Goal: Task Accomplishment & Management: Manage account settings

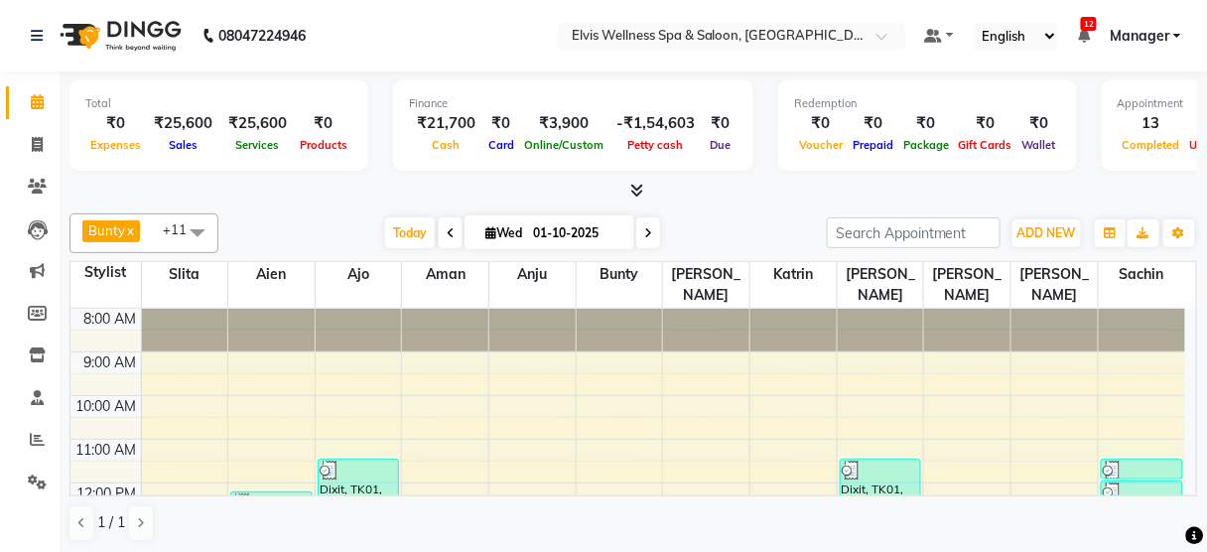
scroll to position [370, 0]
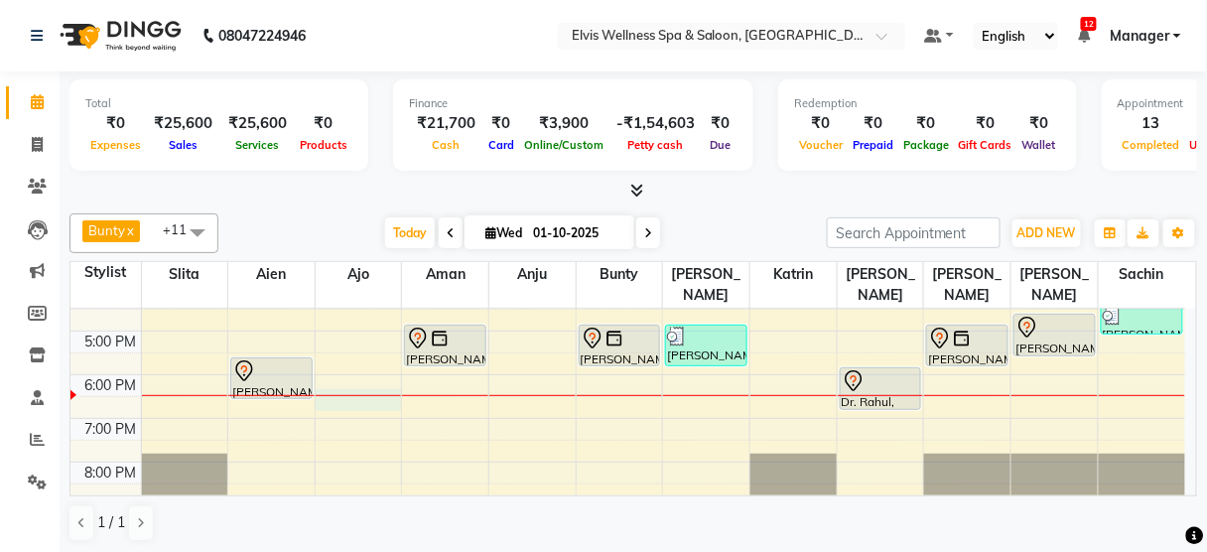
click at [386, 376] on div "8:00 AM 9:00 AM 10:00 AM 11:00 AM 12:00 PM 1:00 PM 2:00 PM 3:00 PM 4:00 PM 5:00…" at bounding box center [627, 243] width 1115 height 610
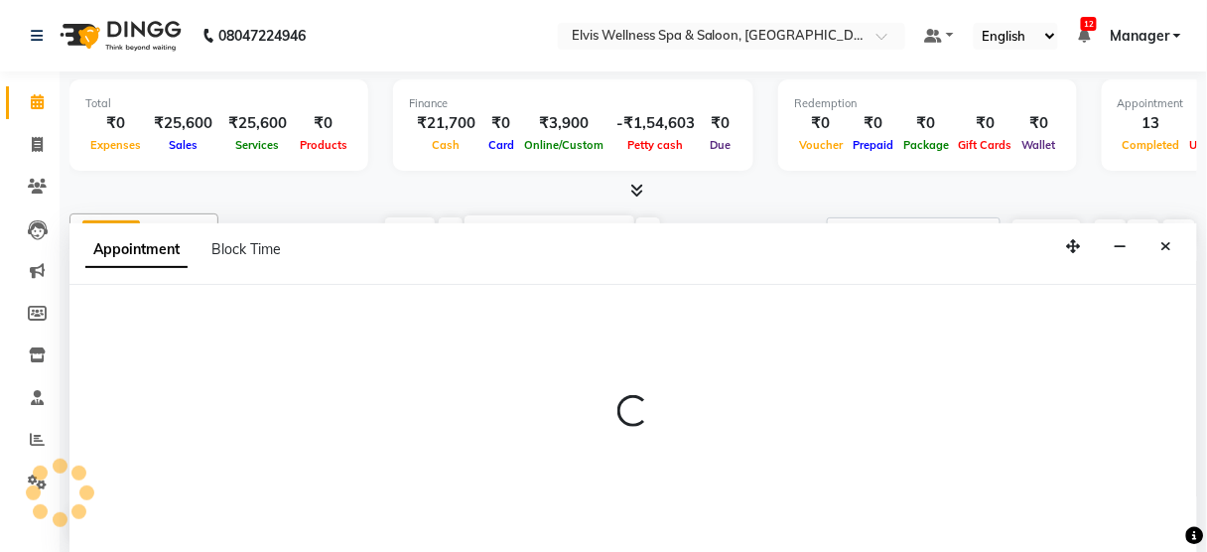
scroll to position [0, 0]
select select "89118"
select select "1110"
select select "tentative"
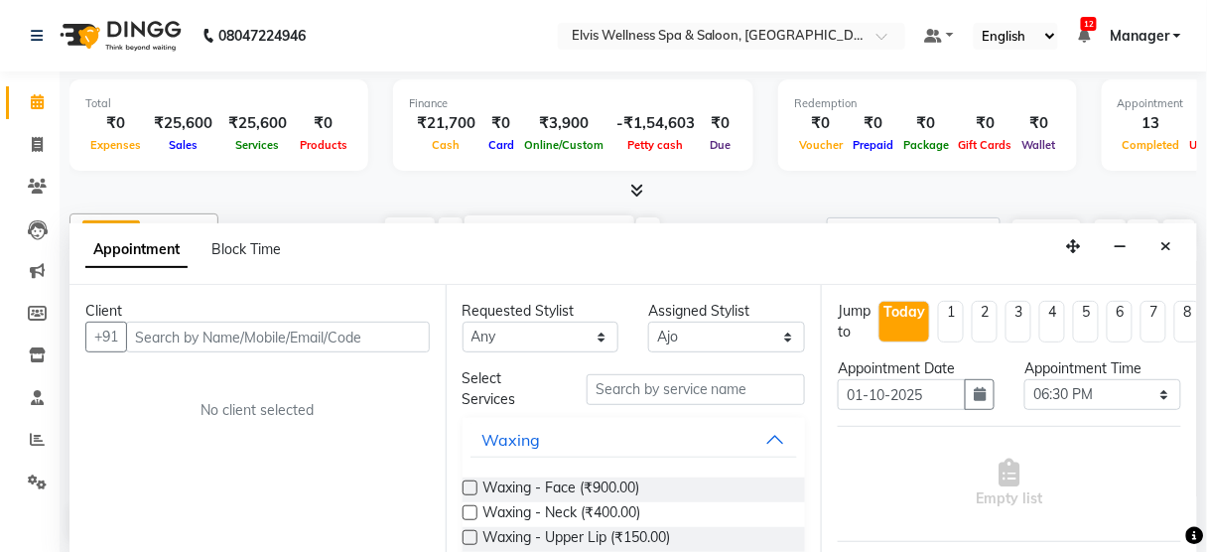
click at [289, 330] on input "text" at bounding box center [278, 337] width 304 height 31
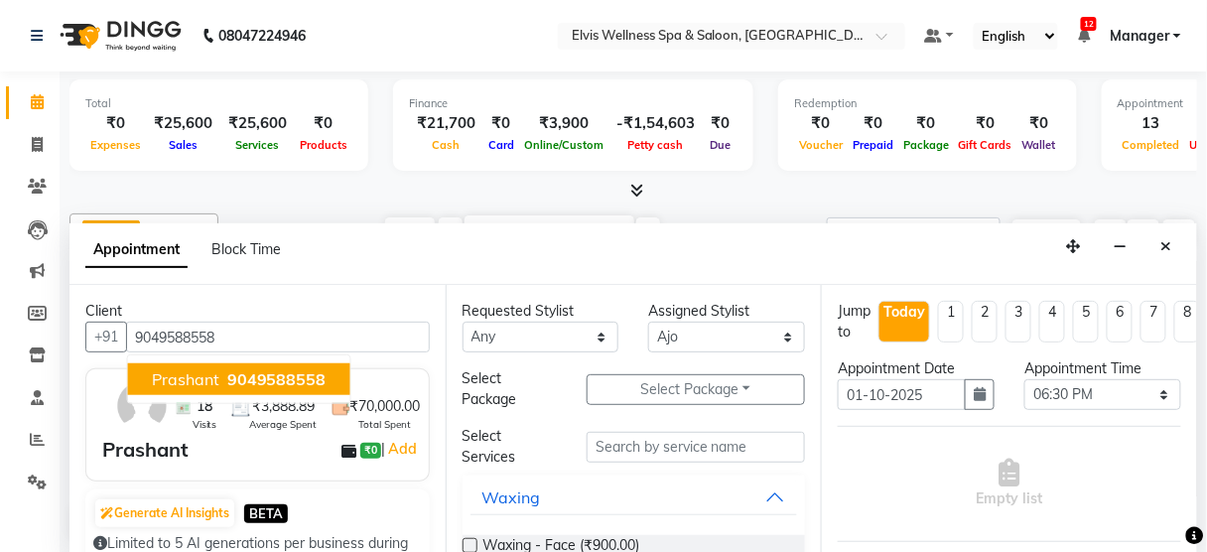
click at [273, 369] on span "9049588558" at bounding box center [276, 379] width 99 height 20
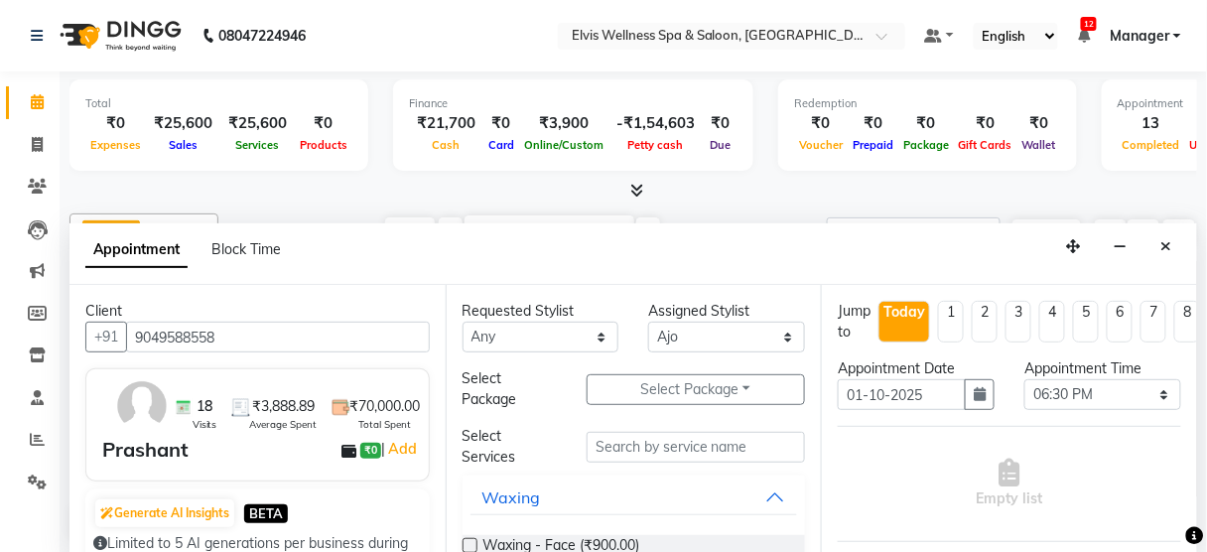
type input "9049588558"
click at [665, 450] on input "text" at bounding box center [696, 447] width 218 height 31
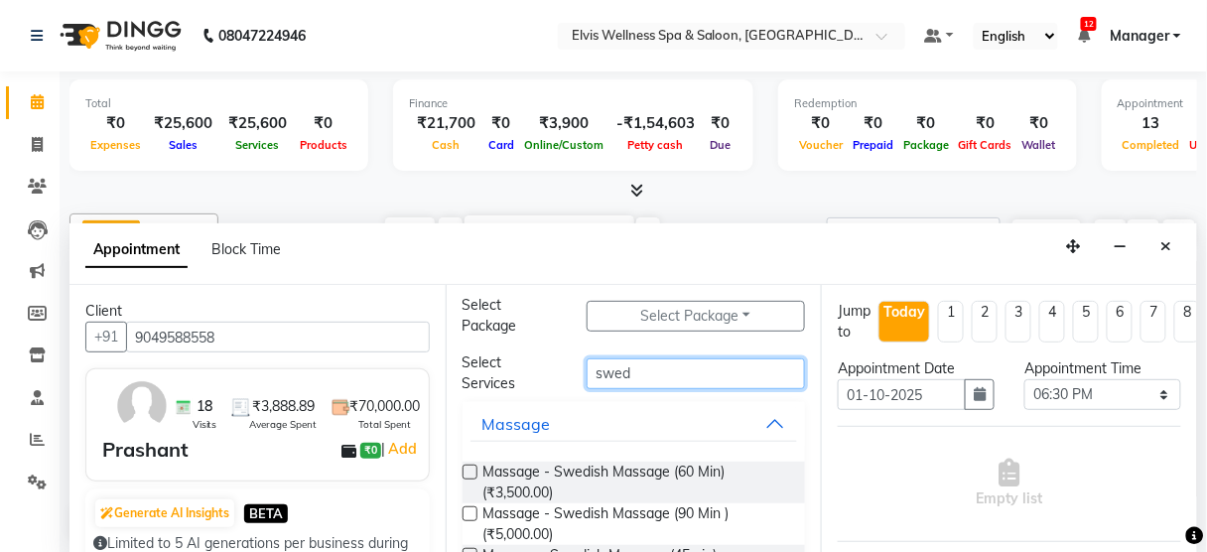
scroll to position [79, 0]
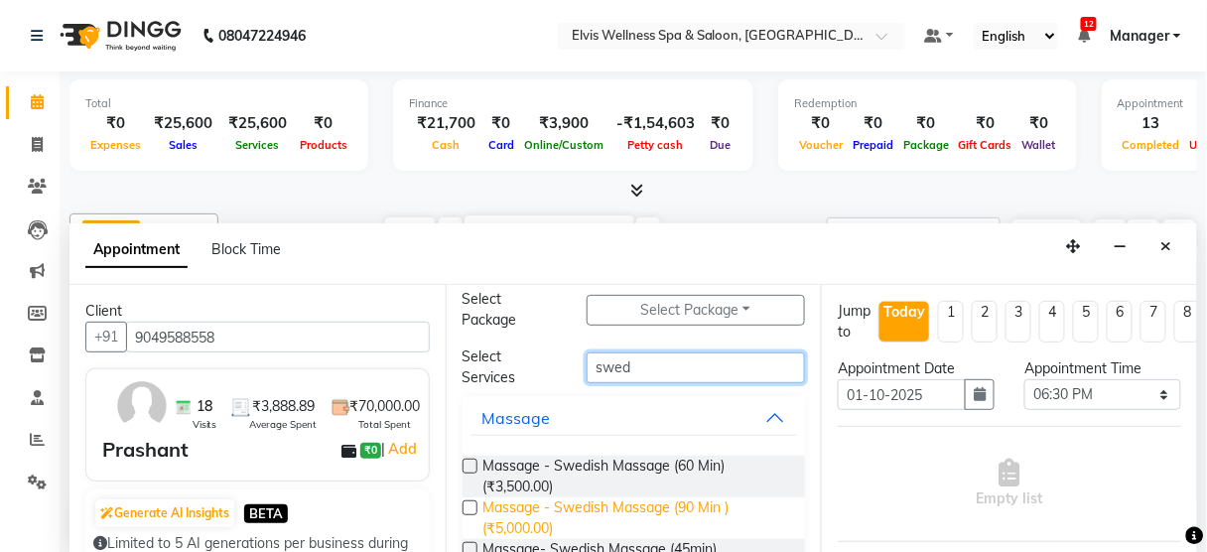
type input "swed"
click at [668, 498] on span "Massage - Swedish Massage (90 Min ) (₹5,000.00)" at bounding box center [636, 518] width 307 height 42
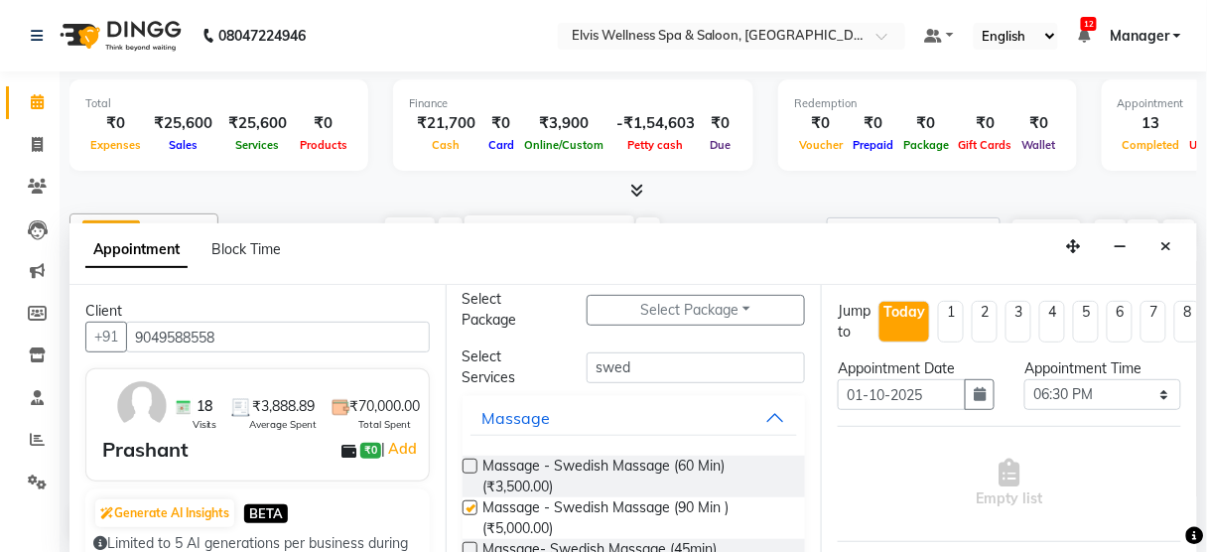
checkbox input "false"
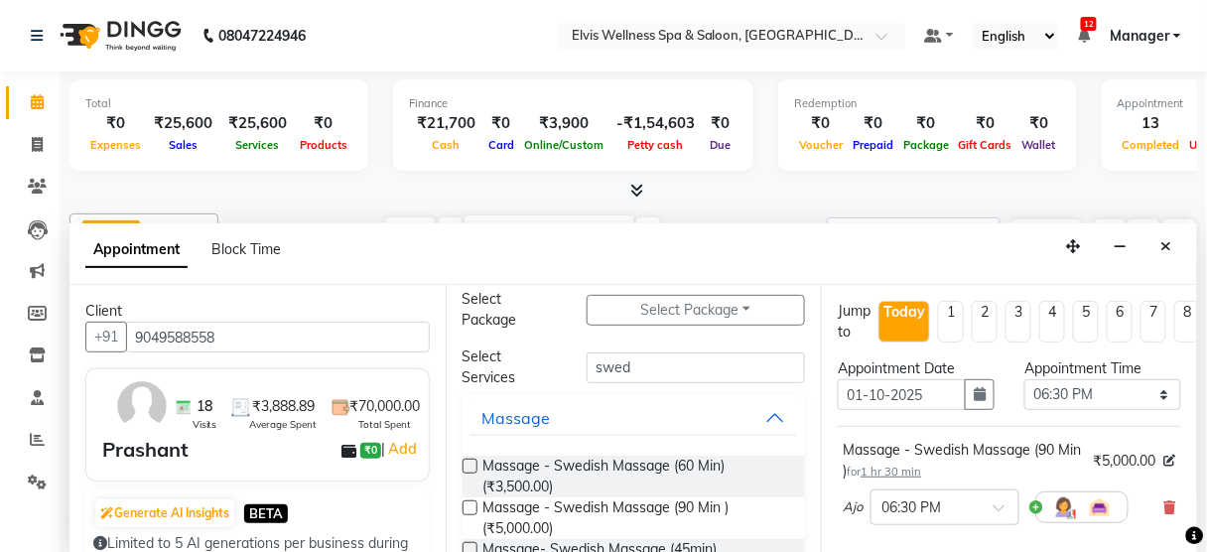
scroll to position [322, 0]
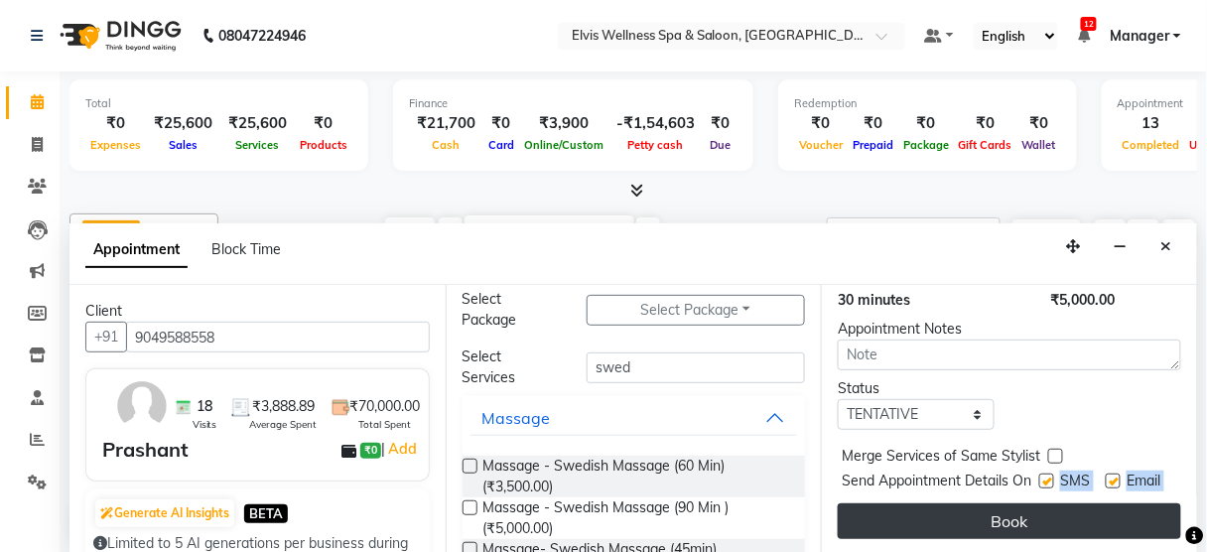
drag, startPoint x: 1039, startPoint y: 454, endPoint x: 1030, endPoint y: 509, distance: 56.3
click at [1030, 509] on div "Jump to [DATE] 1 2 3 4 5 6 7 8 Weeks Appointment Date [DATE] Appointment Time S…" at bounding box center [1009, 420] width 376 height 270
click at [1030, 509] on button "Book" at bounding box center [1009, 521] width 343 height 36
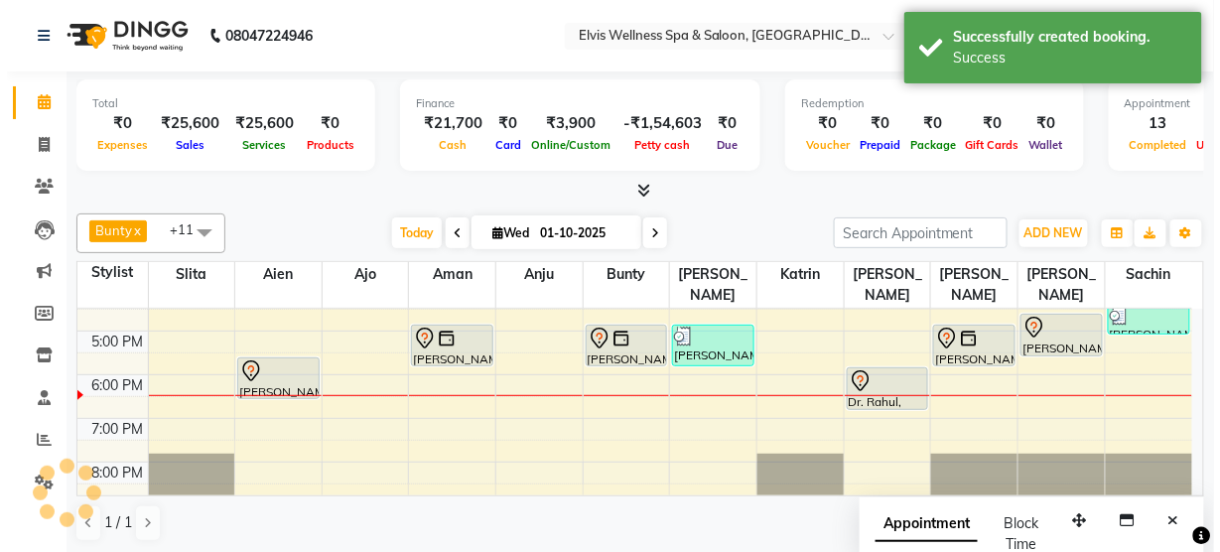
scroll to position [0, 0]
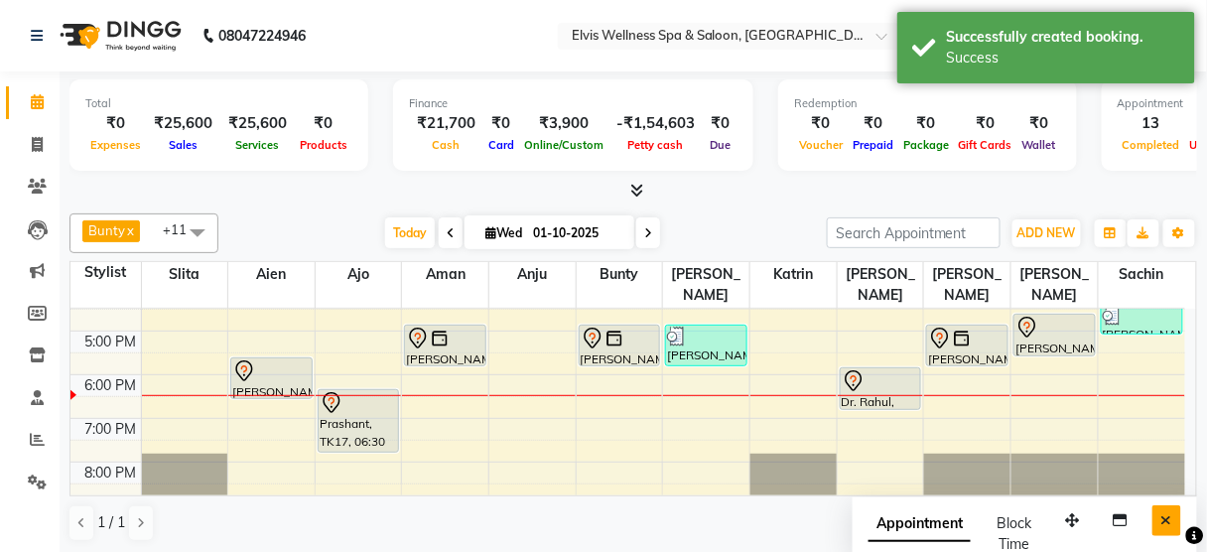
click at [1166, 513] on icon "Close" at bounding box center [1166, 520] width 11 height 14
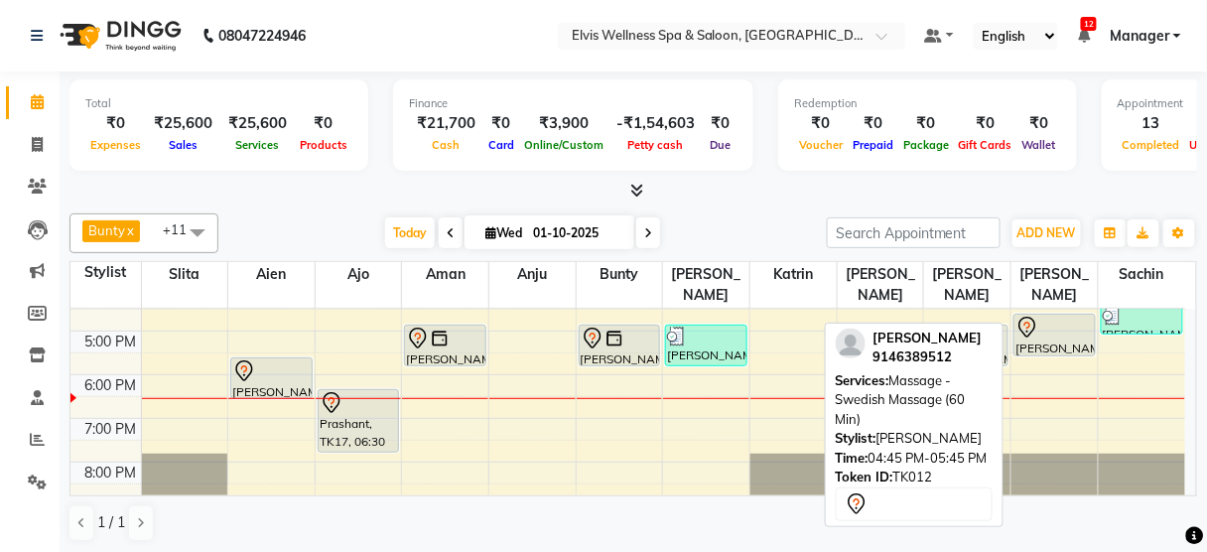
click at [1028, 321] on div "[PERSON_NAME], TK12, 04:45 PM-05:45 PM, Massage - Swedish Massage (60 Min)" at bounding box center [1054, 335] width 80 height 41
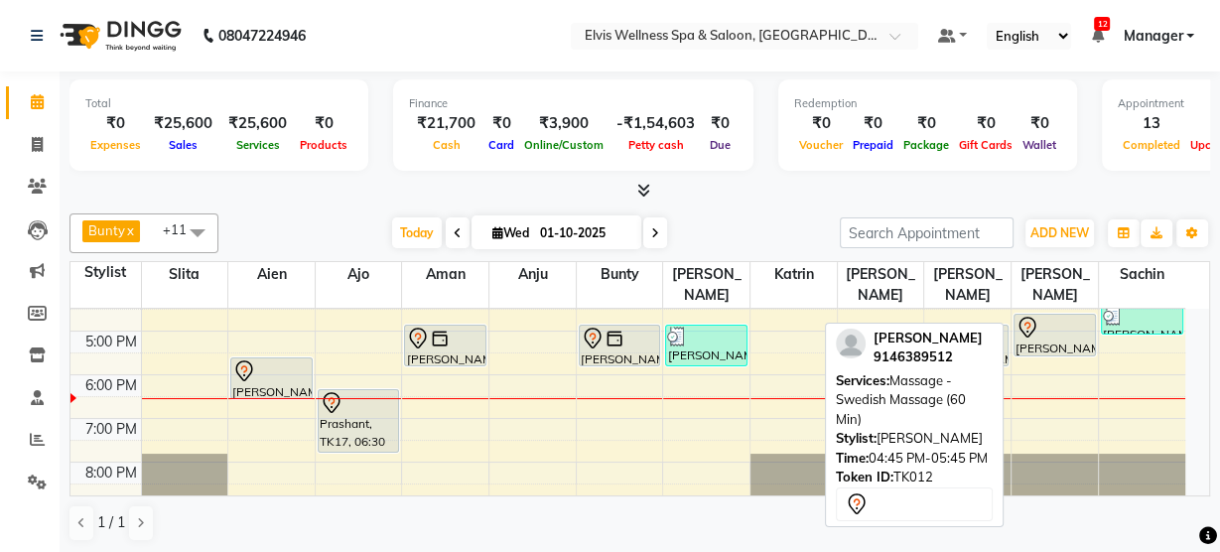
select select "7"
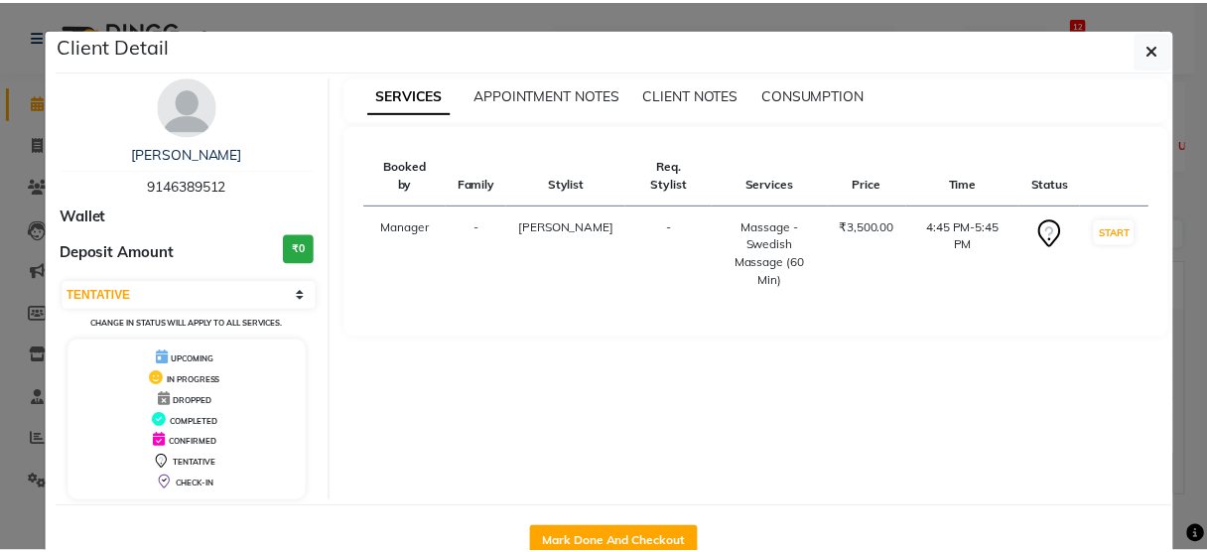
scroll to position [52, 0]
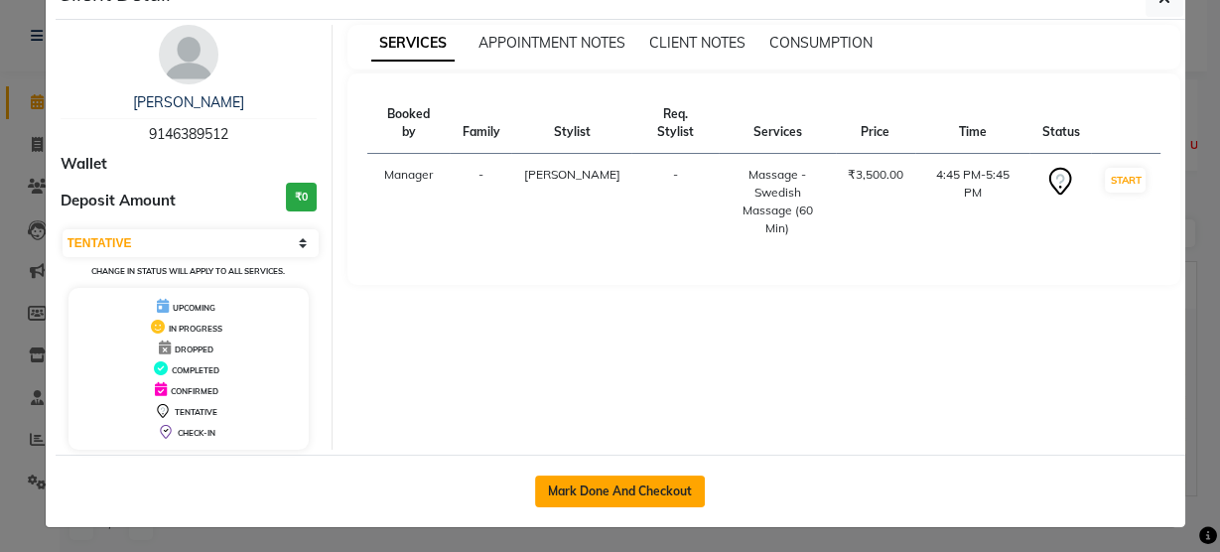
click at [615, 492] on button "Mark Done And Checkout" at bounding box center [620, 491] width 170 height 32
select select "service"
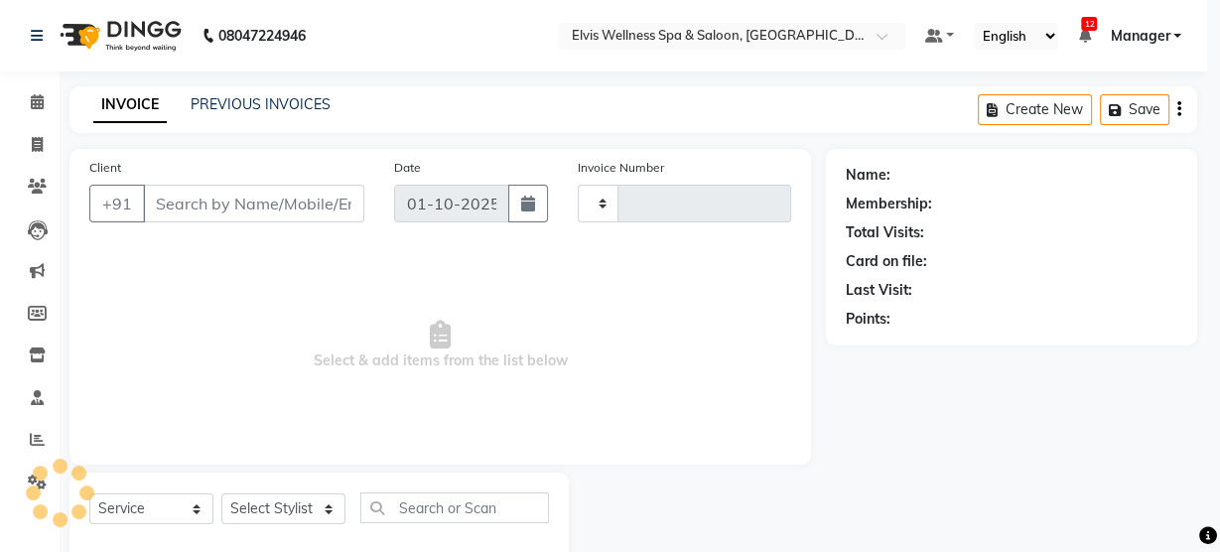
type input "3498"
select select "5733"
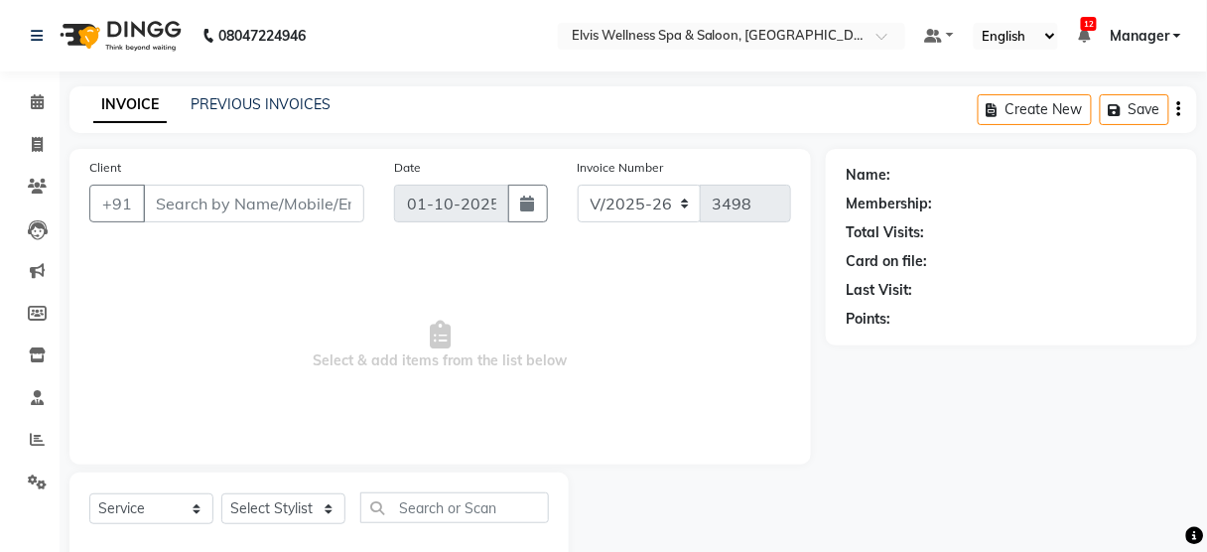
type input "9146389512"
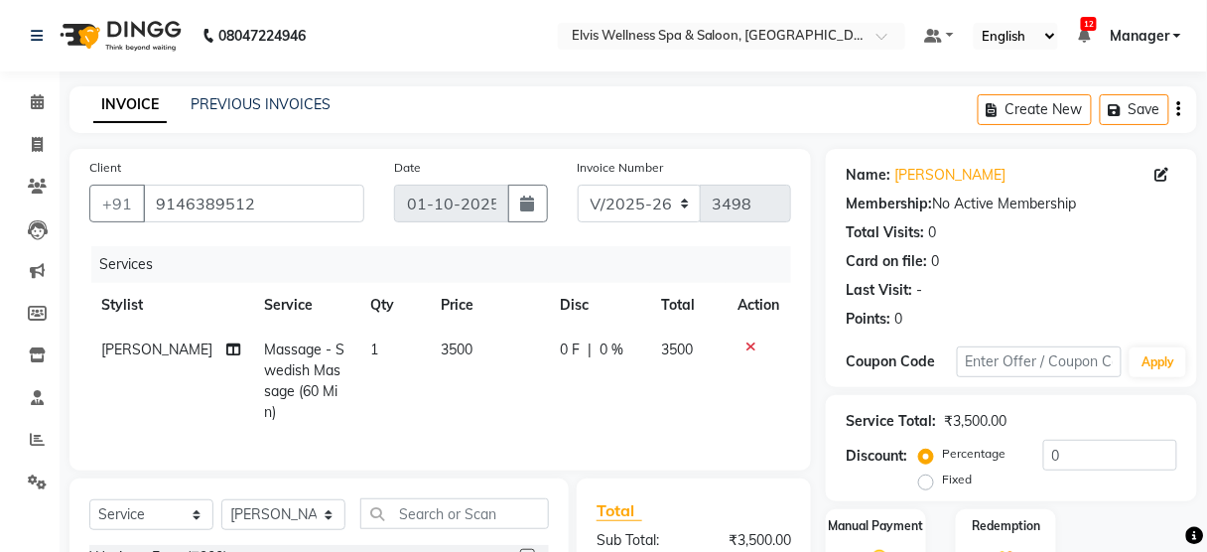
scroll to position [216, 0]
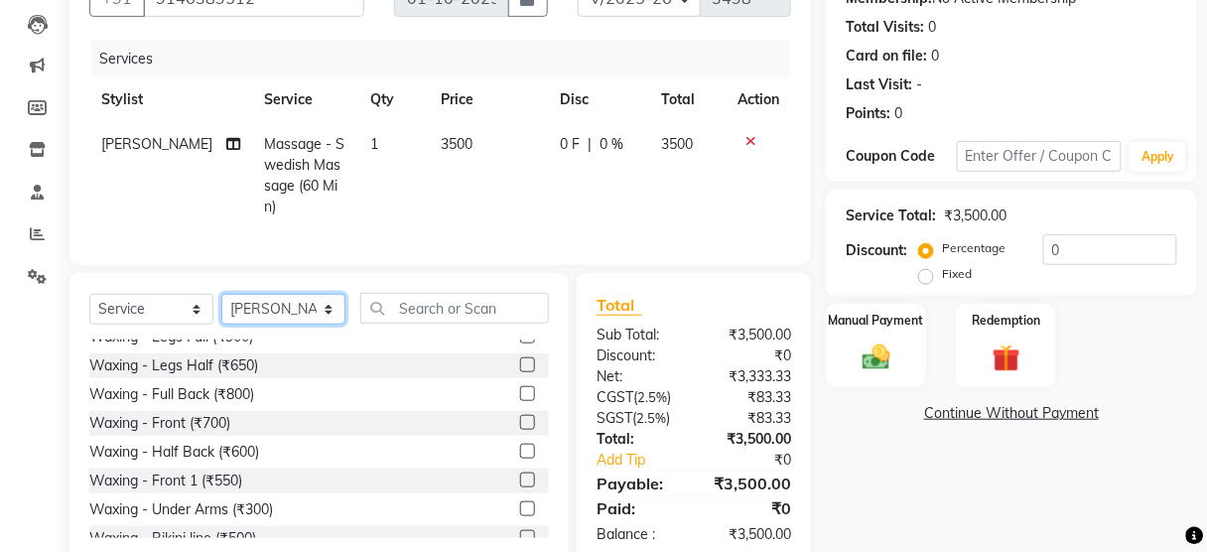
click at [272, 315] on select "Select Stylist [PERSON_NAME] [PERSON_NAME] among [PERSON_NAME] staff Bepeto [PE…" at bounding box center [283, 309] width 124 height 31
select select "48152"
click at [221, 294] on select "Select Stylist [PERSON_NAME] [PERSON_NAME] among [PERSON_NAME] staff Bepeto [PE…" at bounding box center [283, 309] width 124 height 31
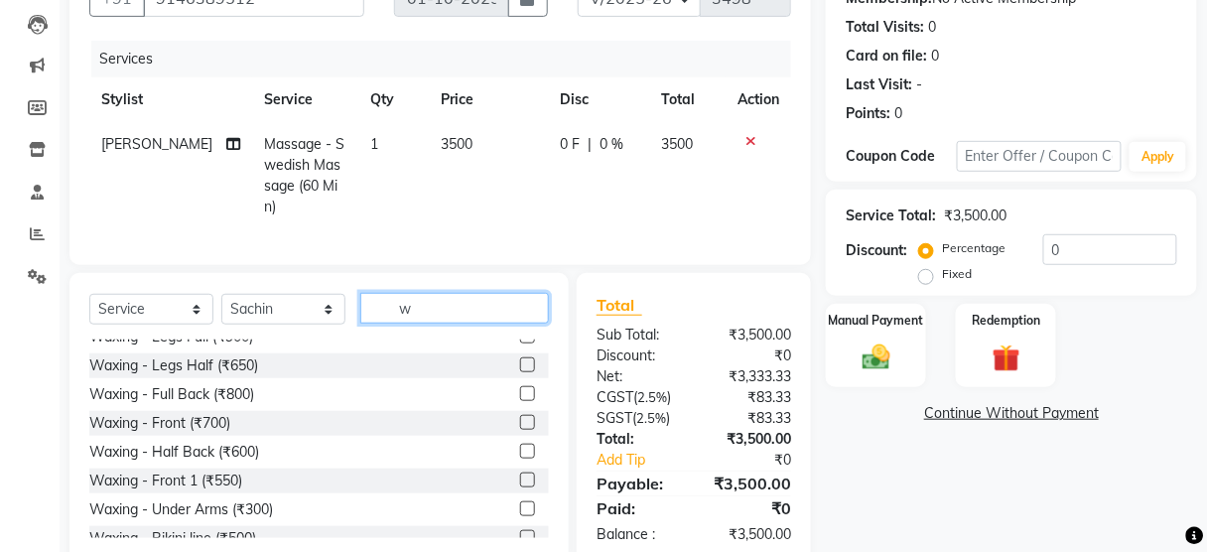
click at [463, 293] on input "w" at bounding box center [454, 308] width 189 height 31
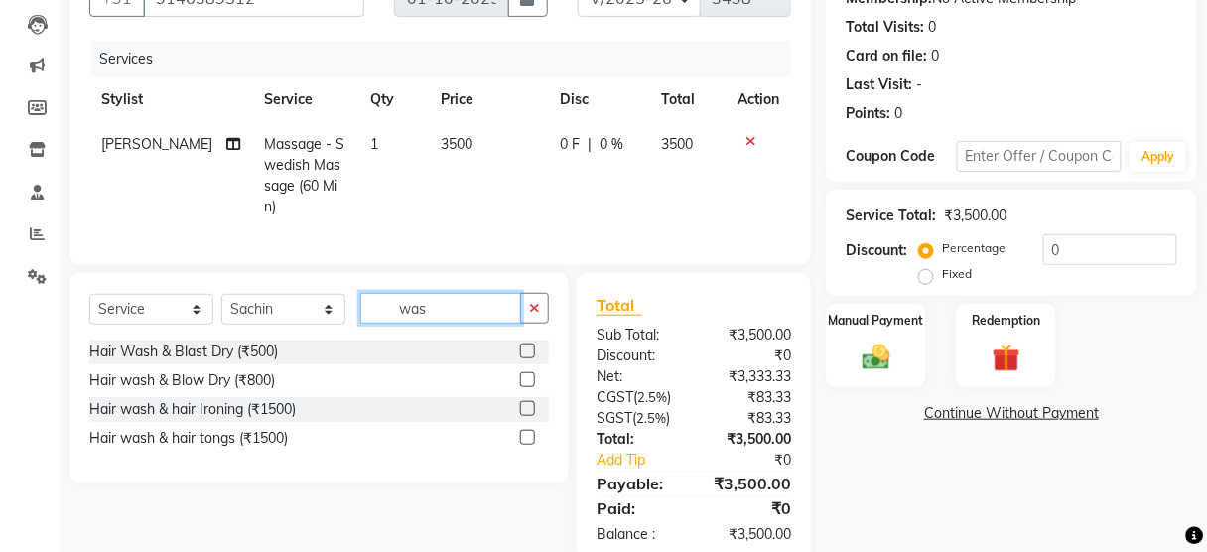
scroll to position [0, 0]
type input "was"
click at [525, 343] on label at bounding box center [527, 350] width 15 height 15
click at [525, 345] on input "checkbox" at bounding box center [526, 351] width 13 height 13
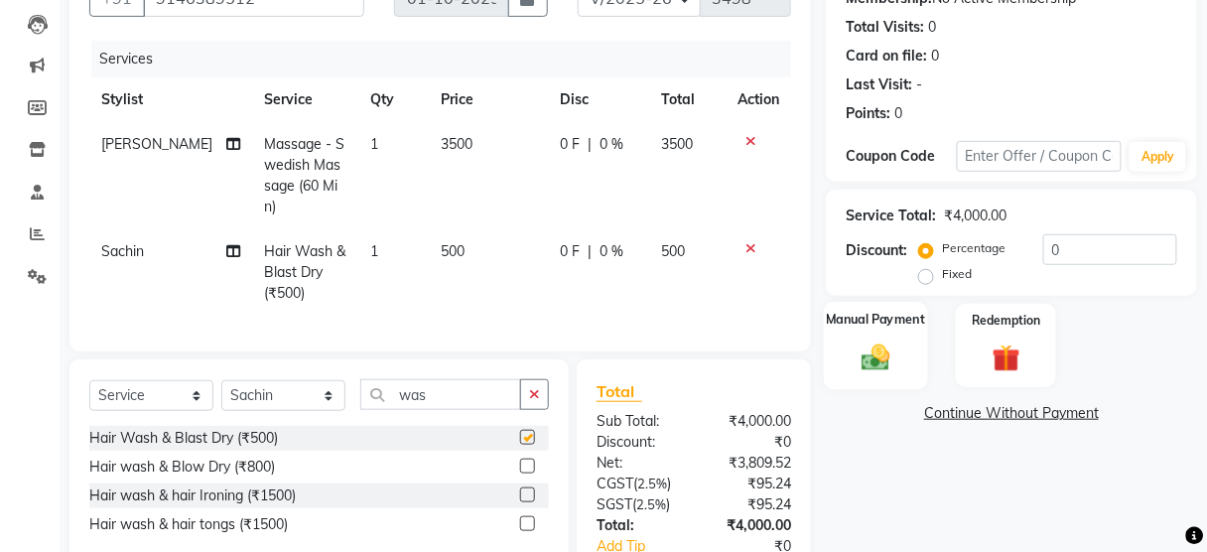
checkbox input "false"
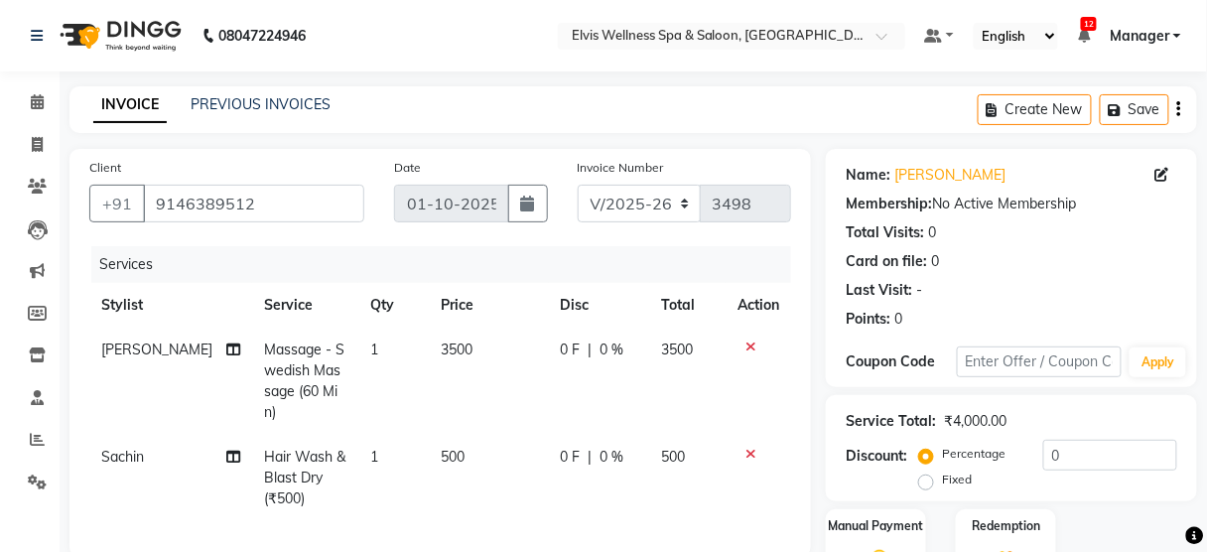
scroll to position [324, 0]
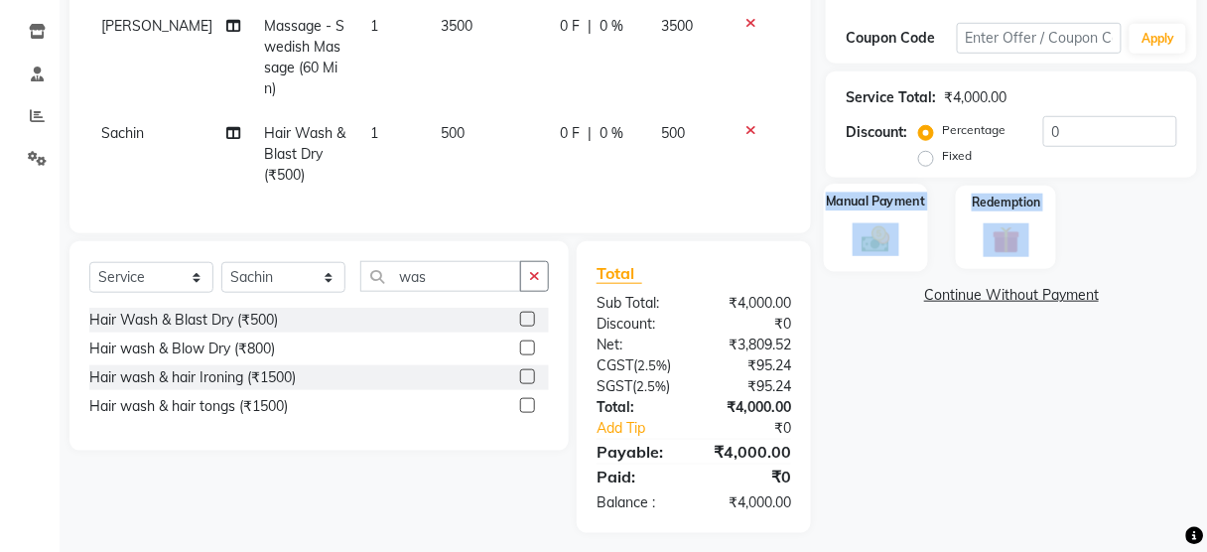
drag, startPoint x: 867, startPoint y: 292, endPoint x: 867, endPoint y: 245, distance: 46.6
click at [867, 245] on div "Name: [PERSON_NAME] Membership: No Active Membership Total Visits: 0 Card on fi…" at bounding box center [1019, 179] width 386 height 708
click at [867, 245] on img at bounding box center [876, 239] width 47 height 34
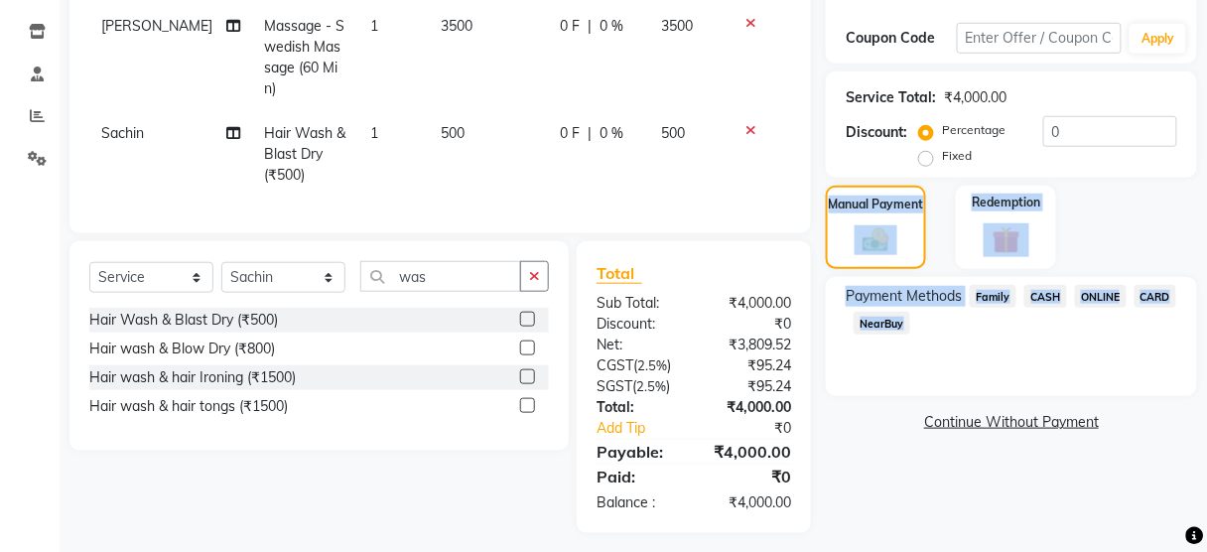
click at [1083, 296] on span "ONLINE" at bounding box center [1101, 296] width 52 height 23
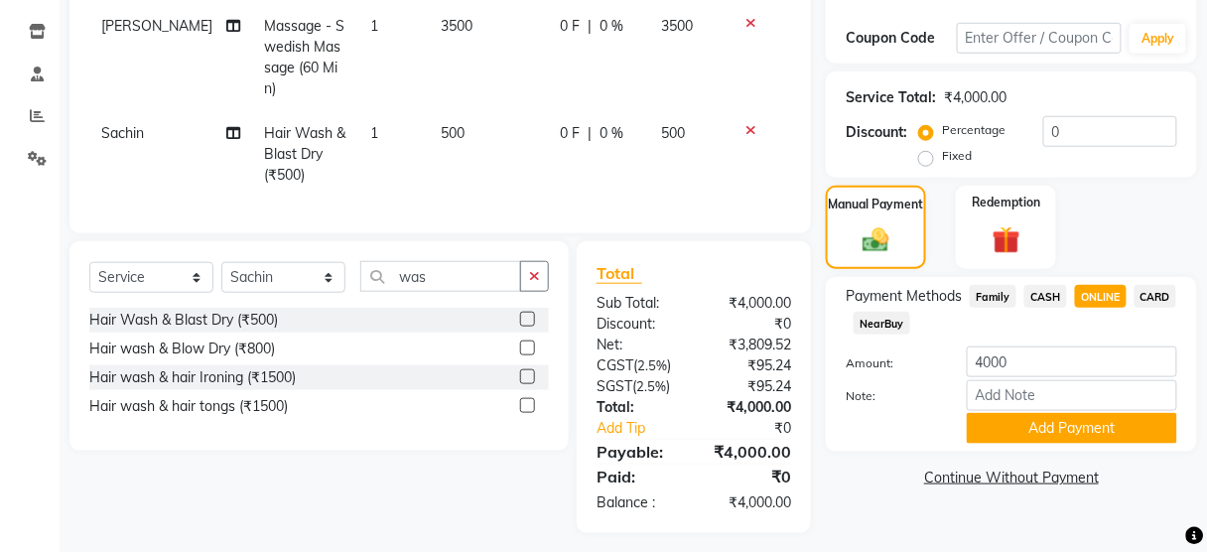
click at [1092, 302] on span "ONLINE" at bounding box center [1101, 296] width 52 height 23
click at [1056, 424] on button "Add Payment" at bounding box center [1072, 428] width 210 height 31
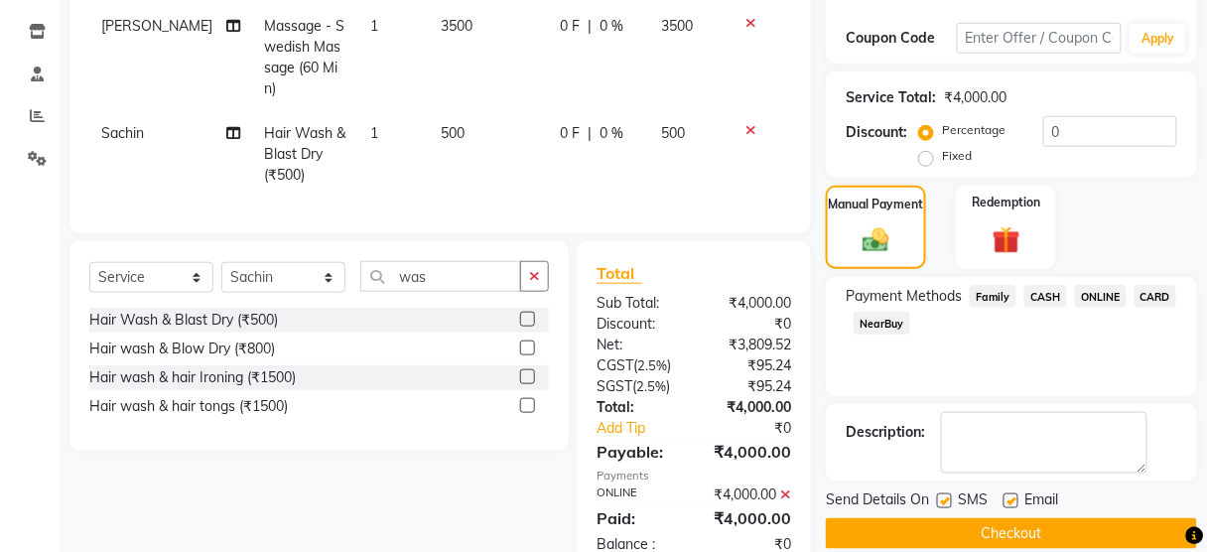
scroll to position [386, 0]
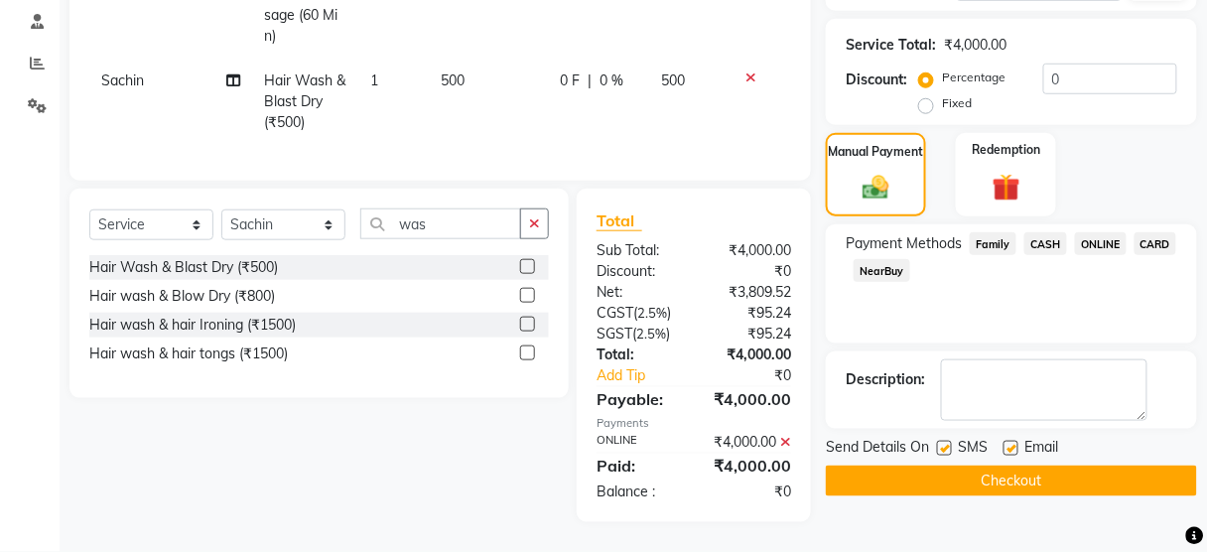
click at [943, 441] on label at bounding box center [944, 448] width 15 height 15
click at [943, 443] on input "checkbox" at bounding box center [943, 449] width 13 height 13
checkbox input "false"
click at [942, 465] on button "Checkout" at bounding box center [1011, 480] width 371 height 31
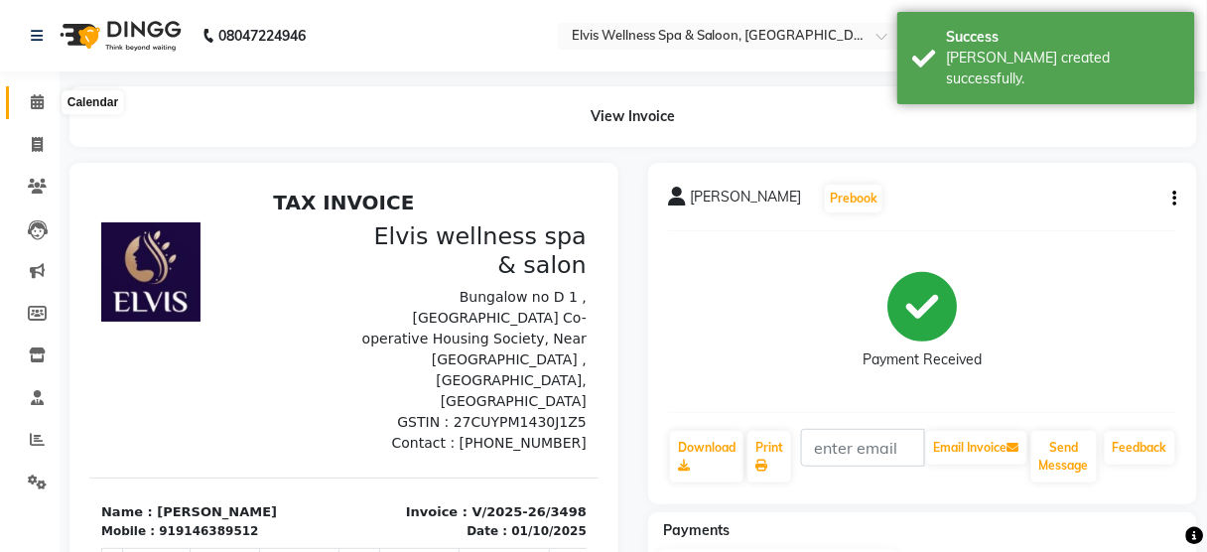
click at [39, 96] on icon at bounding box center [37, 101] width 13 height 15
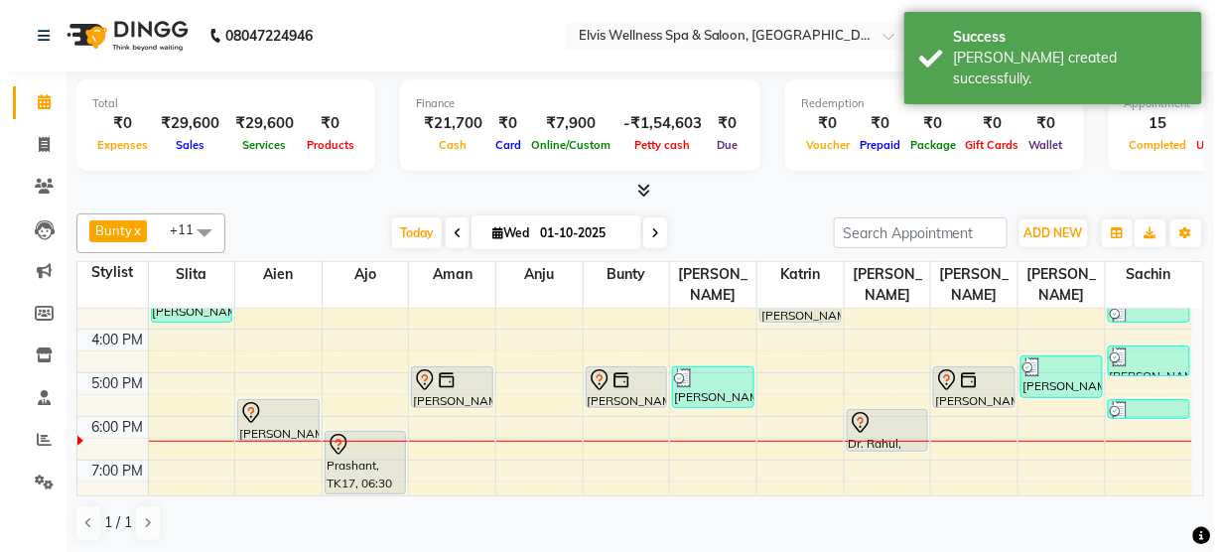
scroll to position [330, 0]
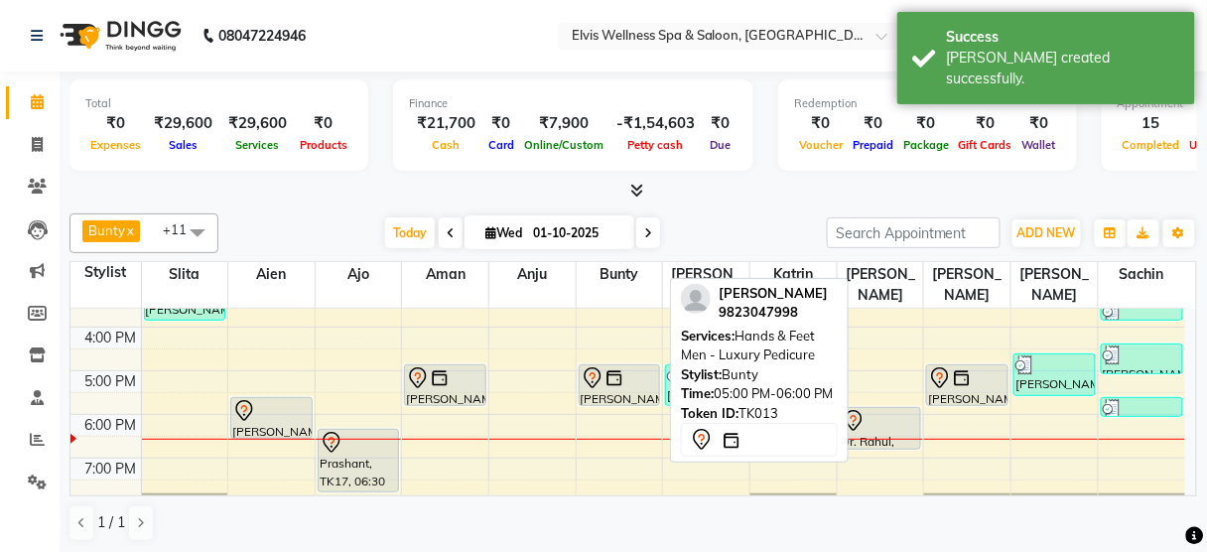
click at [601, 366] on icon at bounding box center [593, 378] width 24 height 24
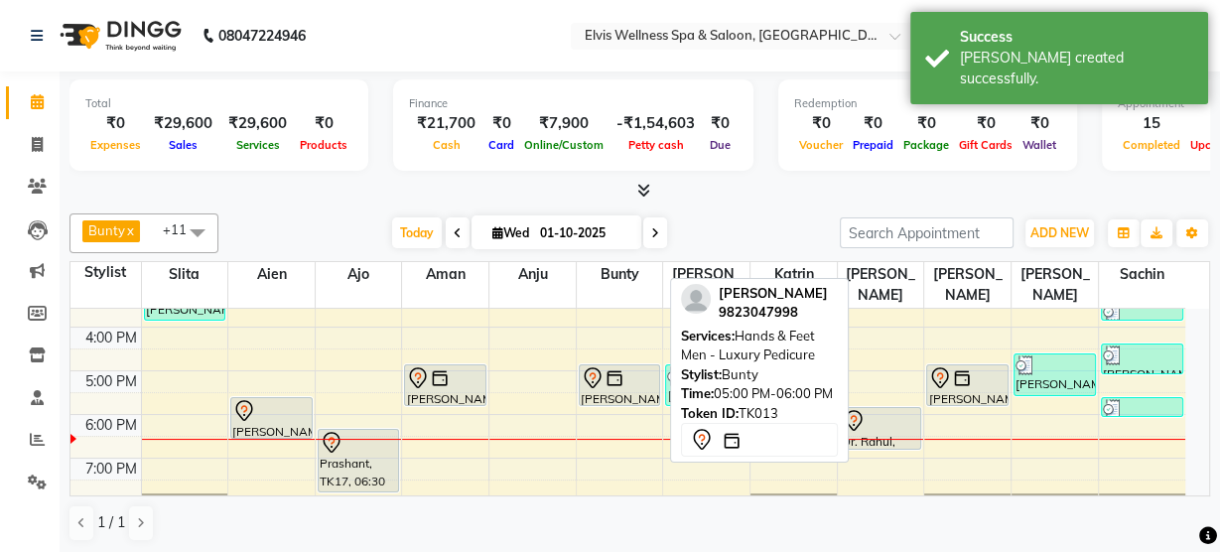
select select "7"
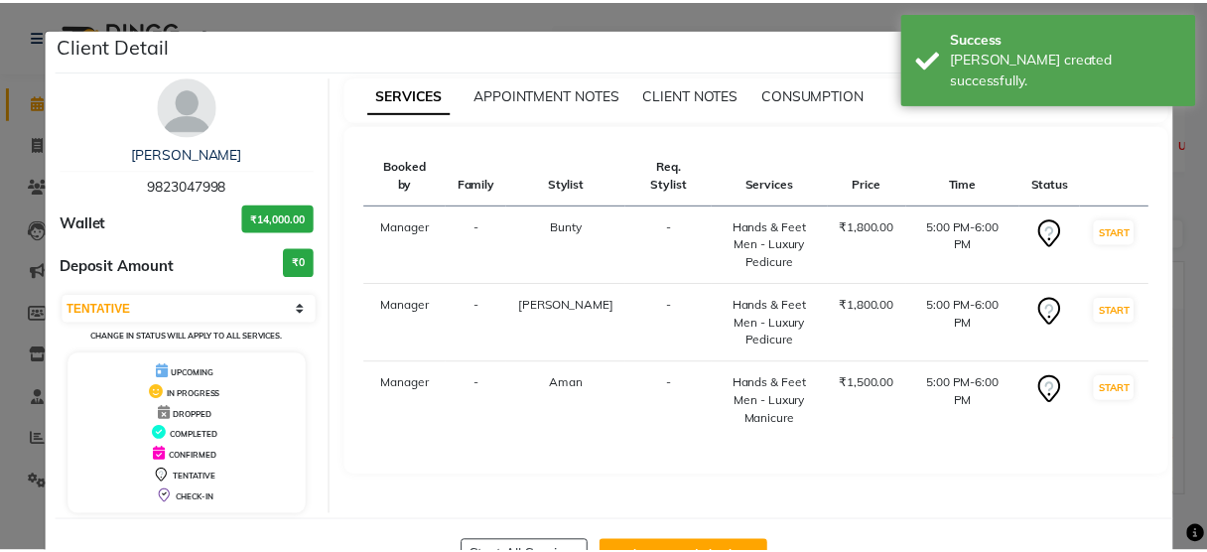
scroll to position [65, 0]
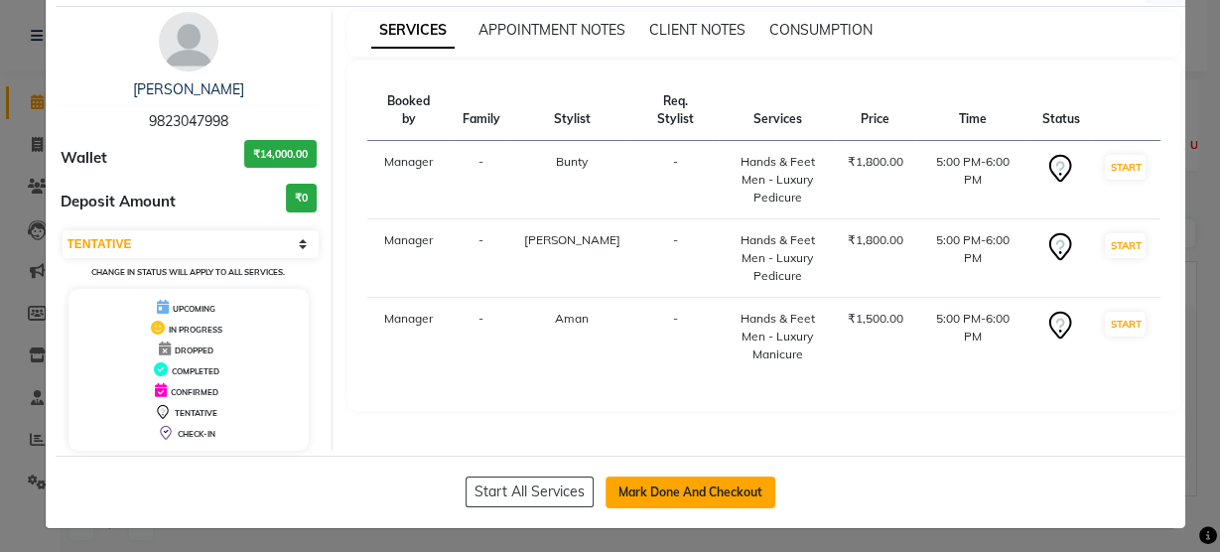
click at [658, 479] on button "Mark Done And Checkout" at bounding box center [690, 492] width 170 height 32
select select "service"
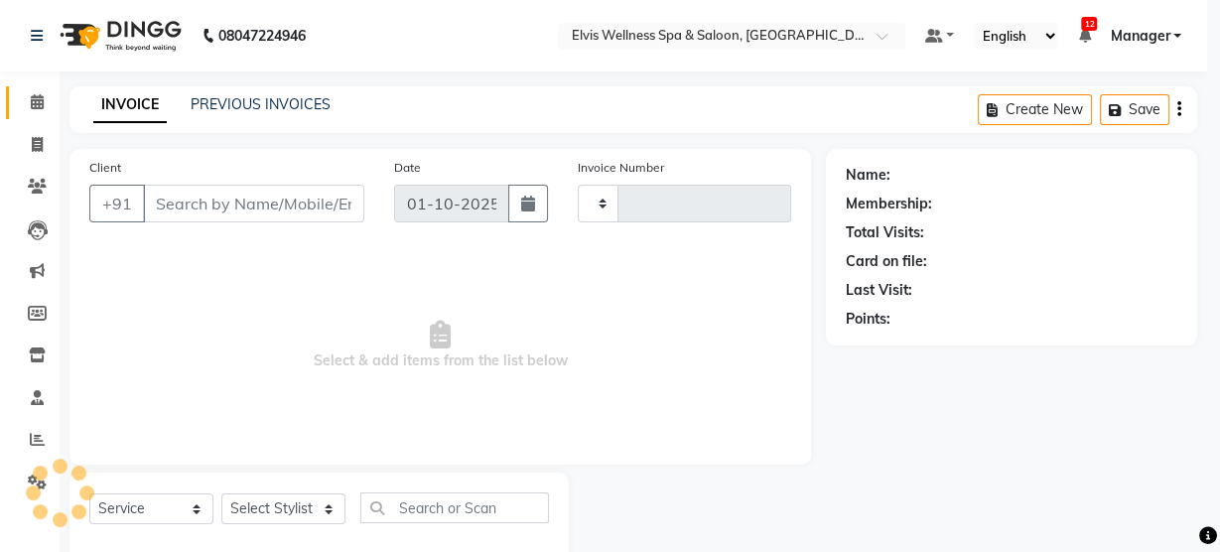
type input "3499"
select select "5733"
select select "select"
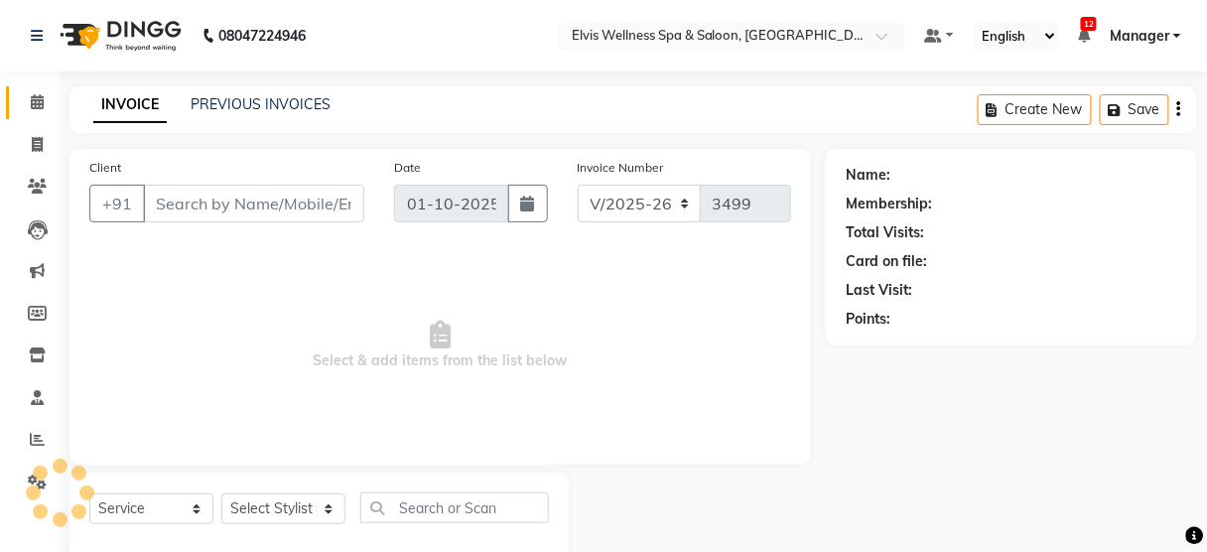
scroll to position [44, 0]
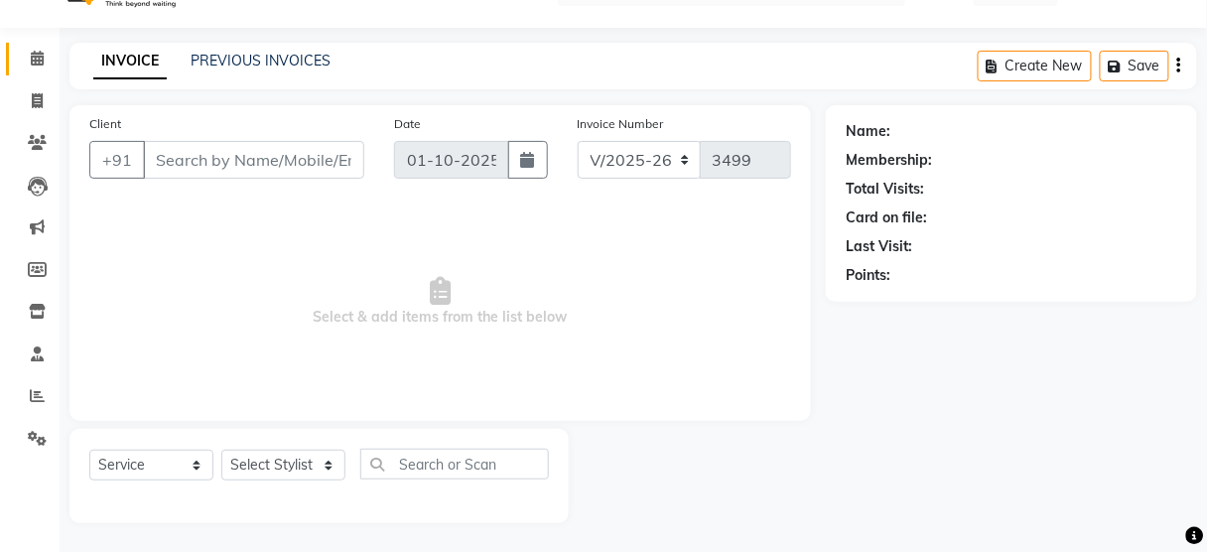
type input "9823047998"
select select "59835"
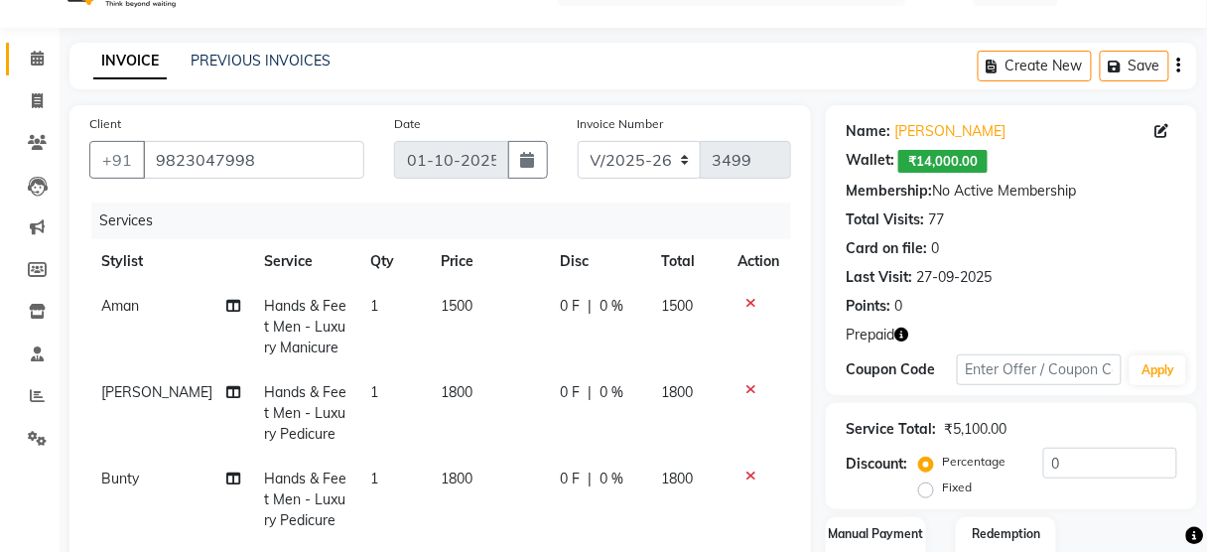
scroll to position [412, 0]
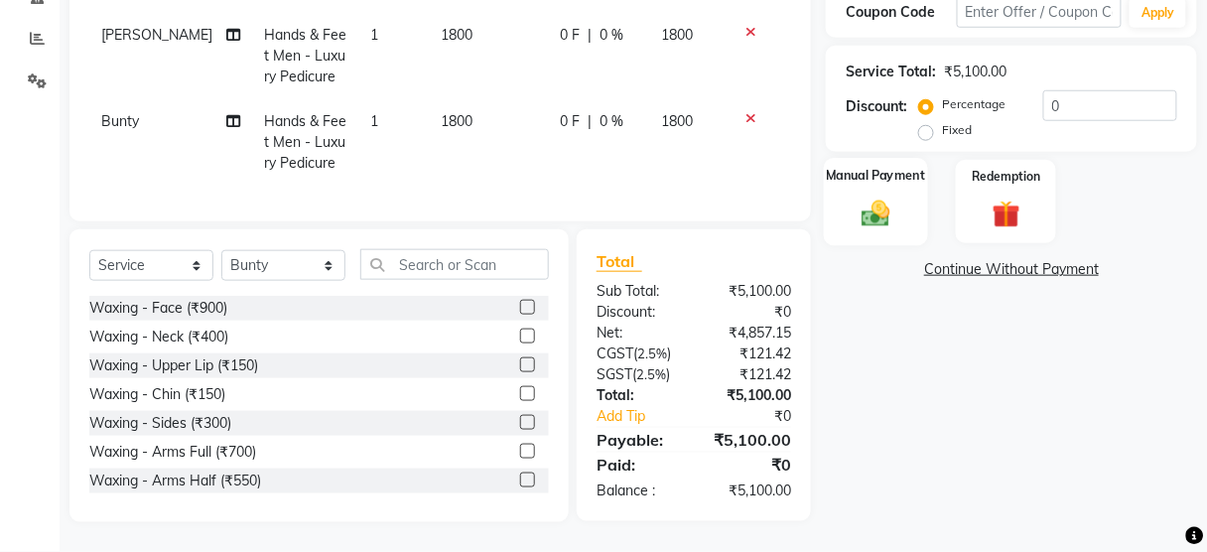
click at [858, 197] on img at bounding box center [876, 214] width 47 height 34
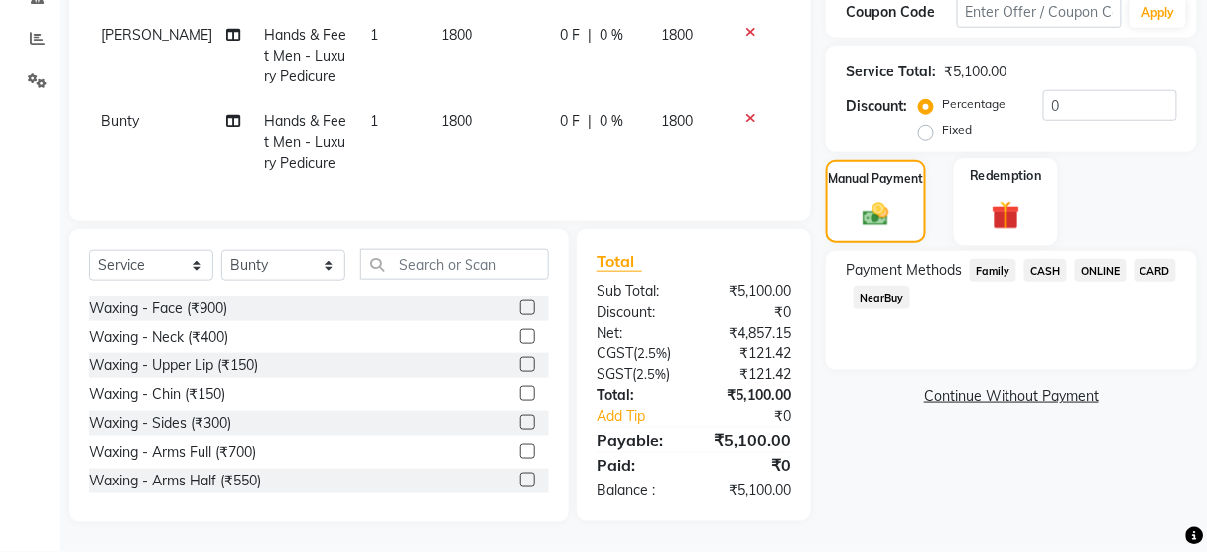
click at [1021, 207] on img at bounding box center [1006, 215] width 47 height 36
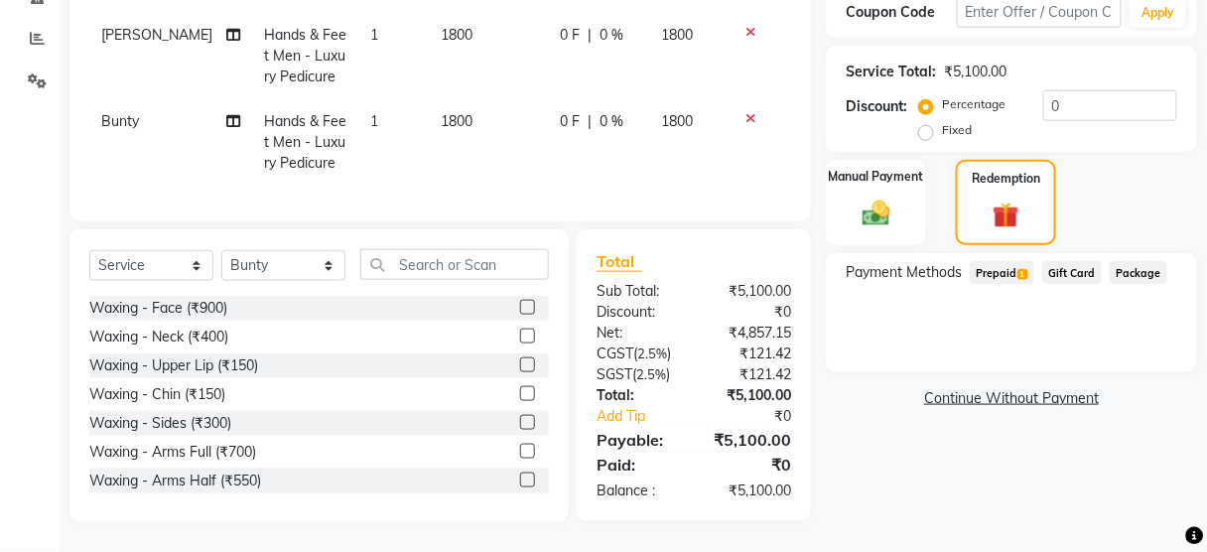
click at [1024, 269] on span "1" at bounding box center [1022, 275] width 11 height 12
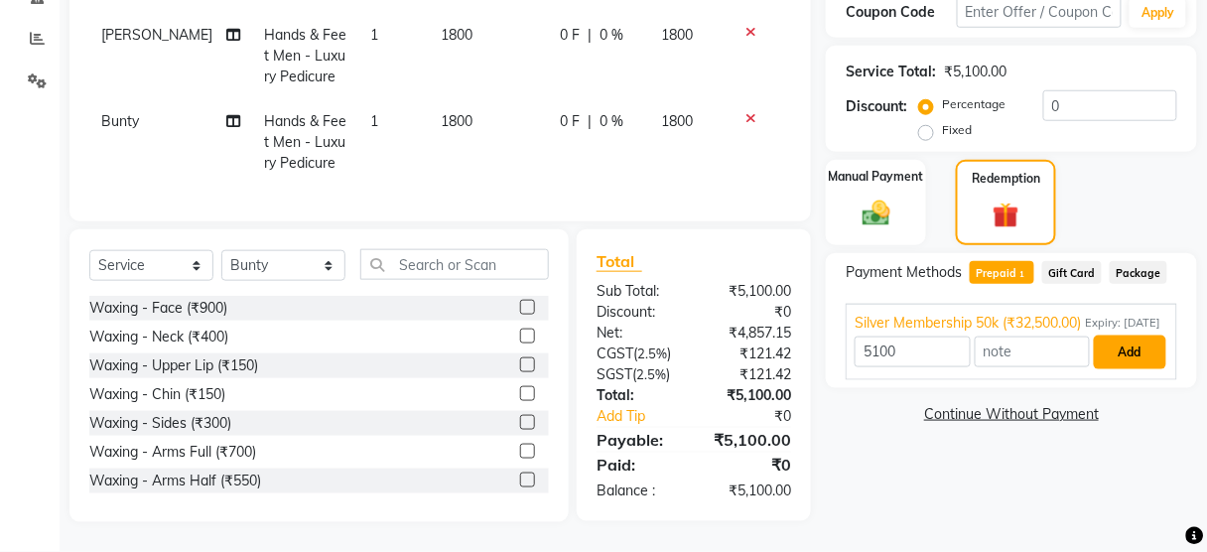
click at [1122, 357] on button "Add" at bounding box center [1130, 352] width 72 height 34
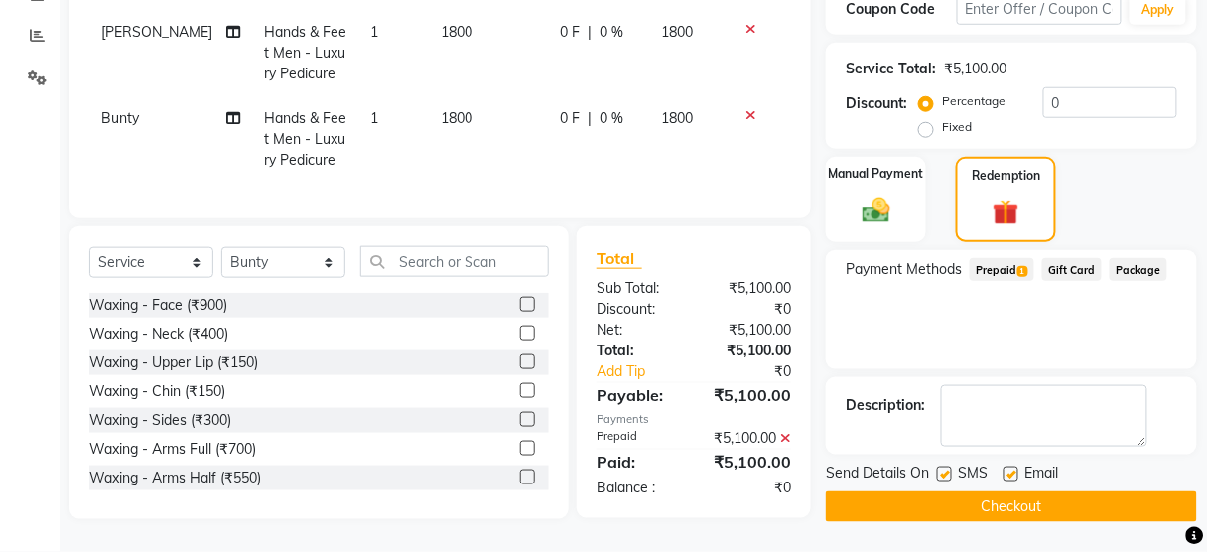
scroll to position [431, 0]
click at [937, 466] on label at bounding box center [944, 473] width 15 height 15
click at [937, 468] on input "checkbox" at bounding box center [943, 474] width 13 height 13
checkbox input "false"
click at [940, 491] on button "Checkout" at bounding box center [1011, 506] width 371 height 31
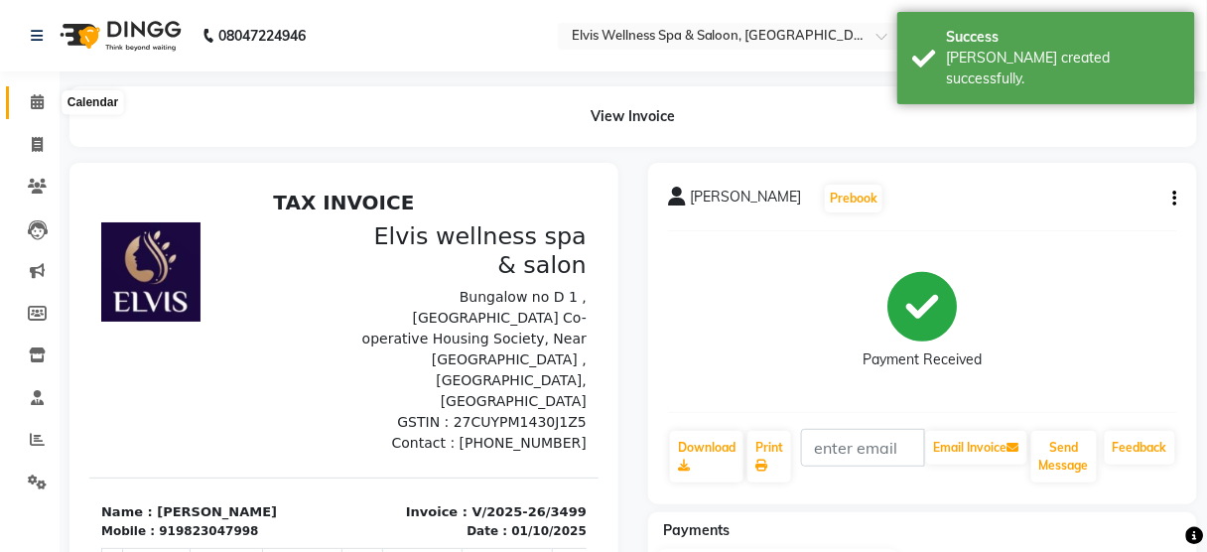
click at [31, 107] on icon at bounding box center [37, 101] width 13 height 15
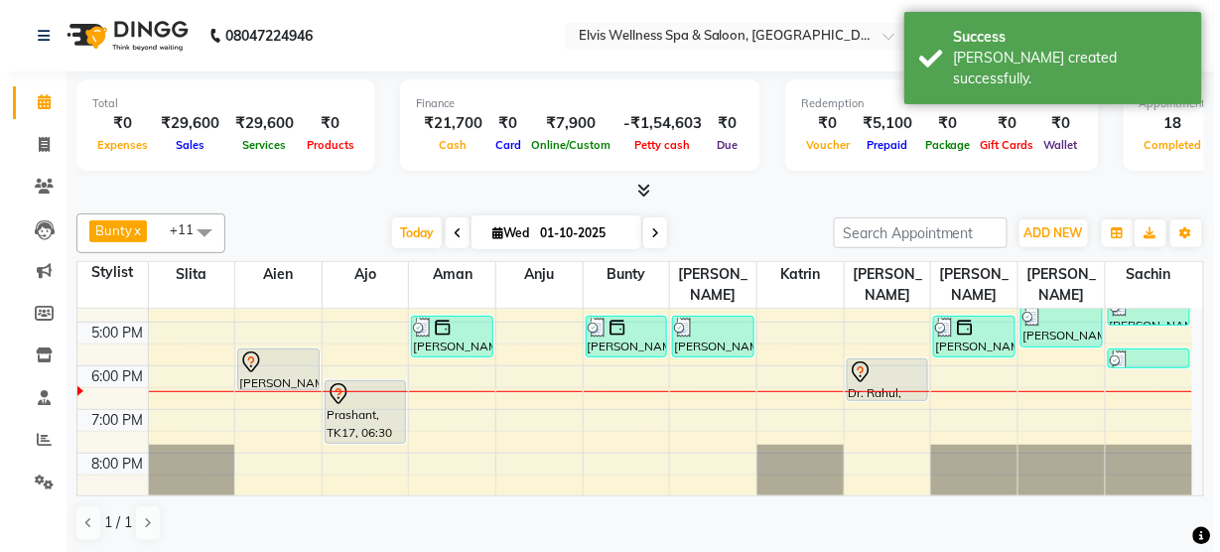
scroll to position [380, 0]
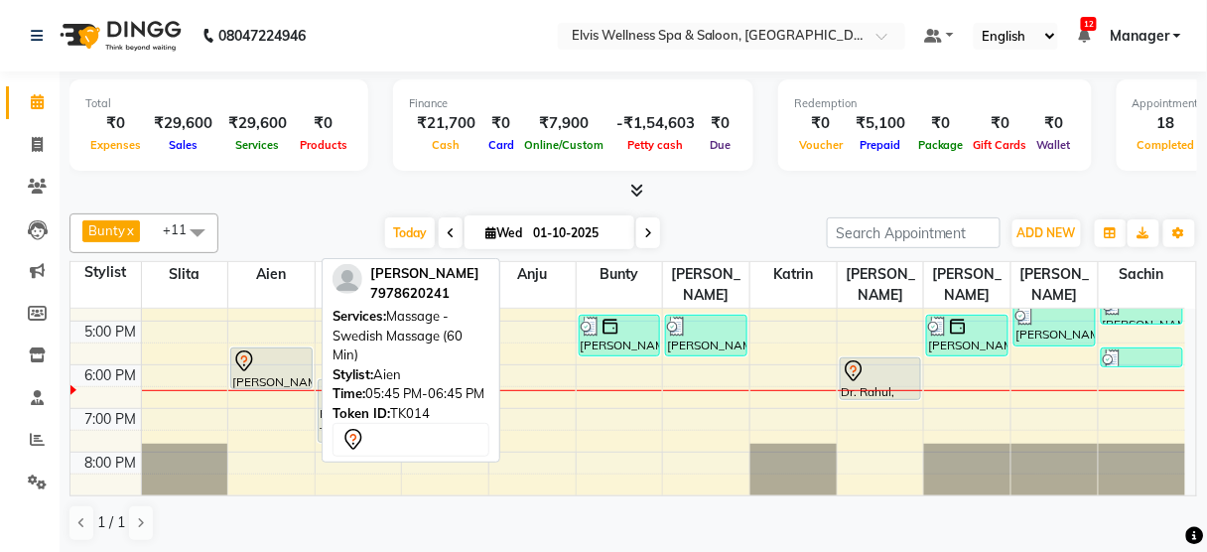
click at [282, 349] on div at bounding box center [271, 361] width 78 height 24
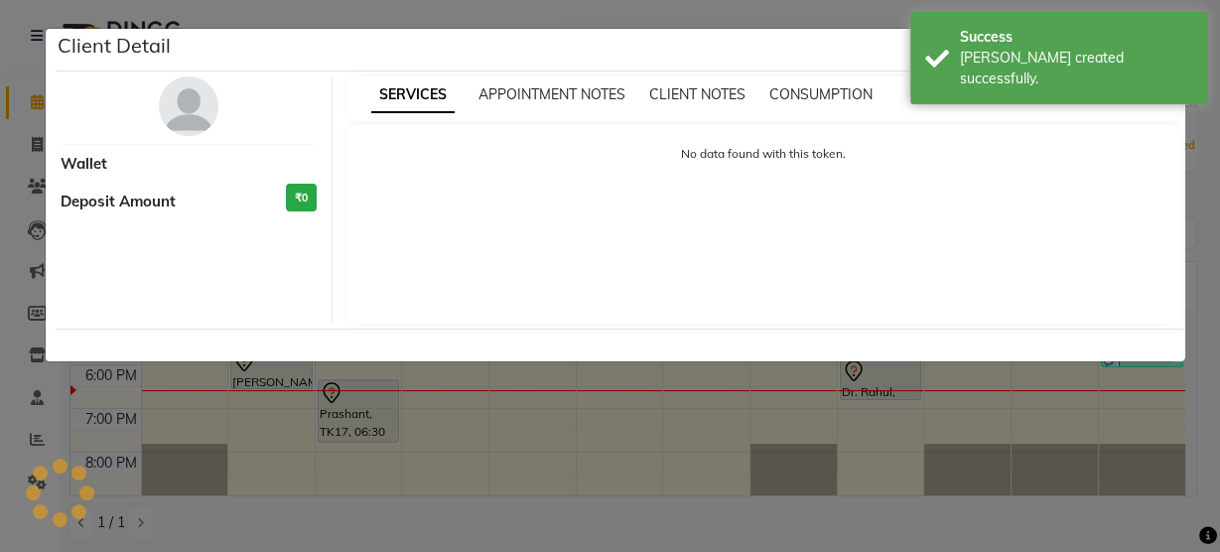
select select "7"
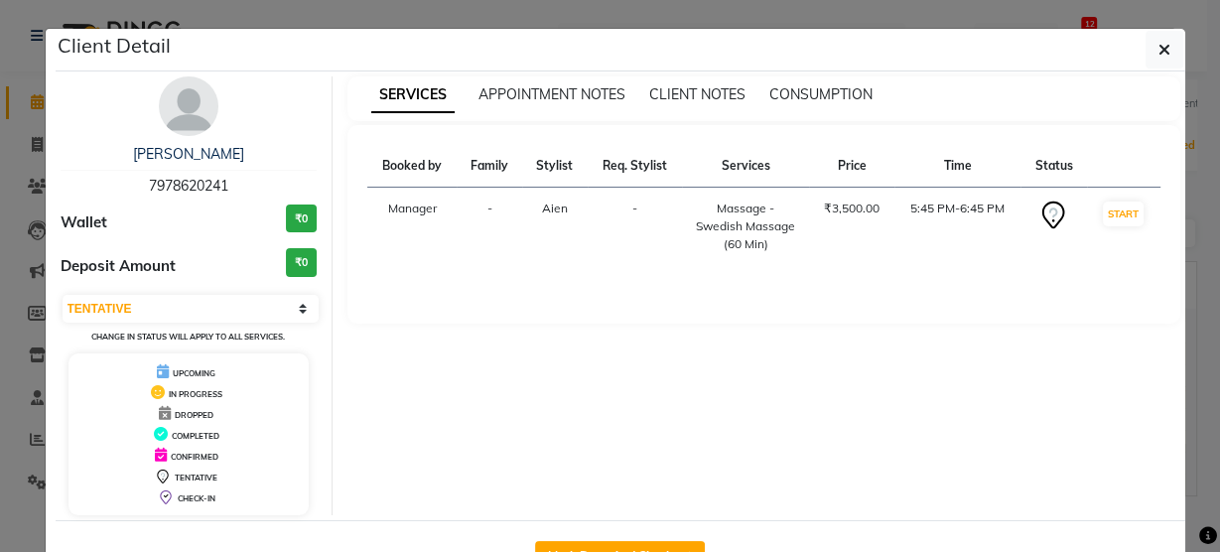
scroll to position [65, 0]
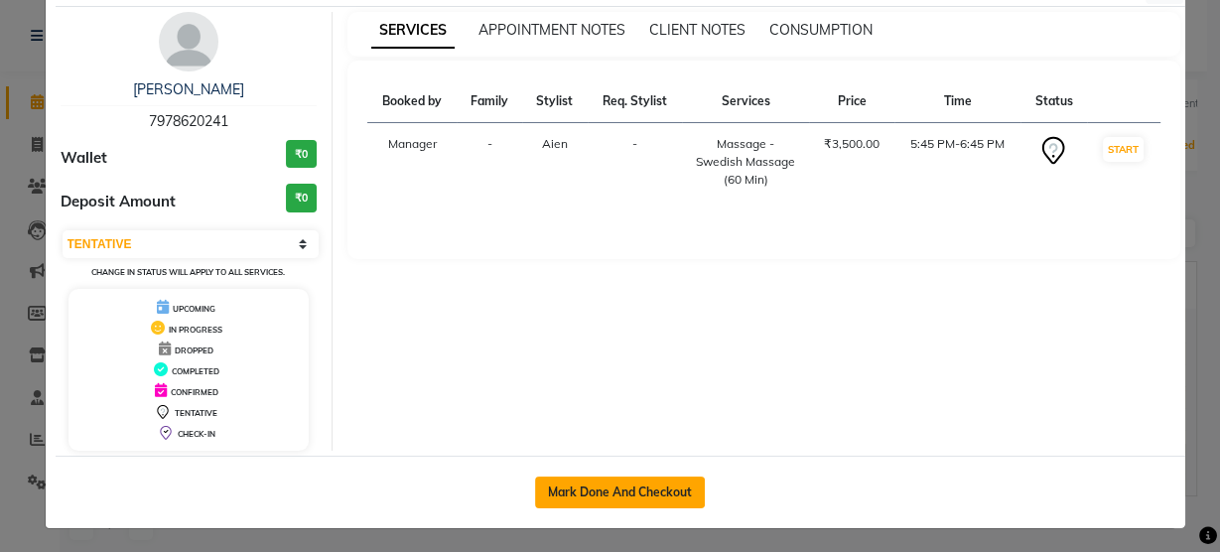
click at [649, 496] on button "Mark Done And Checkout" at bounding box center [620, 492] width 170 height 32
select select "5733"
select select "service"
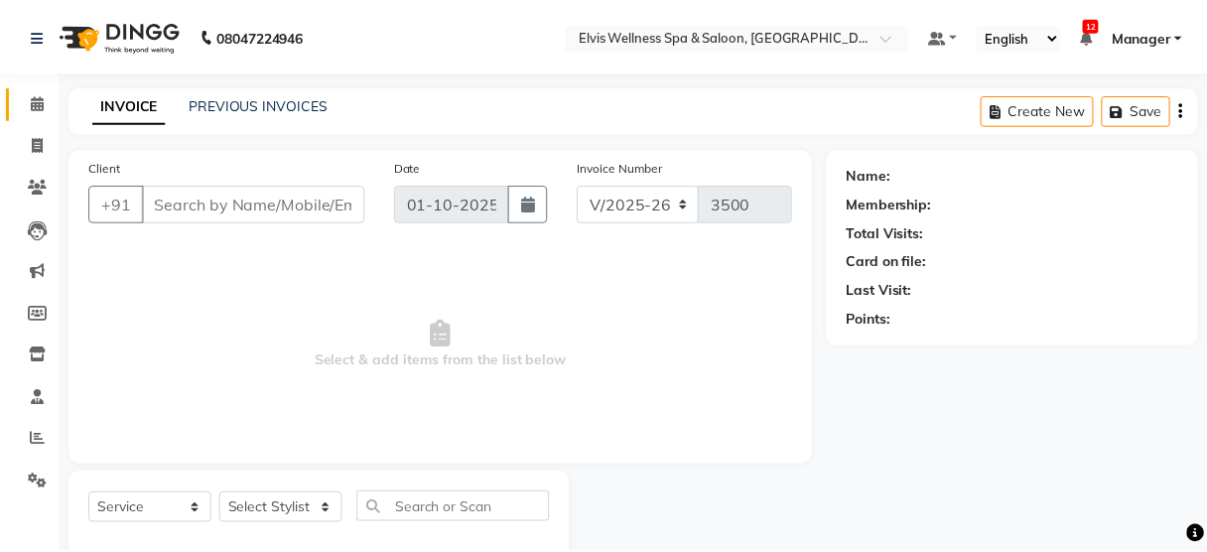
scroll to position [44, 0]
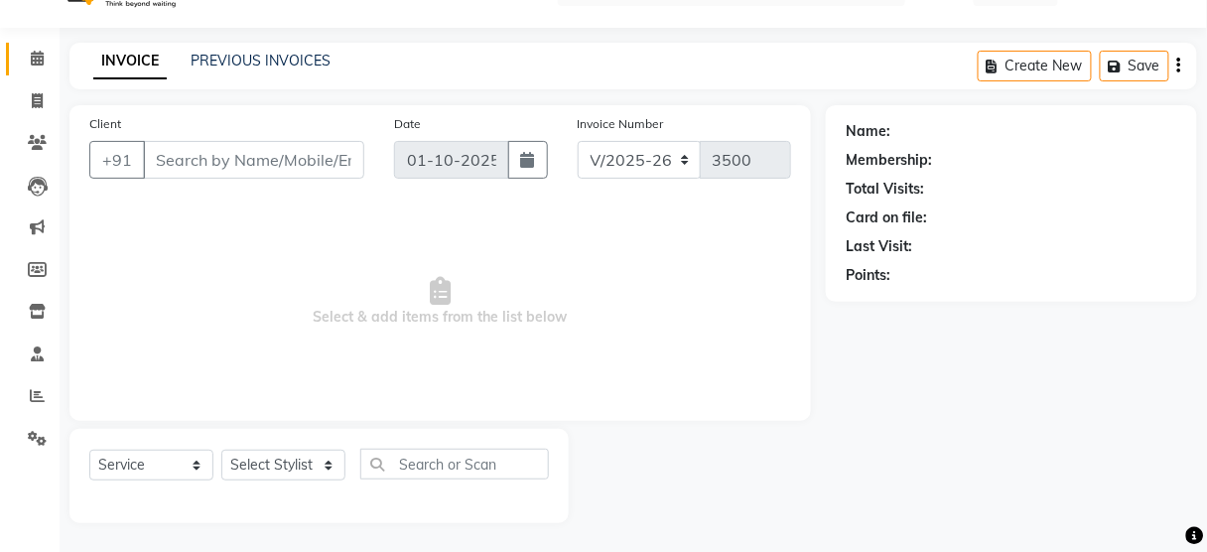
type input "7978620241"
select select "45634"
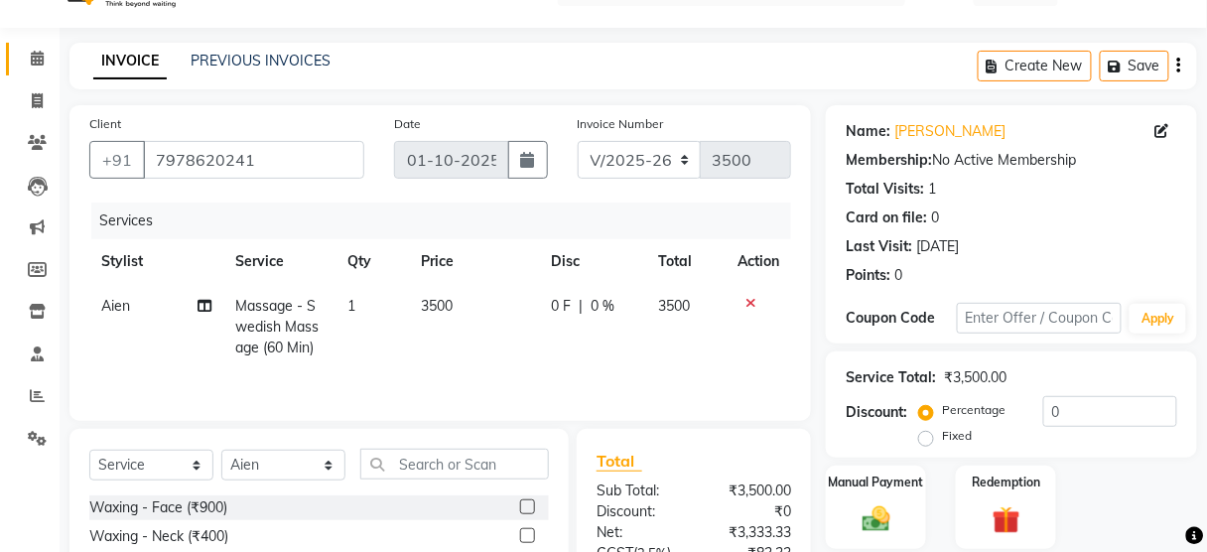
scroll to position [241, 0]
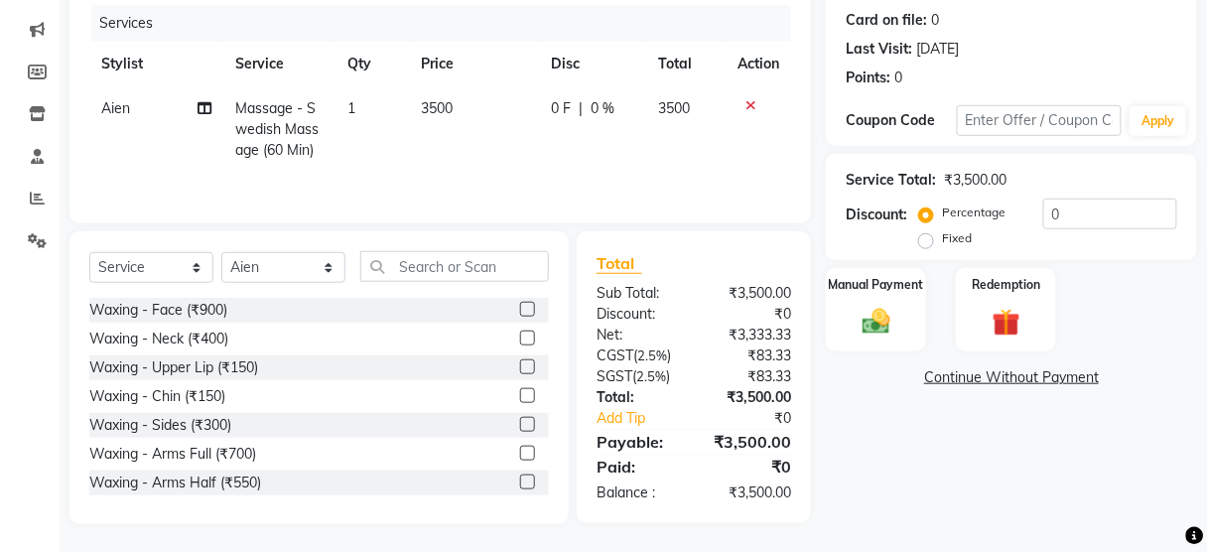
click at [942, 238] on label "Fixed" at bounding box center [957, 238] width 30 height 18
click at [923, 238] on input "Fixed" at bounding box center [930, 238] width 14 height 14
radio input "true"
click at [1058, 211] on input "0" at bounding box center [1110, 213] width 134 height 31
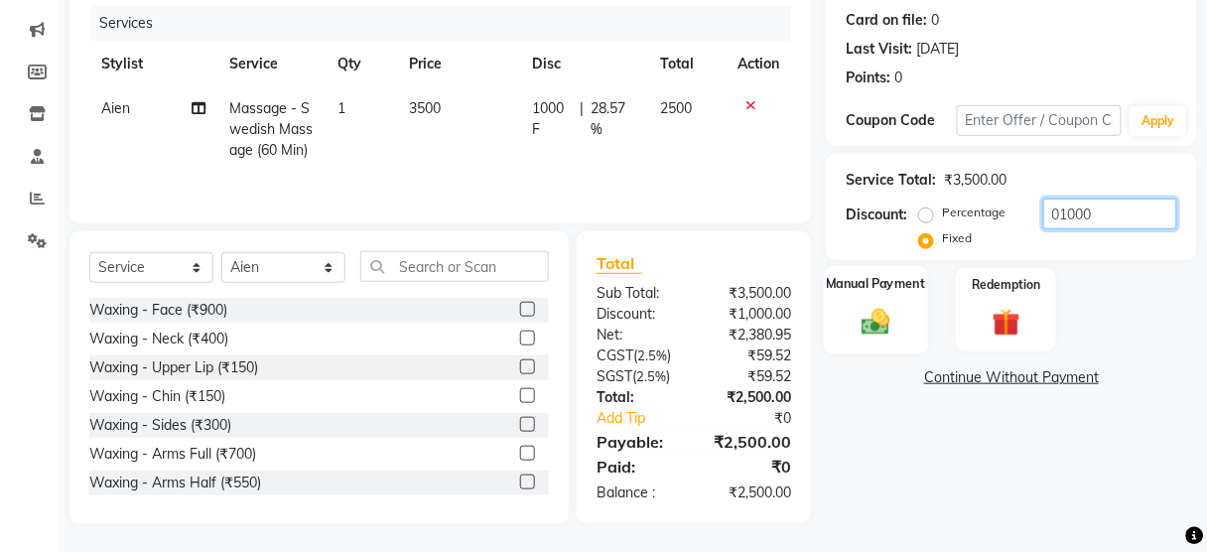
type input "01000"
click at [865, 306] on img at bounding box center [876, 322] width 47 height 34
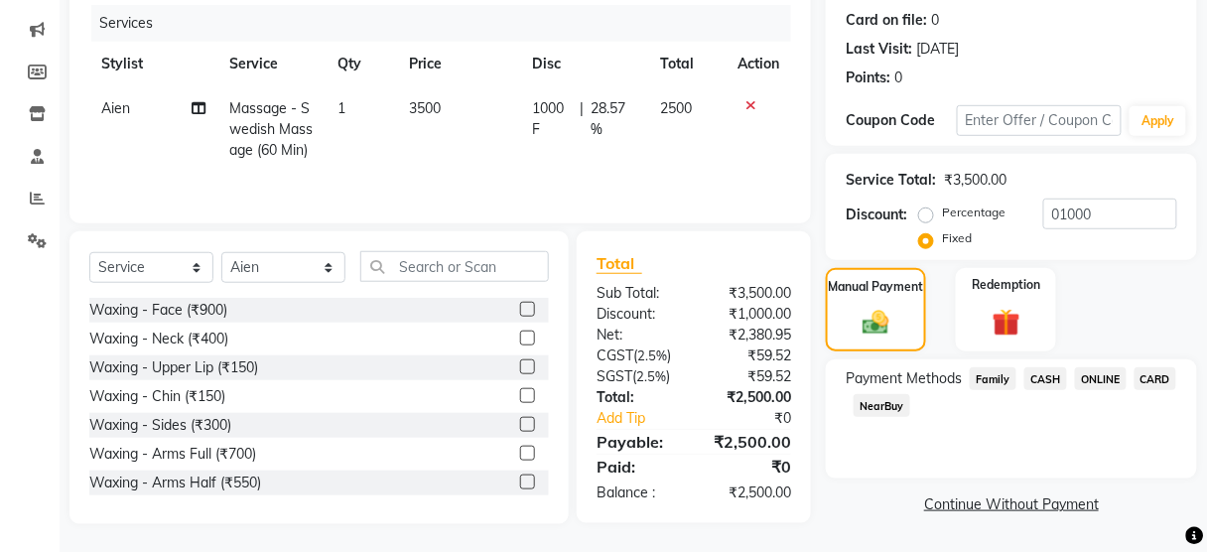
click at [1170, 378] on span "CARD" at bounding box center [1155, 378] width 43 height 23
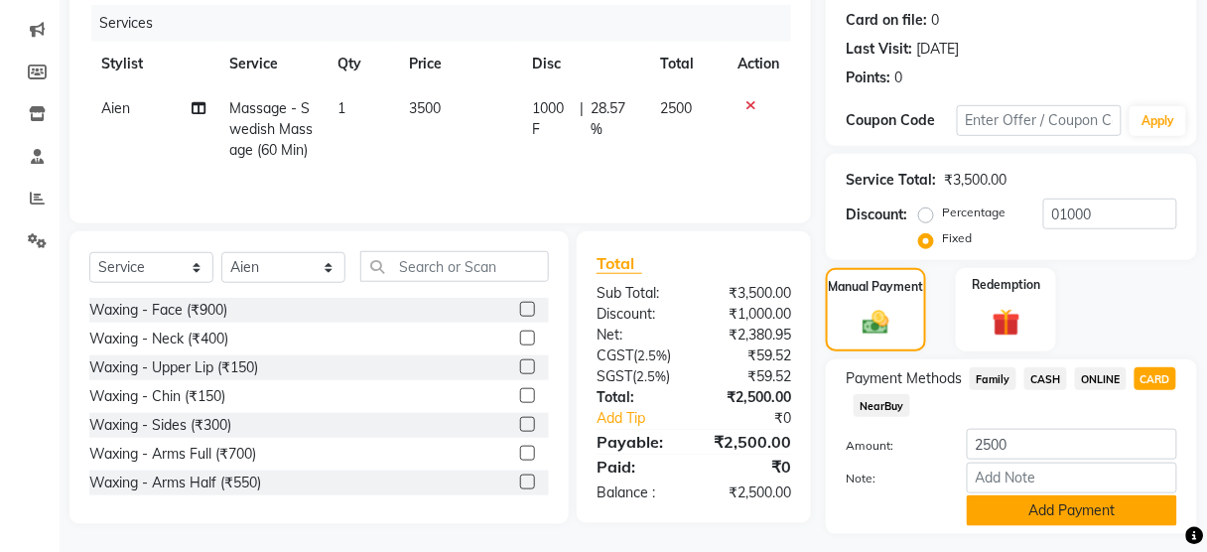
scroll to position [293, 0]
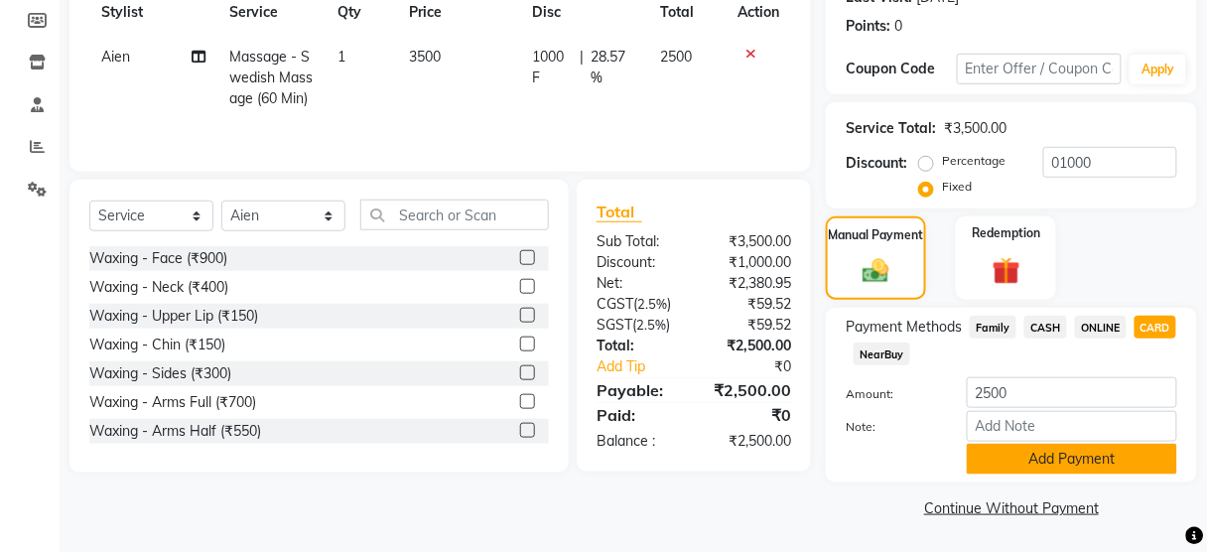
click at [1080, 460] on button "Add Payment" at bounding box center [1072, 459] width 210 height 31
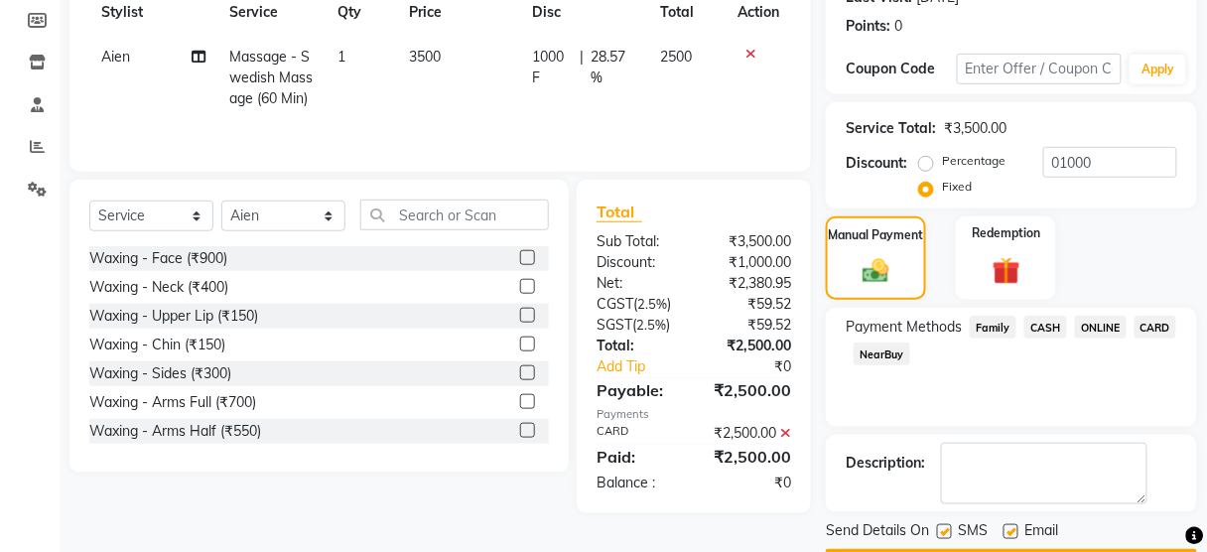
scroll to position [348, 0]
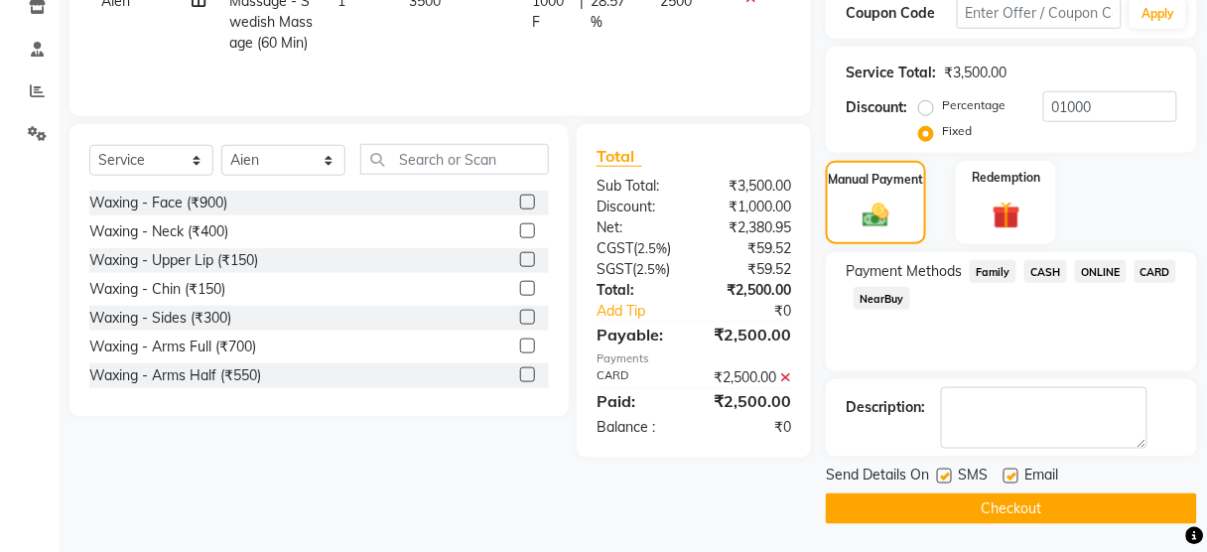
click at [949, 472] on label at bounding box center [944, 475] width 15 height 15
click at [949, 472] on input "checkbox" at bounding box center [943, 476] width 13 height 13
checkbox input "false"
click at [927, 497] on button "Checkout" at bounding box center [1011, 508] width 371 height 31
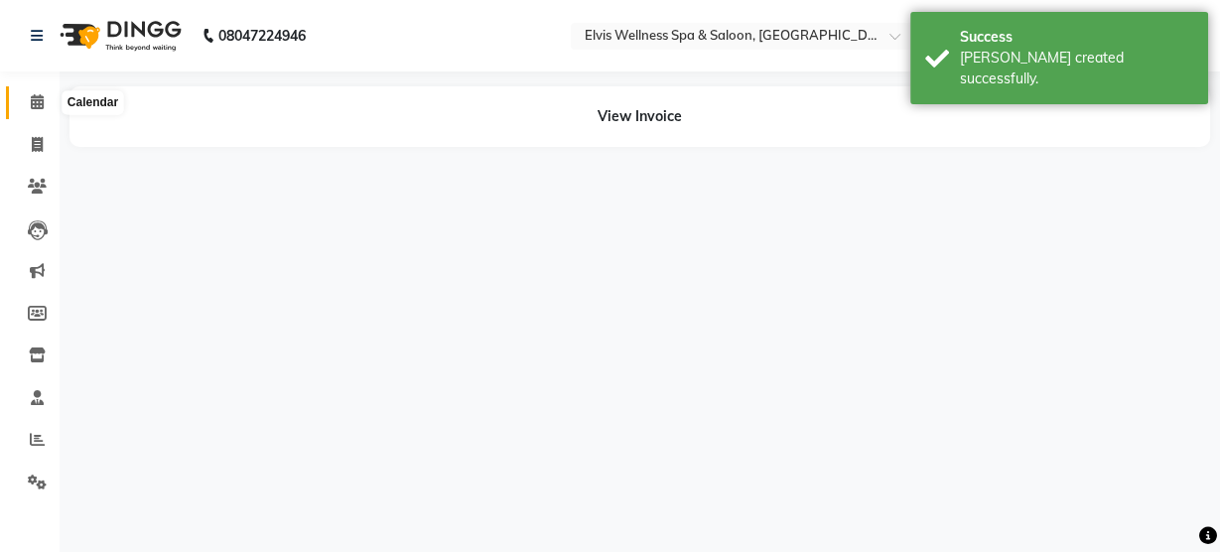
click at [35, 96] on icon at bounding box center [37, 101] width 13 height 15
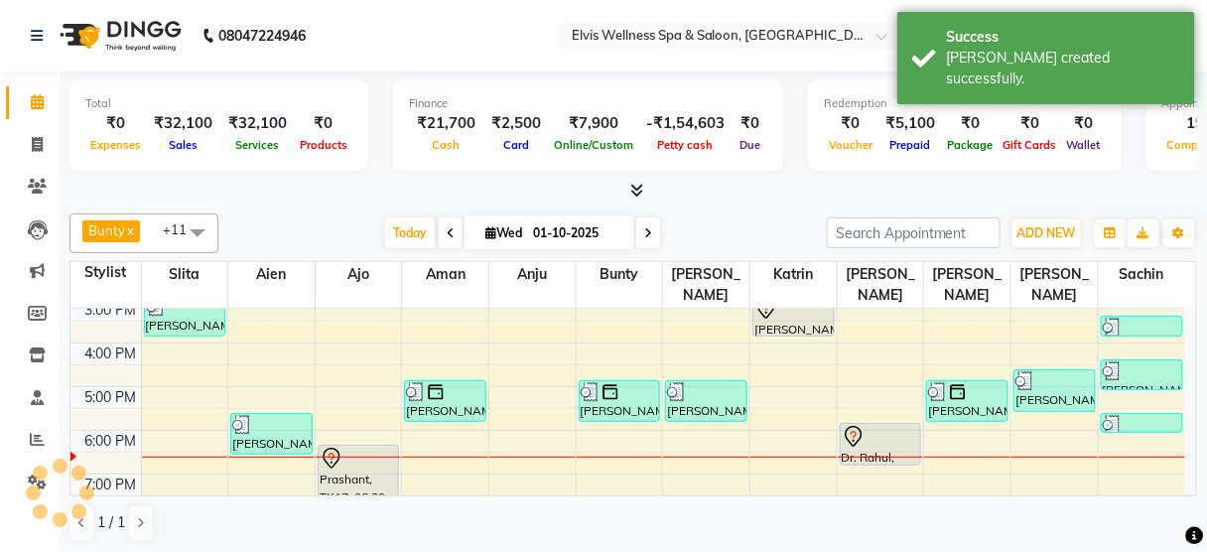
scroll to position [371, 0]
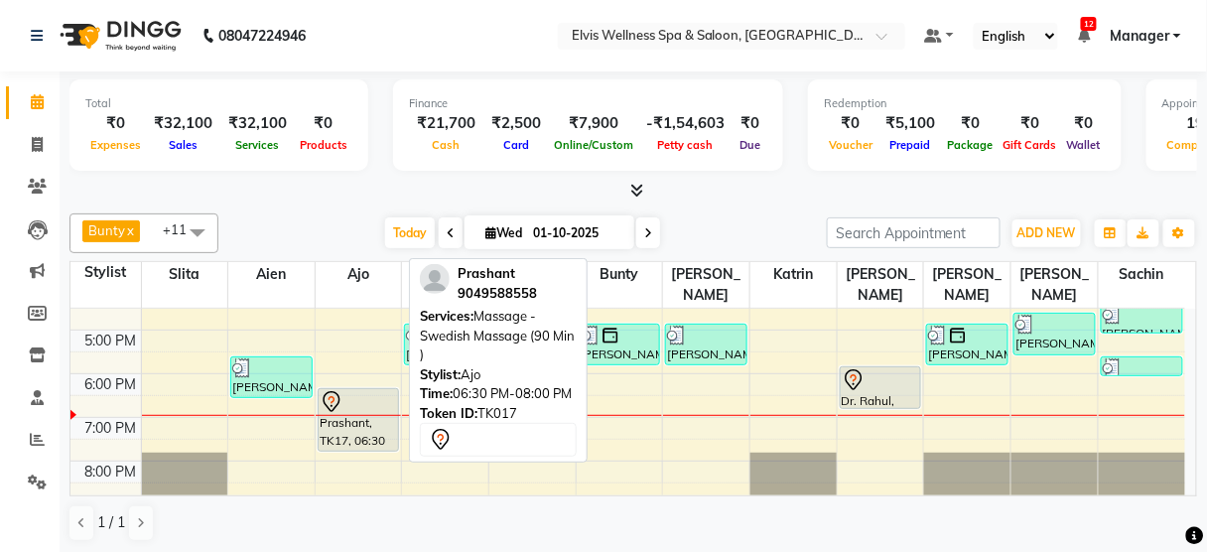
click at [354, 390] on div at bounding box center [359, 402] width 78 height 24
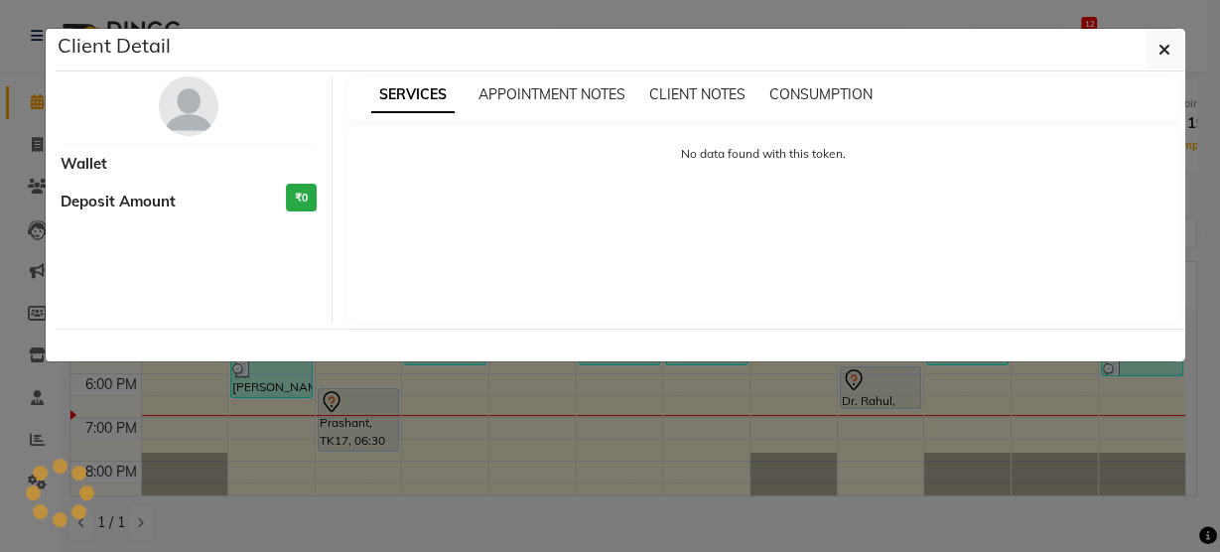
select select "7"
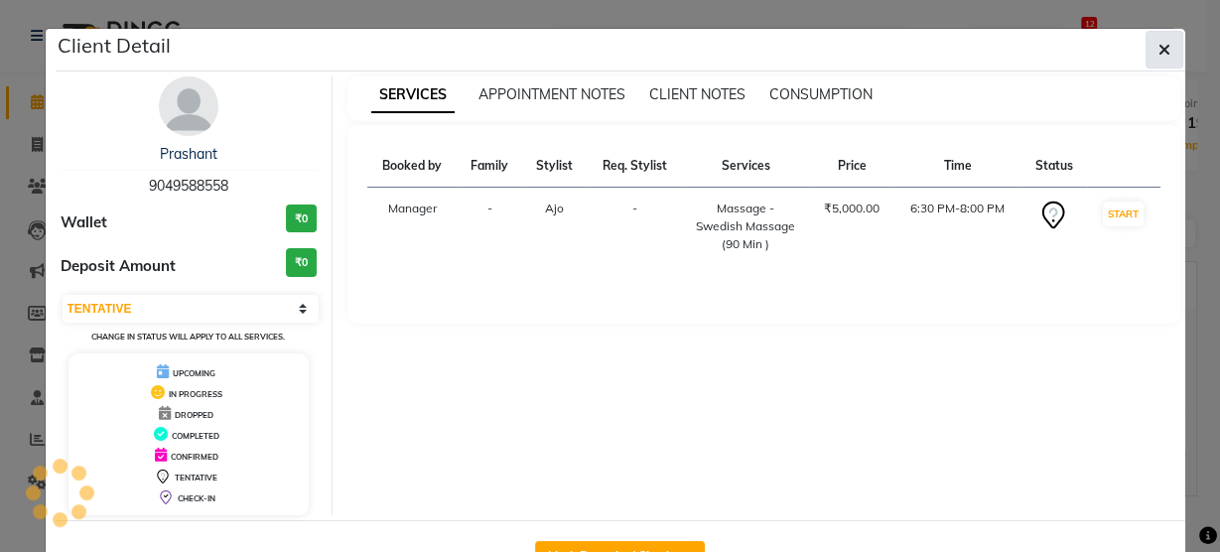
click at [1158, 40] on span "button" at bounding box center [1164, 50] width 12 height 20
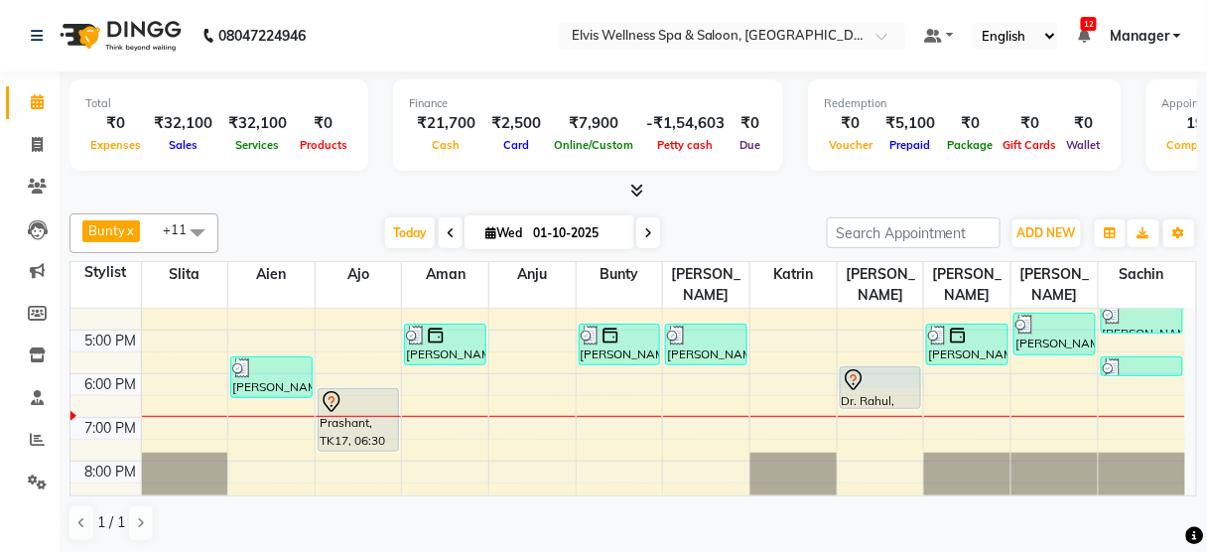
click at [922, 362] on div "8:00 AM 9:00 AM 10:00 AM 11:00 AM 12:00 PM 1:00 PM 2:00 PM 3:00 PM 4:00 PM 5:00…" at bounding box center [627, 242] width 1115 height 610
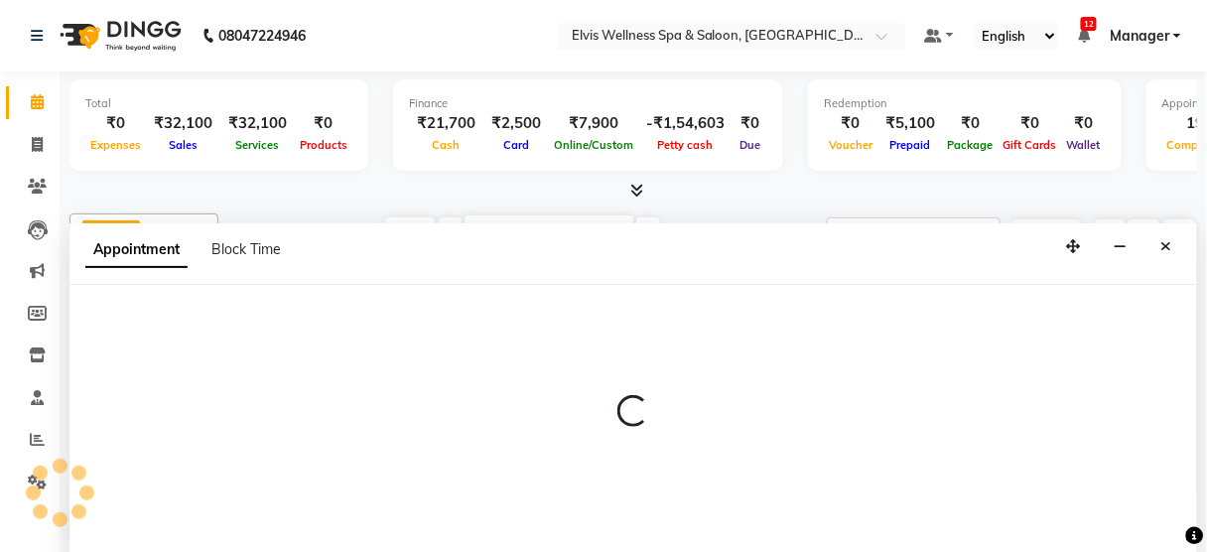
scroll to position [0, 0]
select select "1080"
select select "tentative"
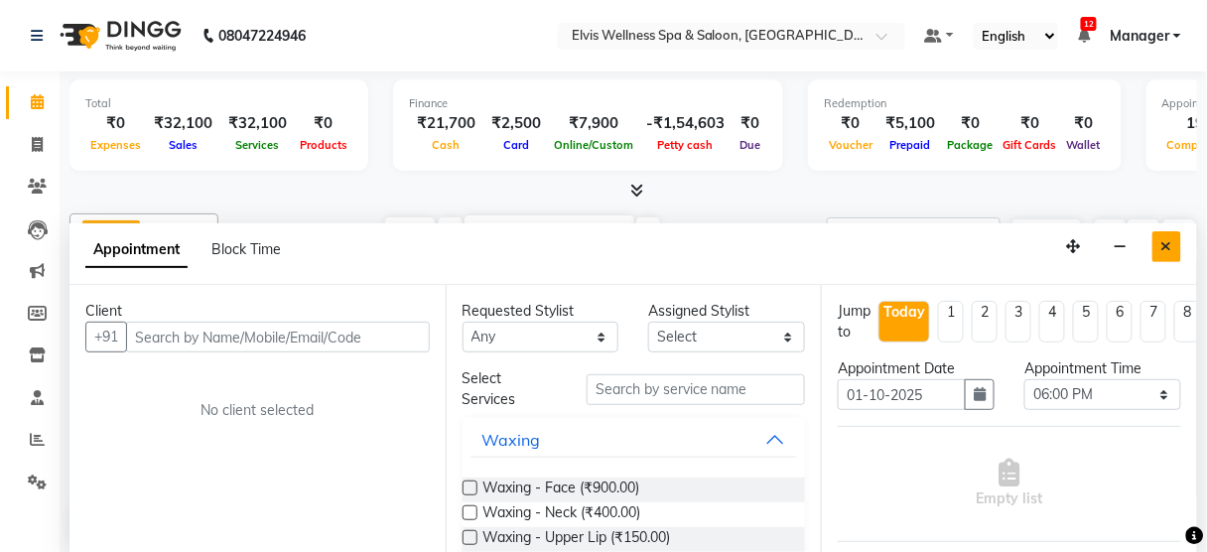
click at [1161, 241] on button "Close" at bounding box center [1166, 246] width 29 height 31
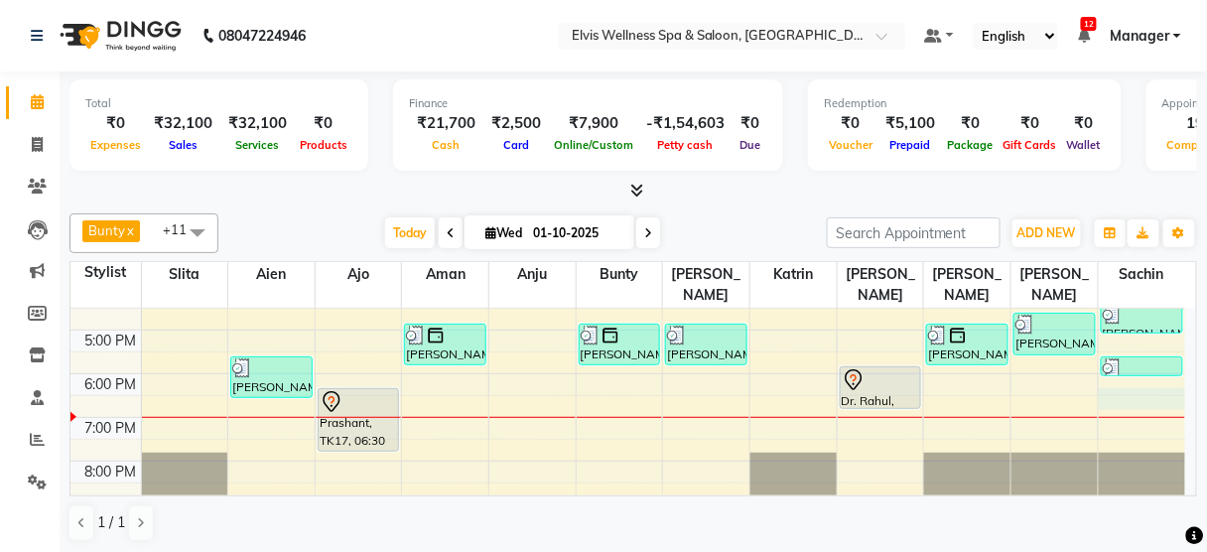
click at [1133, 368] on div "8:00 AM 9:00 AM 10:00 AM 11:00 AM 12:00 PM 1:00 PM 2:00 PM 3:00 PM 4:00 PM 5:00…" at bounding box center [627, 242] width 1115 height 610
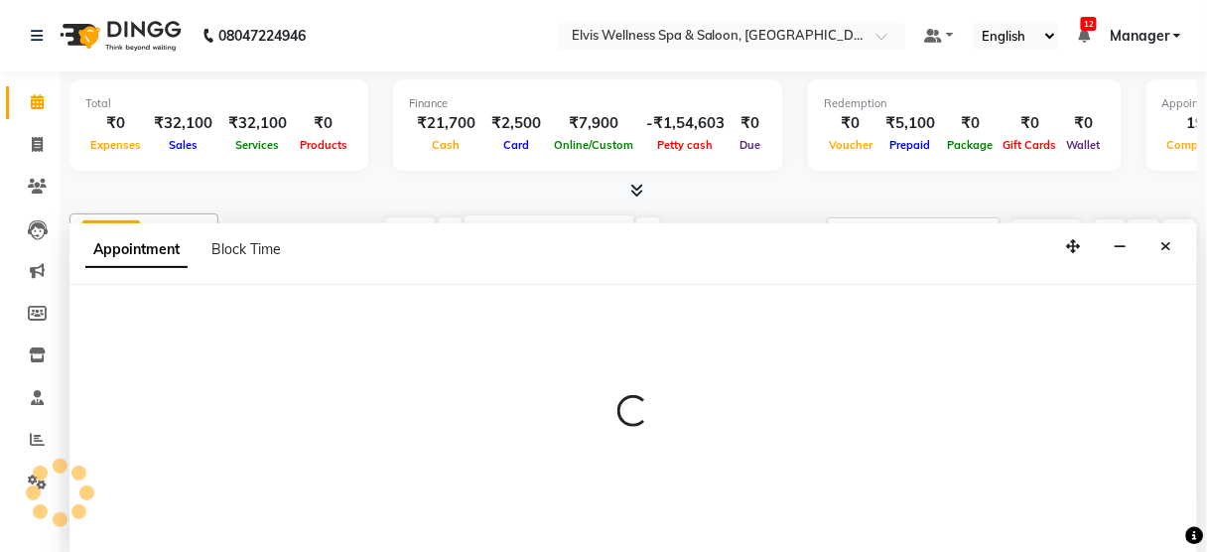
select select "48152"
select select "tentative"
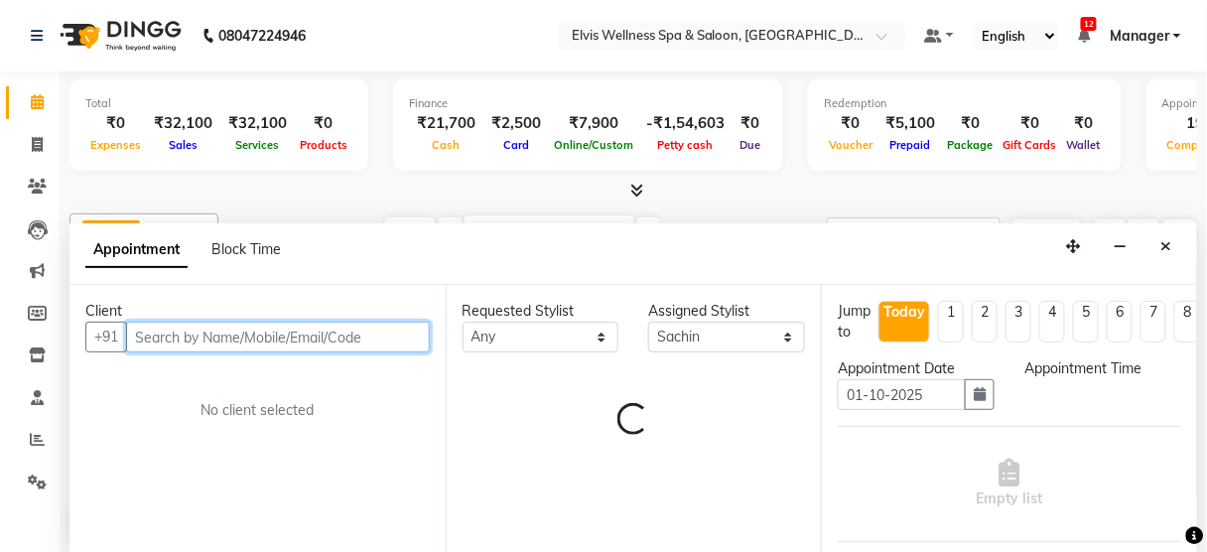
select select "1110"
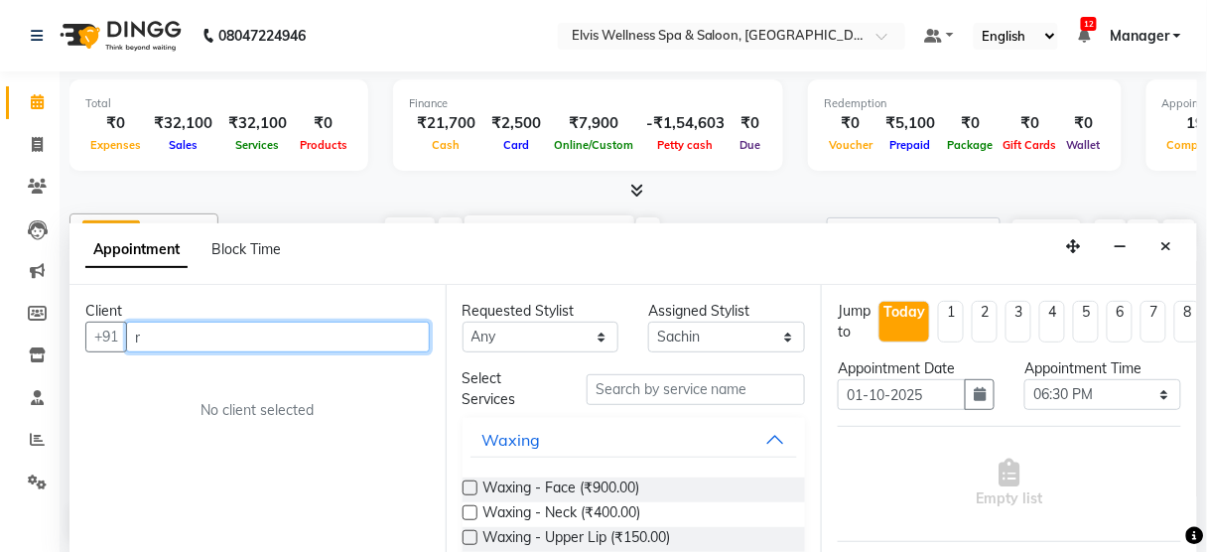
click at [327, 328] on input "r" at bounding box center [278, 337] width 304 height 31
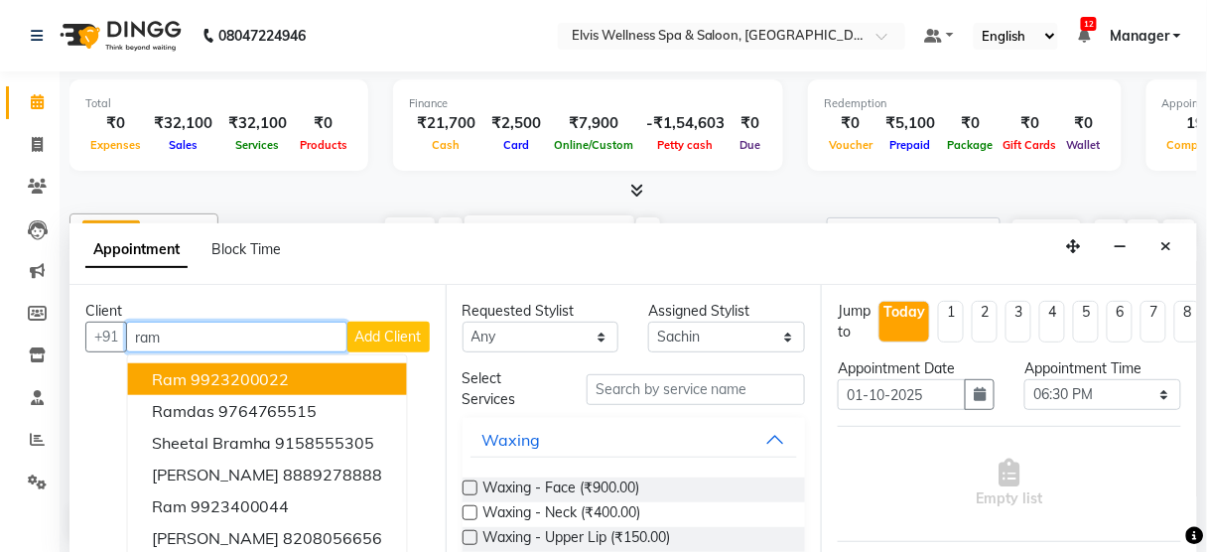
click at [245, 382] on ngb-highlight "9923200022" at bounding box center [240, 379] width 99 height 20
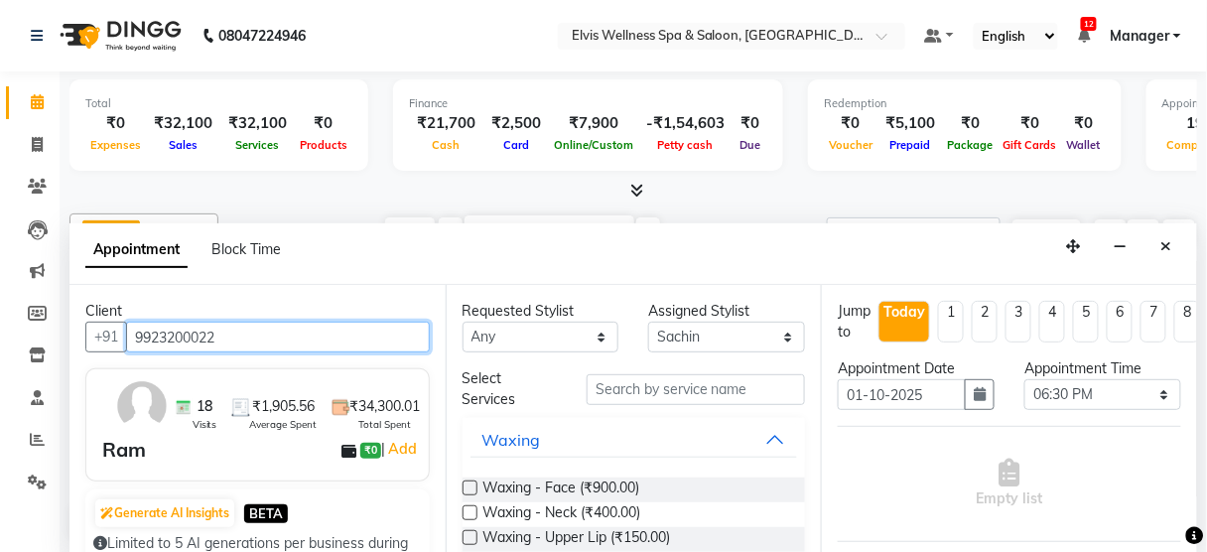
type input "9923200022"
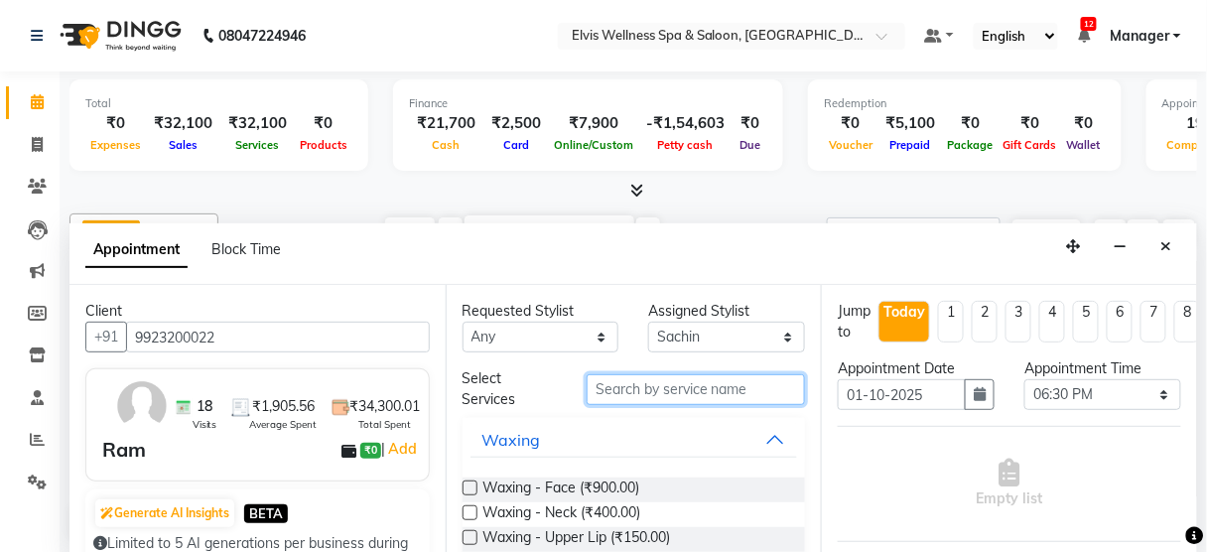
click at [653, 388] on input "text" at bounding box center [696, 389] width 218 height 31
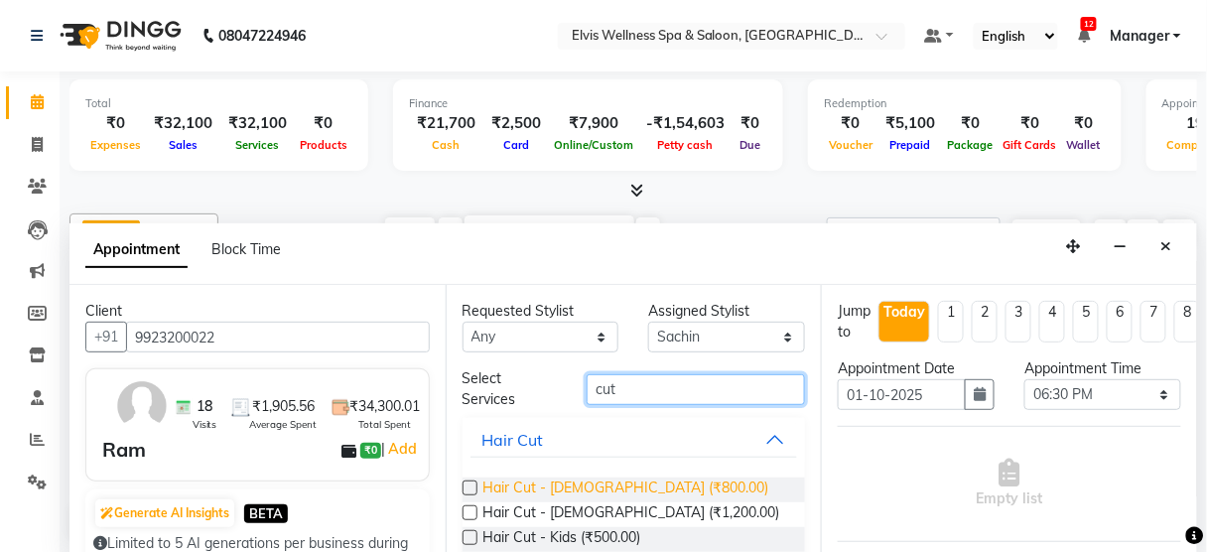
type input "cut"
click at [626, 480] on span "Hair Cut - [DEMOGRAPHIC_DATA] (₹800.00)" at bounding box center [626, 489] width 286 height 25
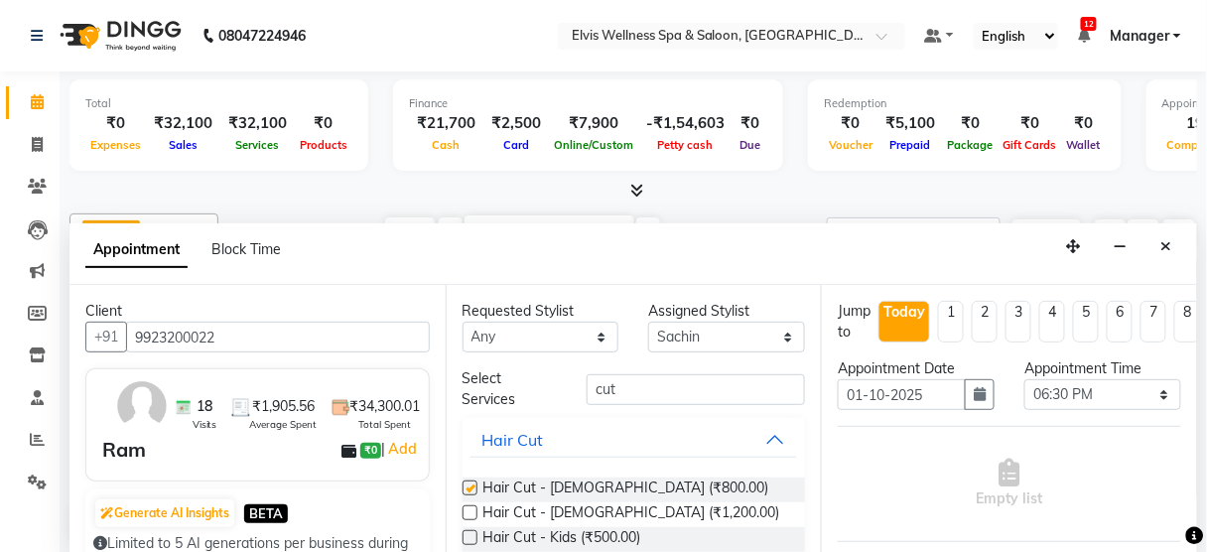
checkbox input "false"
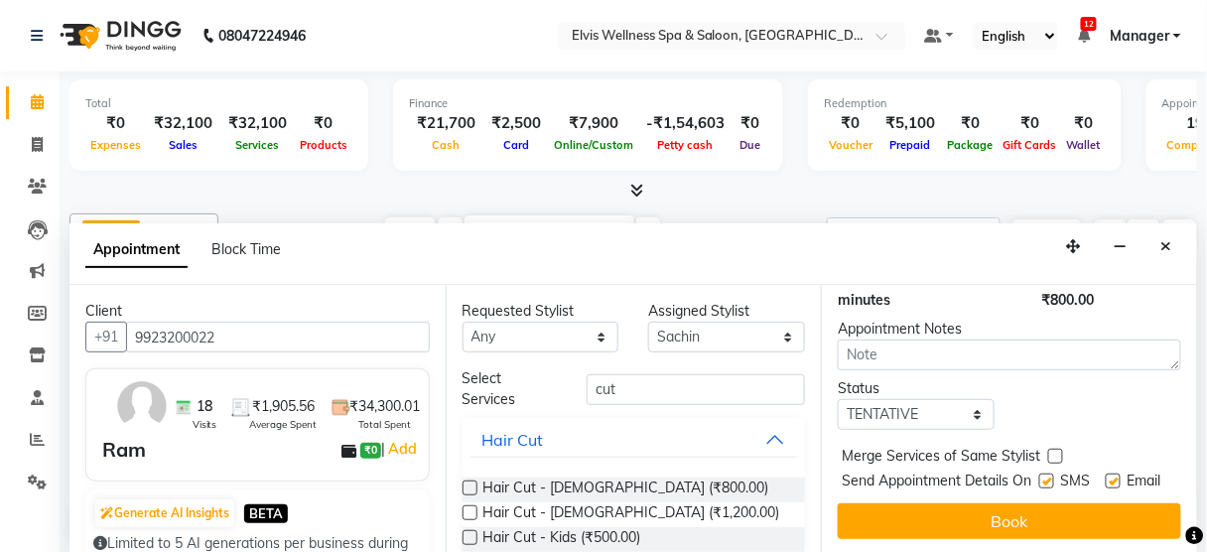
scroll to position [300, 0]
click at [1045, 473] on label at bounding box center [1046, 480] width 15 height 15
click at [1045, 476] on input "checkbox" at bounding box center [1045, 482] width 13 height 13
checkbox input "false"
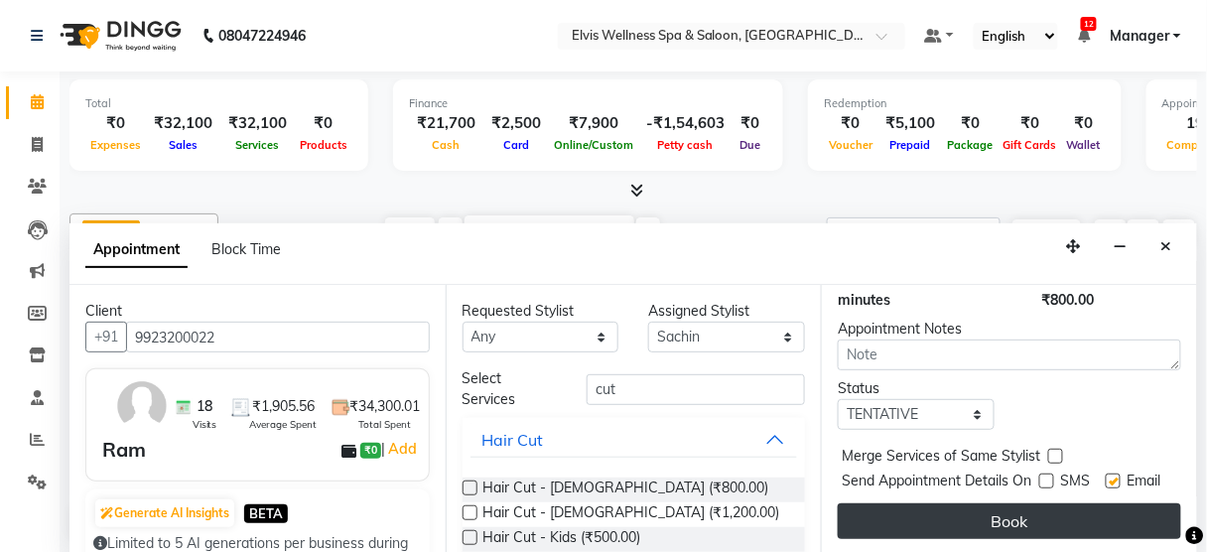
click at [1028, 503] on button "Book" at bounding box center [1009, 521] width 343 height 36
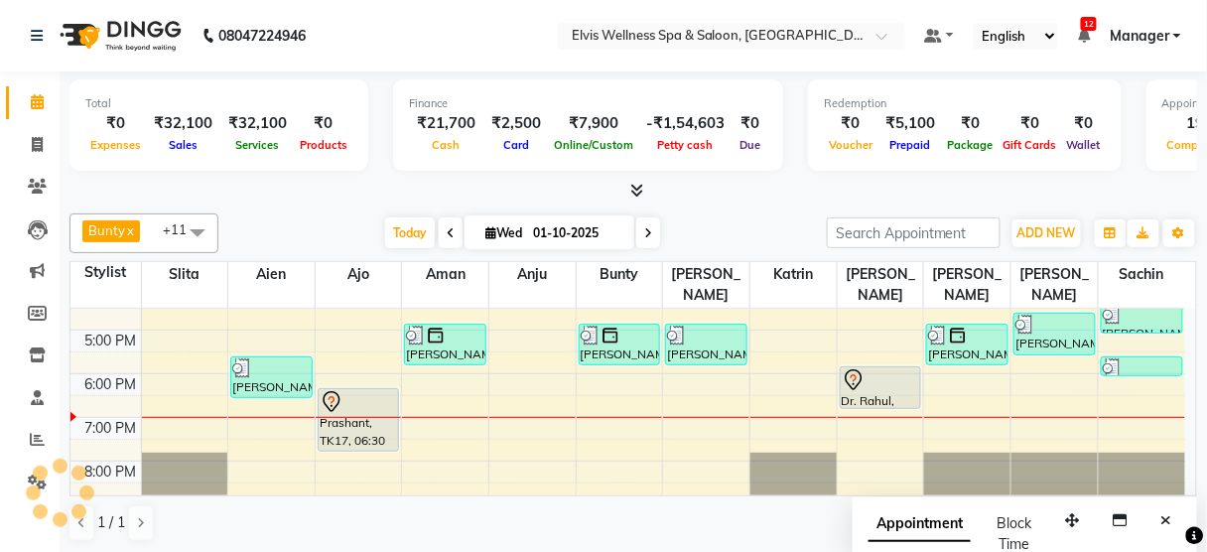
scroll to position [0, 0]
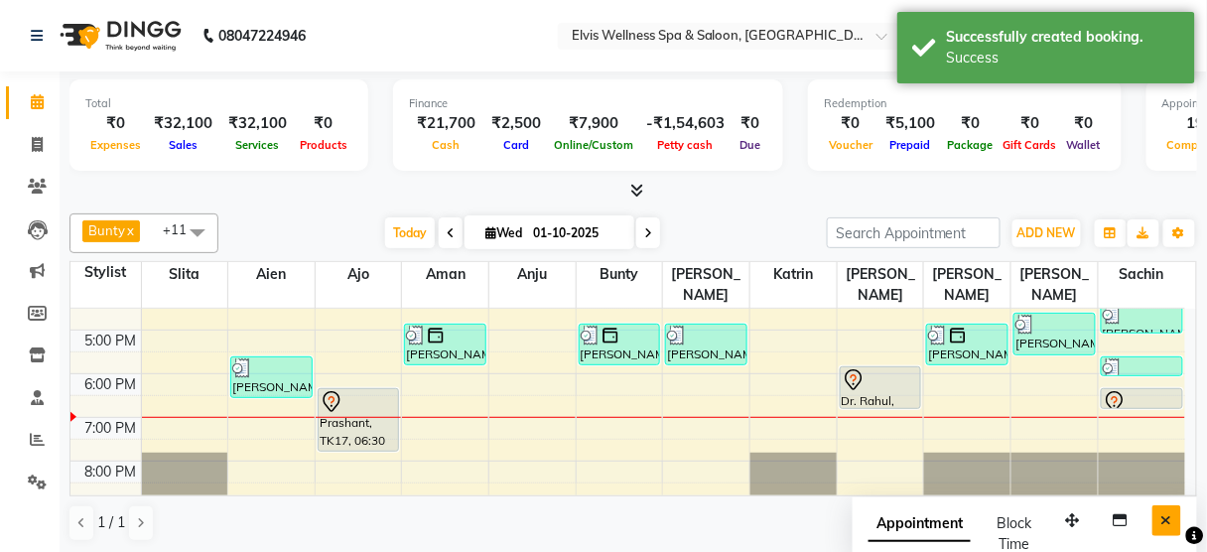
click at [1169, 514] on icon "Close" at bounding box center [1166, 520] width 11 height 14
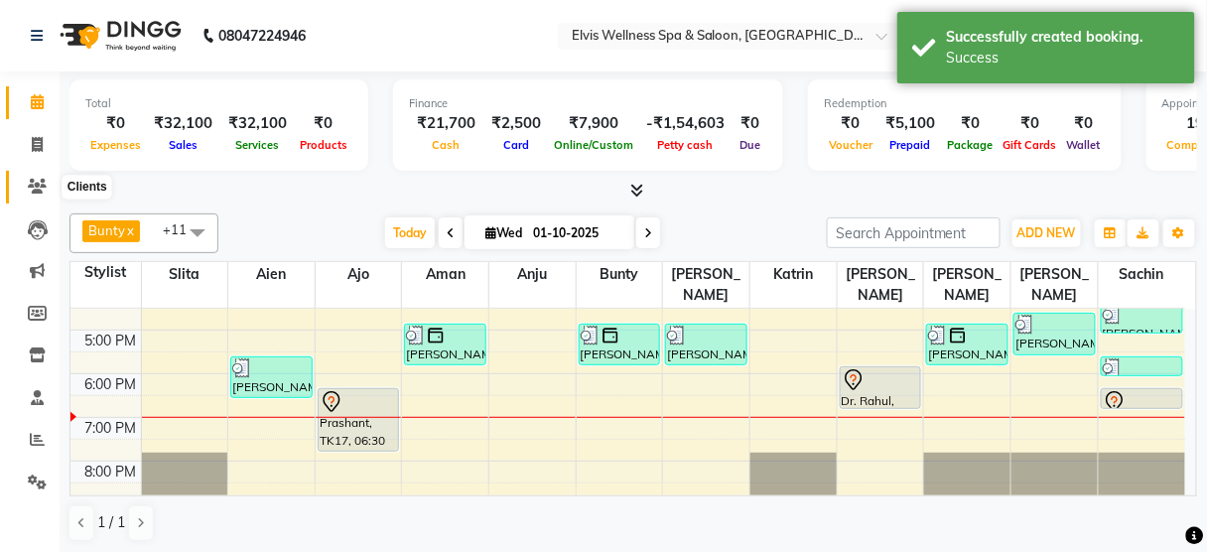
click at [34, 186] on icon at bounding box center [37, 186] width 19 height 15
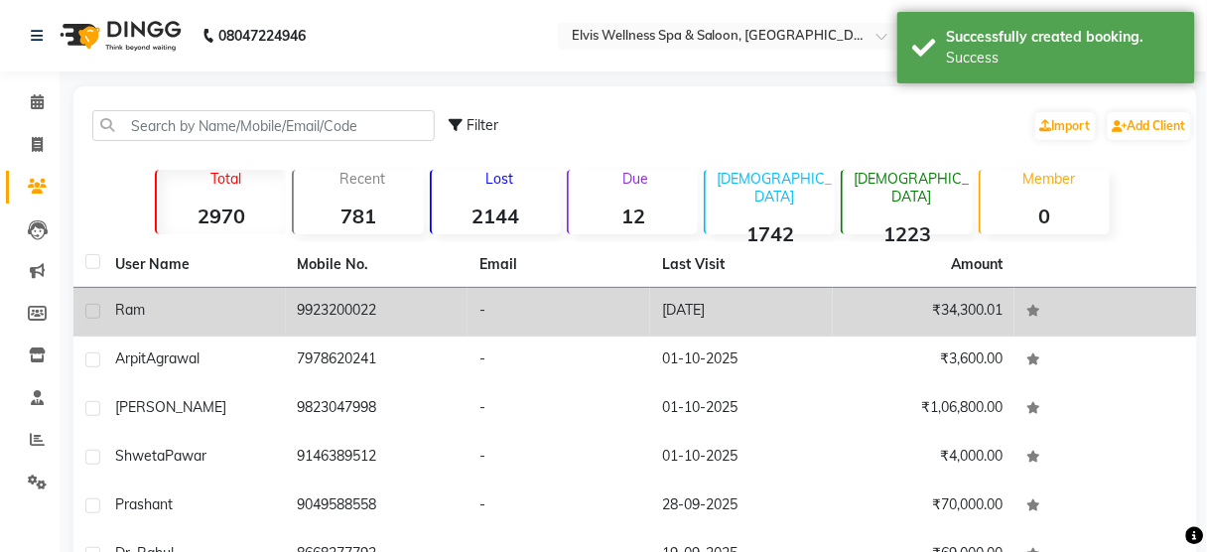
click at [226, 317] on div "Ram" at bounding box center [194, 310] width 159 height 21
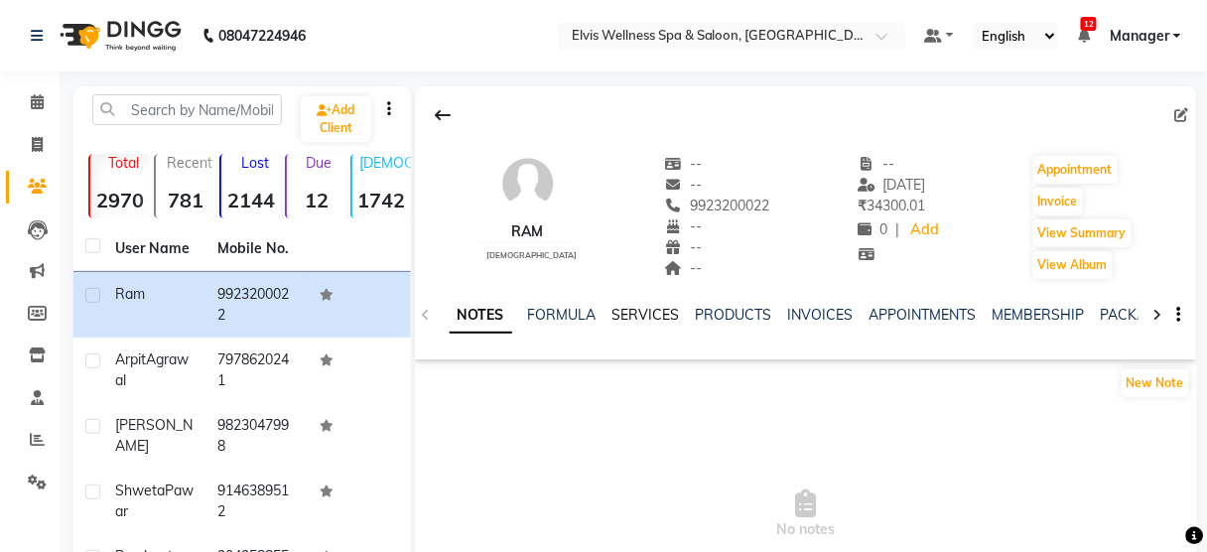
click at [647, 310] on link "SERVICES" at bounding box center [645, 315] width 67 height 18
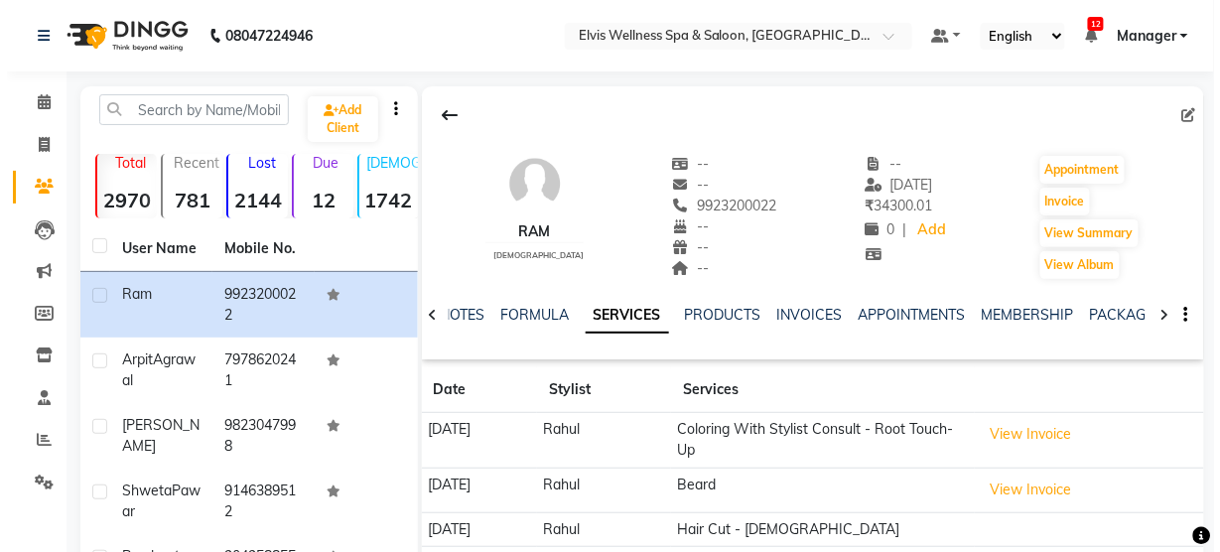
scroll to position [248, 0]
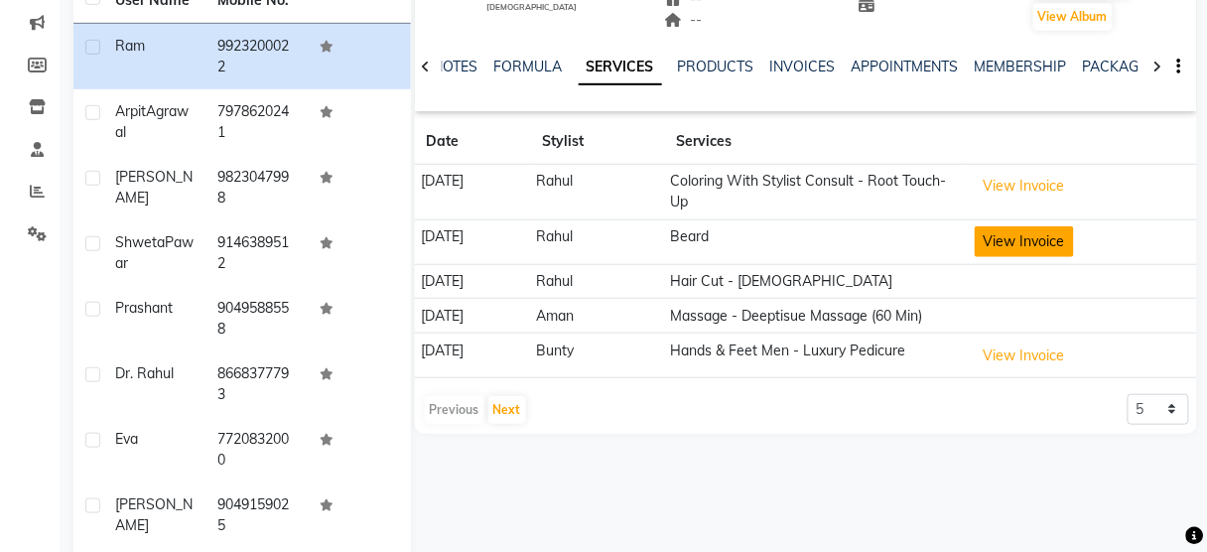
click at [1066, 226] on button "View Invoice" at bounding box center [1024, 241] width 99 height 31
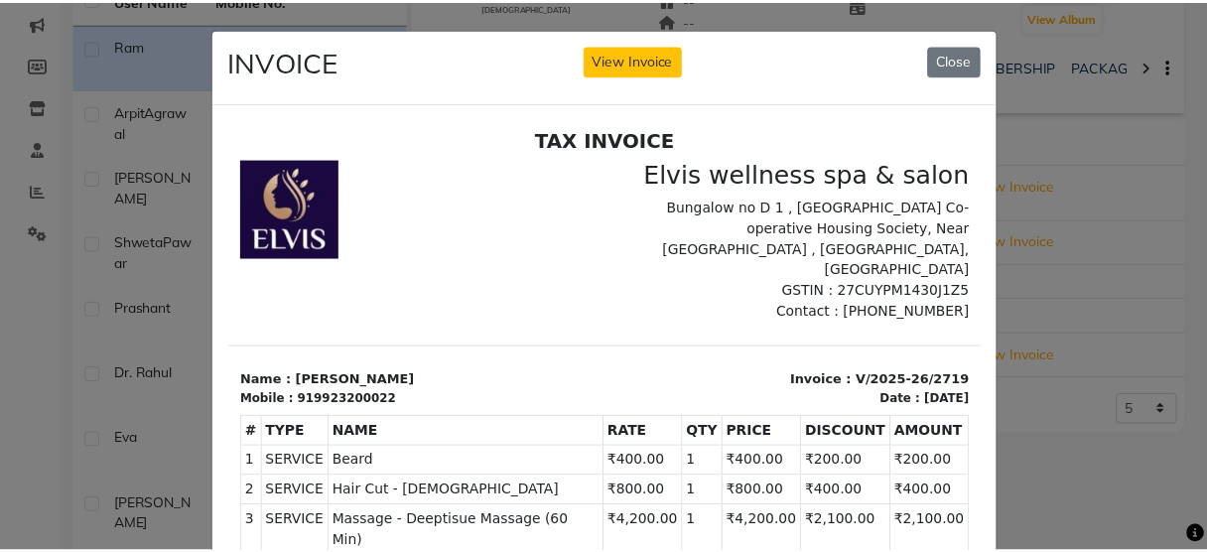
scroll to position [16, 0]
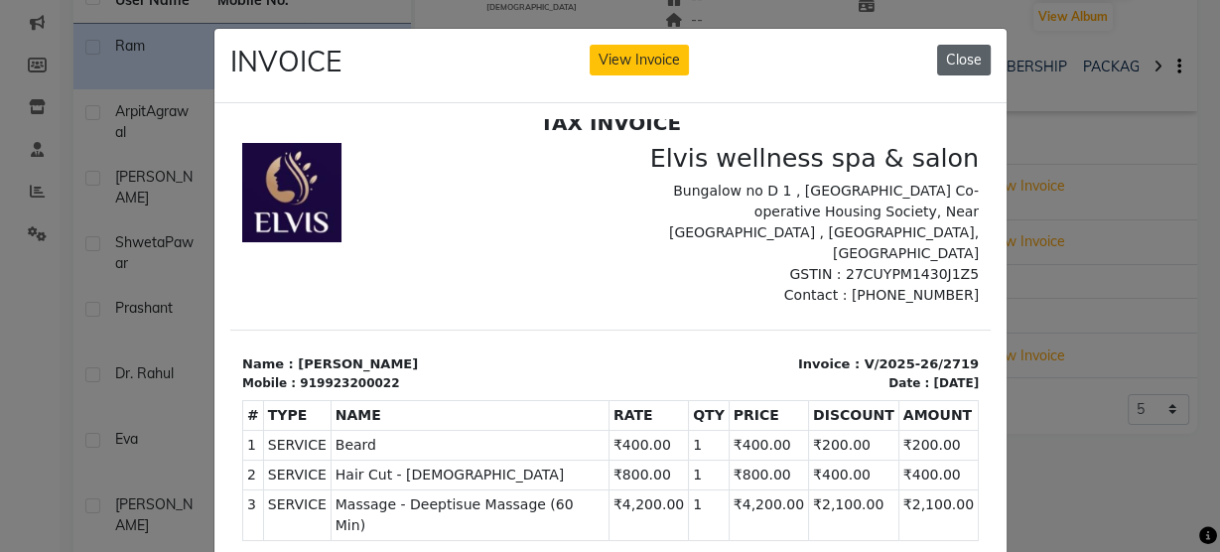
click at [969, 56] on button "Close" at bounding box center [964, 60] width 54 height 31
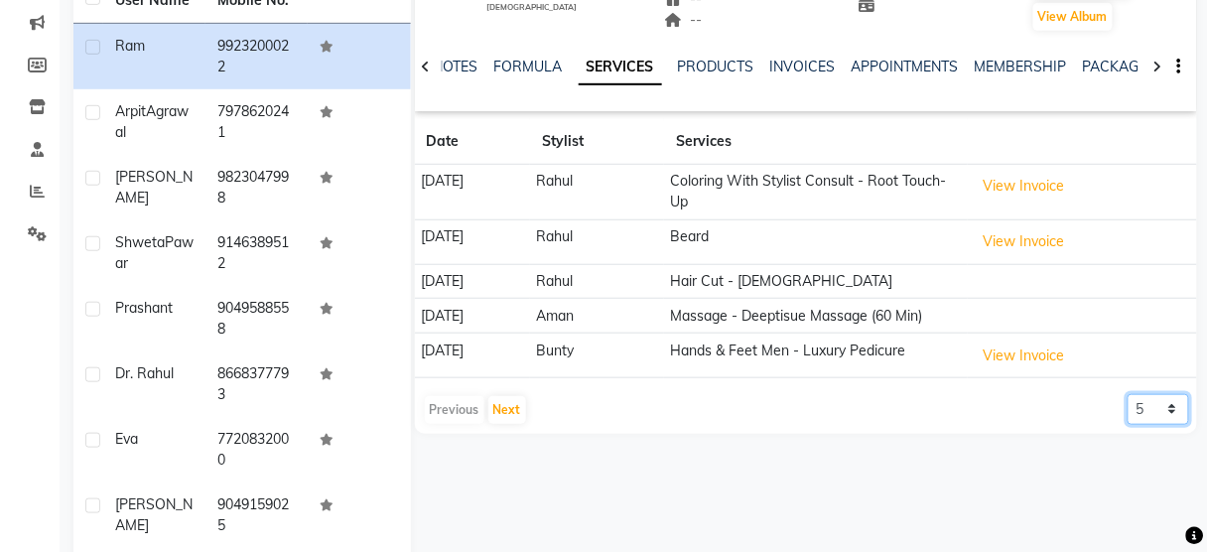
click at [1158, 399] on select "5 10 50 100 500" at bounding box center [1158, 409] width 62 height 31
select select "50"
click at [1127, 394] on select "5 10 50 100 500" at bounding box center [1158, 409] width 62 height 31
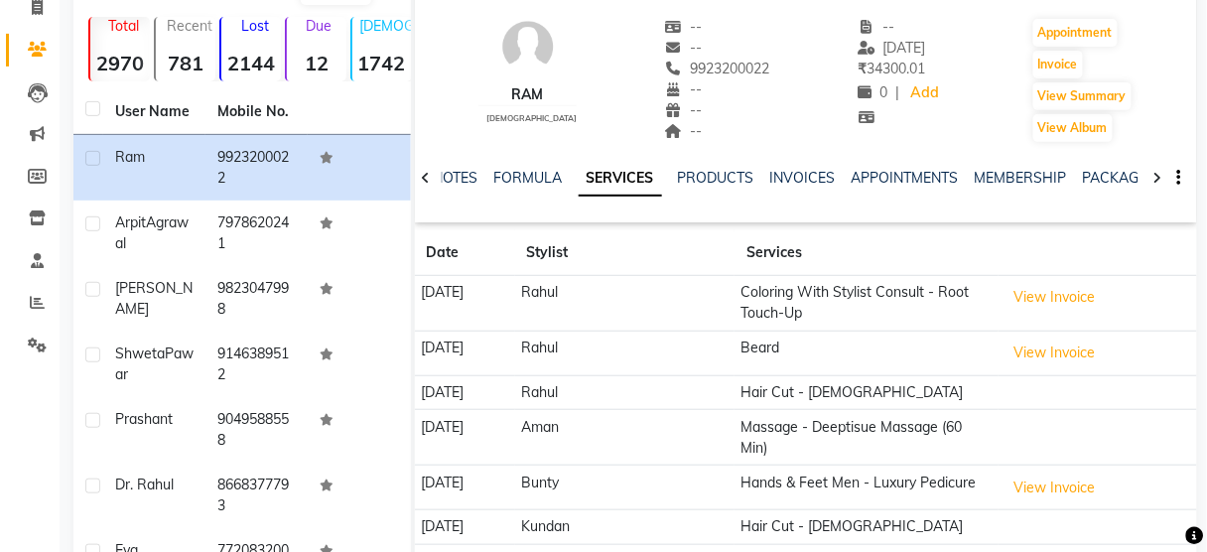
scroll to position [0, 0]
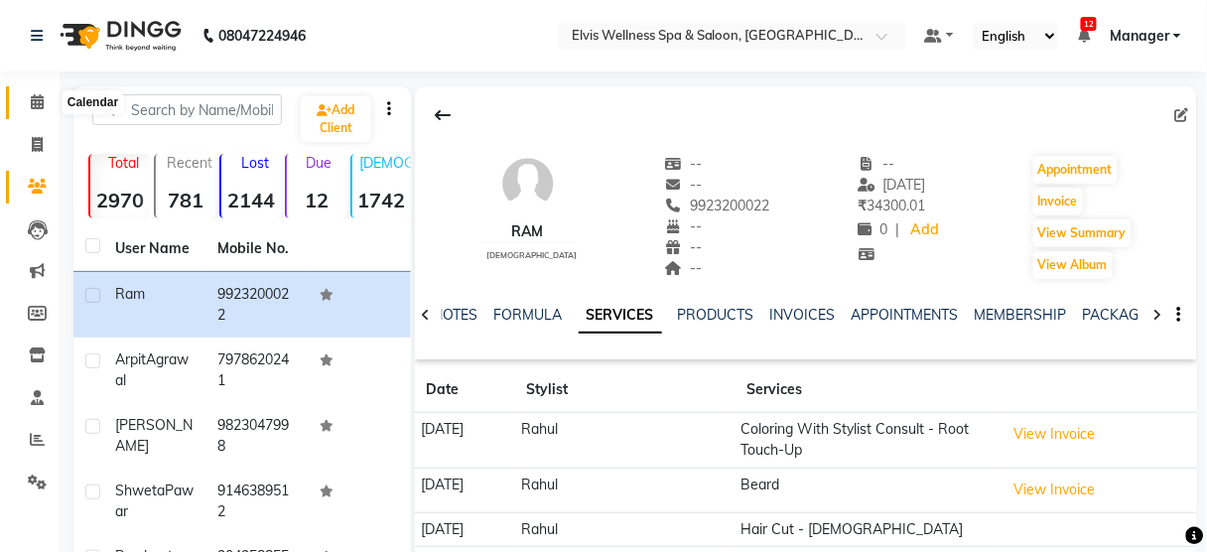
click at [46, 107] on span at bounding box center [37, 102] width 35 height 23
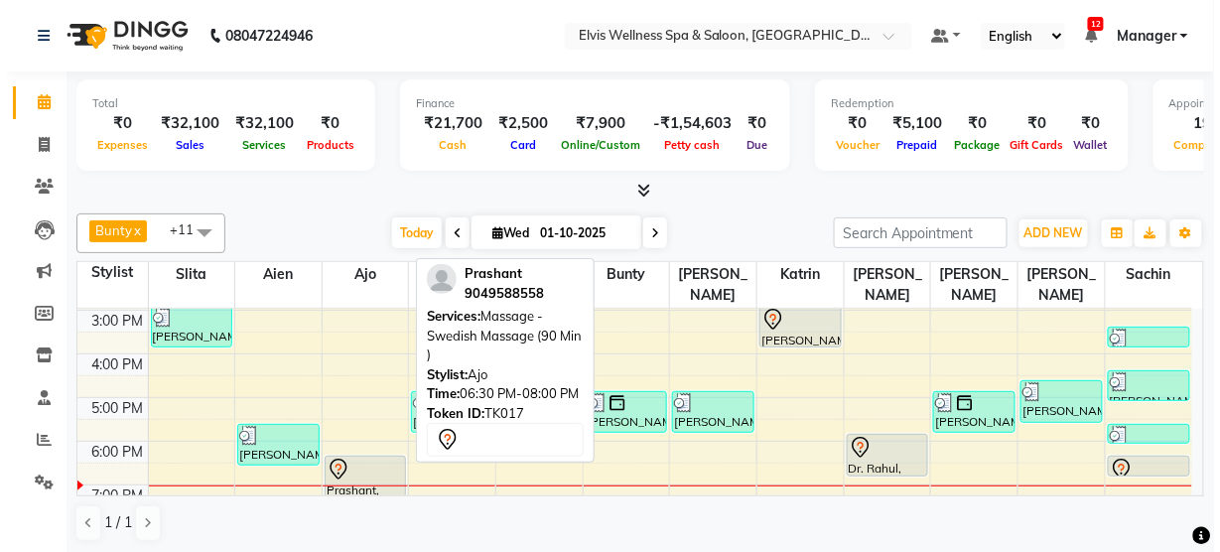
scroll to position [305, 0]
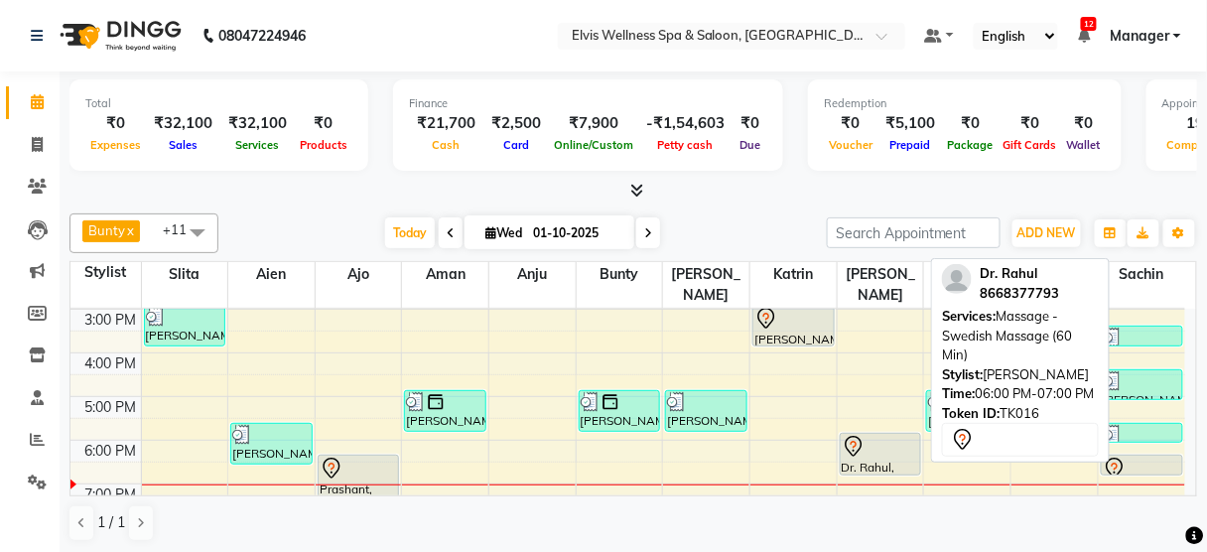
click at [890, 435] on div at bounding box center [881, 447] width 78 height 24
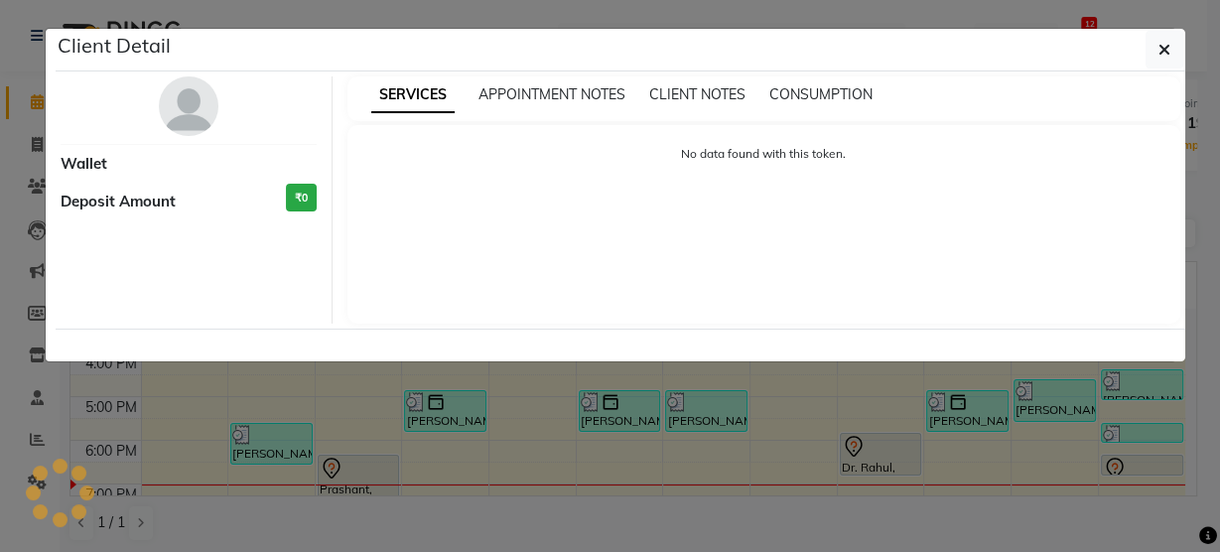
select select "7"
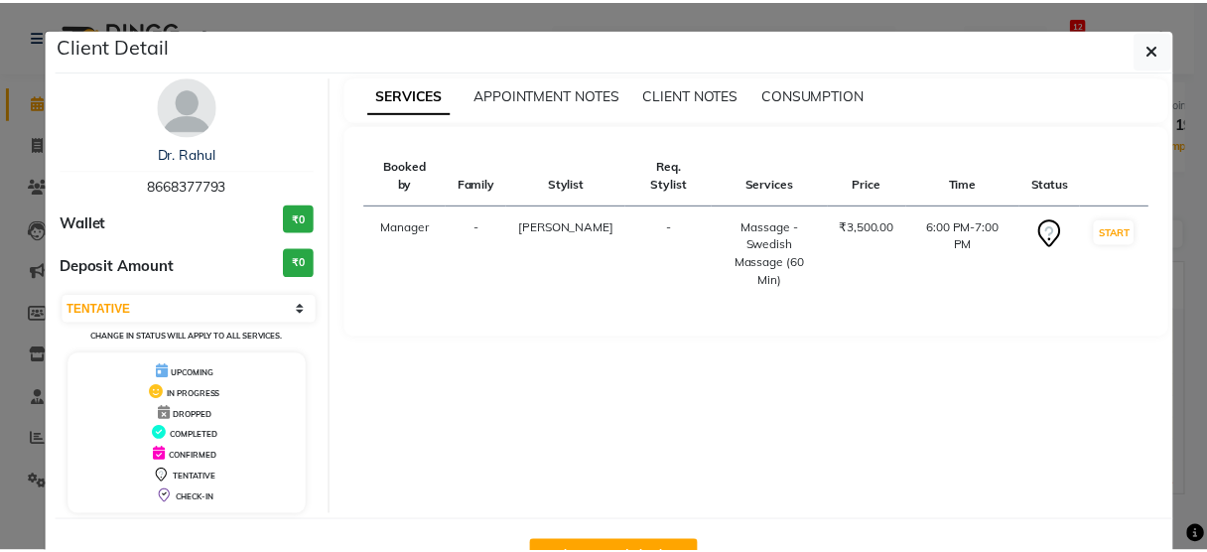
scroll to position [65, 0]
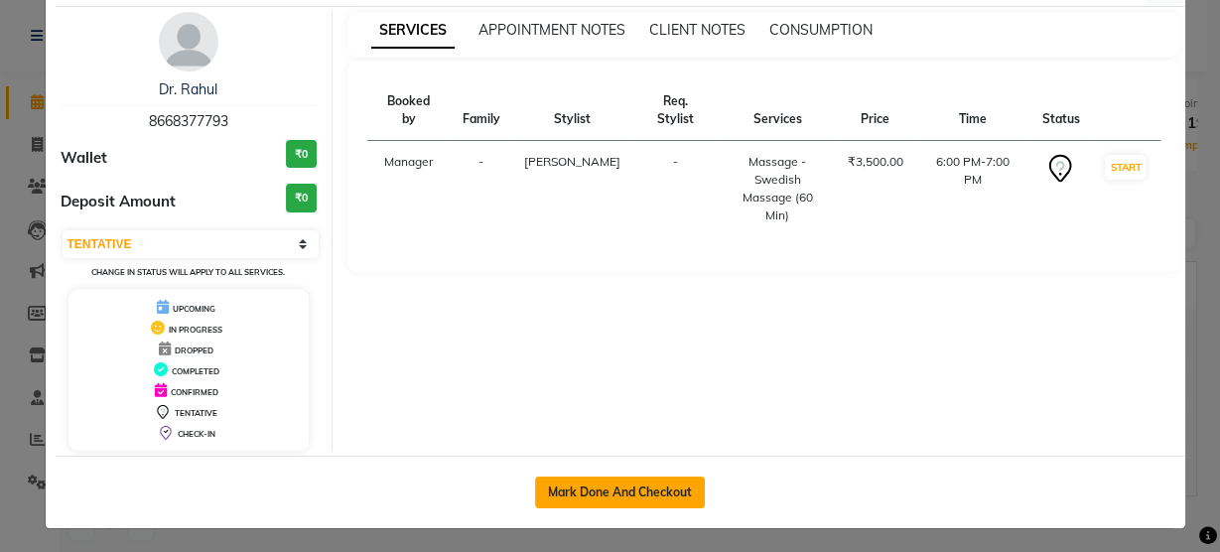
drag, startPoint x: 608, startPoint y: 499, endPoint x: 584, endPoint y: 491, distance: 26.1
click at [584, 491] on button "Mark Done And Checkout" at bounding box center [620, 492] width 170 height 32
select select "service"
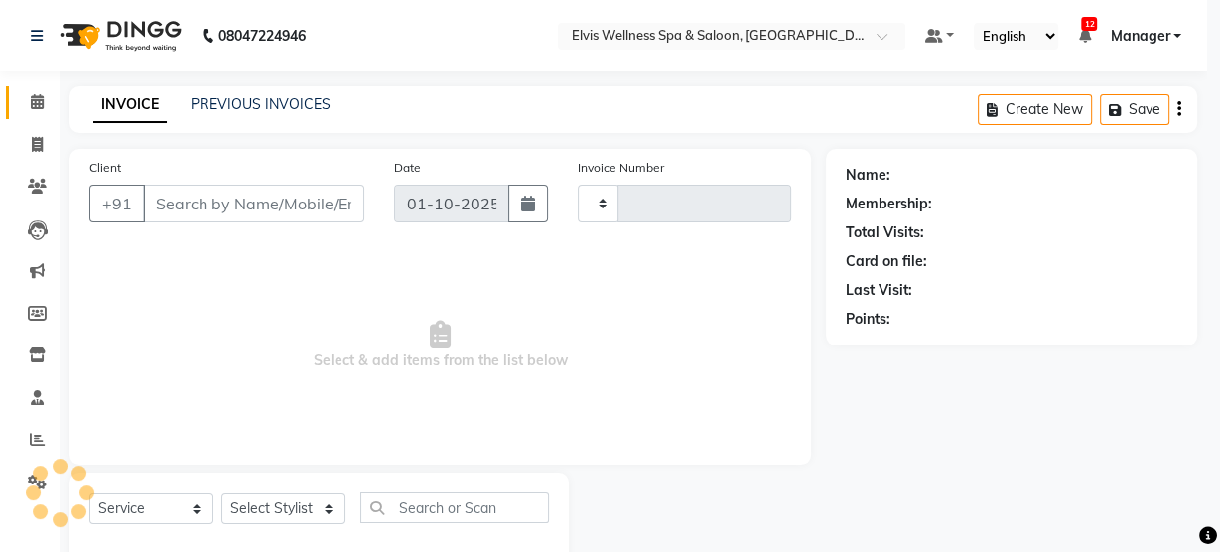
type input "3501"
select select "5733"
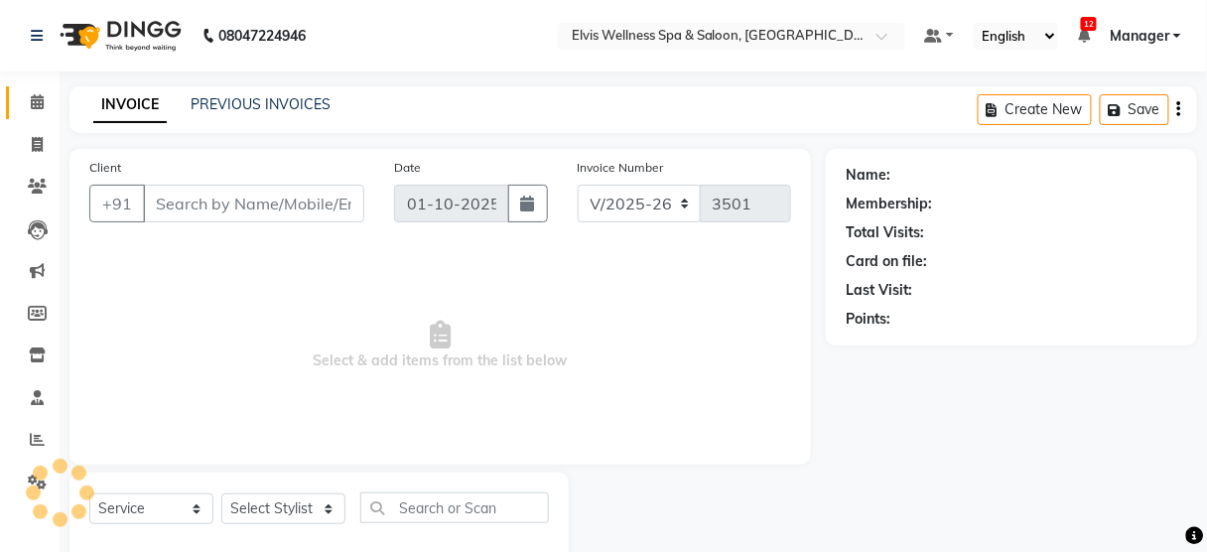
type input "8668377793"
select select "91505"
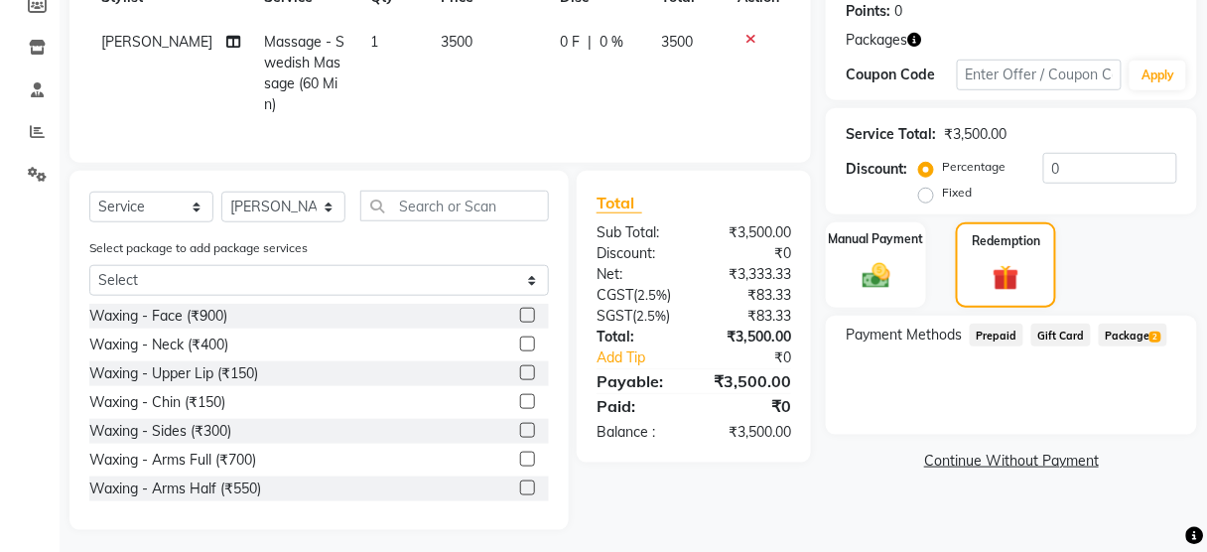
click at [1117, 330] on span "Package 2" at bounding box center [1133, 335] width 68 height 23
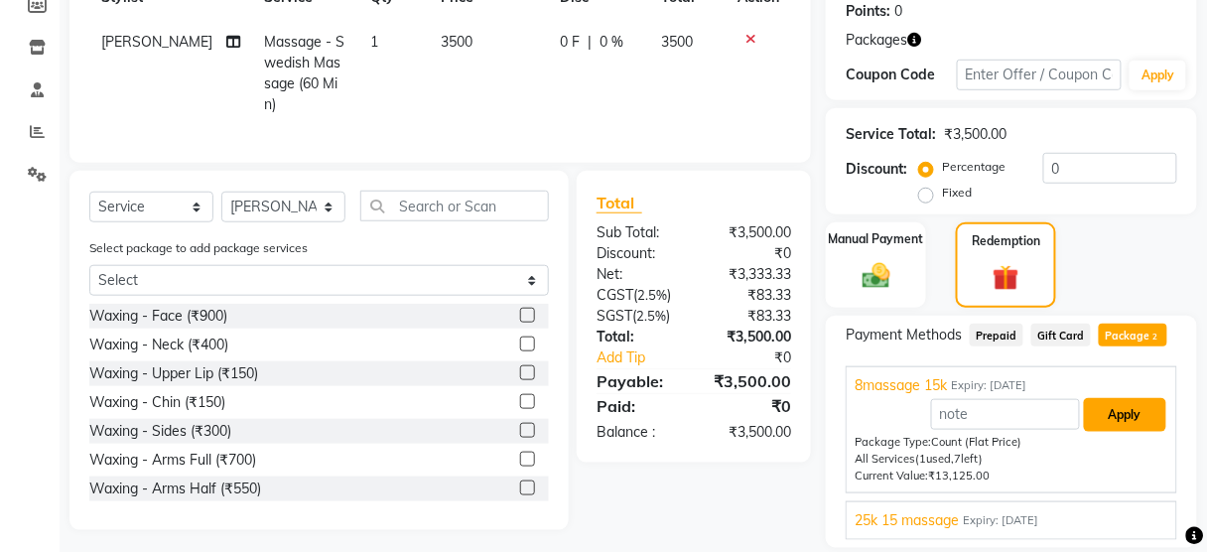
click at [1118, 409] on button "Apply" at bounding box center [1125, 415] width 82 height 34
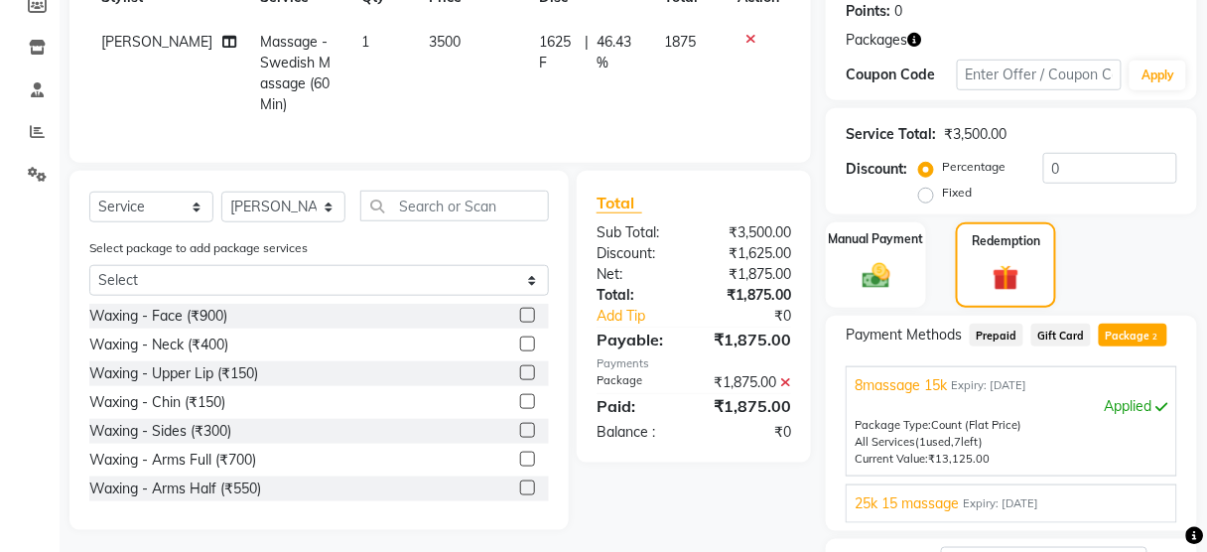
scroll to position [465, 0]
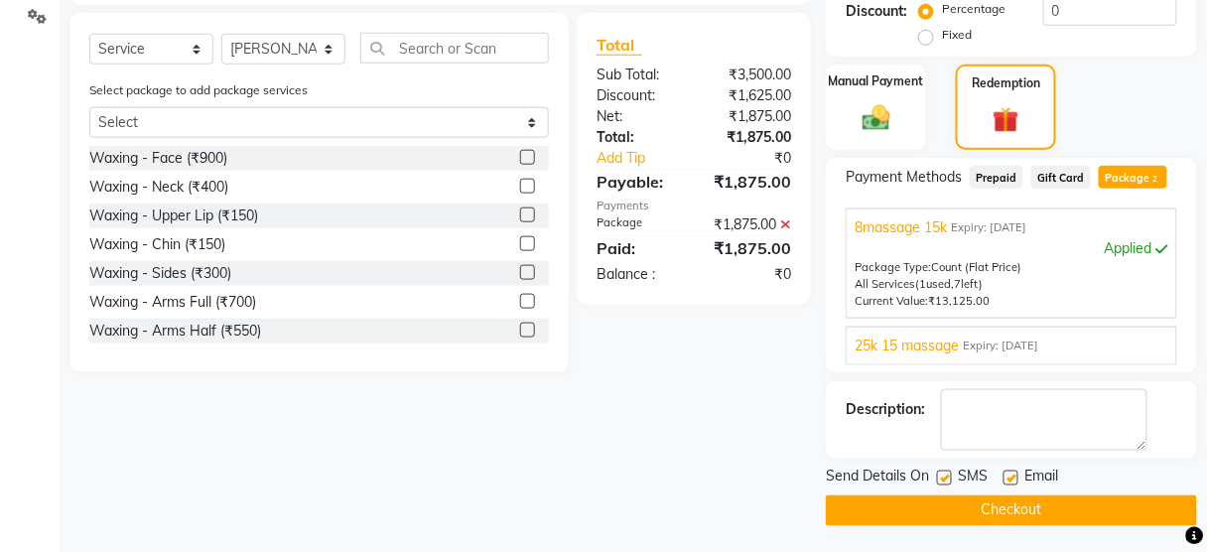
click at [946, 473] on label at bounding box center [944, 477] width 15 height 15
click at [946, 473] on input "checkbox" at bounding box center [943, 478] width 13 height 13
checkbox input "false"
click at [953, 507] on button "Checkout" at bounding box center [1011, 510] width 371 height 31
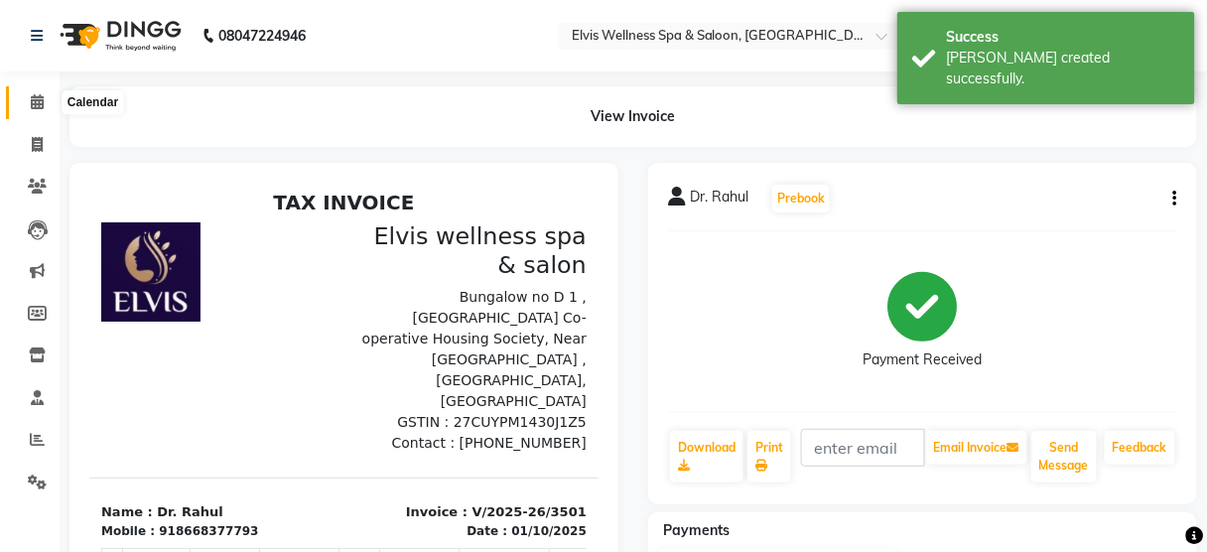
click at [44, 96] on span at bounding box center [37, 102] width 35 height 23
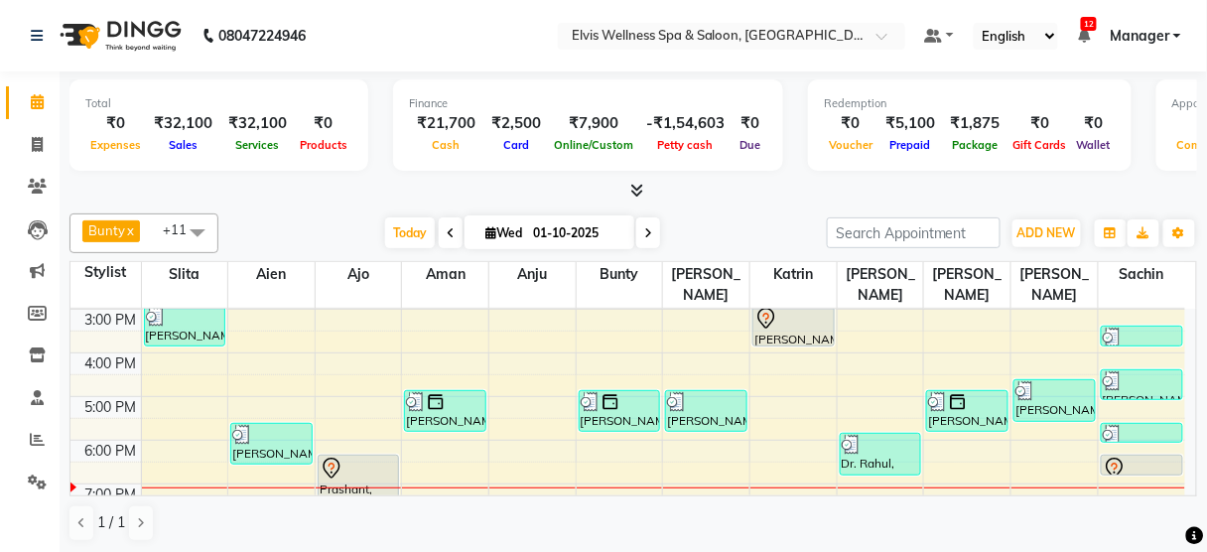
scroll to position [392, 0]
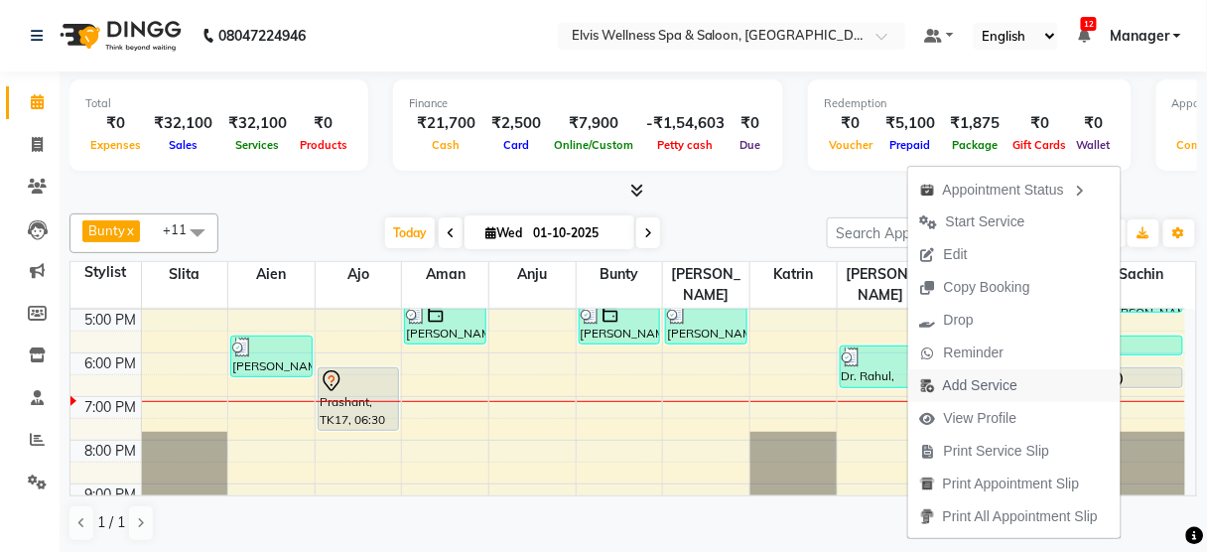
click at [966, 380] on span "Add Service" at bounding box center [980, 385] width 74 height 21
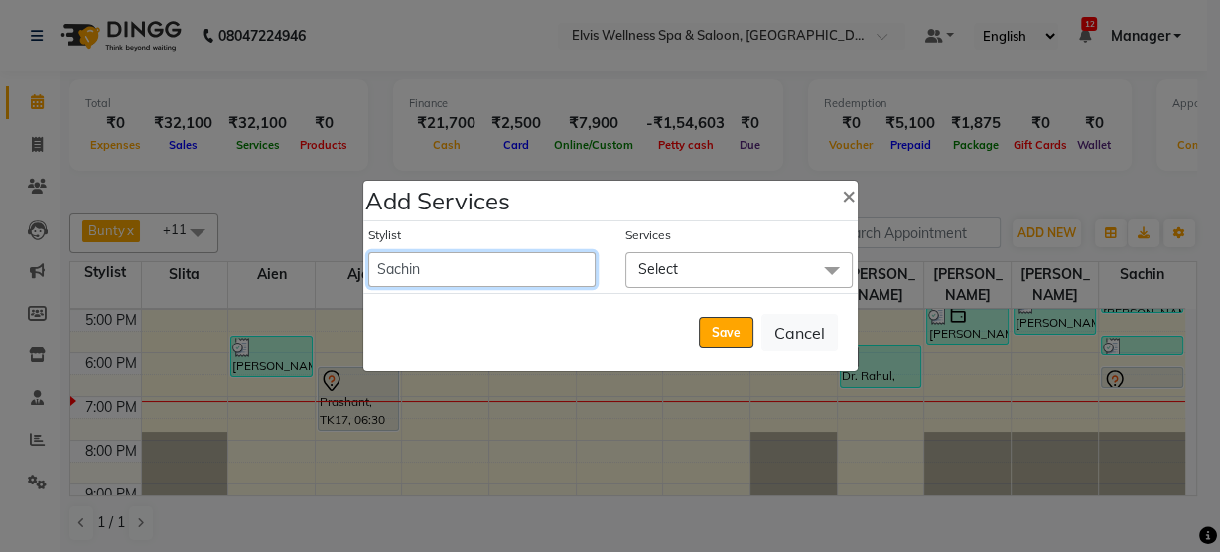
click at [570, 273] on select "[PERSON_NAME] [PERSON_NAME] among [PERSON_NAME] staff Bepeto [PERSON_NAME] [PER…" at bounding box center [481, 269] width 227 height 35
select select "39956"
click at [368, 252] on select "[PERSON_NAME] [PERSON_NAME] among [PERSON_NAME] staff Bepeto [PERSON_NAME] [PER…" at bounding box center [481, 269] width 227 height 35
select select "1140"
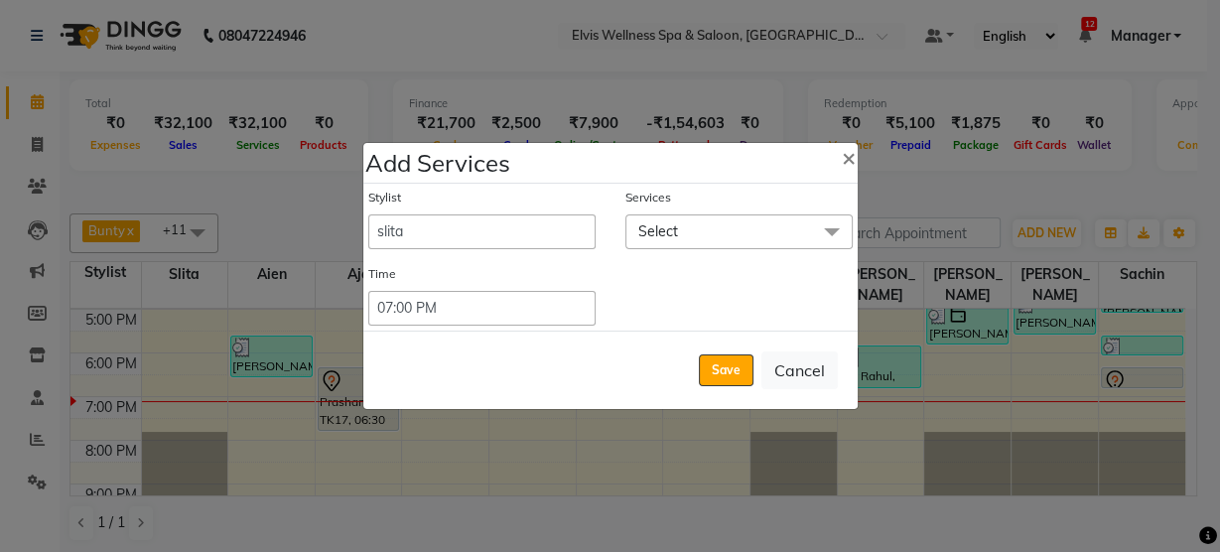
click at [706, 230] on span "Select" at bounding box center [738, 231] width 227 height 35
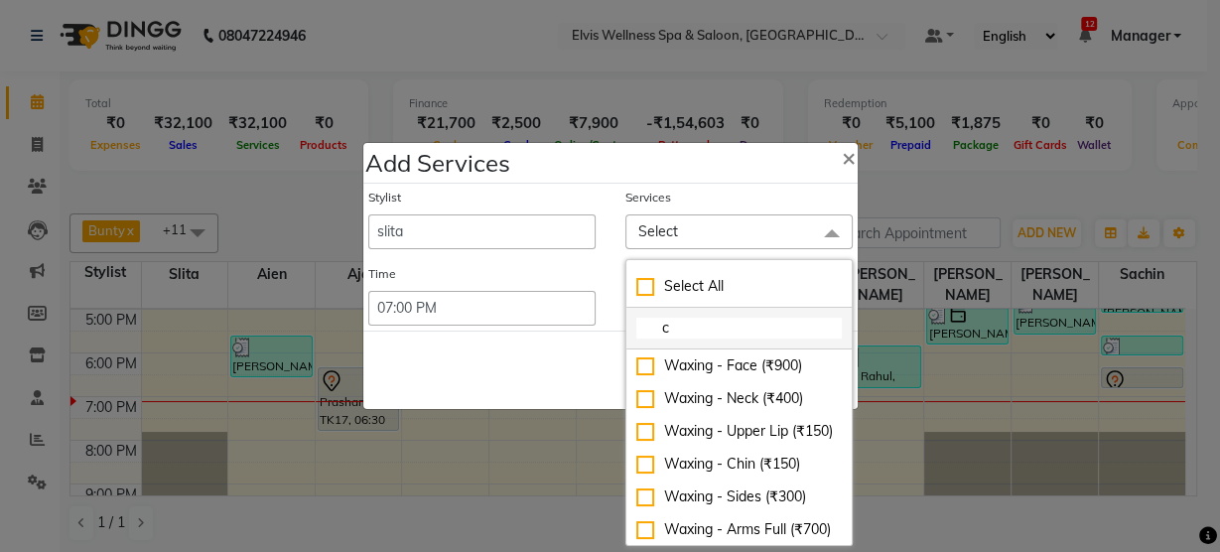
click at [704, 326] on input "c" at bounding box center [738, 328] width 205 height 21
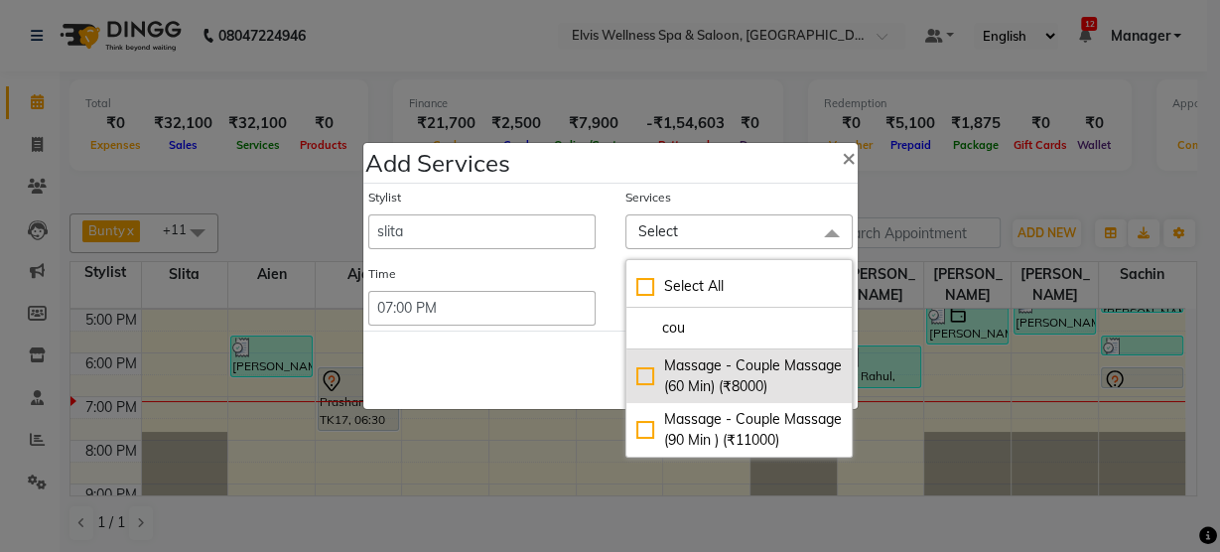
type input "cou"
click at [704, 397] on li "Massage - Couple Massage (60 Min) (₹8000)" at bounding box center [738, 376] width 225 height 54
checkbox input "true"
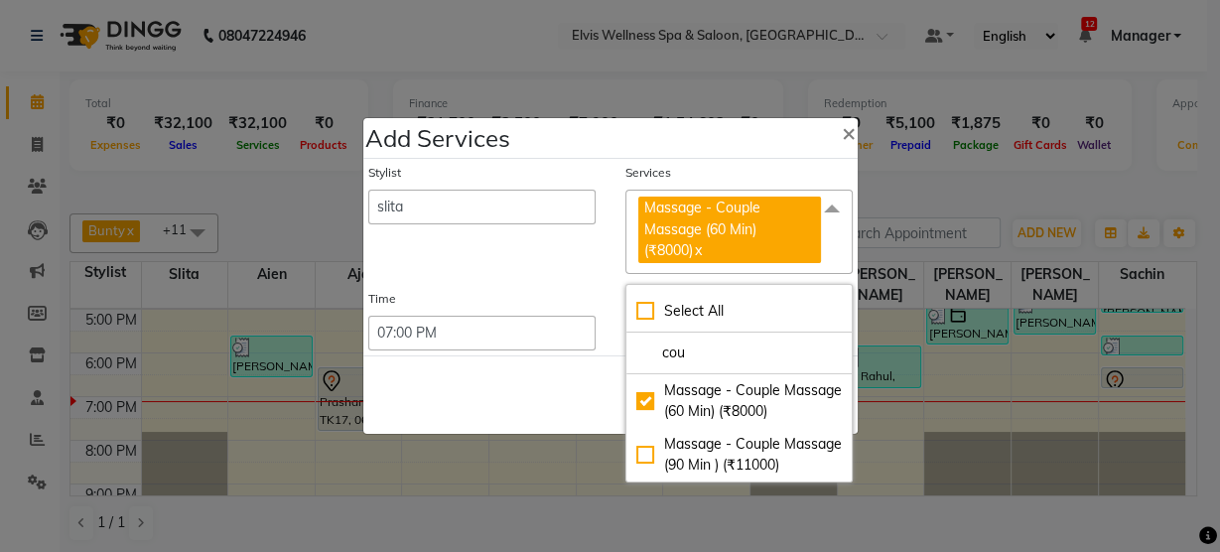
click at [540, 252] on div "Stylist [PERSON_NAME] [PERSON_NAME] among [PERSON_NAME] staff Bepeto [PERSON_NA…" at bounding box center [481, 218] width 257 height 109
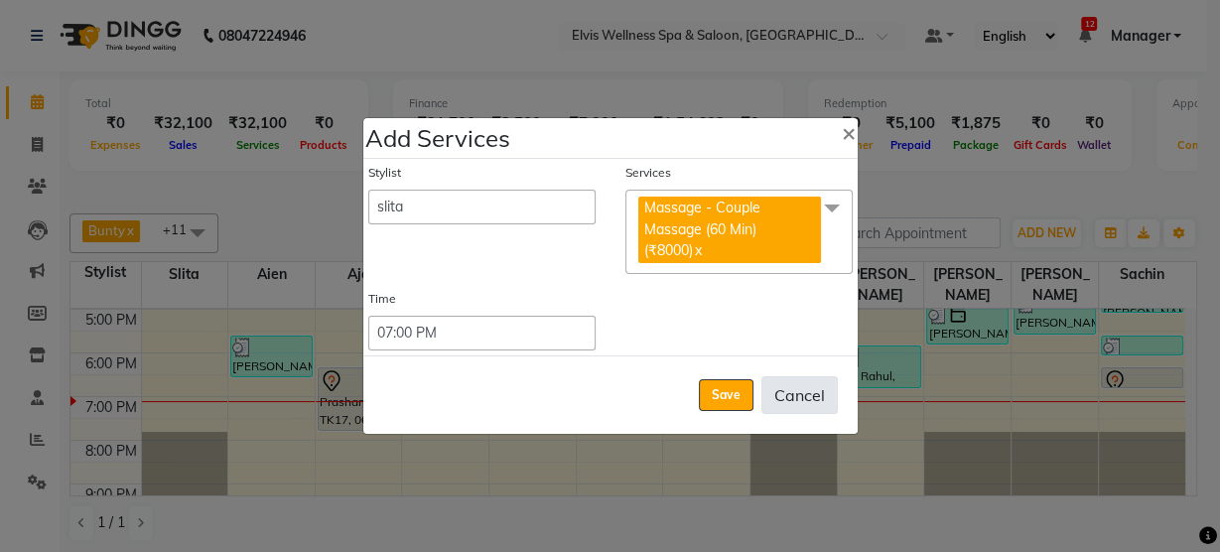
click at [794, 401] on button "Cancel" at bounding box center [799, 395] width 76 height 38
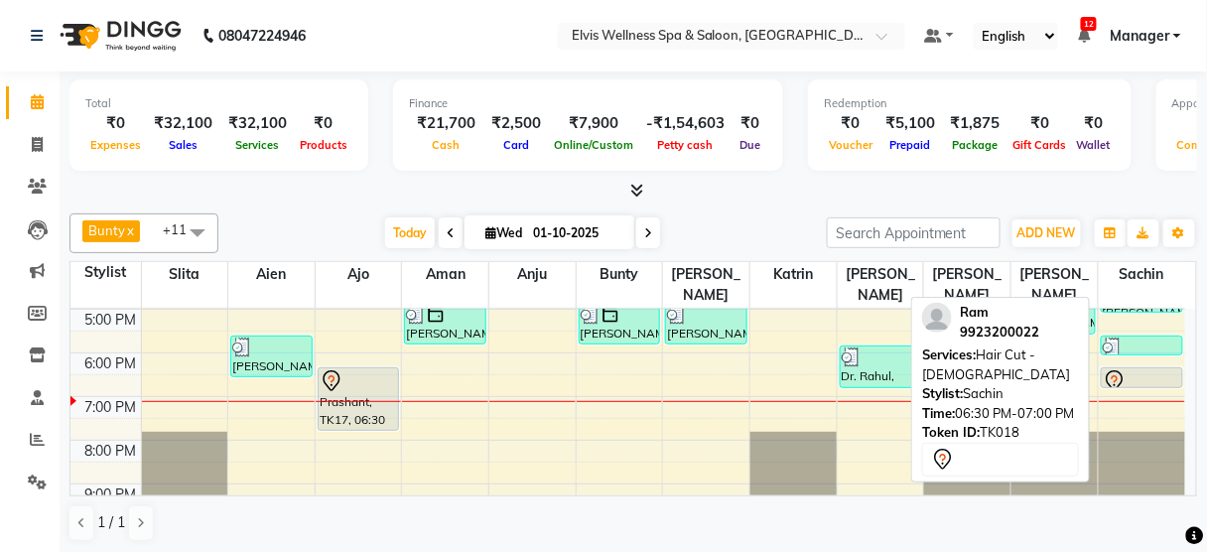
click at [1132, 369] on div at bounding box center [1142, 381] width 78 height 24
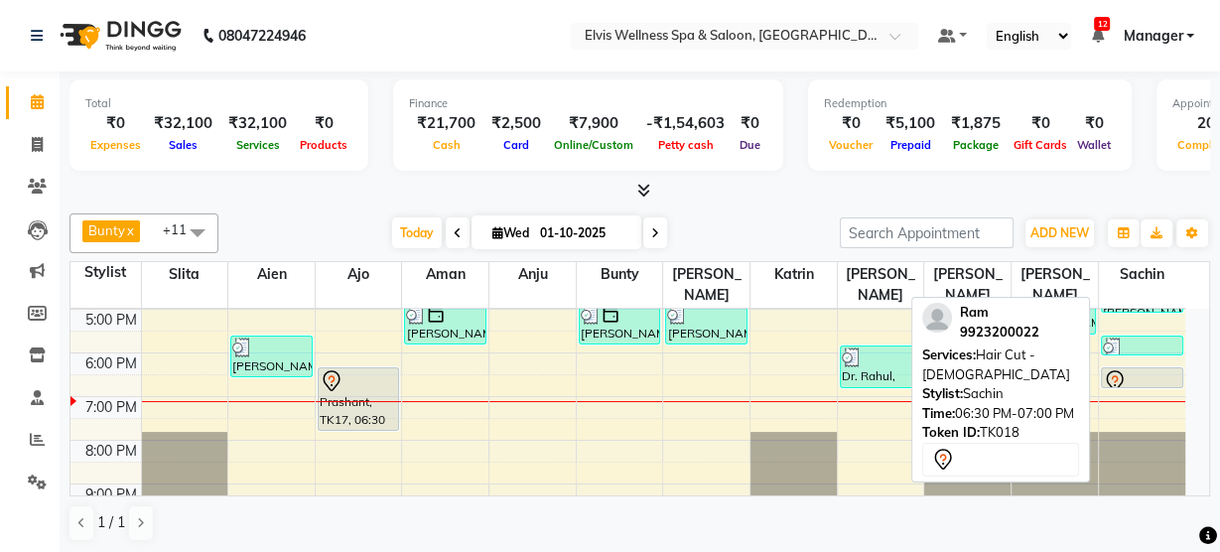
select select "7"
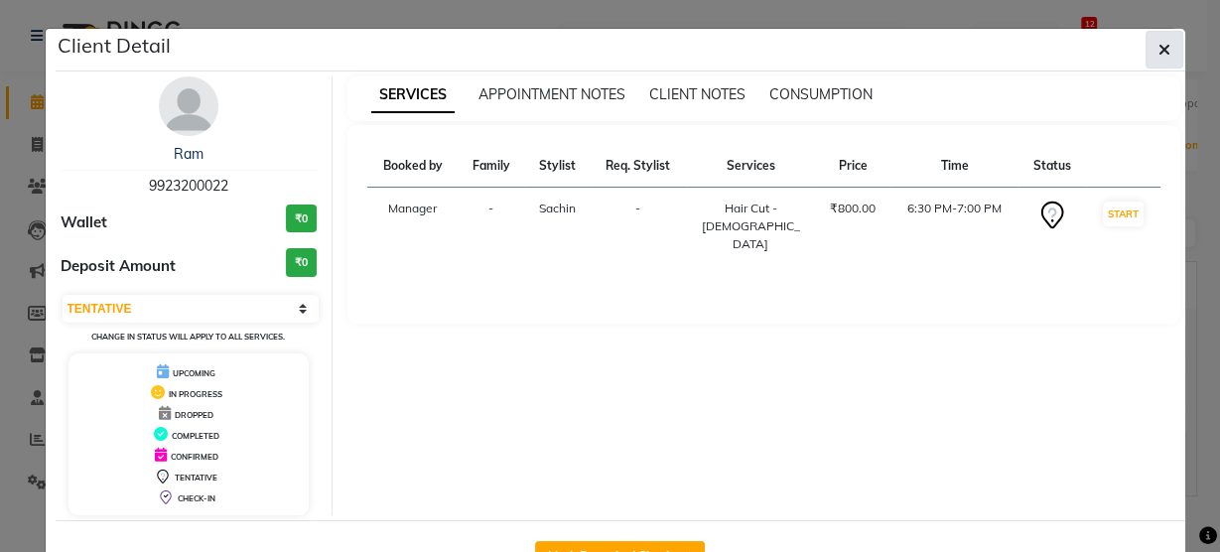
click at [1147, 52] on button "button" at bounding box center [1164, 50] width 38 height 38
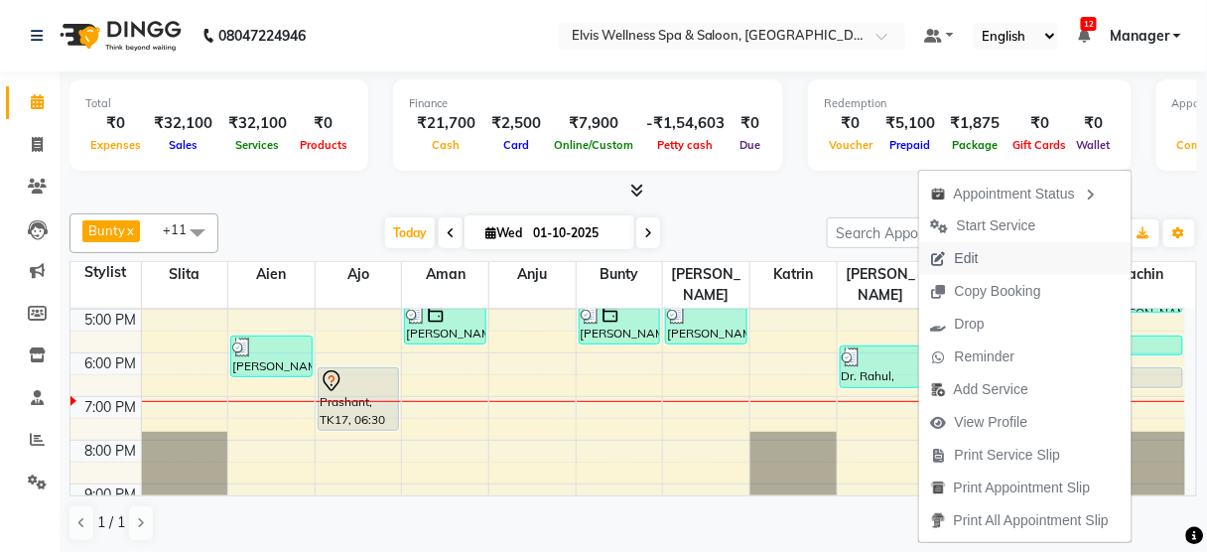
click at [974, 255] on span "Edit" at bounding box center [954, 258] width 71 height 33
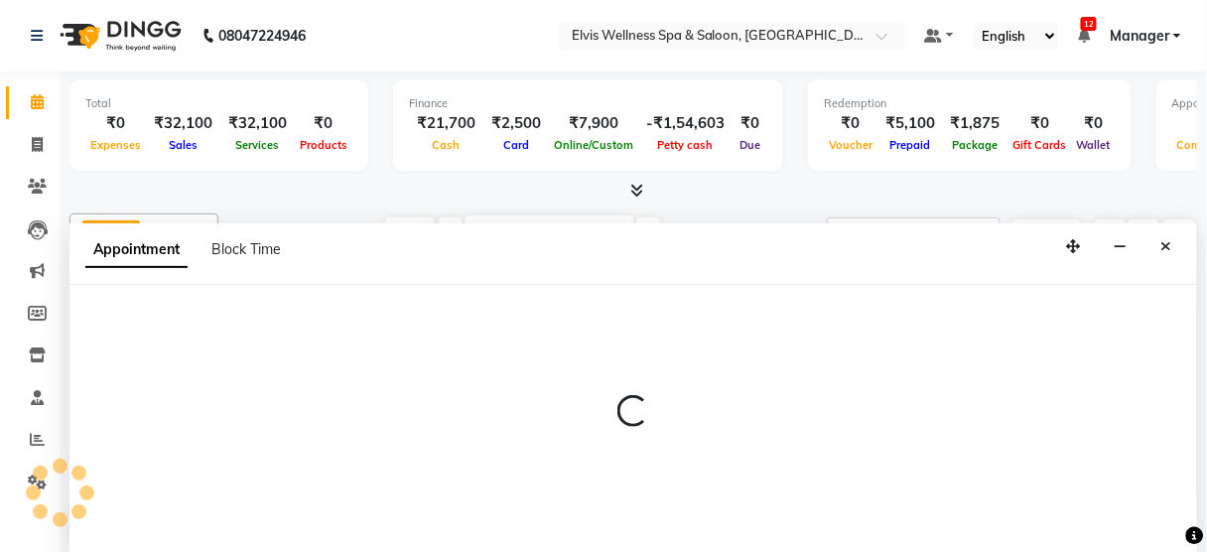
scroll to position [0, 0]
select select "tentative"
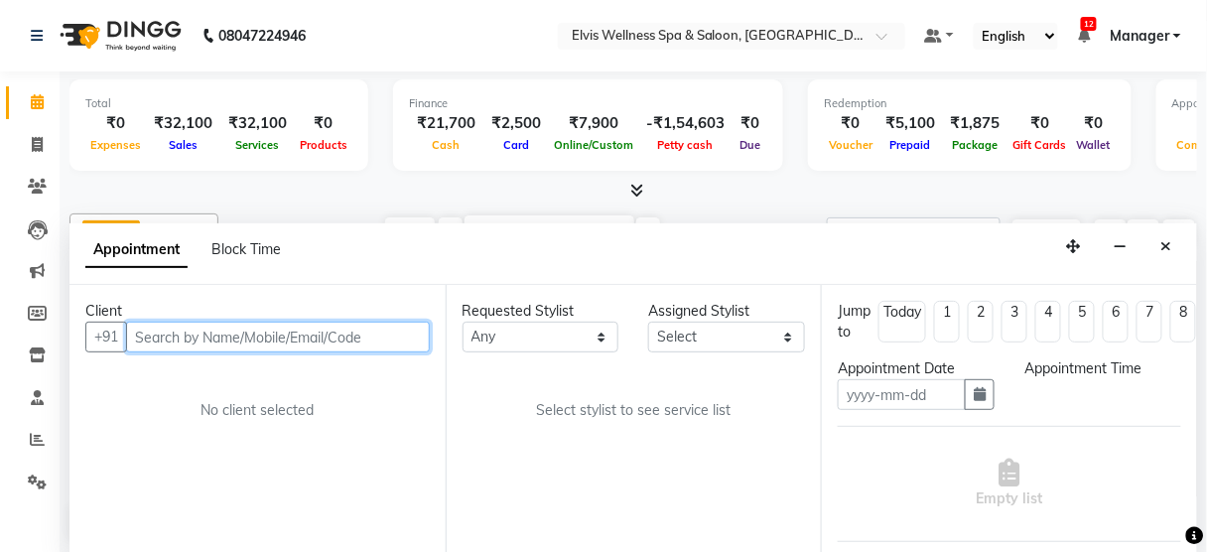
type input "01-10-2025"
select select "48152"
select select "1110"
select select "2736"
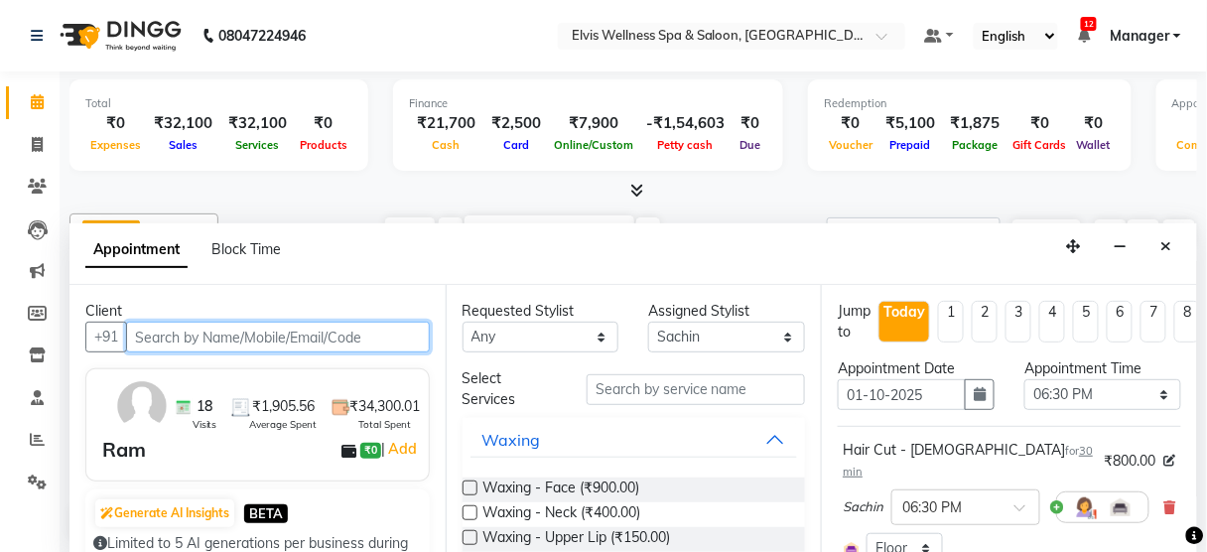
scroll to position [392, 0]
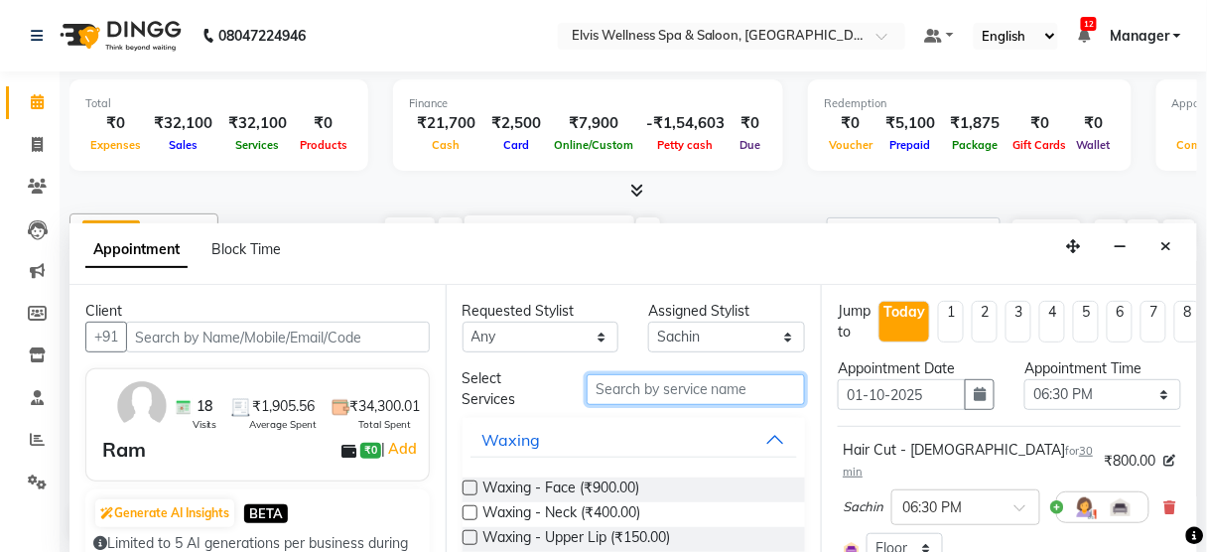
click at [689, 399] on input "text" at bounding box center [696, 389] width 218 height 31
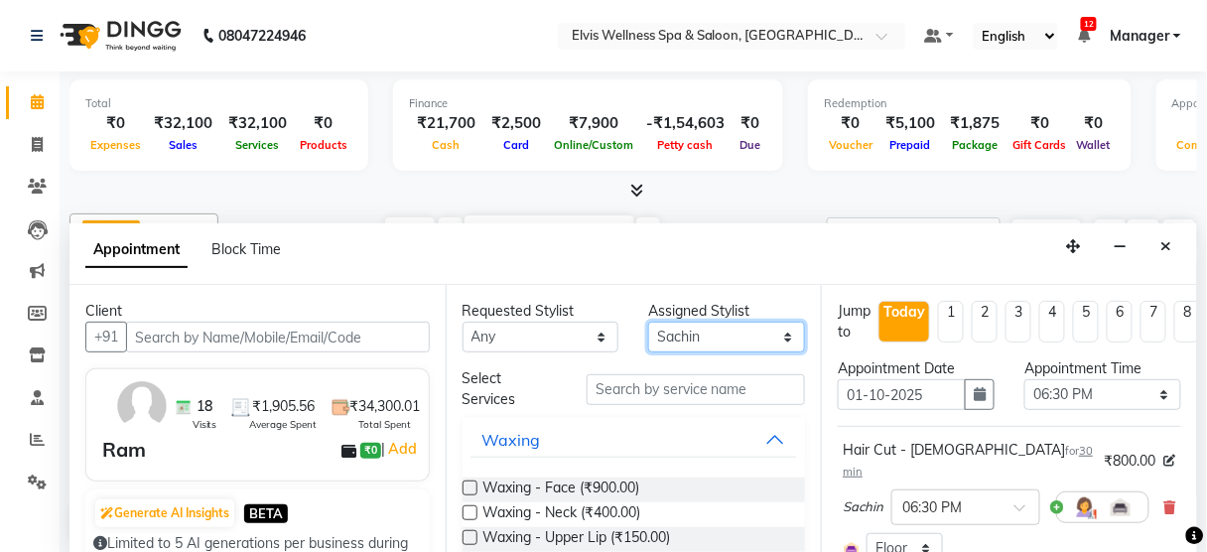
click at [684, 341] on select "Select [PERSON_NAME] [PERSON_NAME] among [PERSON_NAME] staff Bepeto [PERSON_NAM…" at bounding box center [726, 337] width 157 height 31
select select "39956"
click at [648, 322] on select "Select [PERSON_NAME] [PERSON_NAME] among [PERSON_NAME] staff Bepeto [PERSON_NAM…" at bounding box center [726, 337] width 157 height 31
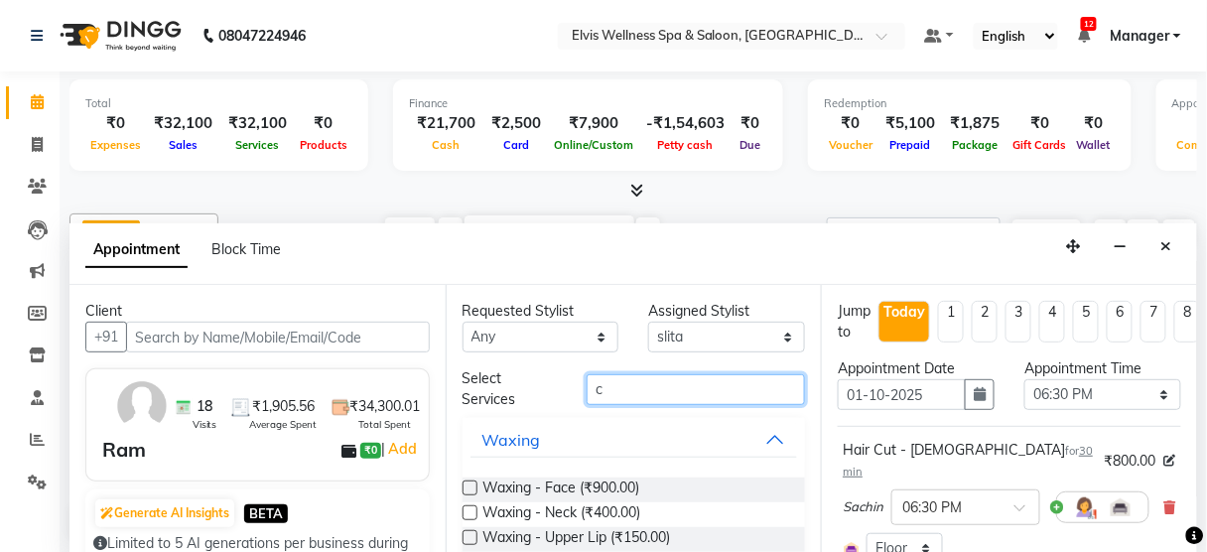
click at [645, 400] on input "c" at bounding box center [696, 389] width 218 height 31
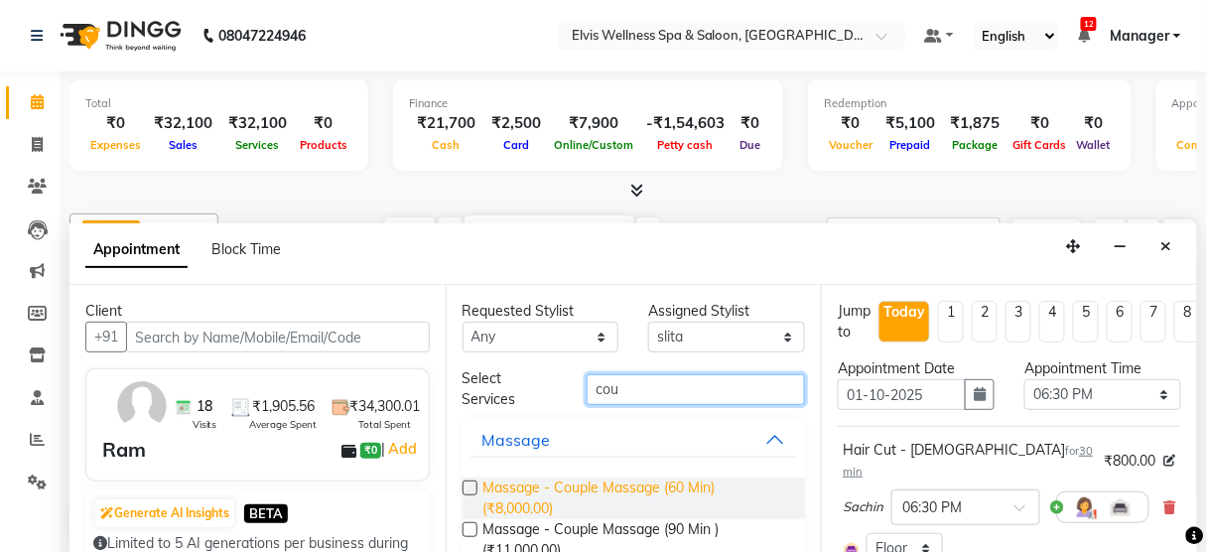
type input "cou"
click at [646, 477] on span "Massage - Couple Massage (60 Min) (₹8,000.00)" at bounding box center [636, 498] width 307 height 42
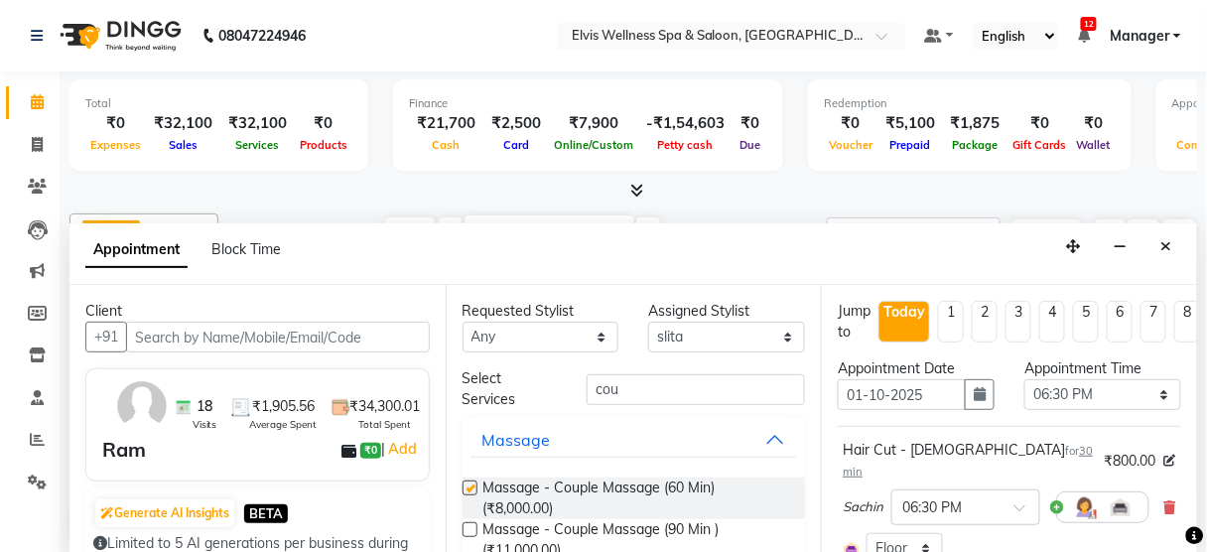
checkbox input "false"
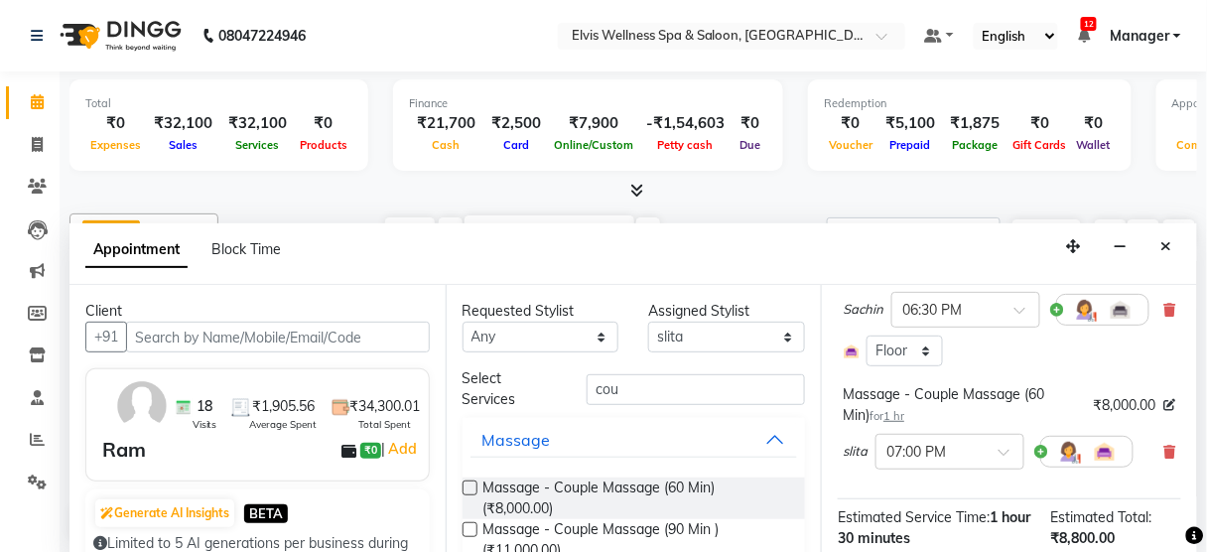
scroll to position [198, 0]
click at [1066, 439] on img at bounding box center [1069, 451] width 24 height 24
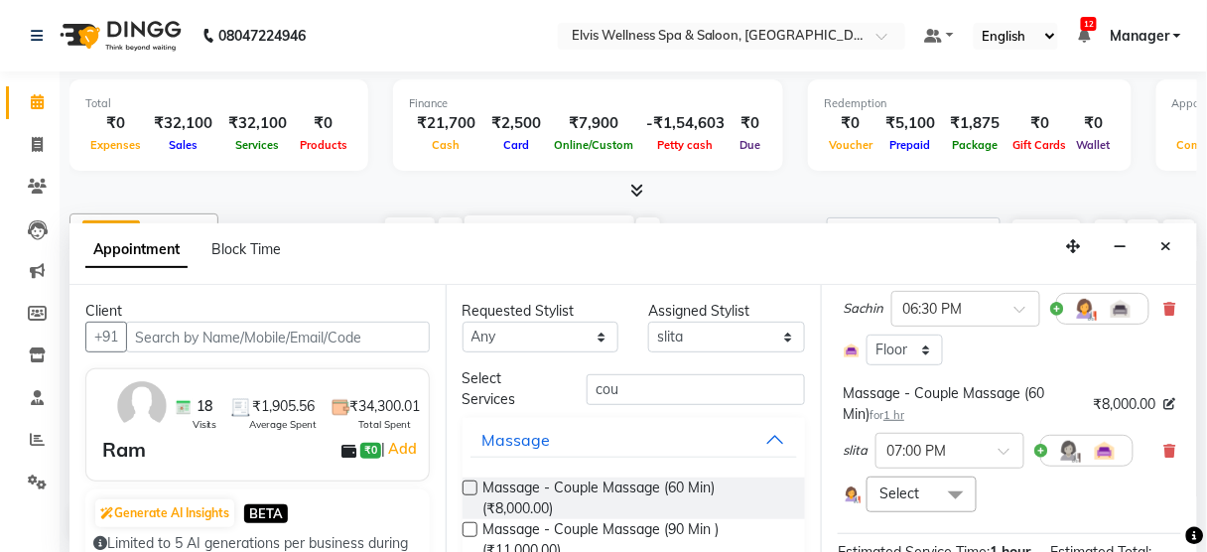
click at [953, 476] on span at bounding box center [956, 495] width 40 height 38
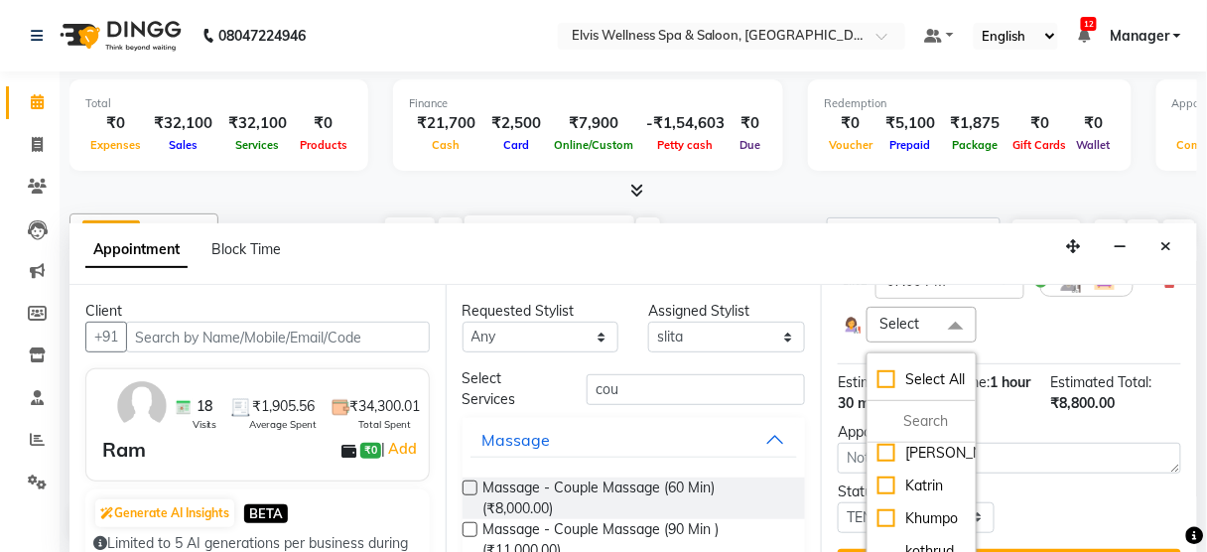
scroll to position [415, 0]
click at [903, 492] on div "Katrin" at bounding box center [920, 490] width 87 height 21
checkbox input "true"
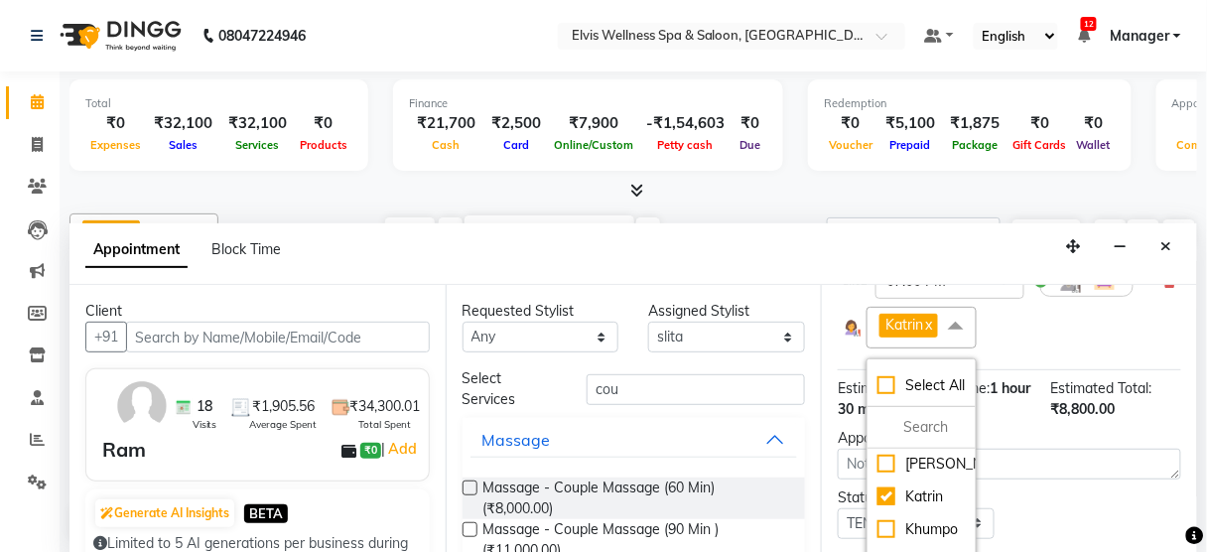
click at [1062, 487] on div "Status Select TENTATIVE CONFIRM CHECK-IN UPCOMING" at bounding box center [1009, 513] width 373 height 52
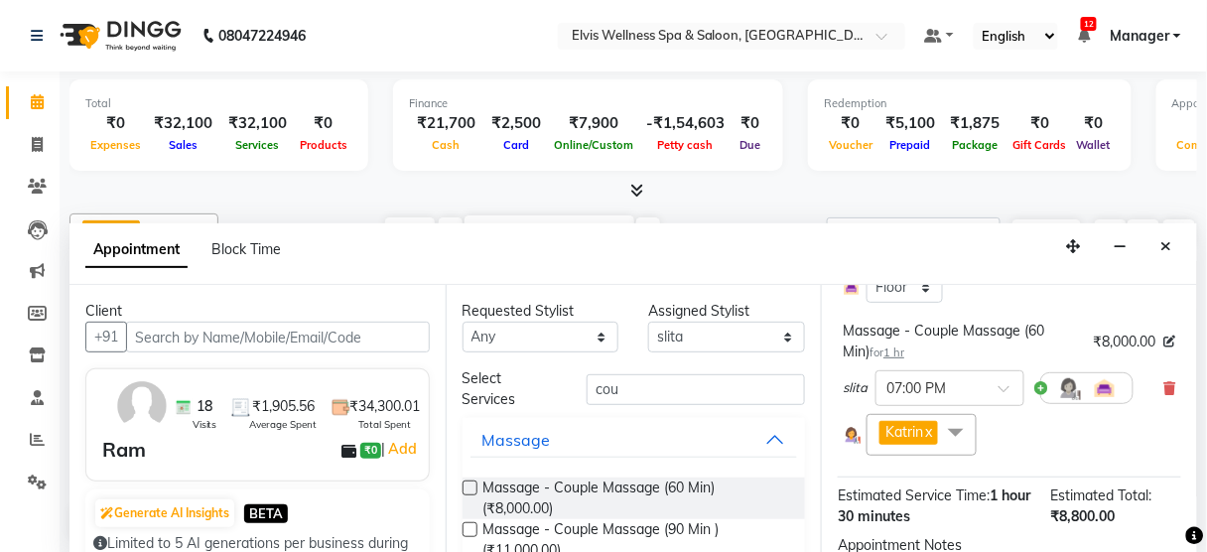
scroll to position [408, 0]
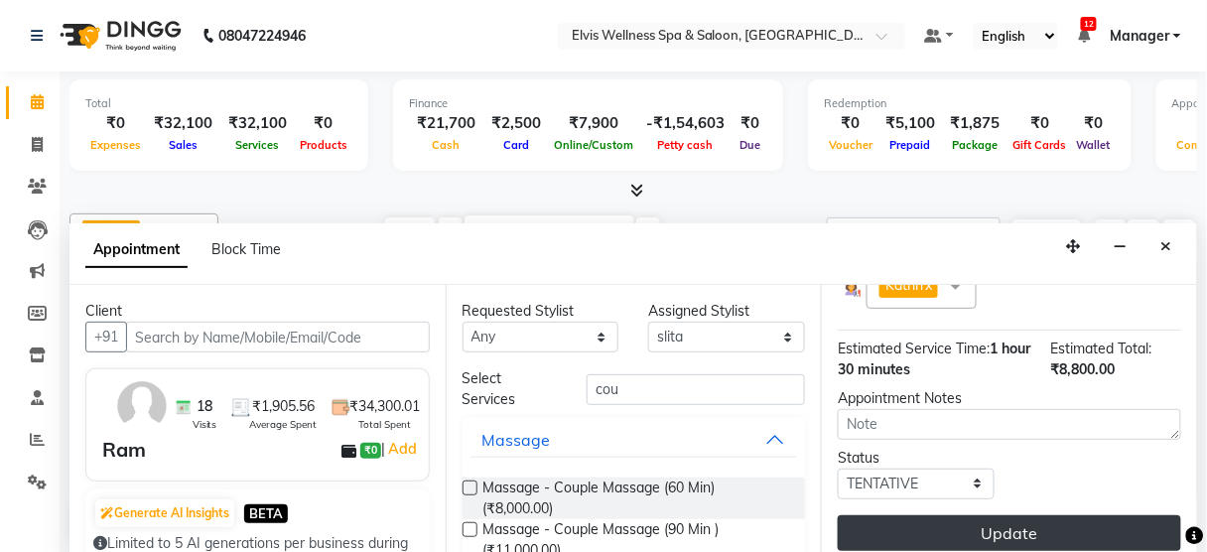
click at [987, 515] on button "Update" at bounding box center [1009, 533] width 343 height 36
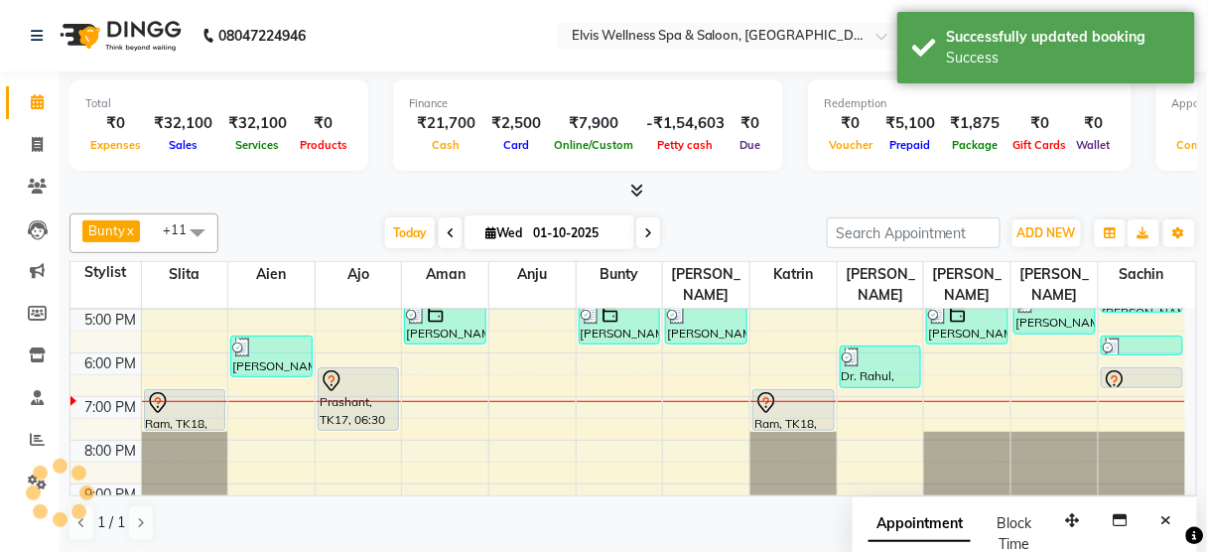
scroll to position [0, 0]
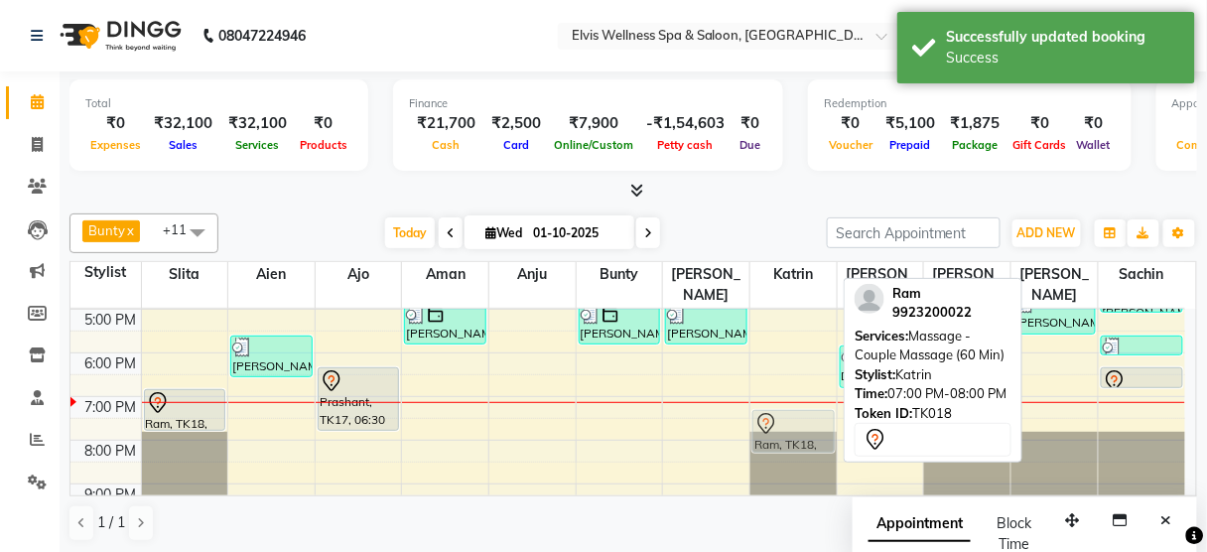
drag, startPoint x: 811, startPoint y: 380, endPoint x: 810, endPoint y: 391, distance: 11.0
click at [810, 391] on div "[PERSON_NAME], TK08, 03:00 PM-04:00 PM, Massage - Swedish Massage (60 Min) Ram,…" at bounding box center [793, 222] width 86 height 610
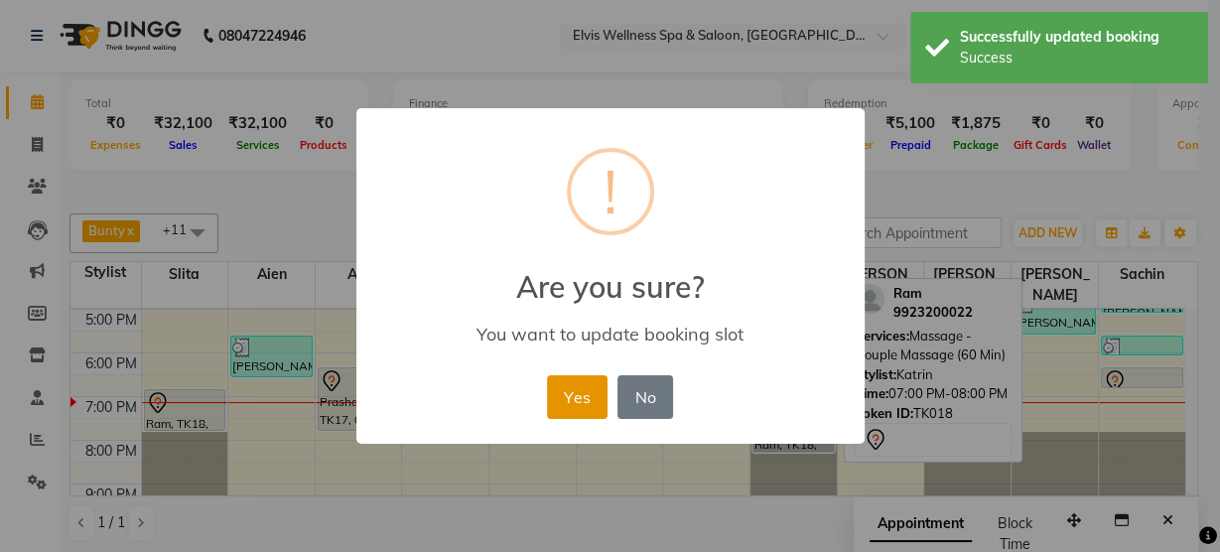
click at [592, 393] on button "Yes" at bounding box center [577, 397] width 61 height 44
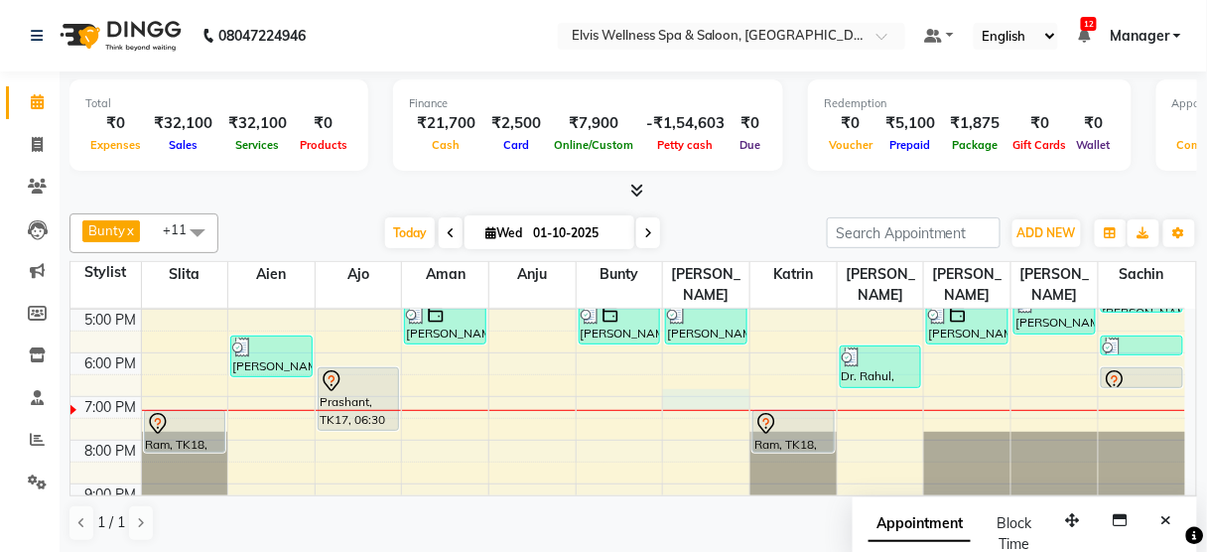
click at [722, 379] on div "8:00 AM 9:00 AM 10:00 AM 11:00 AM 12:00 PM 1:00 PM 2:00 PM 3:00 PM 4:00 PM 5:00…" at bounding box center [627, 222] width 1115 height 610
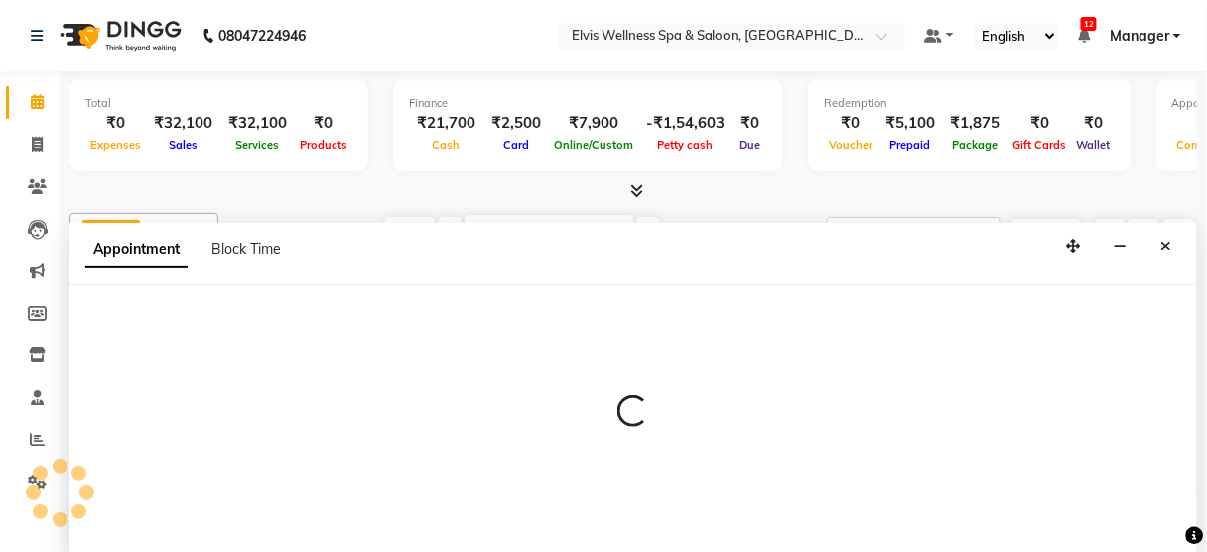
select select "58922"
select select "tentative"
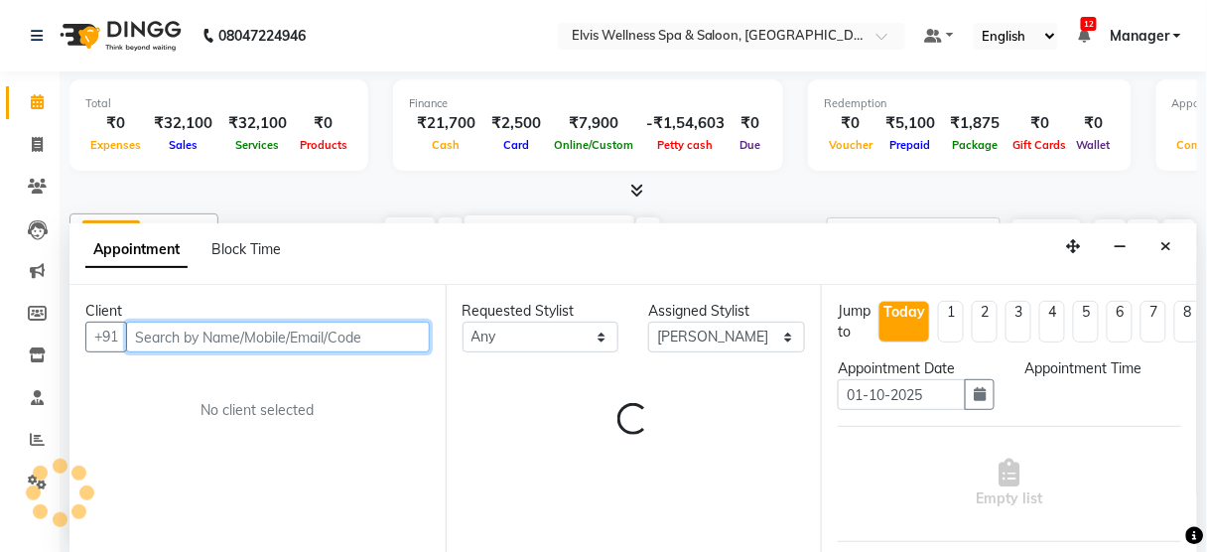
select select "1140"
click at [236, 324] on input "text" at bounding box center [278, 337] width 304 height 31
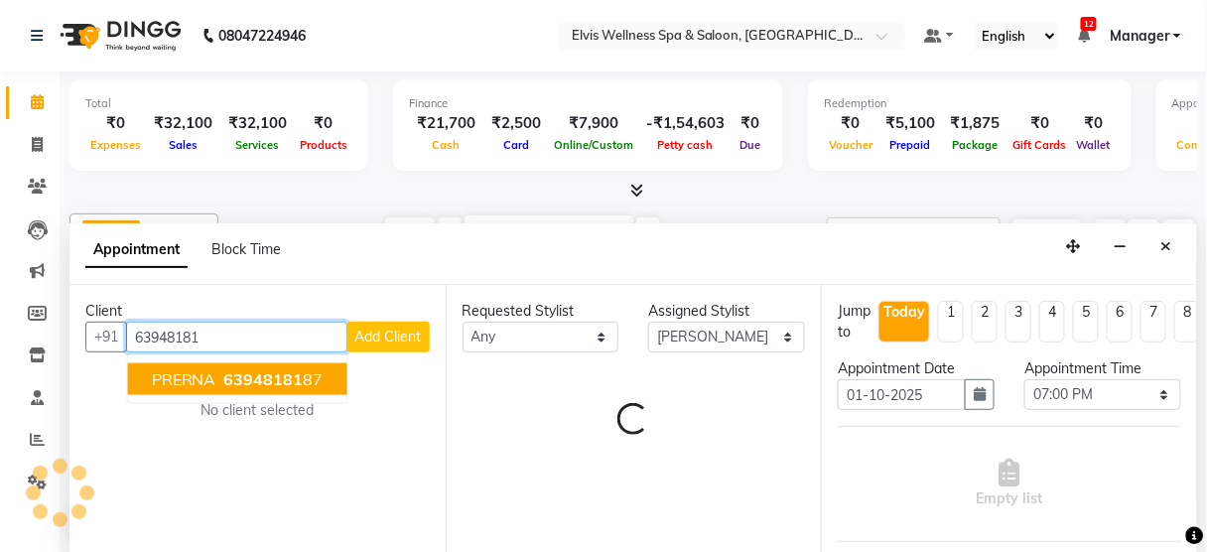
click at [252, 369] on span "63948181" at bounding box center [263, 379] width 79 height 20
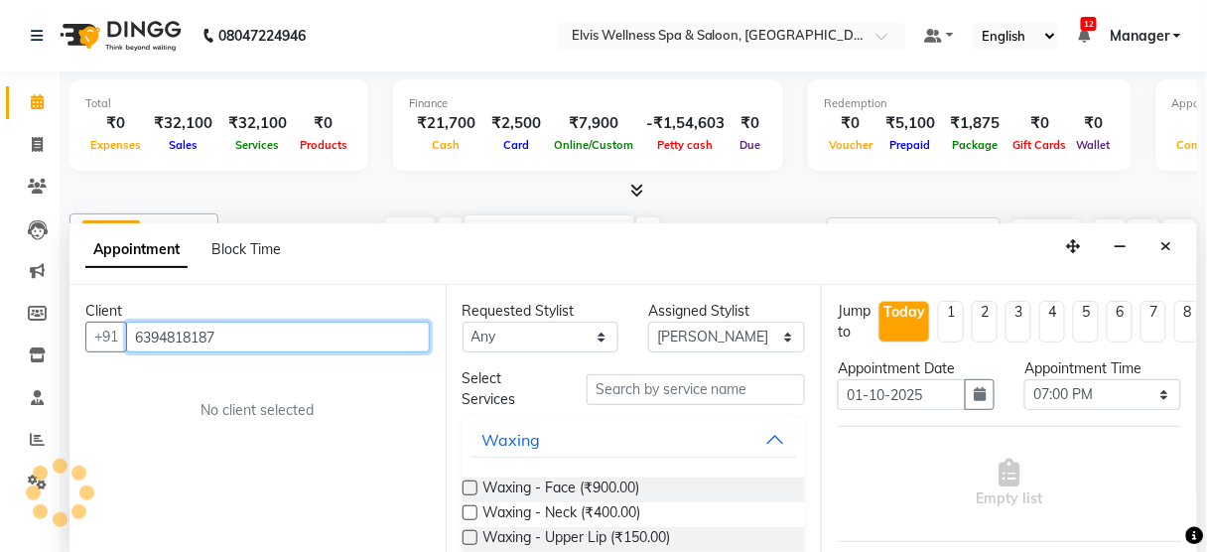
type input "6394818187"
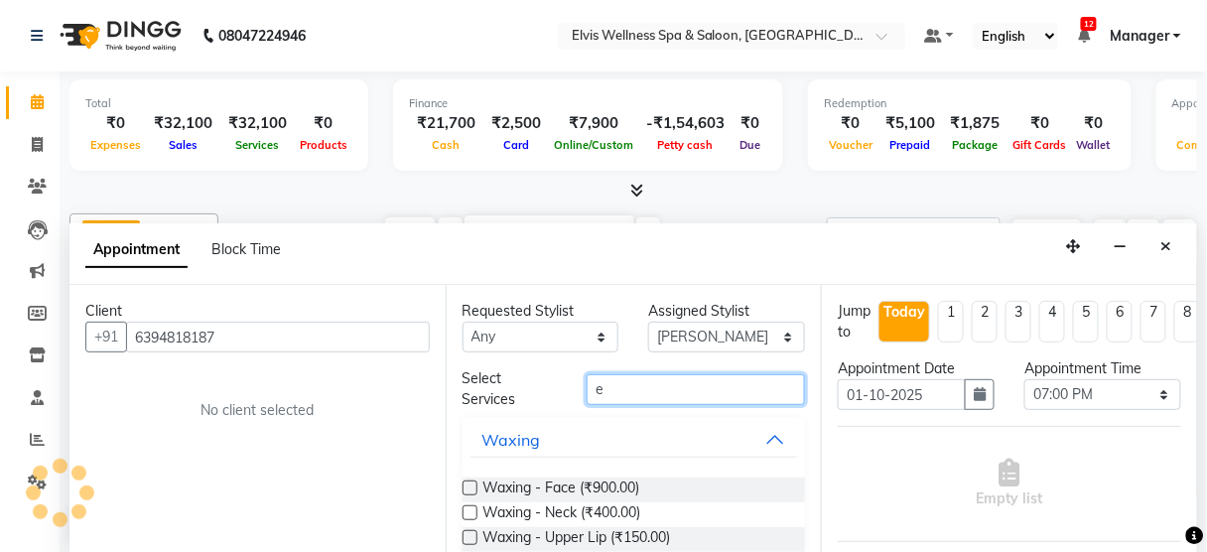
click at [646, 391] on input "e" at bounding box center [696, 389] width 218 height 31
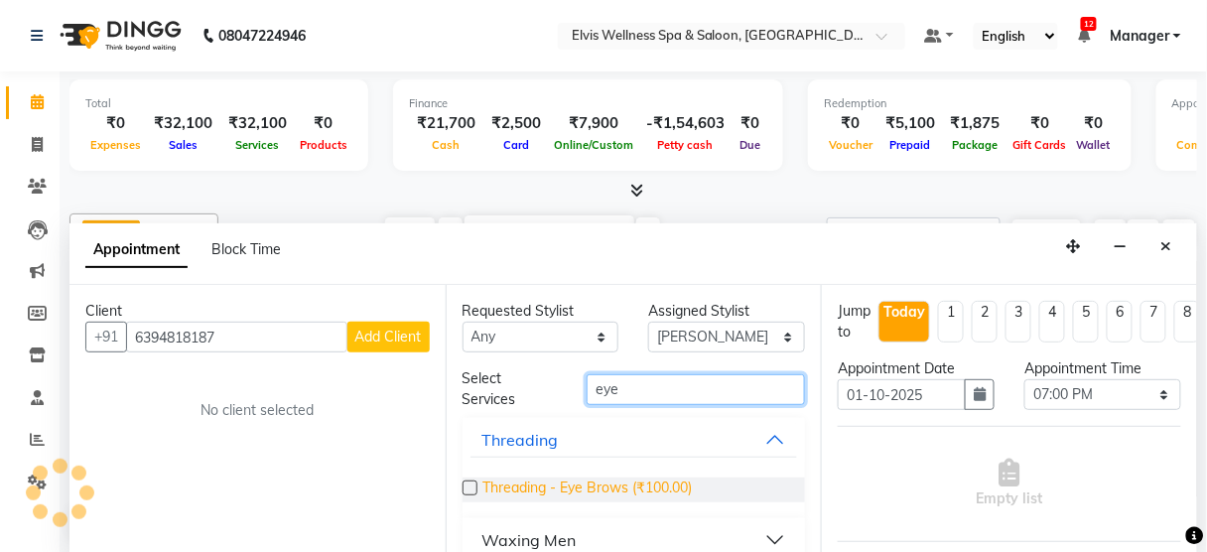
type input "eye"
click at [637, 485] on span "Threading - Eye Brows (₹100.00)" at bounding box center [587, 489] width 209 height 25
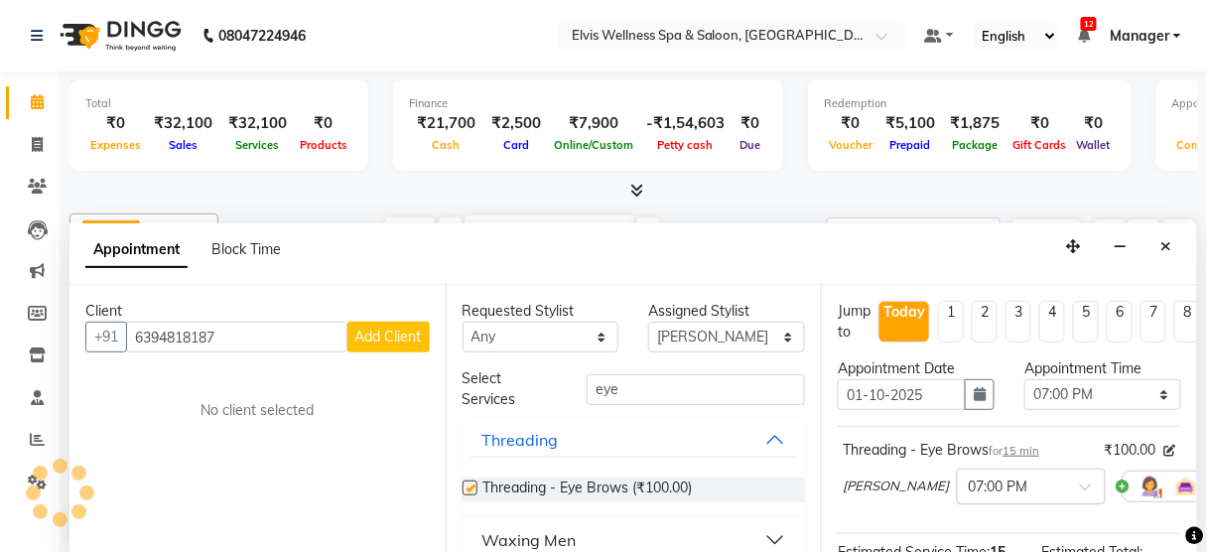
checkbox input "false"
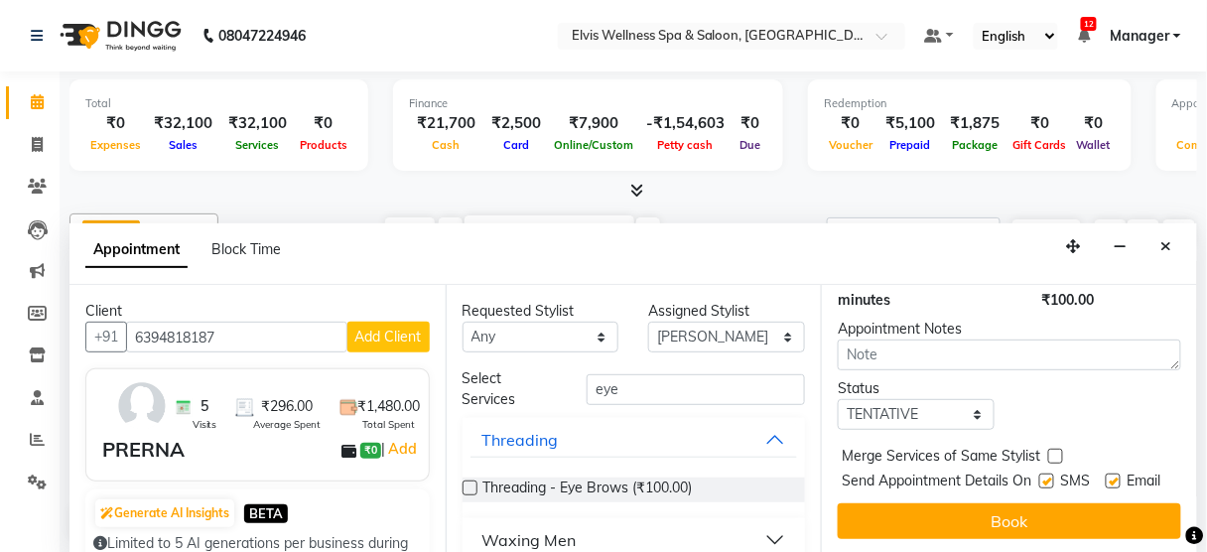
scroll to position [301, 0]
click at [1041, 473] on label at bounding box center [1046, 480] width 15 height 15
click at [1041, 476] on input "checkbox" at bounding box center [1045, 482] width 13 height 13
checkbox input "false"
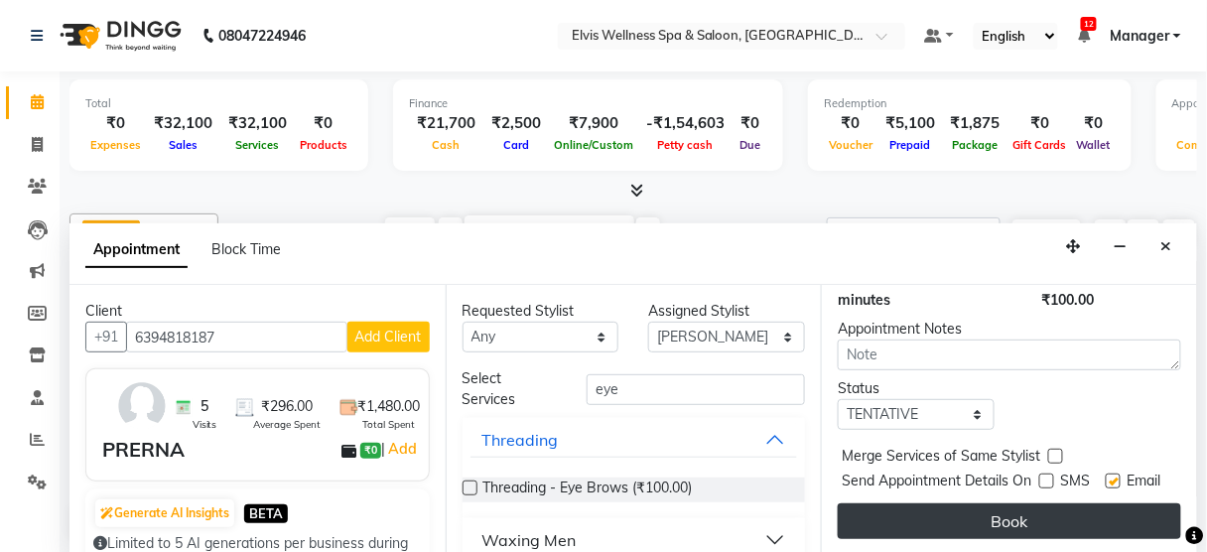
click at [1024, 504] on button "Book" at bounding box center [1009, 521] width 343 height 36
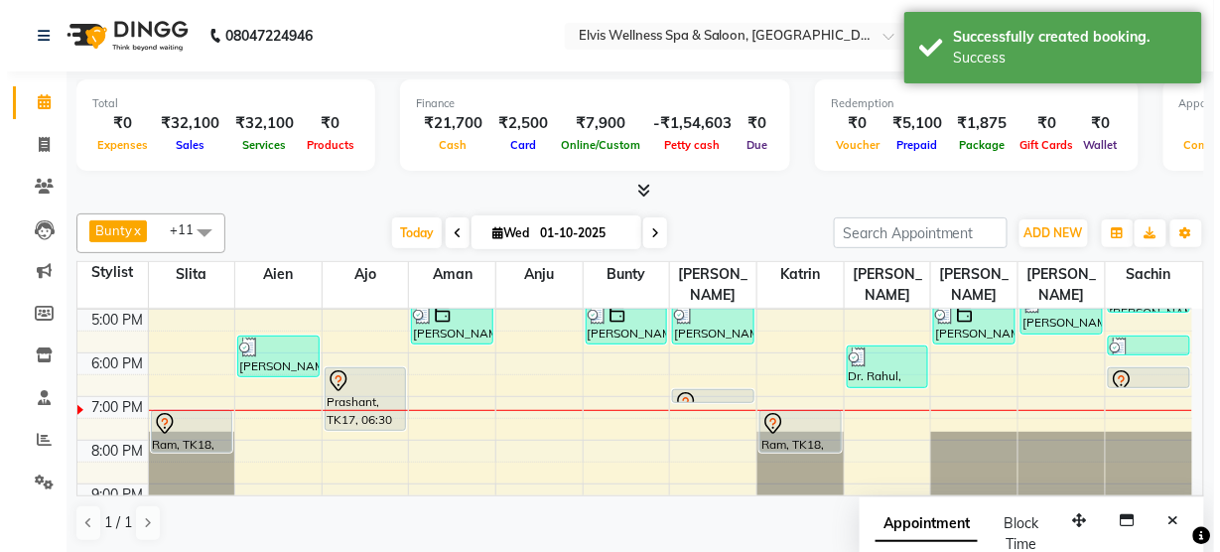
scroll to position [0, 0]
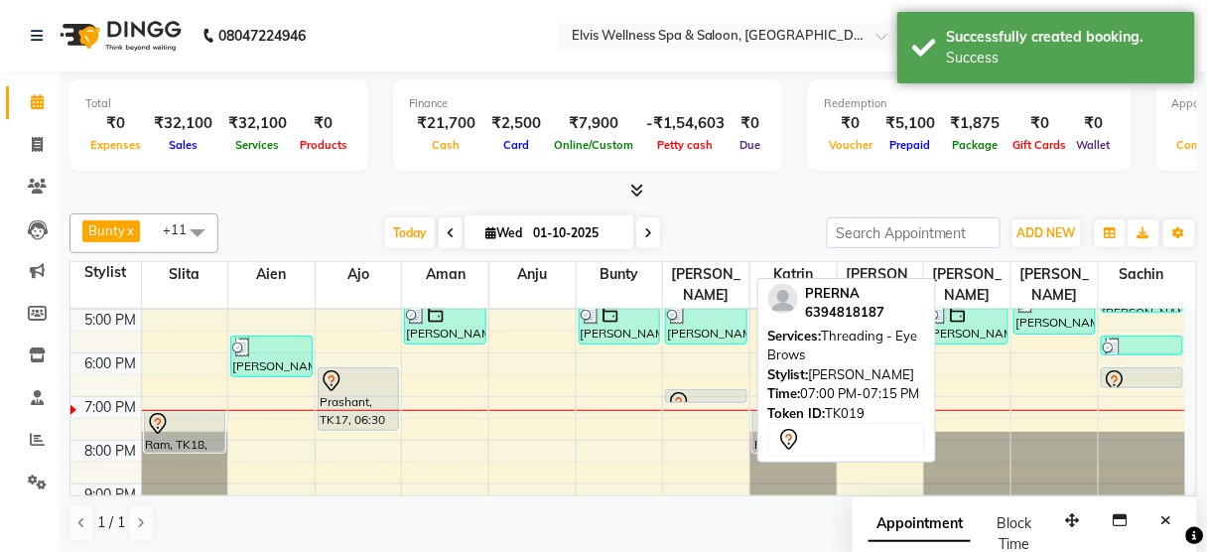
click at [697, 398] on div at bounding box center [706, 402] width 80 height 8
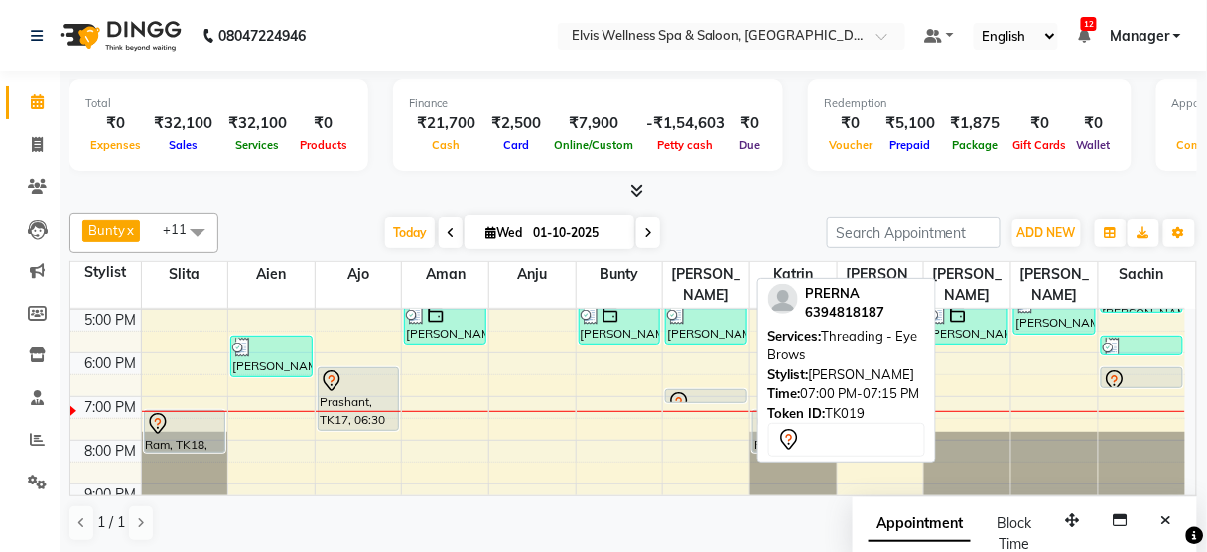
click at [700, 391] on div at bounding box center [706, 403] width 78 height 24
select select "7"
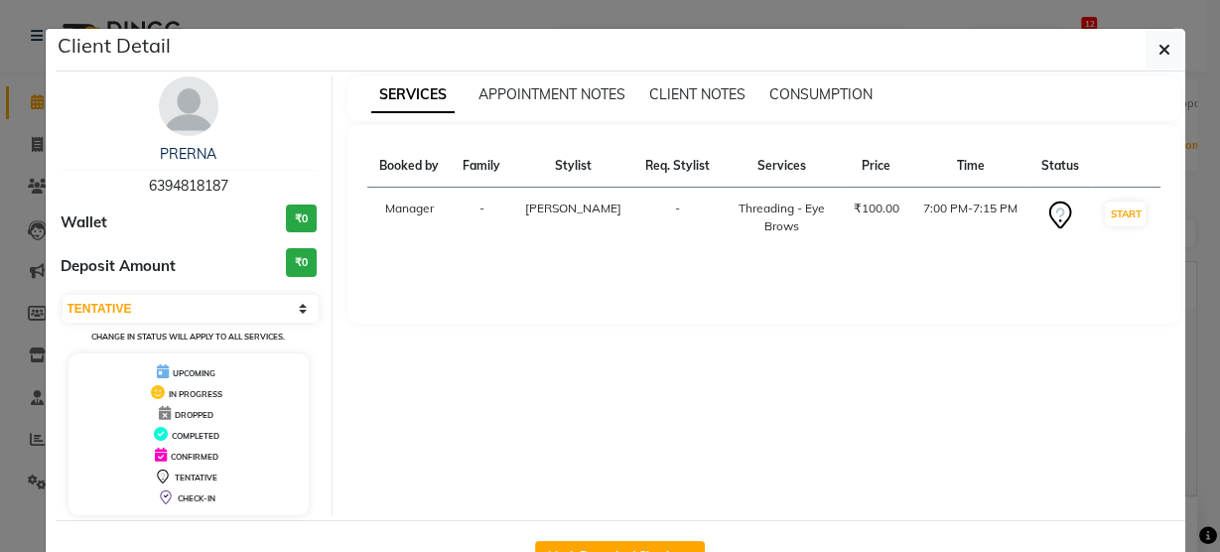
scroll to position [65, 0]
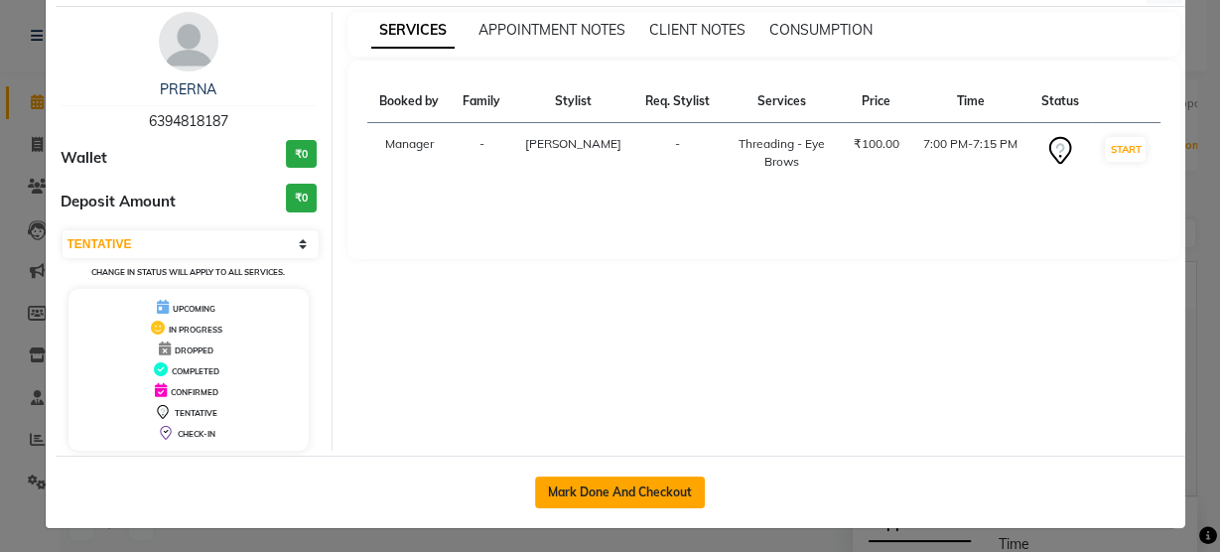
click at [622, 498] on button "Mark Done And Checkout" at bounding box center [620, 492] width 170 height 32
select select "5733"
select select "service"
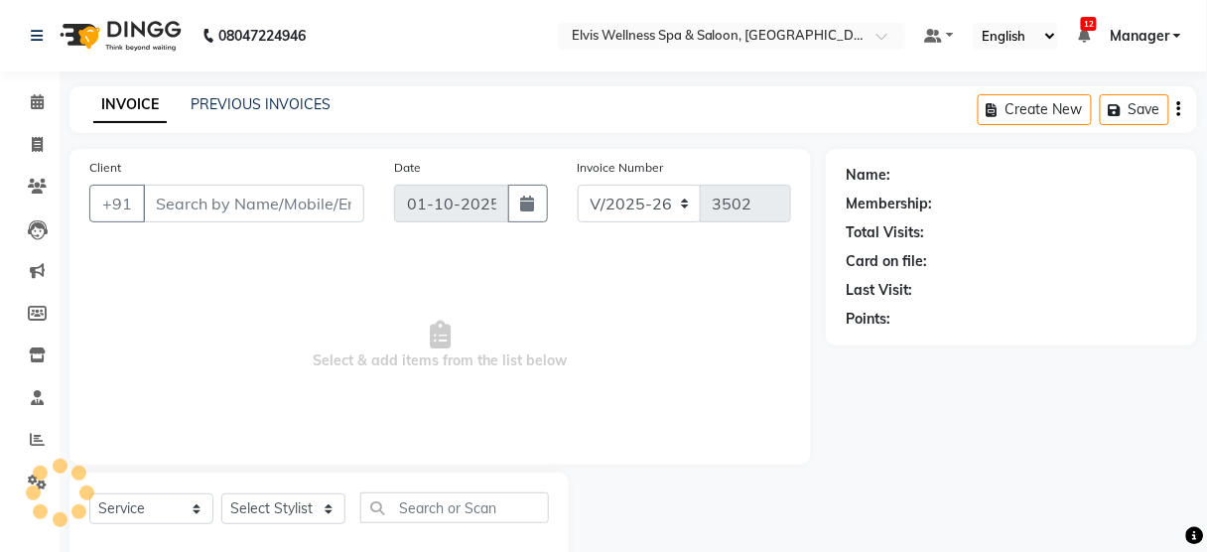
scroll to position [44, 0]
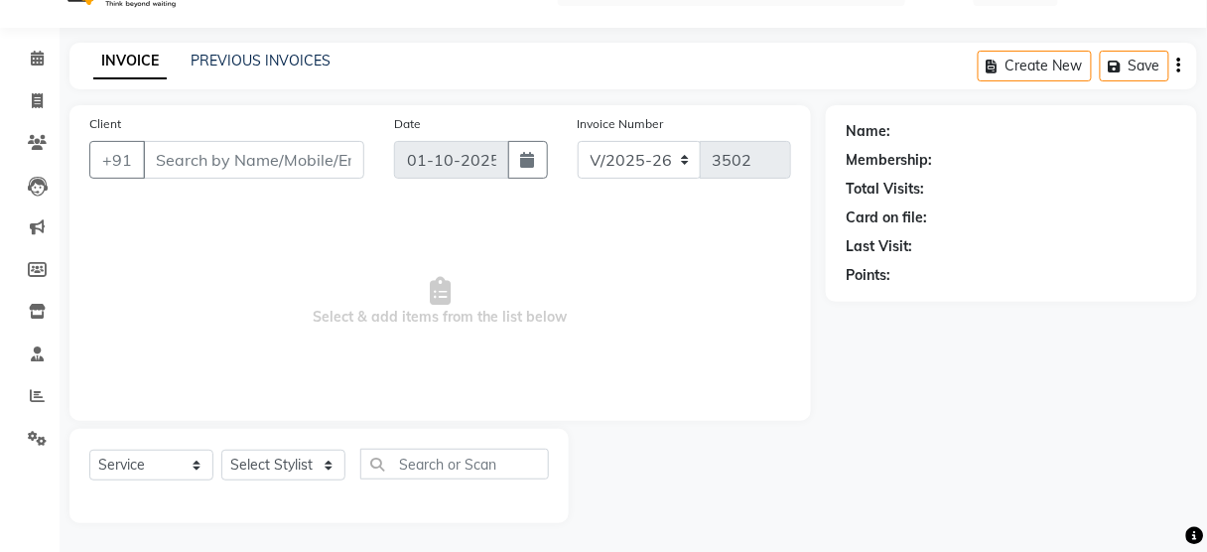
type input "6394818187"
select select "58922"
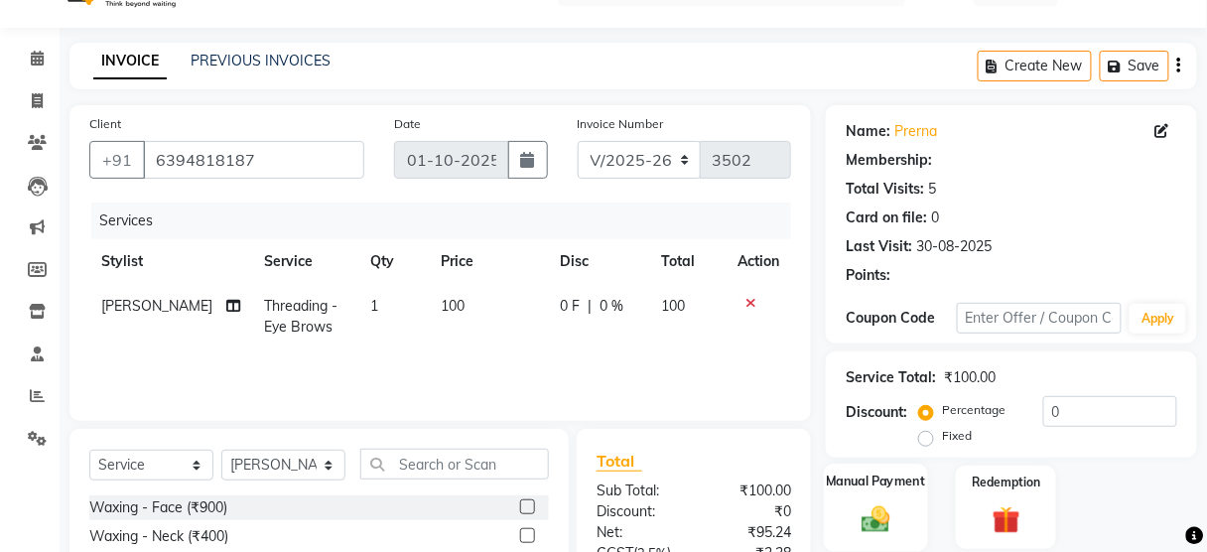
scroll to position [241, 0]
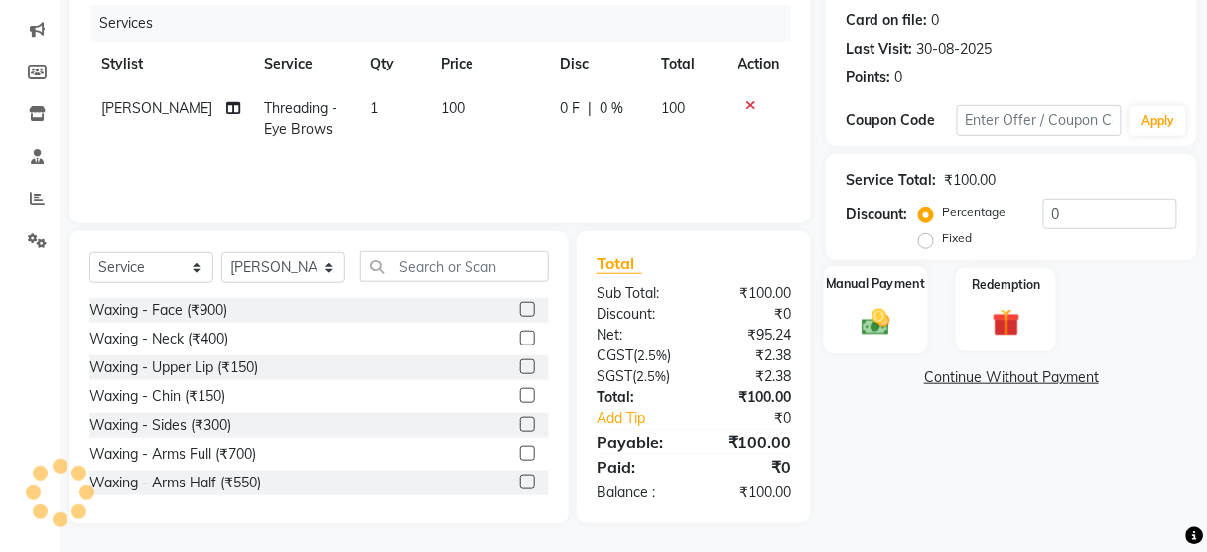
click at [877, 300] on div "Manual Payment" at bounding box center [876, 309] width 104 height 87
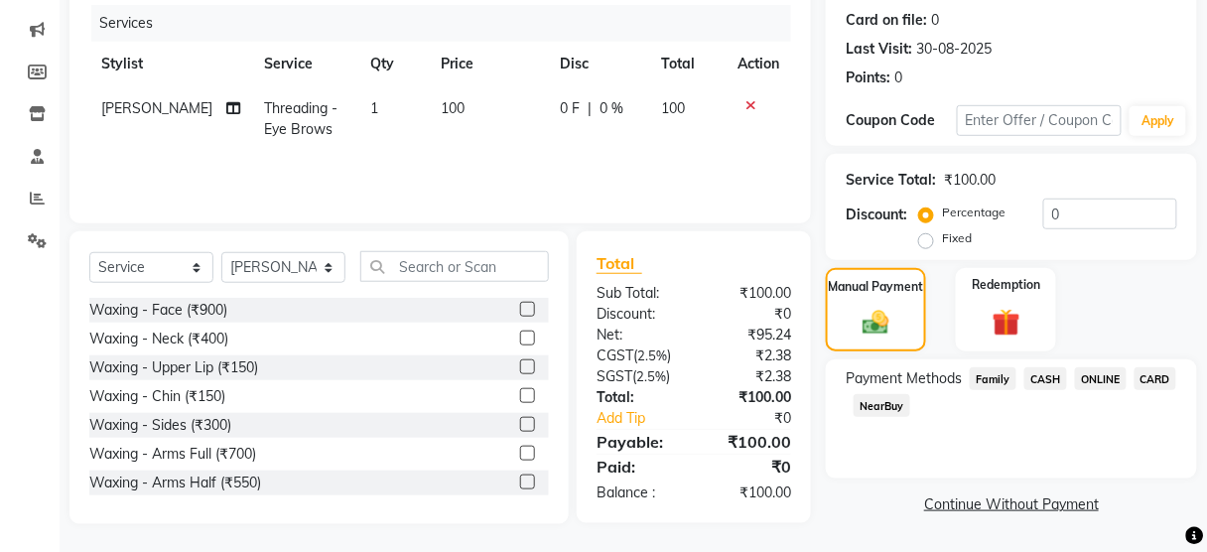
click at [1038, 378] on span "CASH" at bounding box center [1045, 378] width 43 height 23
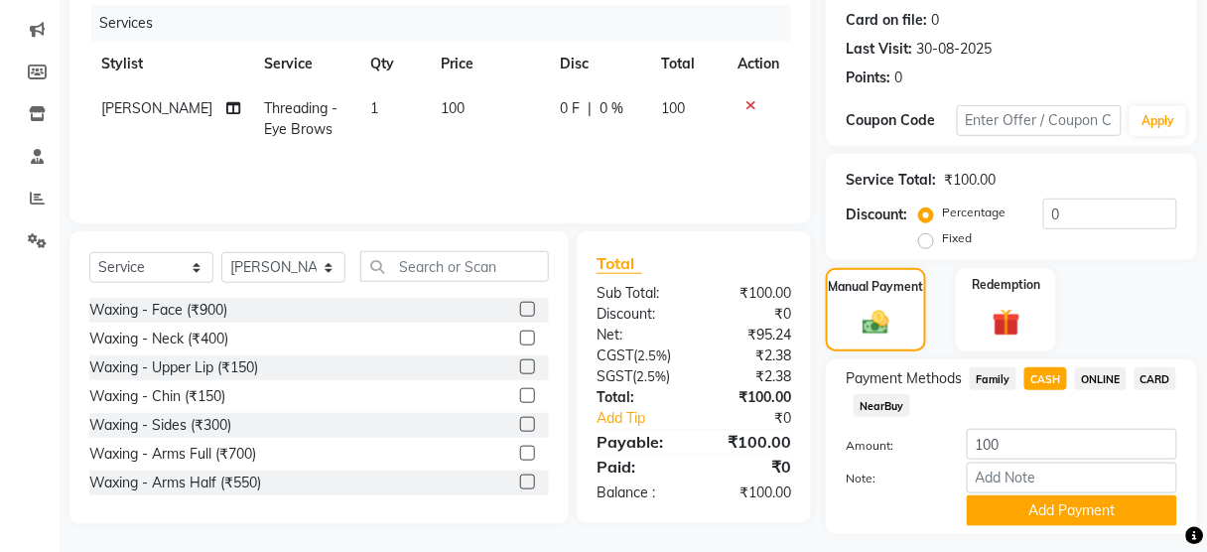
click at [1096, 380] on span "ONLINE" at bounding box center [1101, 378] width 52 height 23
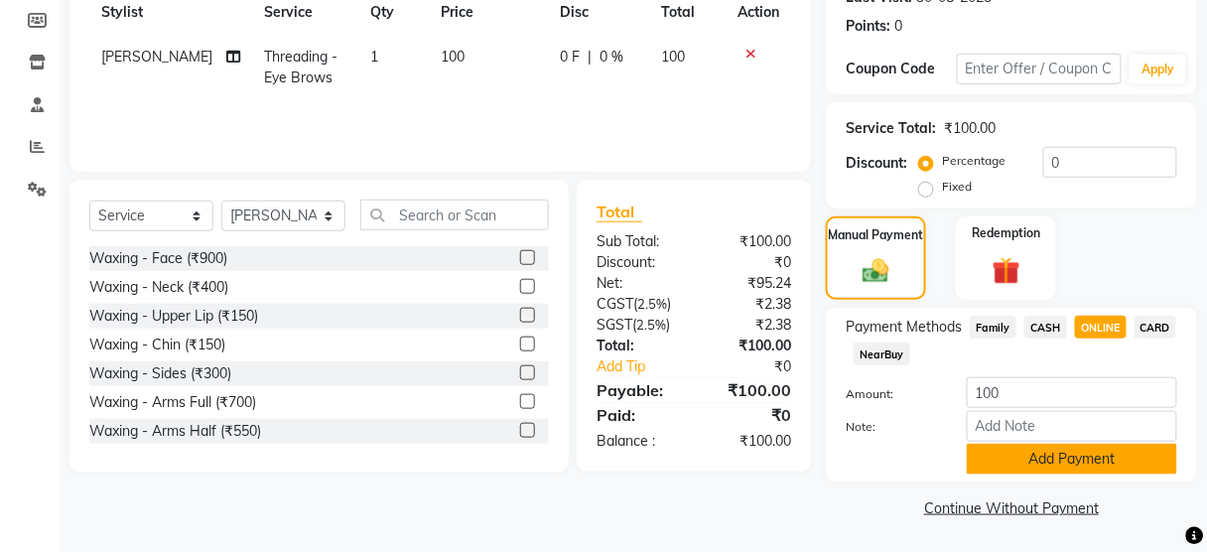
click at [1022, 468] on button "Add Payment" at bounding box center [1072, 459] width 210 height 31
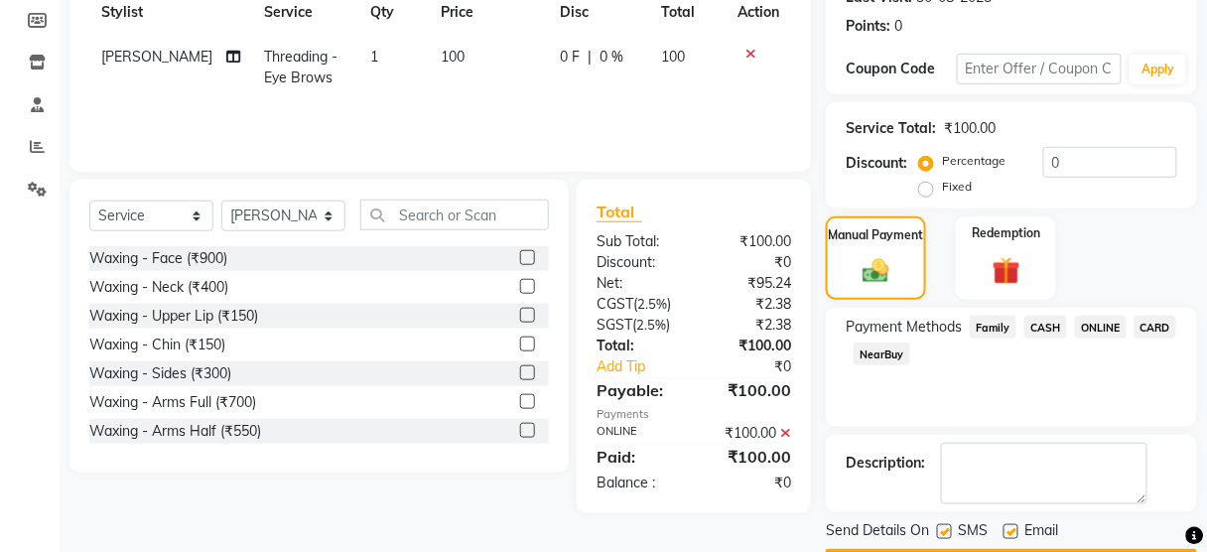
scroll to position [348, 0]
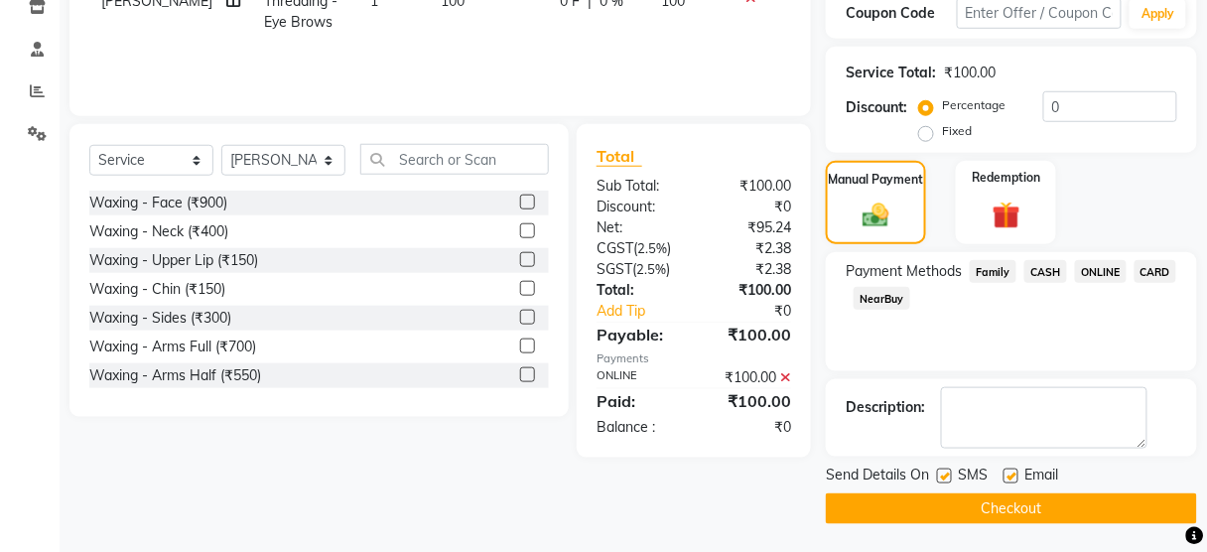
click at [944, 468] on label at bounding box center [944, 475] width 15 height 15
click at [944, 470] on input "checkbox" at bounding box center [943, 476] width 13 height 13
checkbox input "false"
click at [943, 511] on button "Checkout" at bounding box center [1011, 508] width 371 height 31
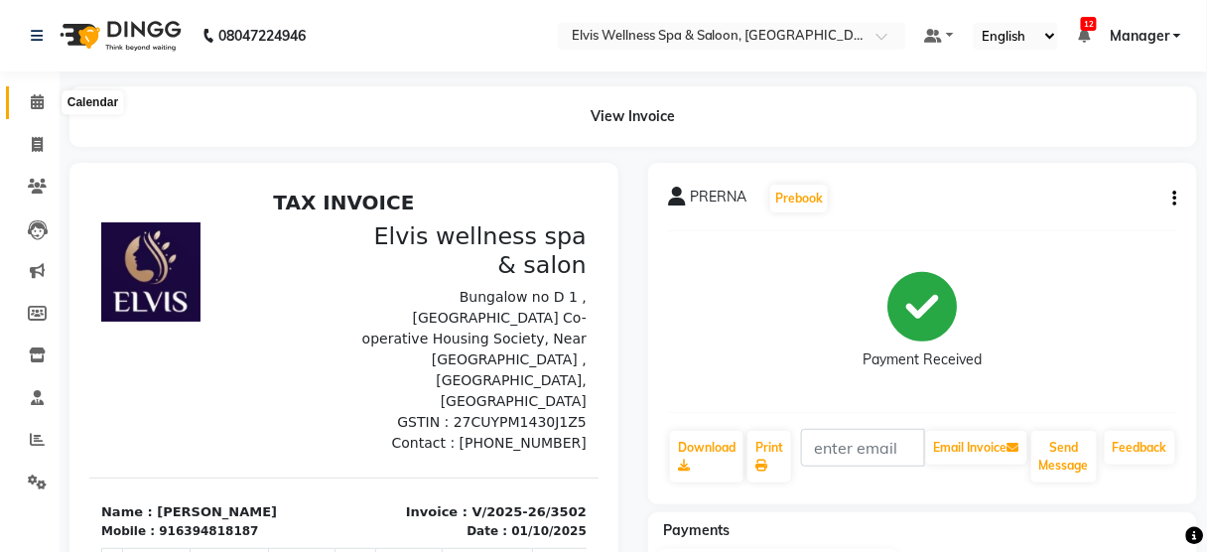
click at [26, 103] on span at bounding box center [37, 102] width 35 height 23
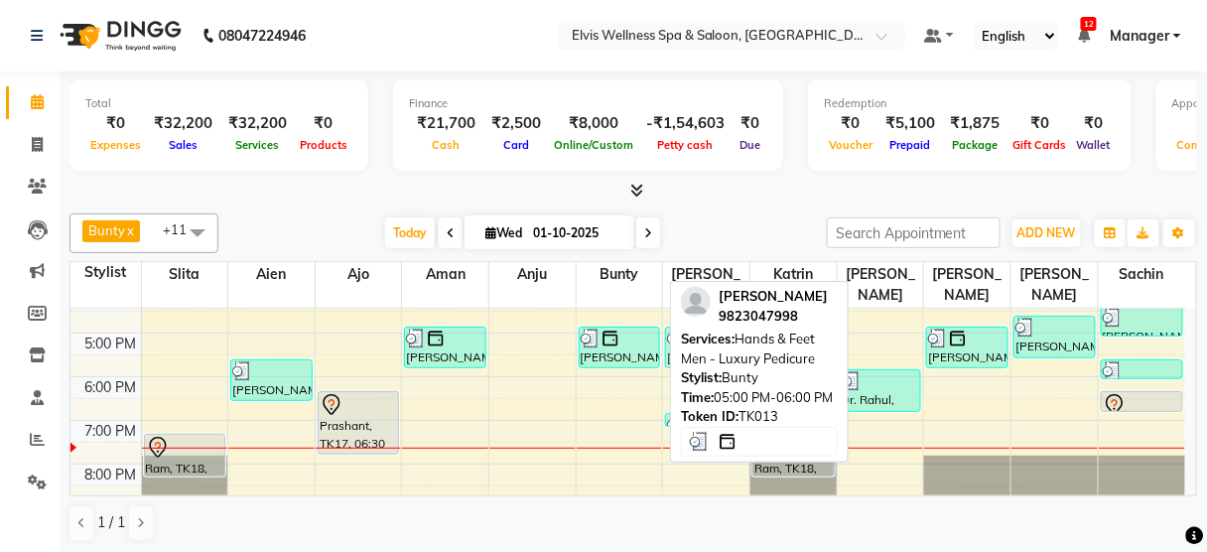
scroll to position [392, 0]
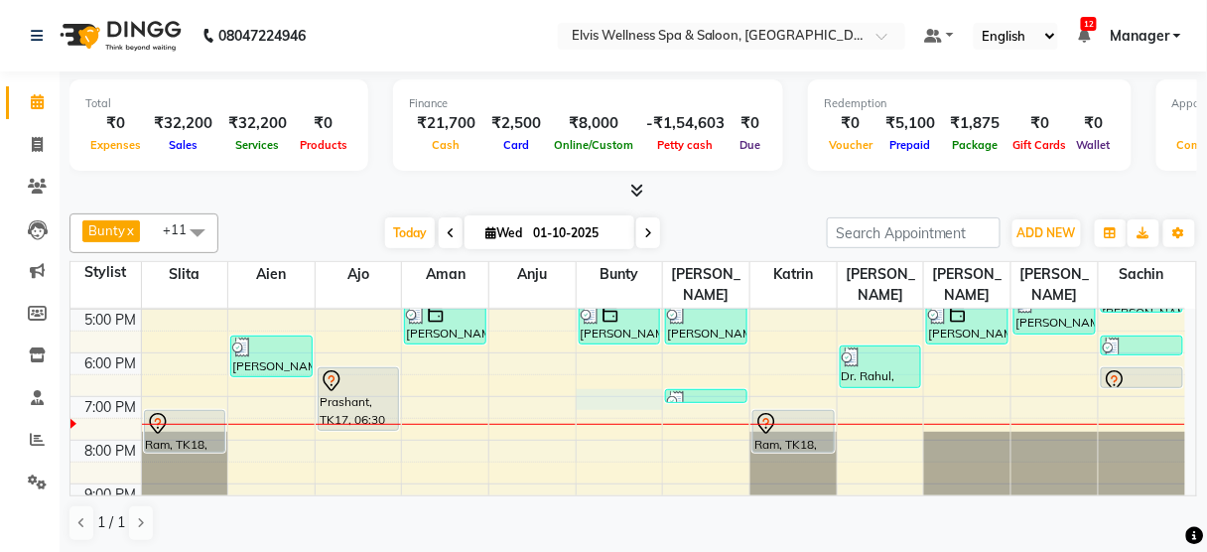
click at [604, 374] on div "8:00 AM 9:00 AM 10:00 AM 11:00 AM 12:00 PM 1:00 PM 2:00 PM 3:00 PM 4:00 PM 5:00…" at bounding box center [627, 222] width 1115 height 610
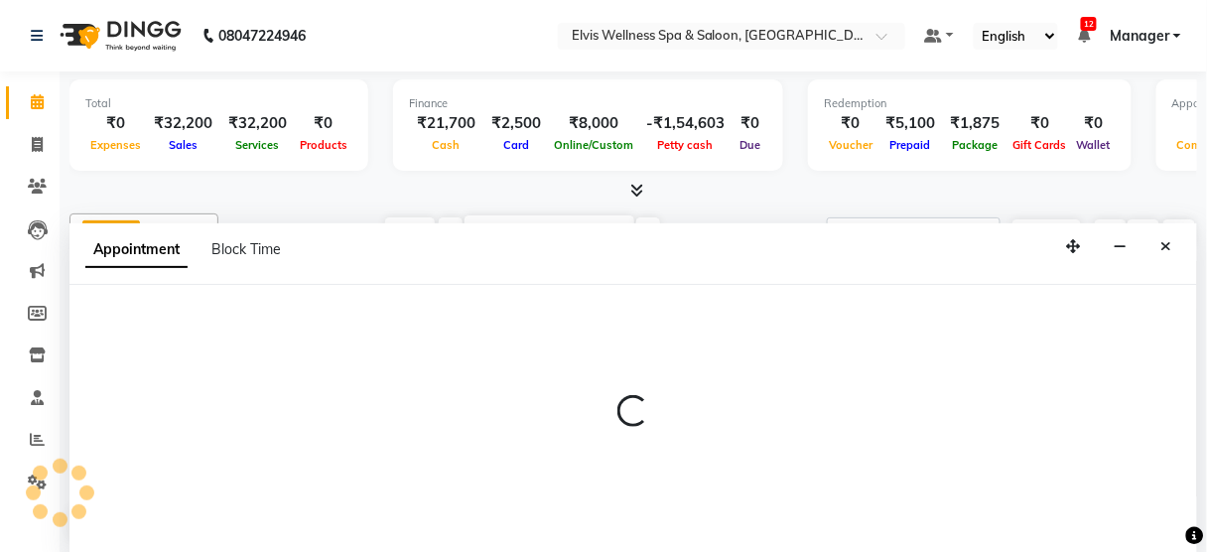
scroll to position [0, 0]
select select "59835"
select select "1140"
select select "tentative"
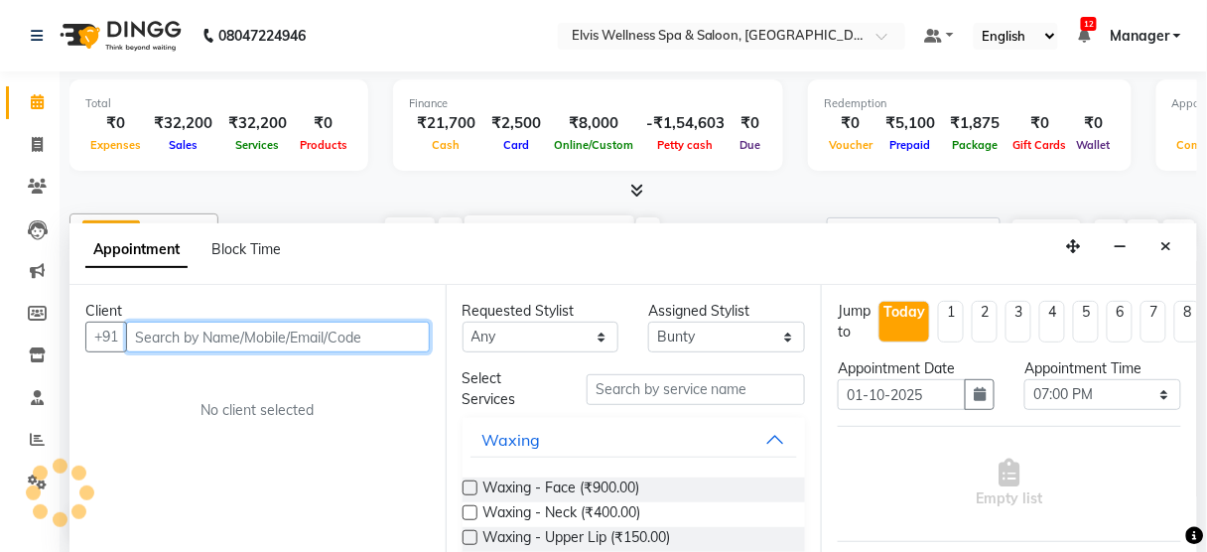
click at [274, 329] on input "text" at bounding box center [278, 337] width 304 height 31
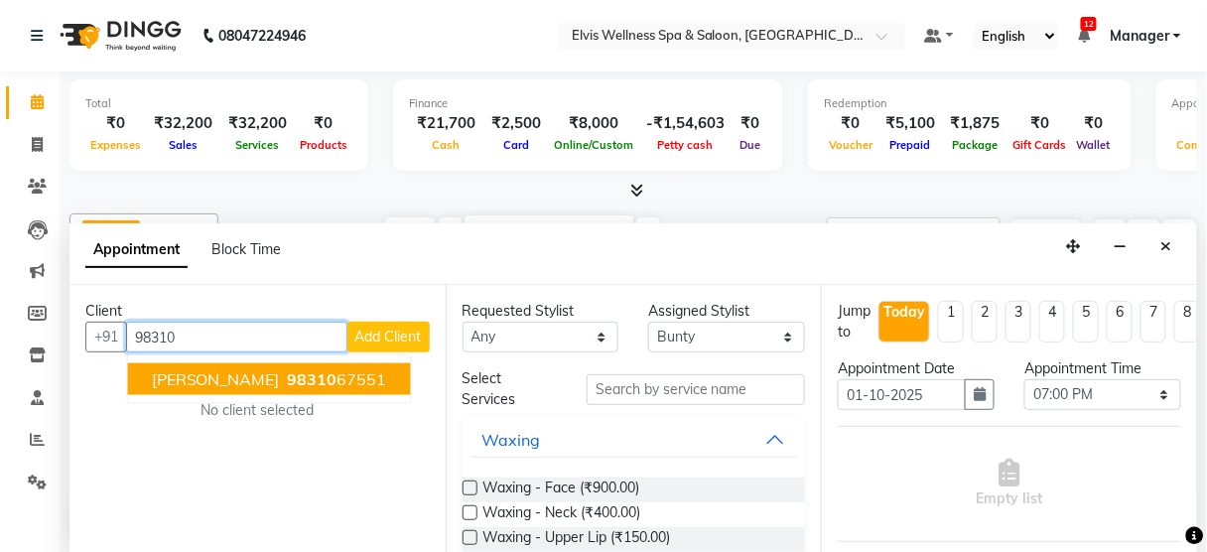
click at [284, 371] on ngb-highlight "98310 67551" at bounding box center [335, 379] width 103 height 20
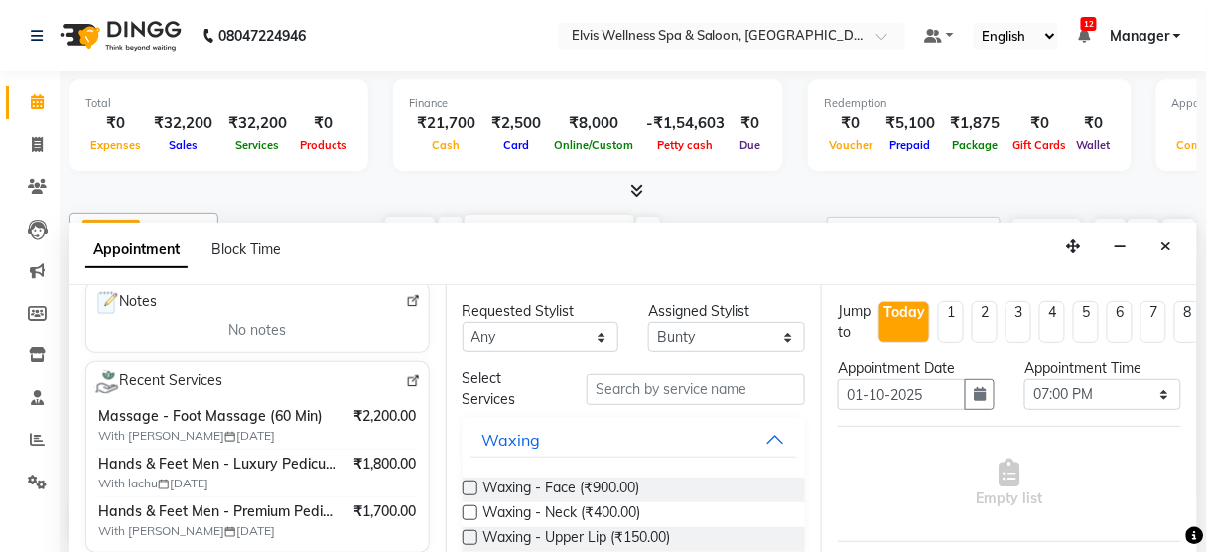
scroll to position [313, 0]
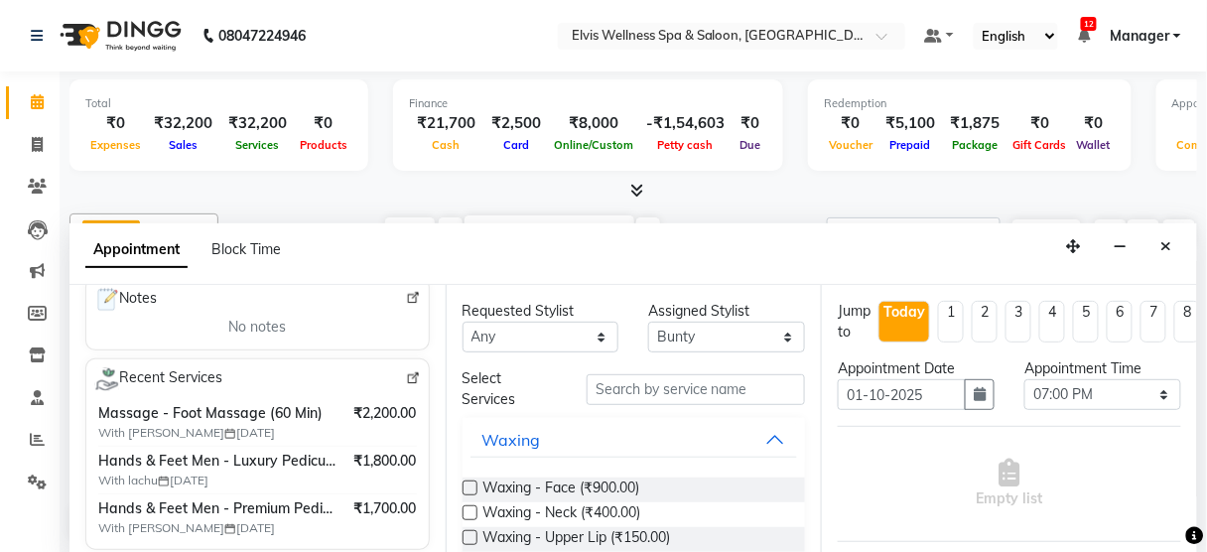
type input "9831067551"
click at [647, 389] on input "text" at bounding box center [696, 389] width 218 height 31
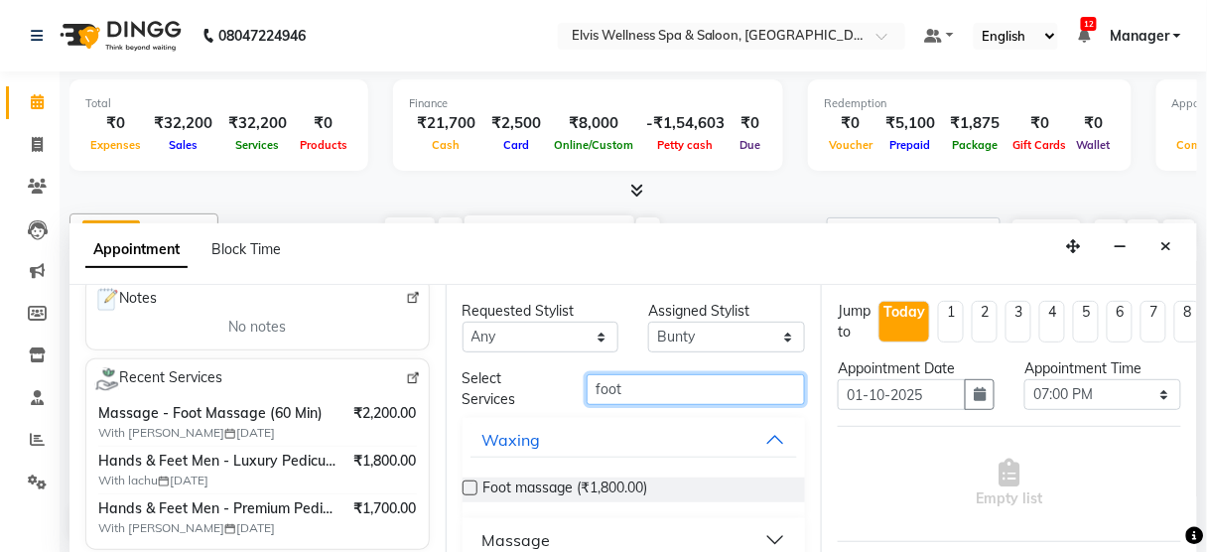
scroll to position [109, 0]
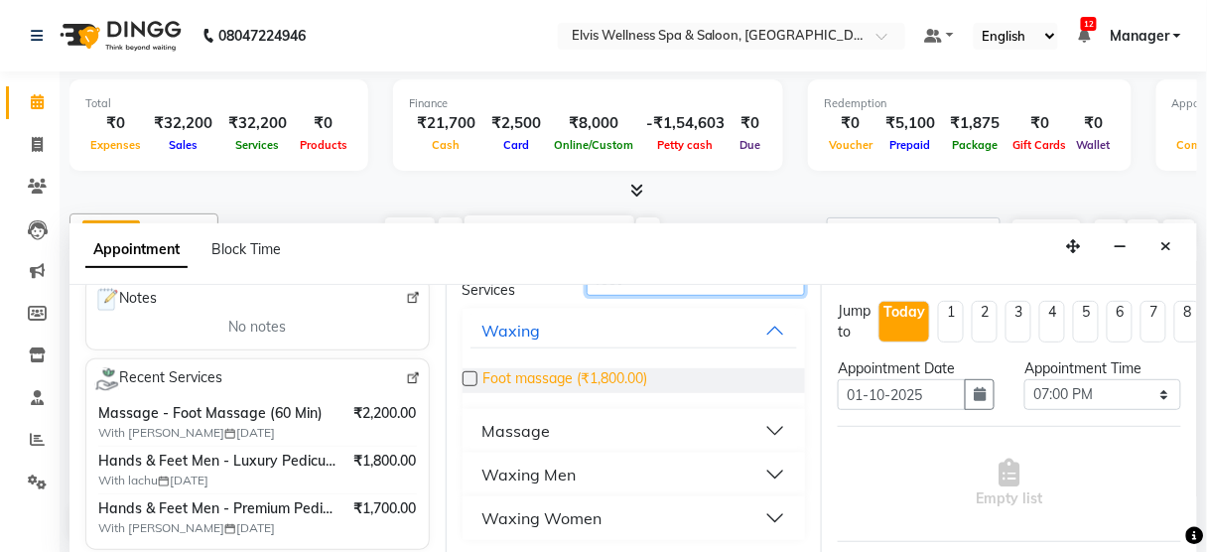
type input "foot"
click at [610, 368] on span "Foot massage (₹1,800.00)" at bounding box center [565, 380] width 165 height 25
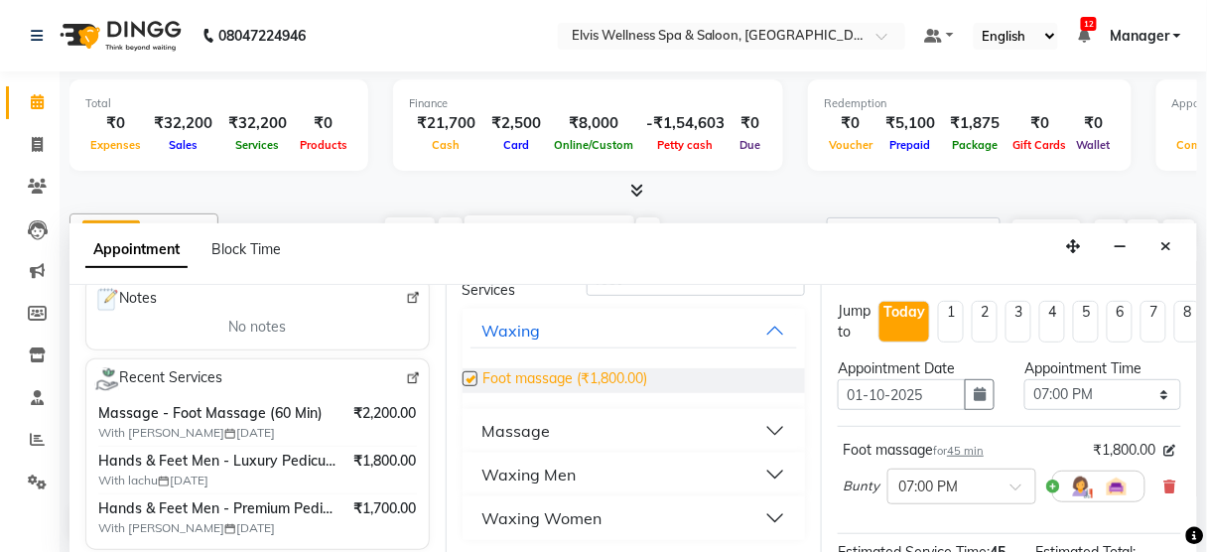
checkbox input "false"
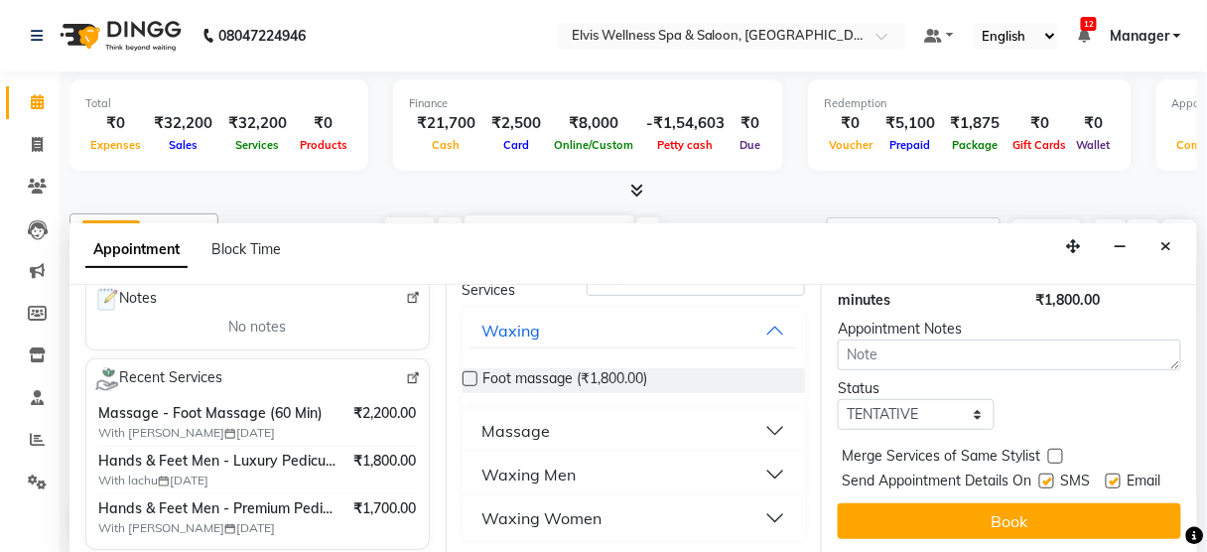
scroll to position [301, 0]
click at [1043, 473] on label at bounding box center [1046, 480] width 15 height 15
click at [1043, 476] on input "checkbox" at bounding box center [1045, 482] width 13 height 13
checkbox input "false"
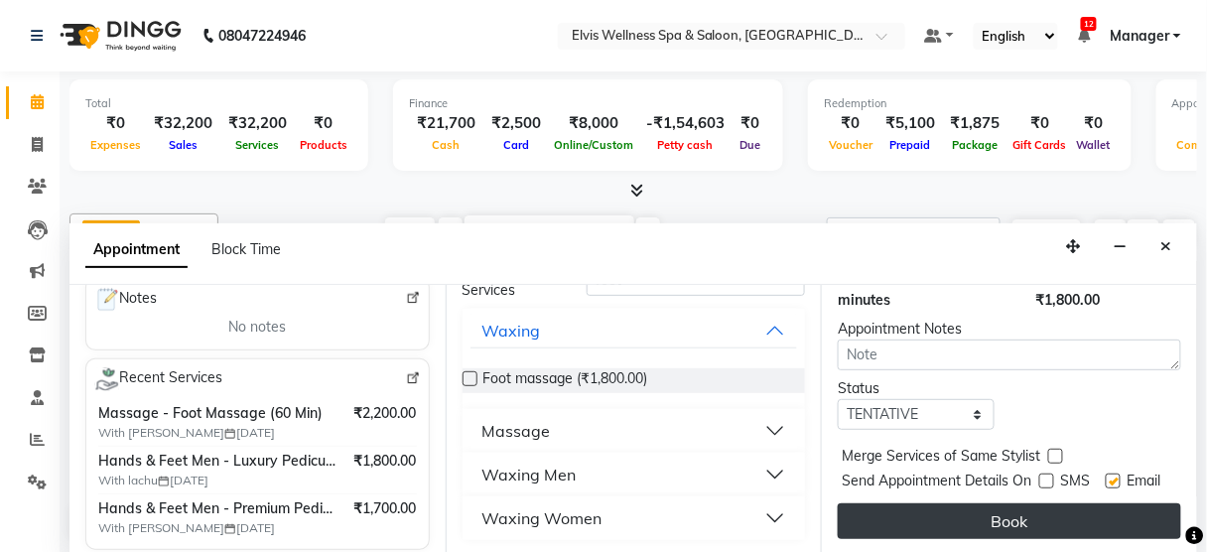
click at [1024, 507] on button "Book" at bounding box center [1009, 521] width 343 height 36
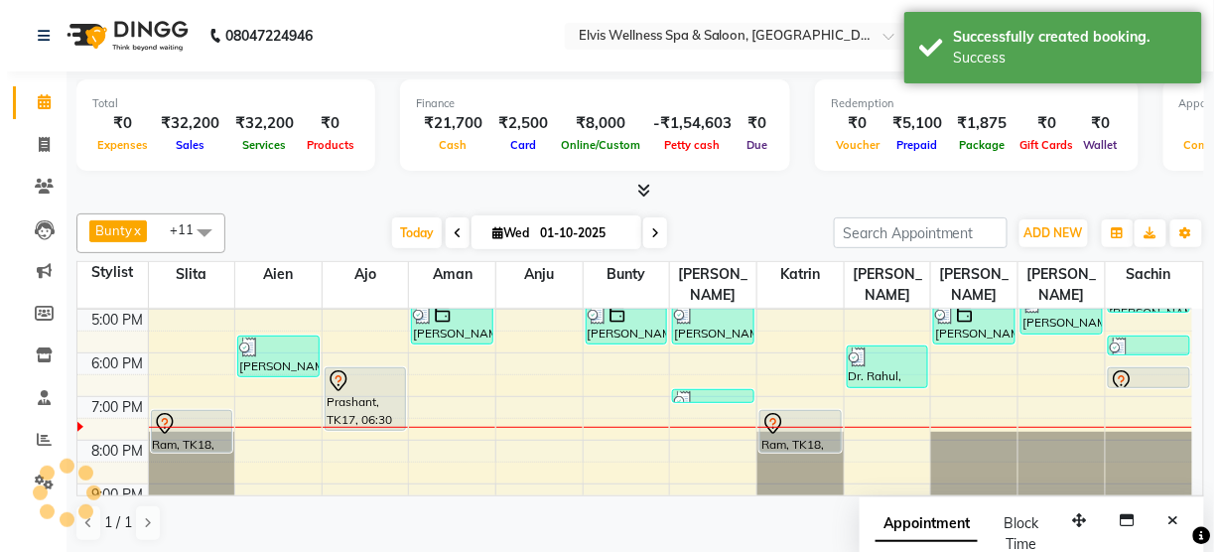
scroll to position [0, 0]
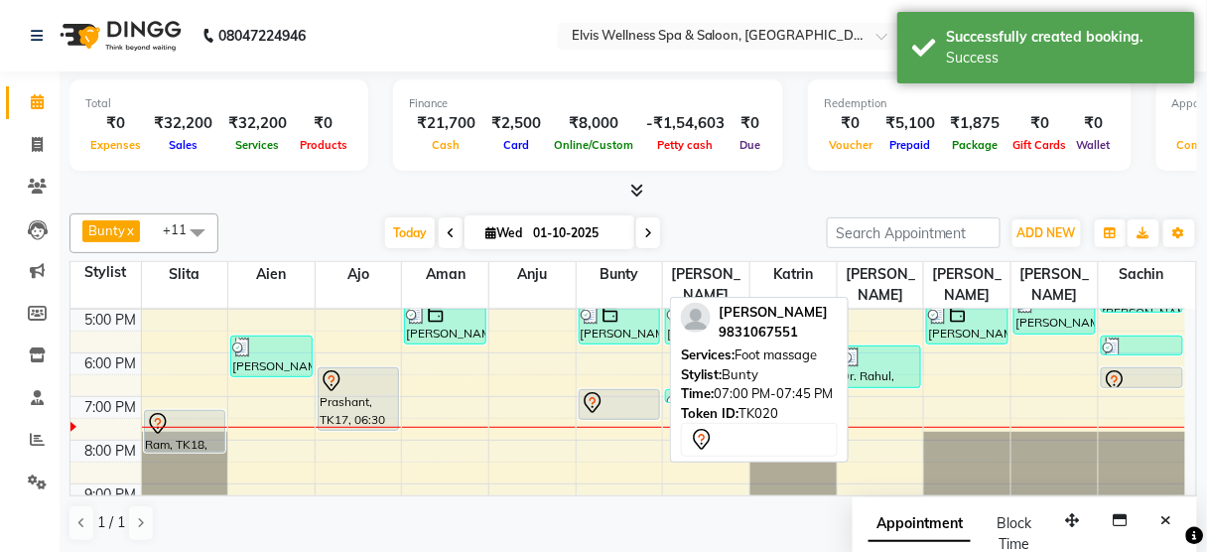
click at [601, 391] on icon at bounding box center [593, 403] width 24 height 24
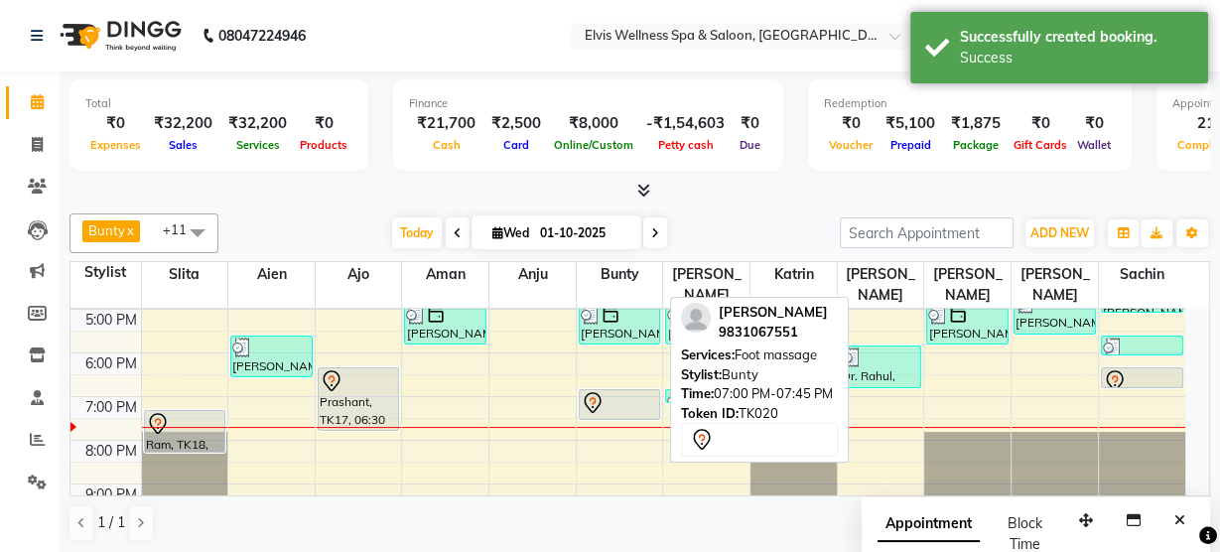
select select "7"
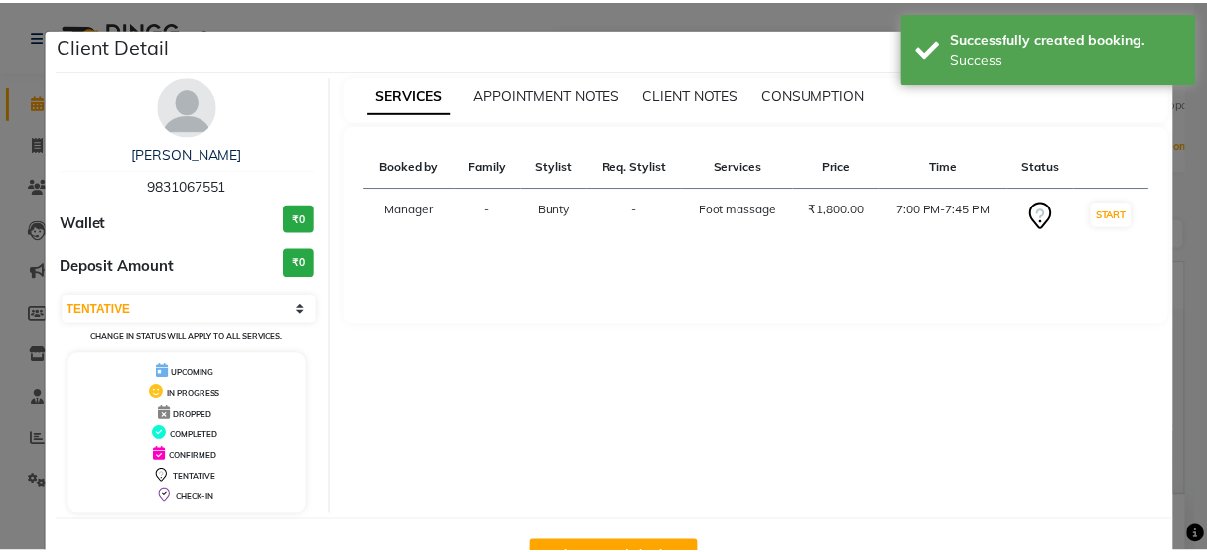
scroll to position [65, 0]
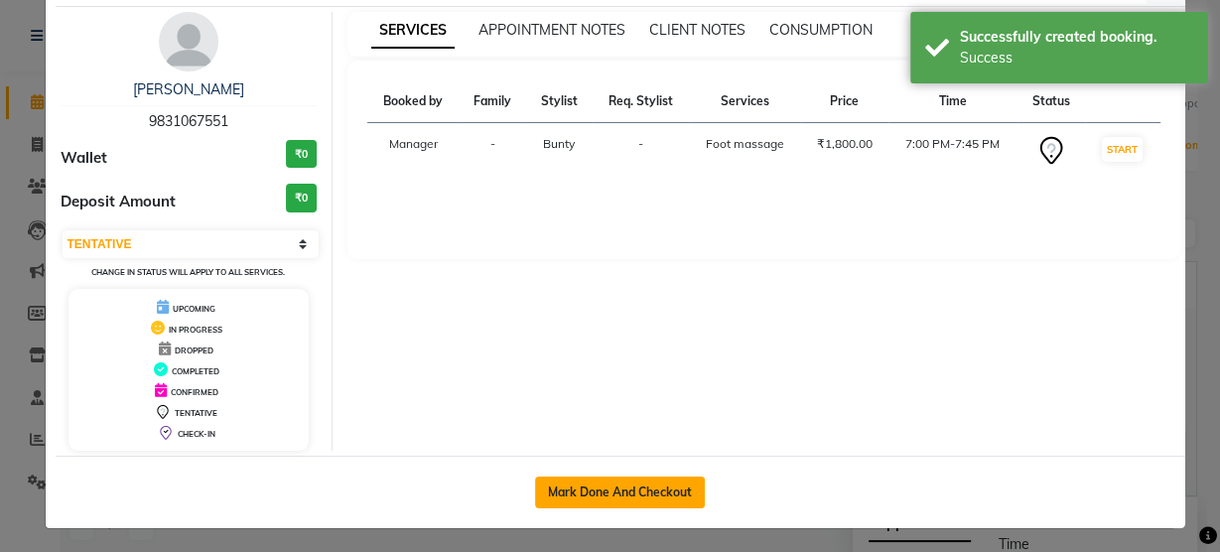
click at [619, 487] on button "Mark Done And Checkout" at bounding box center [620, 492] width 170 height 32
select select "service"
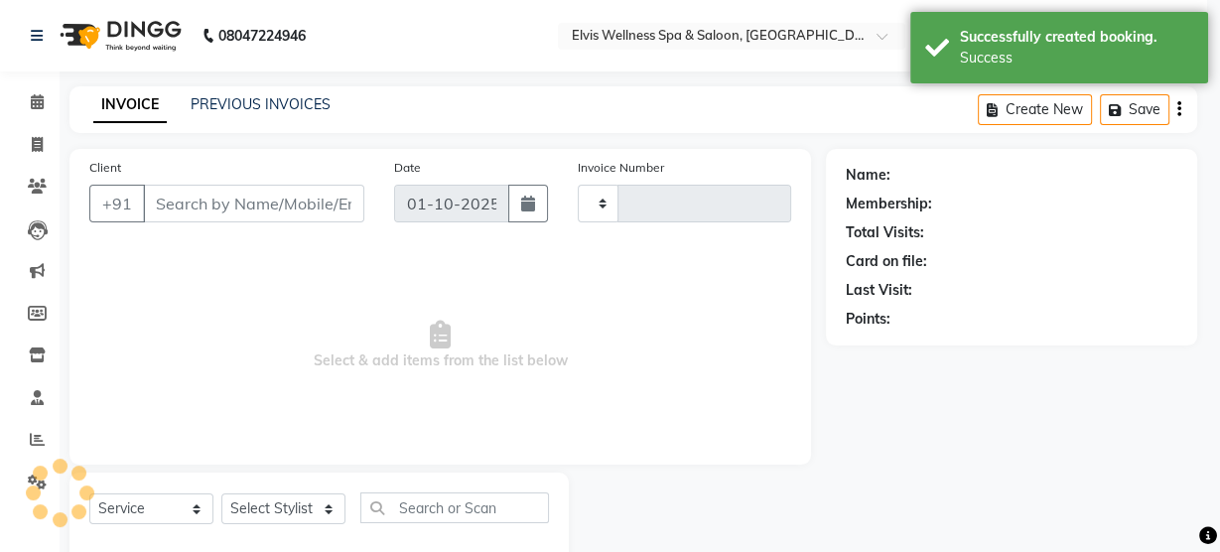
type input "3503"
select select "5733"
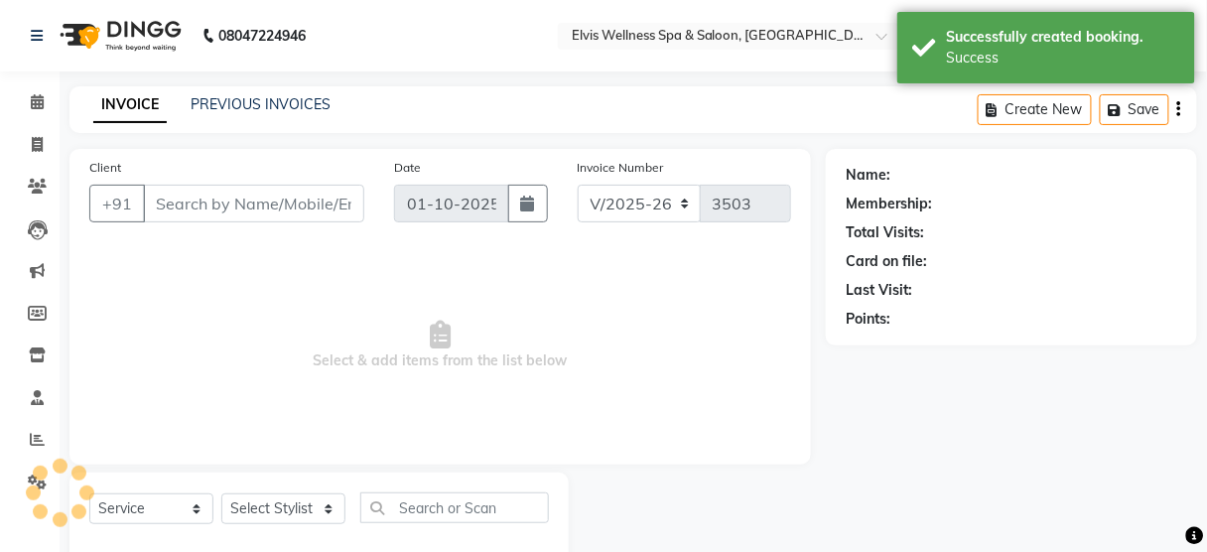
type input "9831067551"
select select "59835"
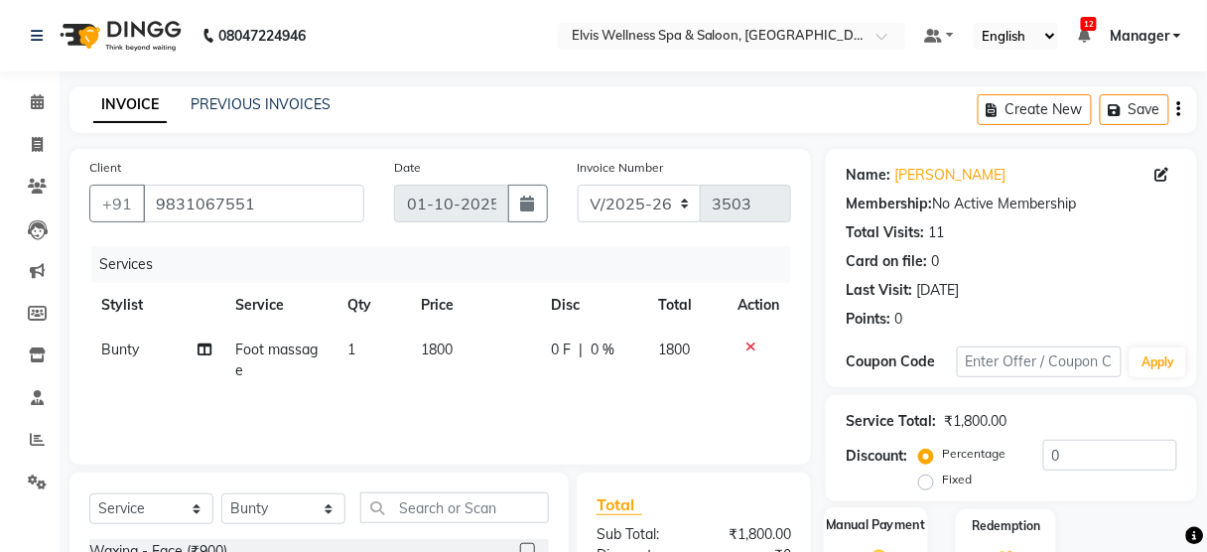
scroll to position [241, 0]
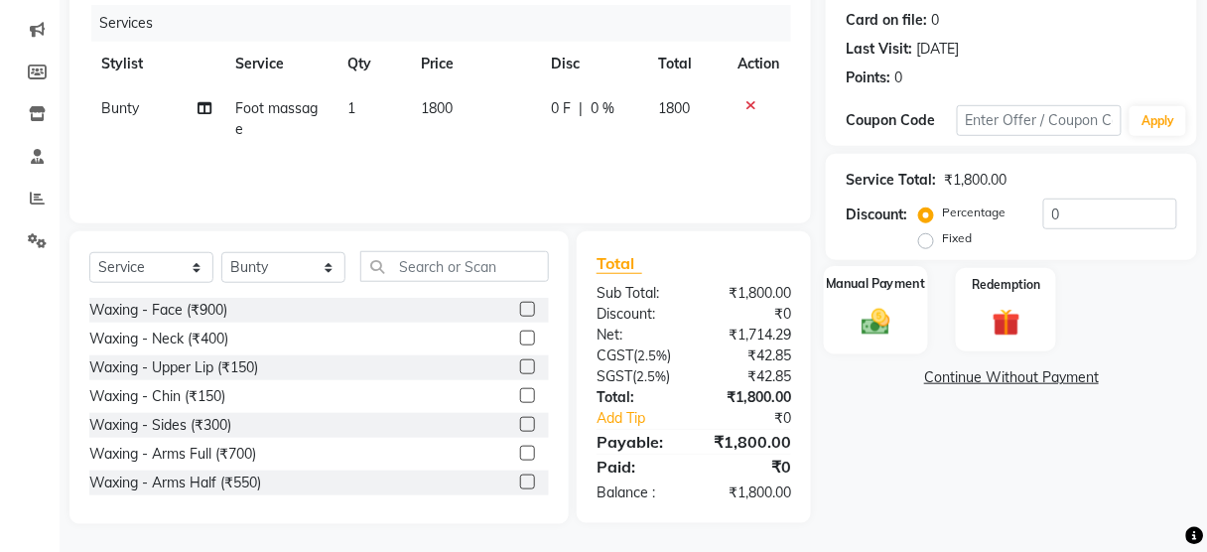
click at [868, 294] on div "Manual Payment" at bounding box center [876, 309] width 104 height 87
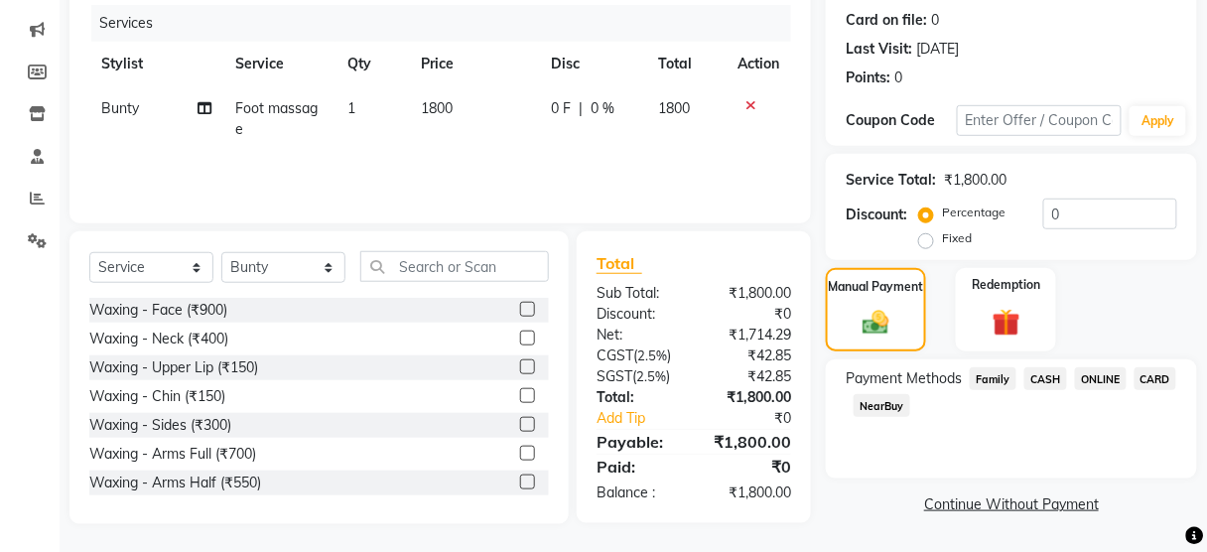
click at [1161, 371] on span "CARD" at bounding box center [1155, 378] width 43 height 23
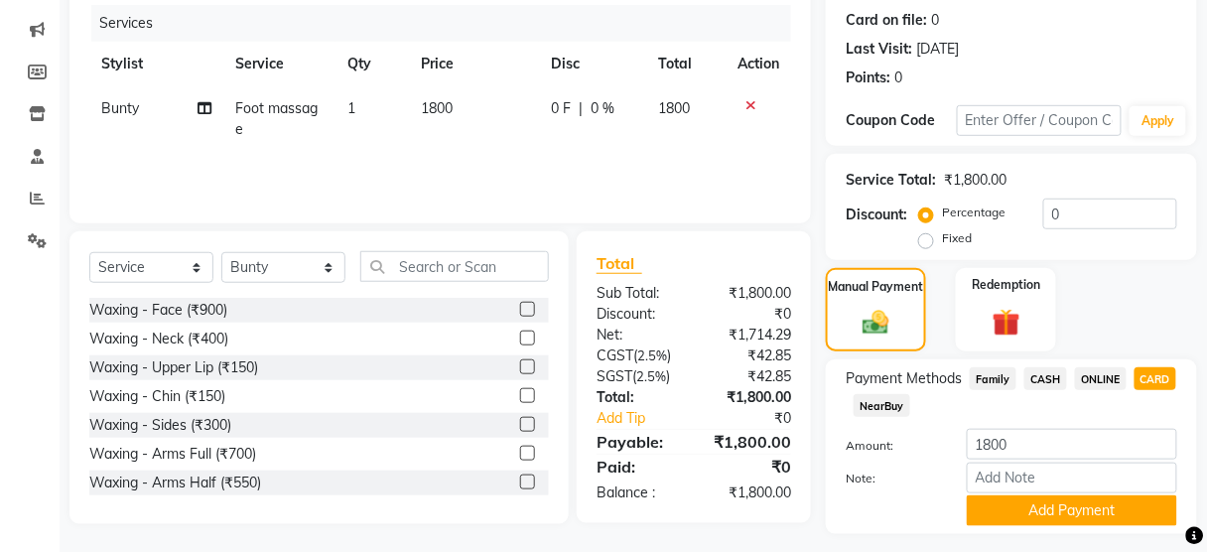
scroll to position [293, 0]
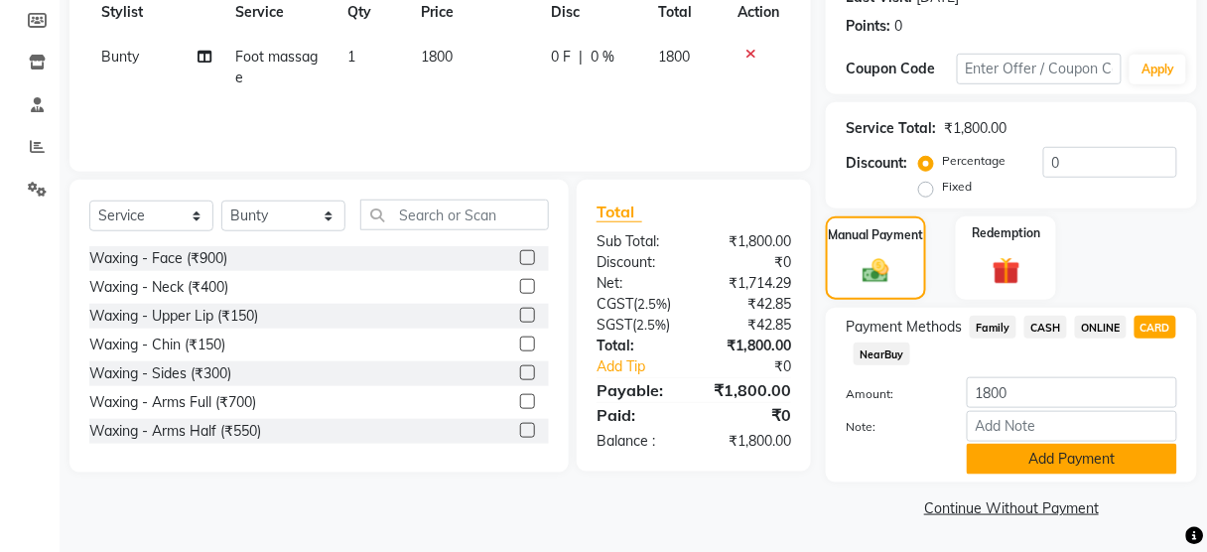
click at [1058, 454] on button "Add Payment" at bounding box center [1072, 459] width 210 height 31
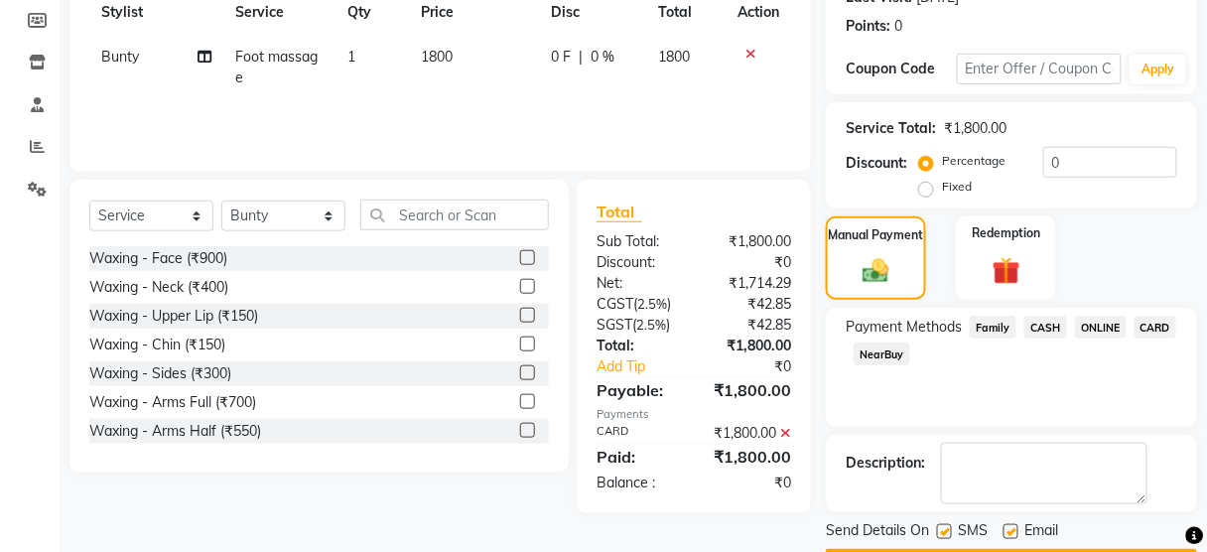
scroll to position [348, 0]
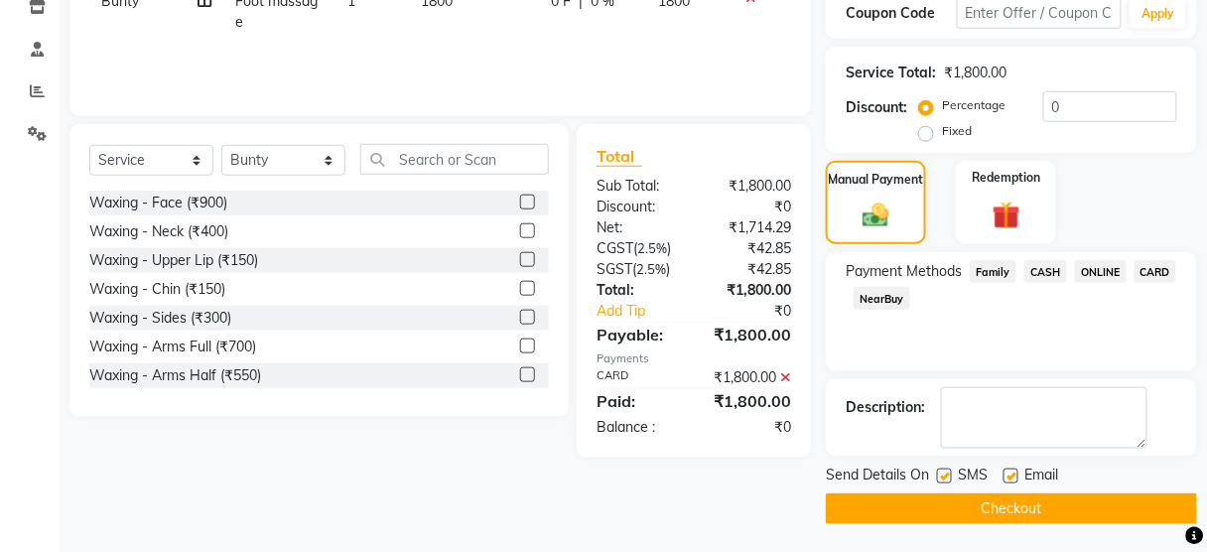
click at [937, 509] on button "Checkout" at bounding box center [1011, 508] width 371 height 31
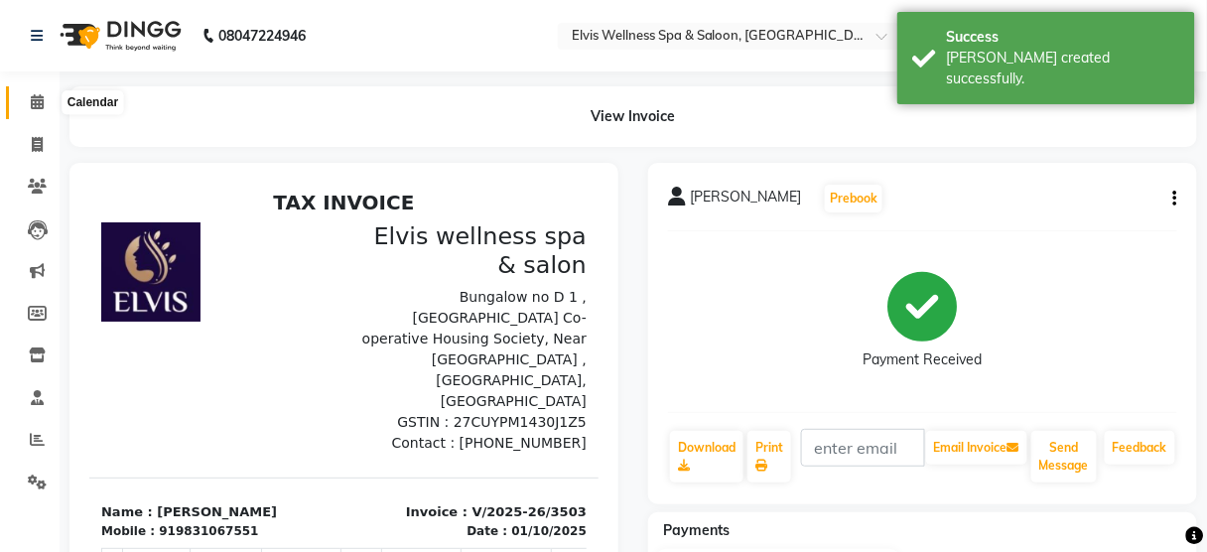
click at [46, 96] on span at bounding box center [37, 102] width 35 height 23
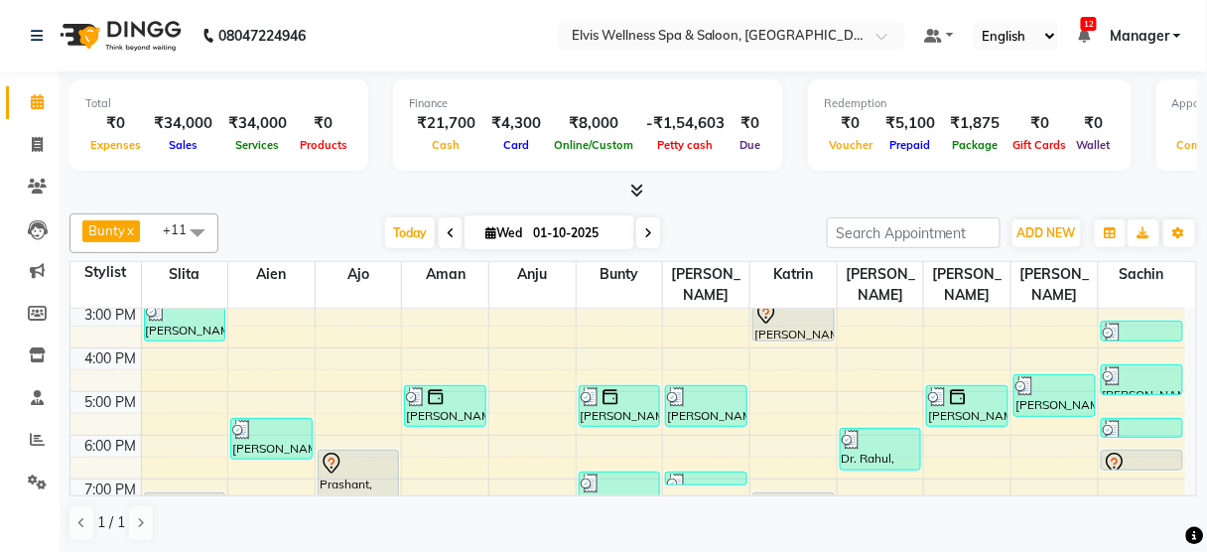
scroll to position [310, 0]
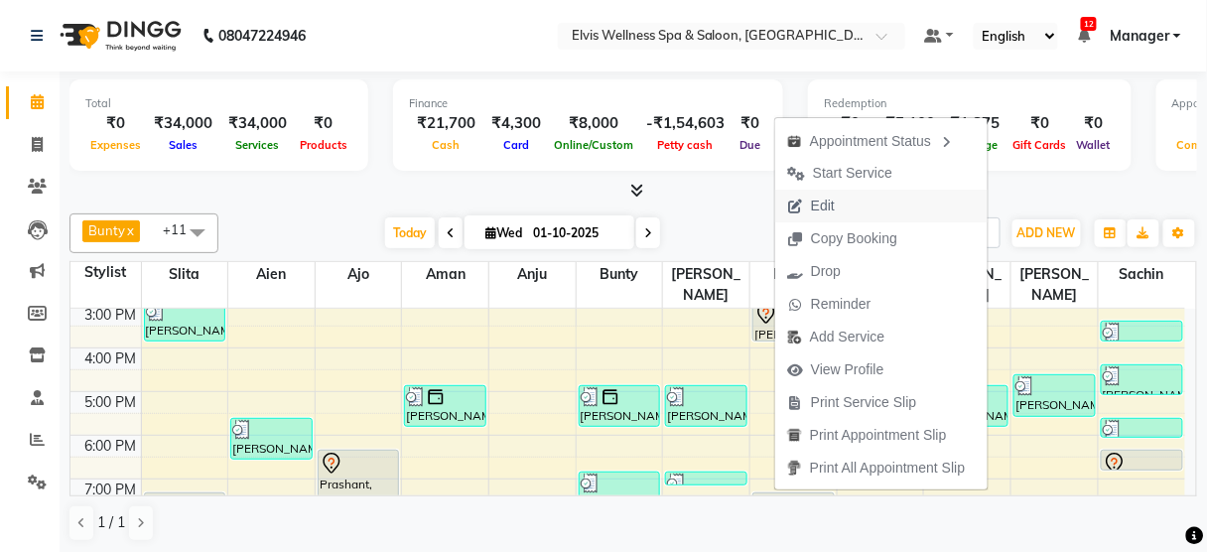
click at [814, 206] on span "Edit" at bounding box center [823, 206] width 24 height 21
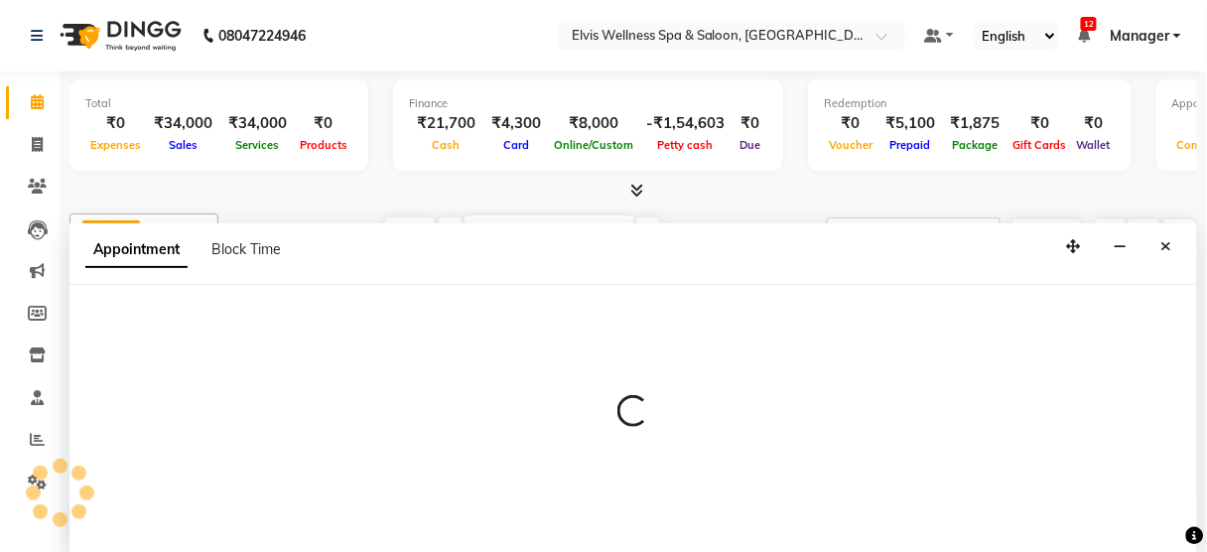
scroll to position [0, 0]
select select "67713"
select select "900"
select select "tentative"
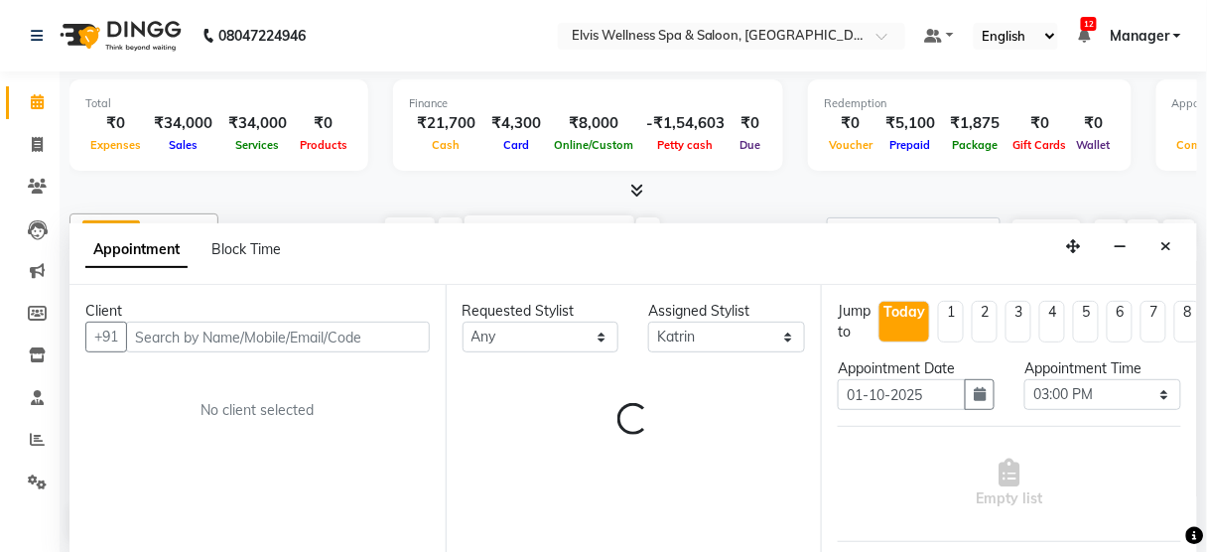
select select "2736"
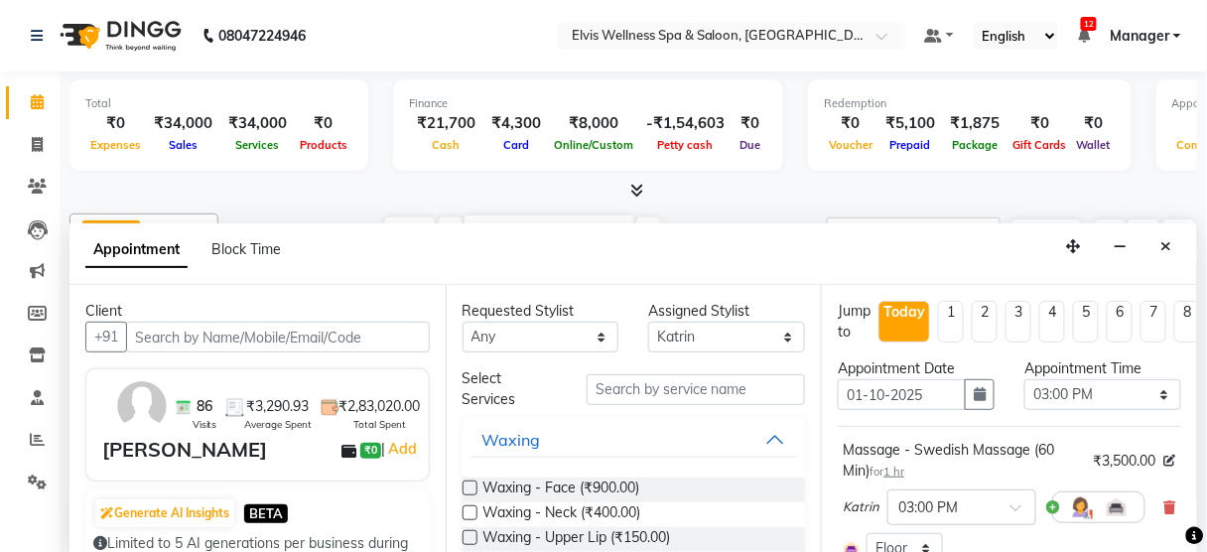
scroll to position [392, 0]
click at [261, 328] on input "text" at bounding box center [278, 337] width 304 height 31
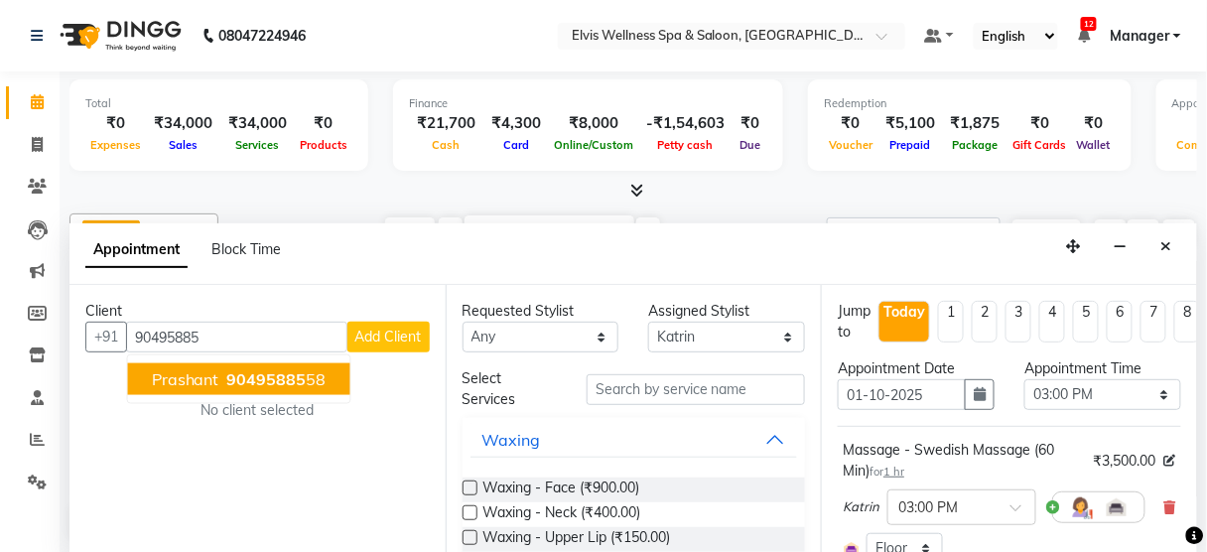
click at [262, 386] on button "Prashant 90495885 58" at bounding box center [239, 379] width 222 height 32
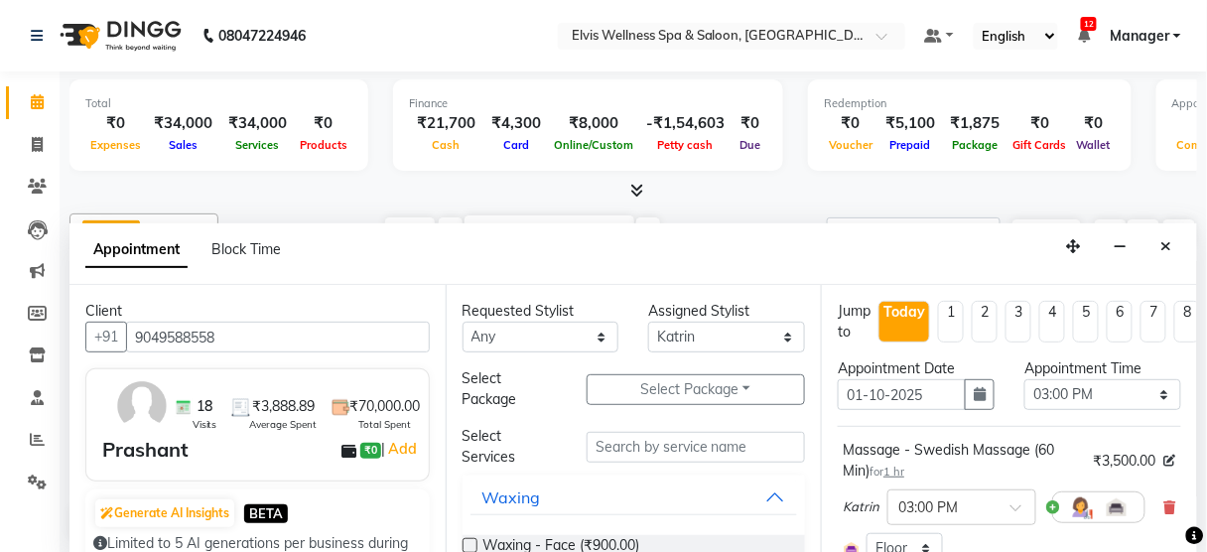
scroll to position [278, 0]
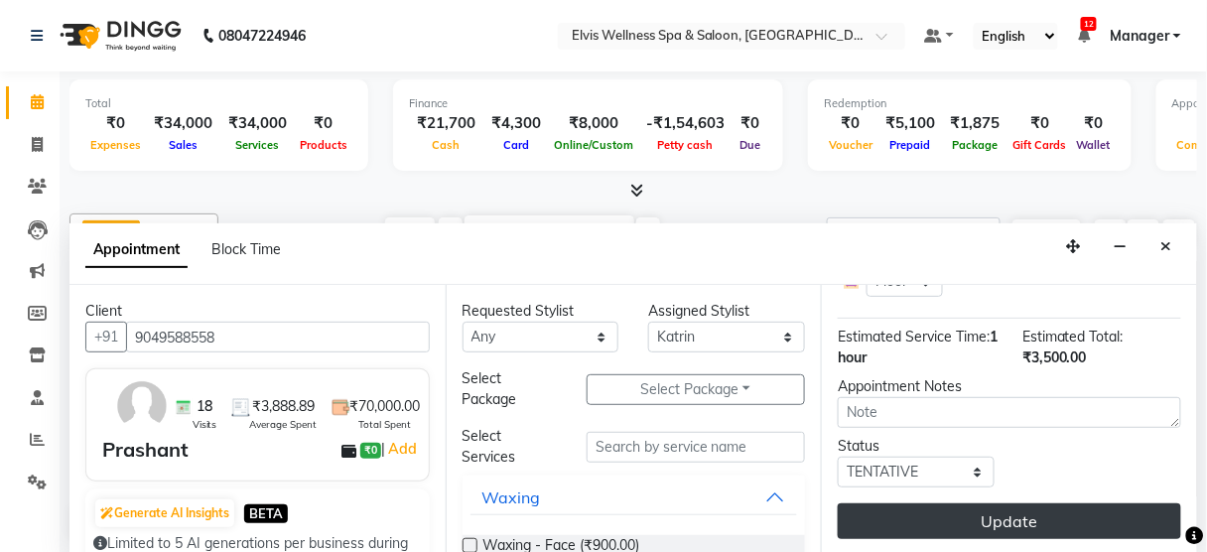
type input "9049588558"
click at [1026, 503] on button "Update" at bounding box center [1009, 521] width 343 height 36
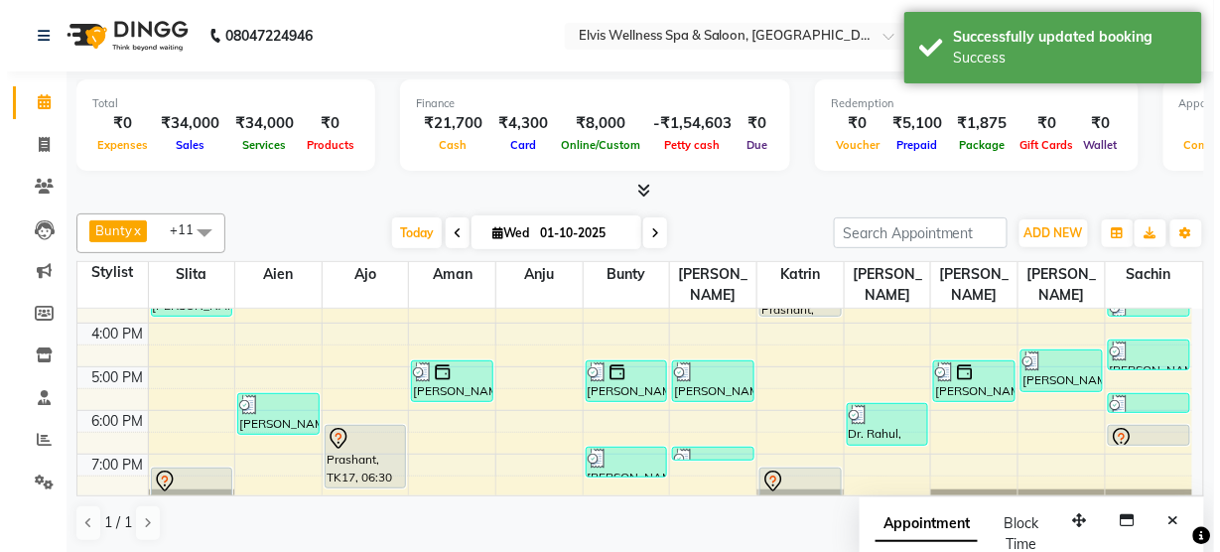
scroll to position [274, 0]
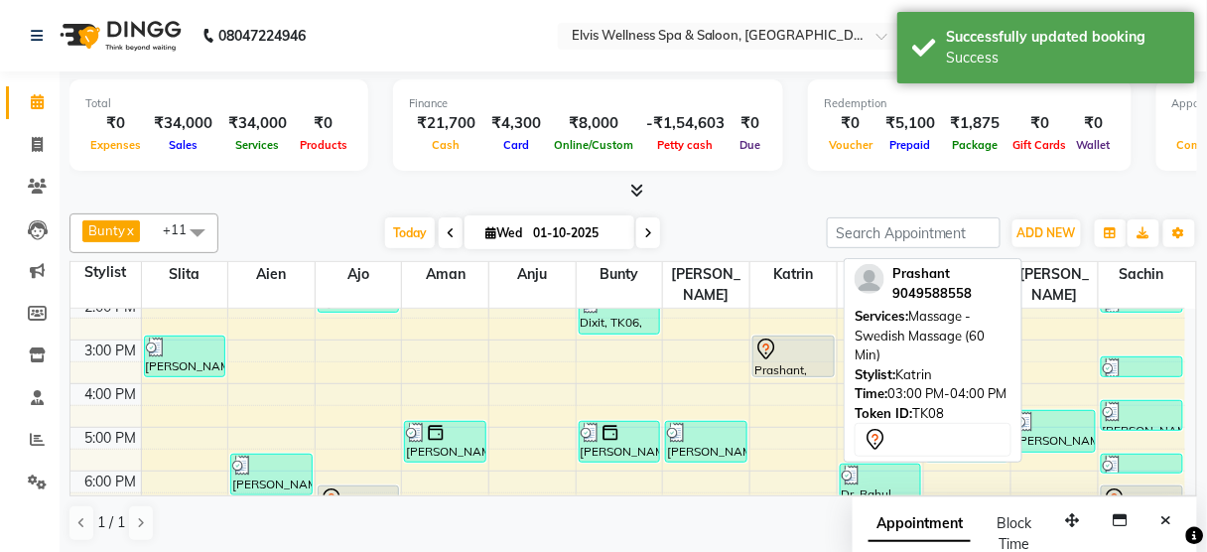
click at [815, 342] on div "Prashant, TK08, 03:00 PM-04:00 PM, Massage - Swedish Massage (60 Min)" at bounding box center [793, 356] width 80 height 40
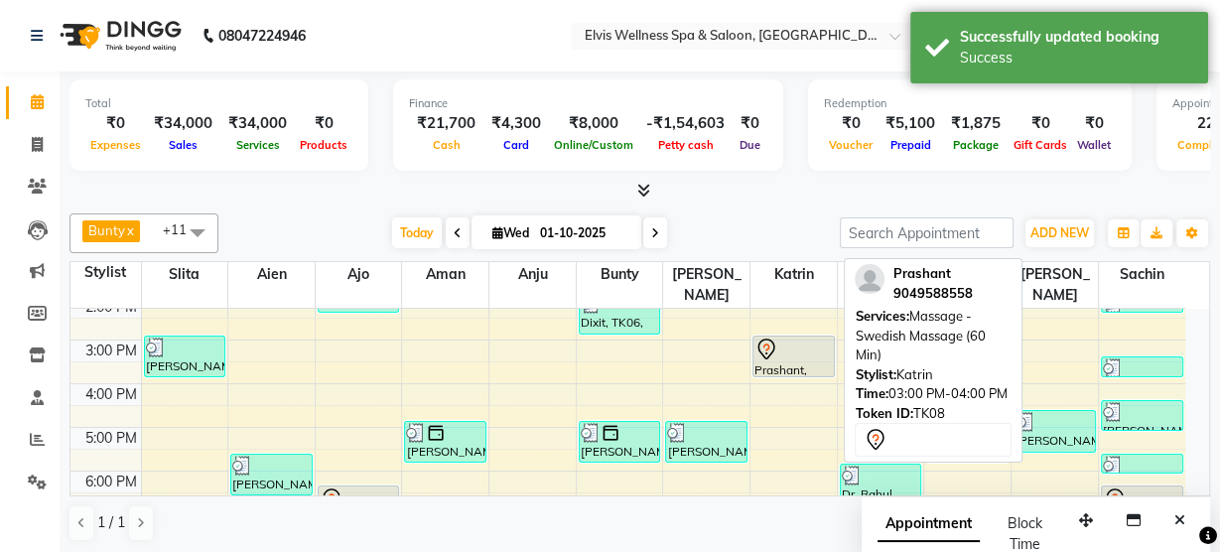
select select "7"
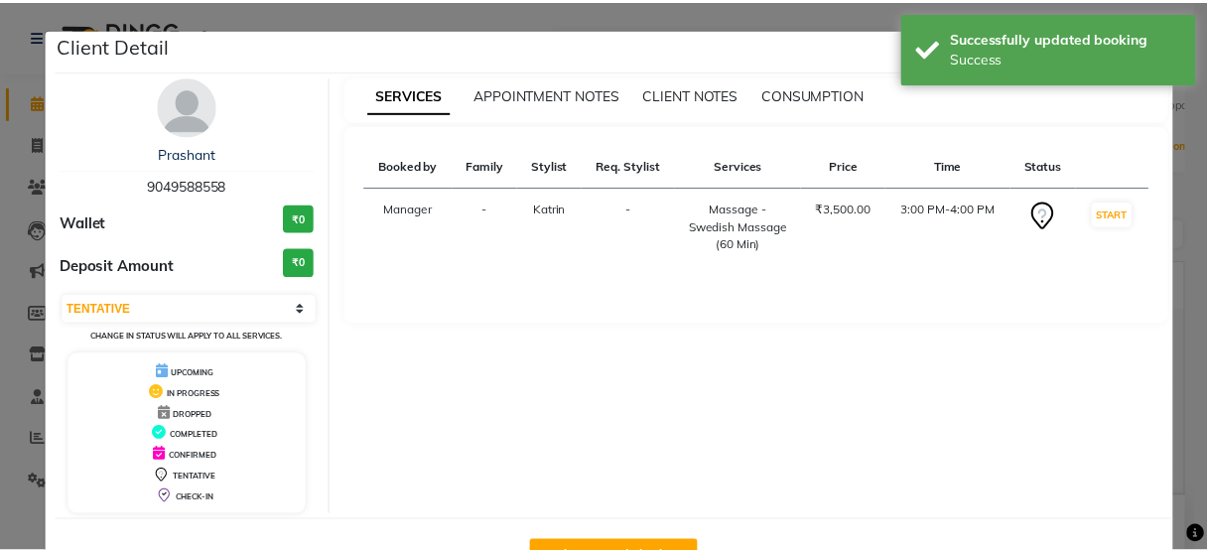
scroll to position [65, 0]
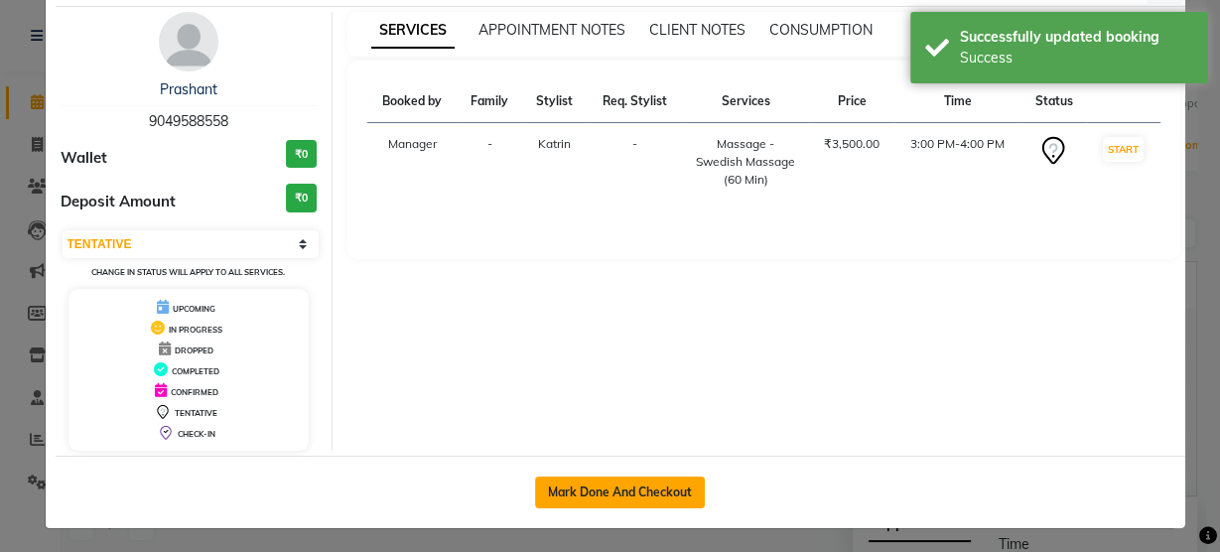
click at [635, 493] on button "Mark Done And Checkout" at bounding box center [620, 492] width 170 height 32
select select "service"
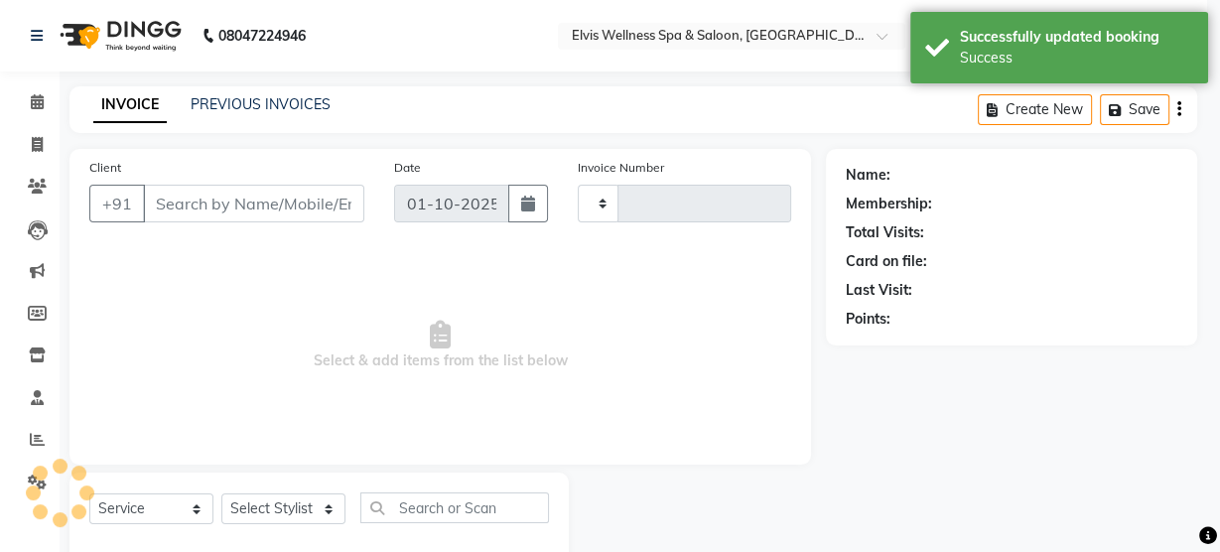
type input "3504"
select select "5733"
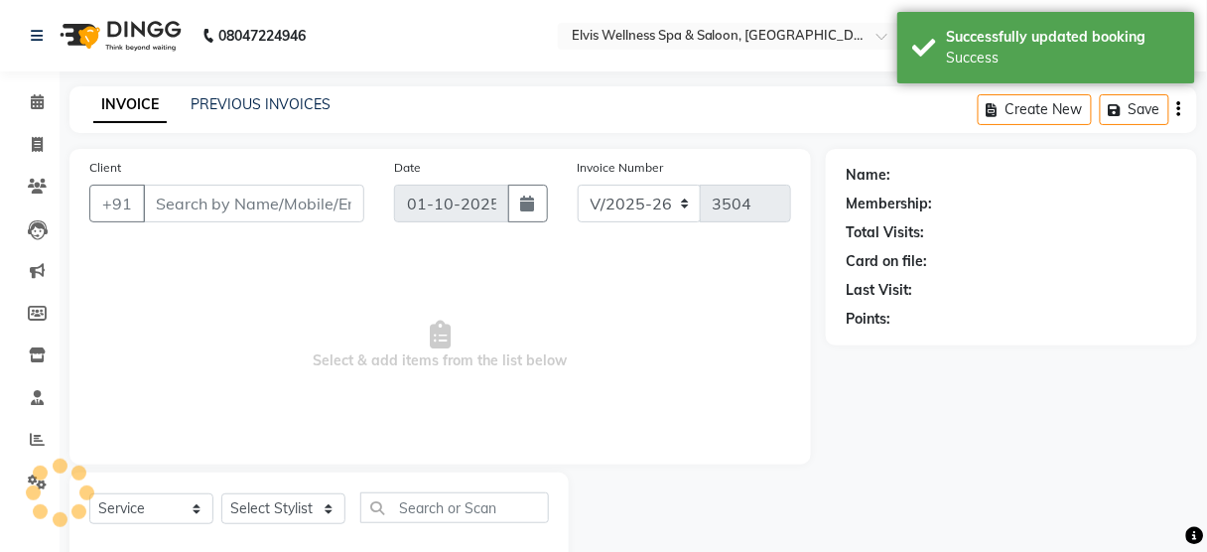
scroll to position [44, 0]
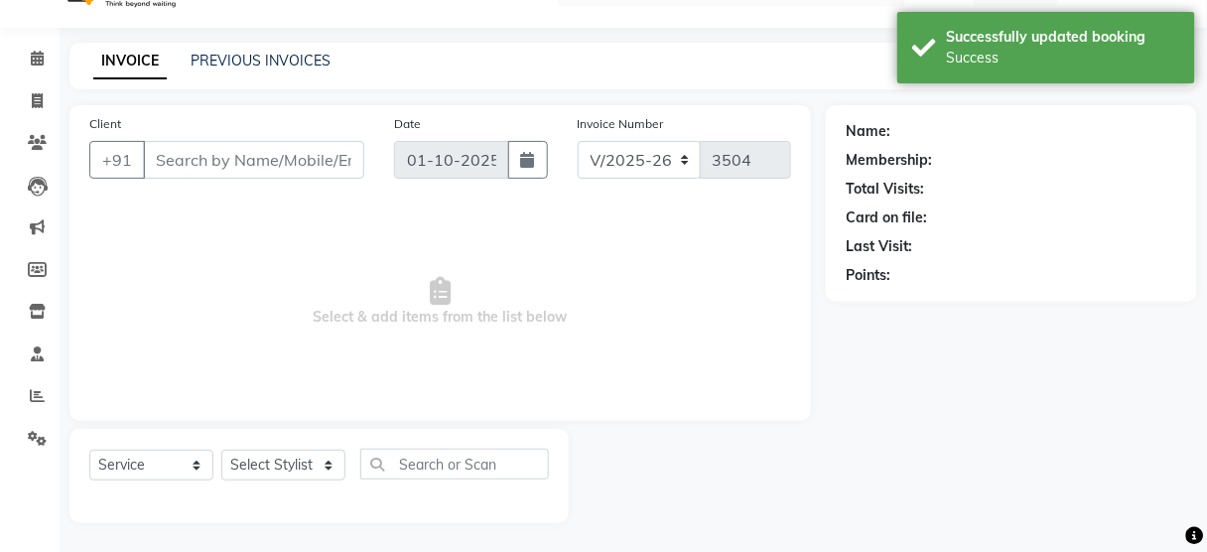
type input "9049588558"
select select "67713"
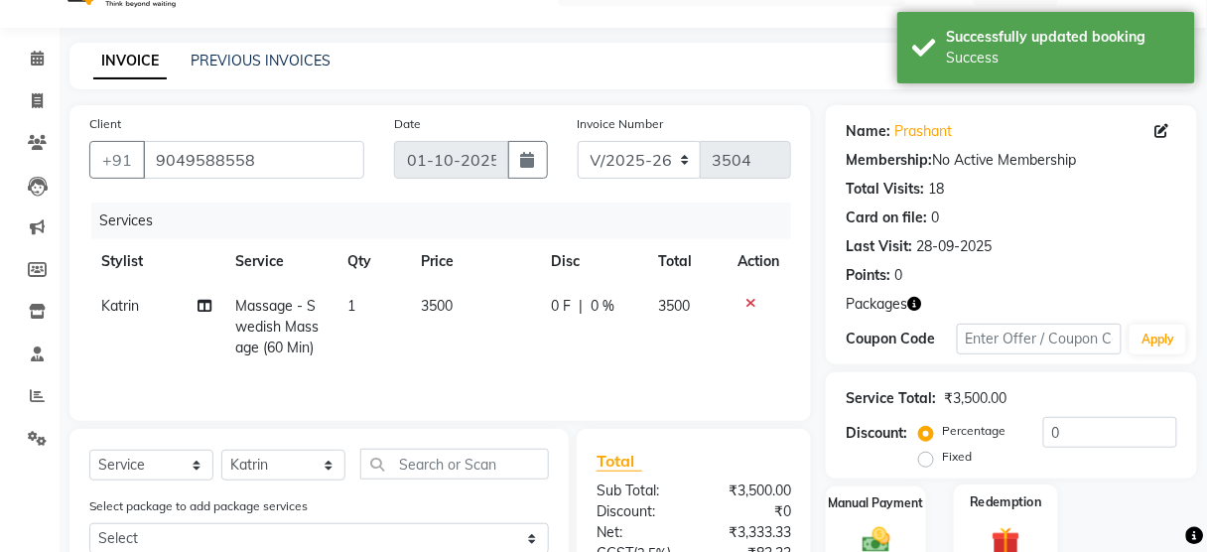
scroll to position [241, 0]
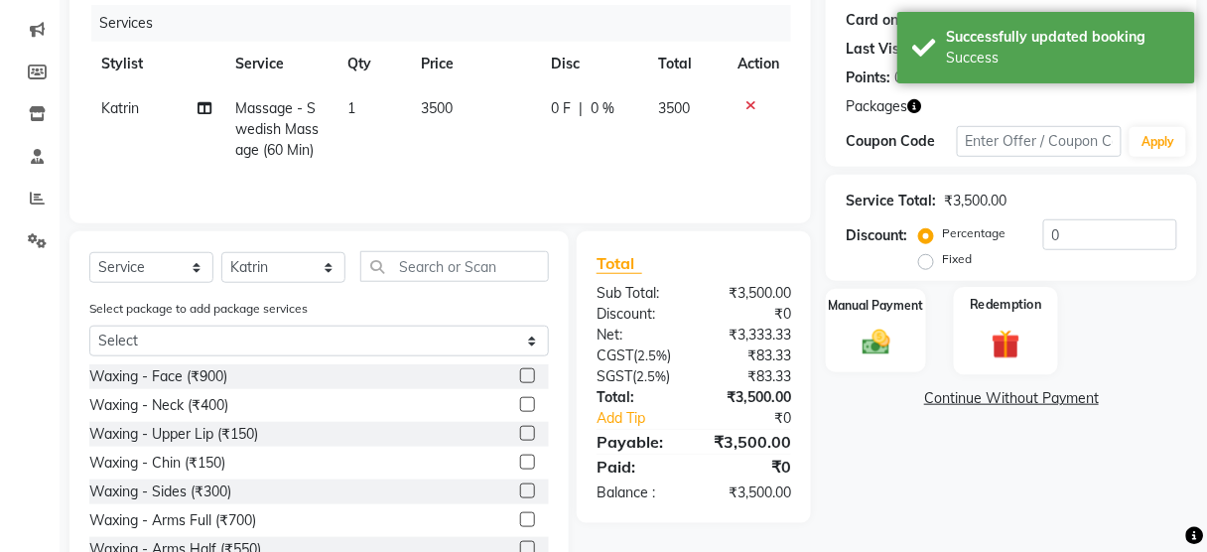
click at [997, 328] on img at bounding box center [1006, 344] width 47 height 36
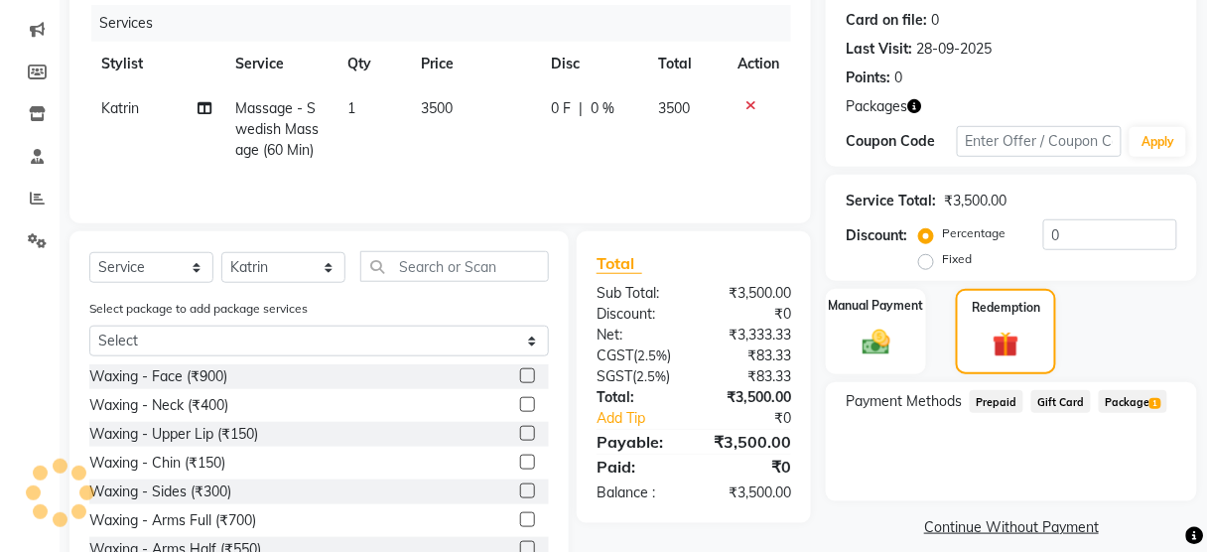
click at [1134, 403] on span "Package 1" at bounding box center [1133, 401] width 68 height 23
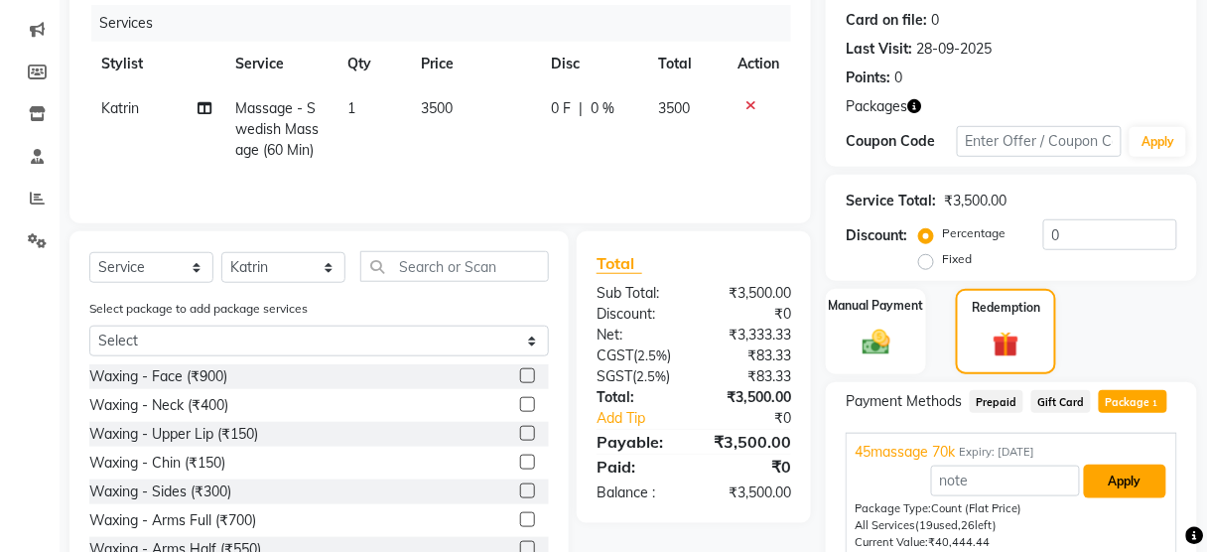
click at [1130, 478] on button "Apply" at bounding box center [1125, 481] width 82 height 34
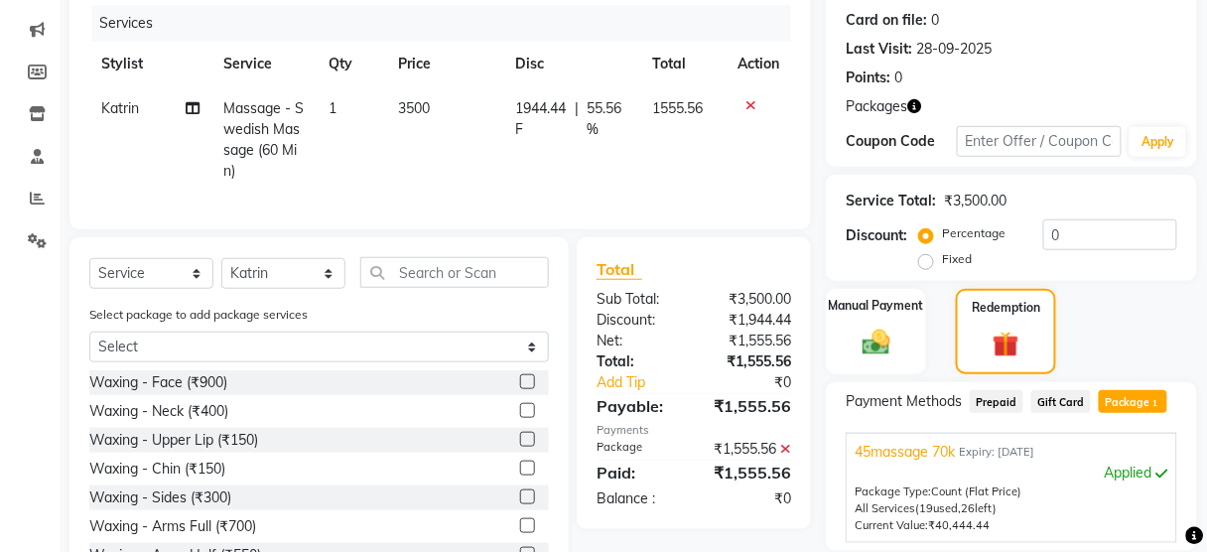
scroll to position [420, 0]
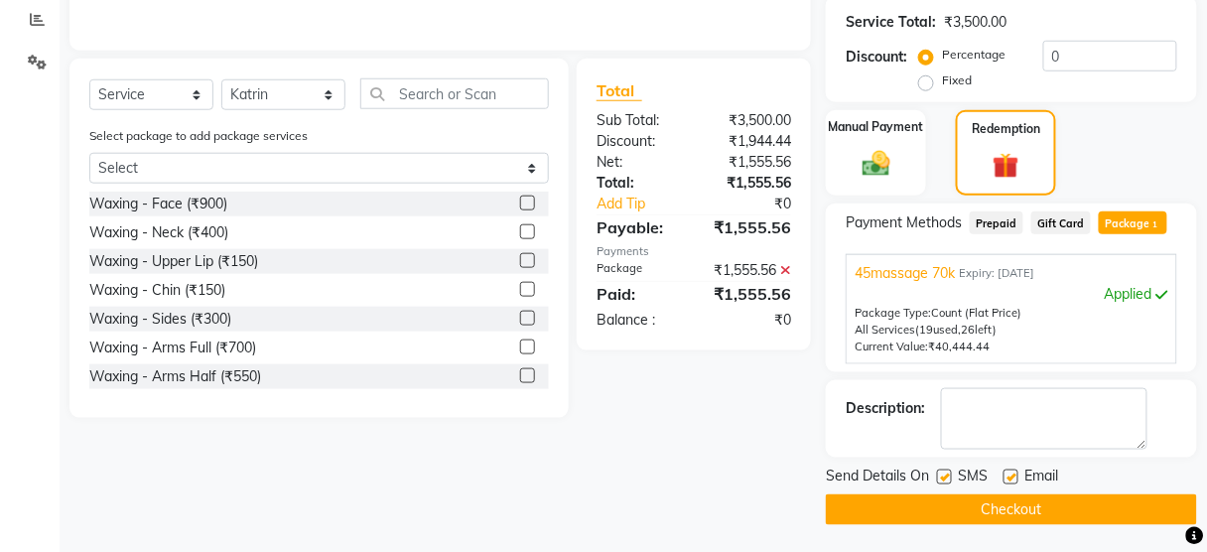
click at [944, 478] on label at bounding box center [944, 476] width 15 height 15
click at [944, 478] on input "checkbox" at bounding box center [943, 477] width 13 height 13
checkbox input "false"
click at [943, 499] on button "Checkout" at bounding box center [1011, 509] width 371 height 31
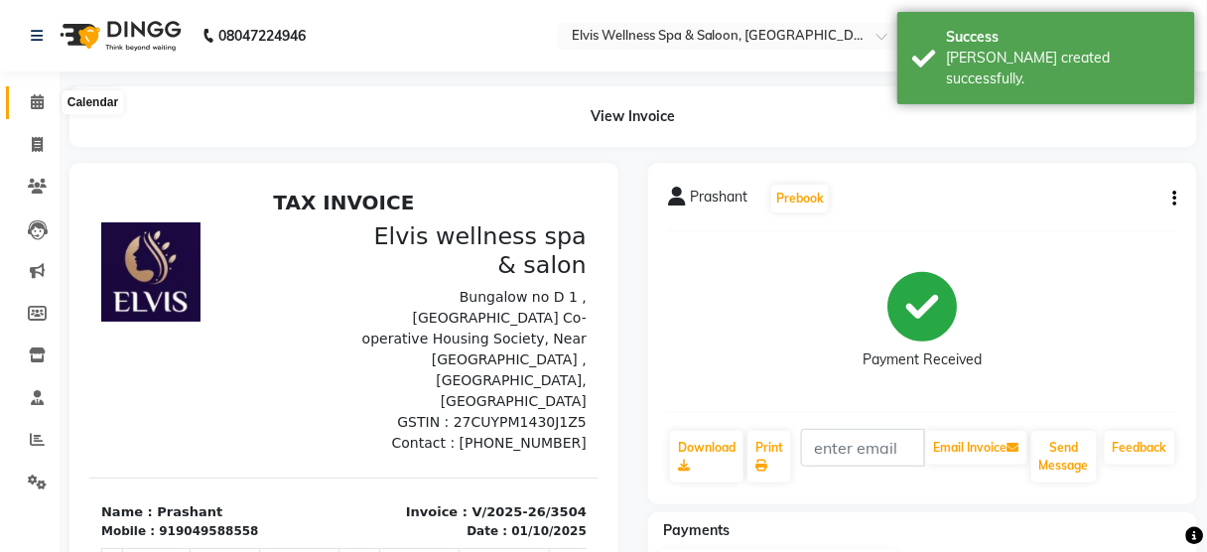
click at [37, 96] on icon at bounding box center [37, 101] width 13 height 15
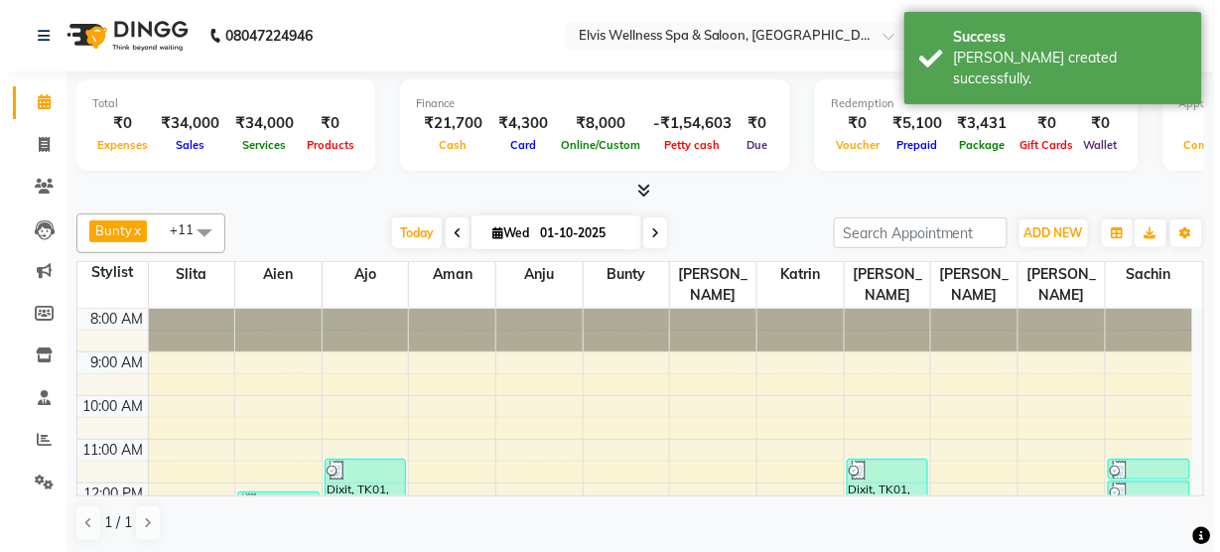
scroll to position [392, 0]
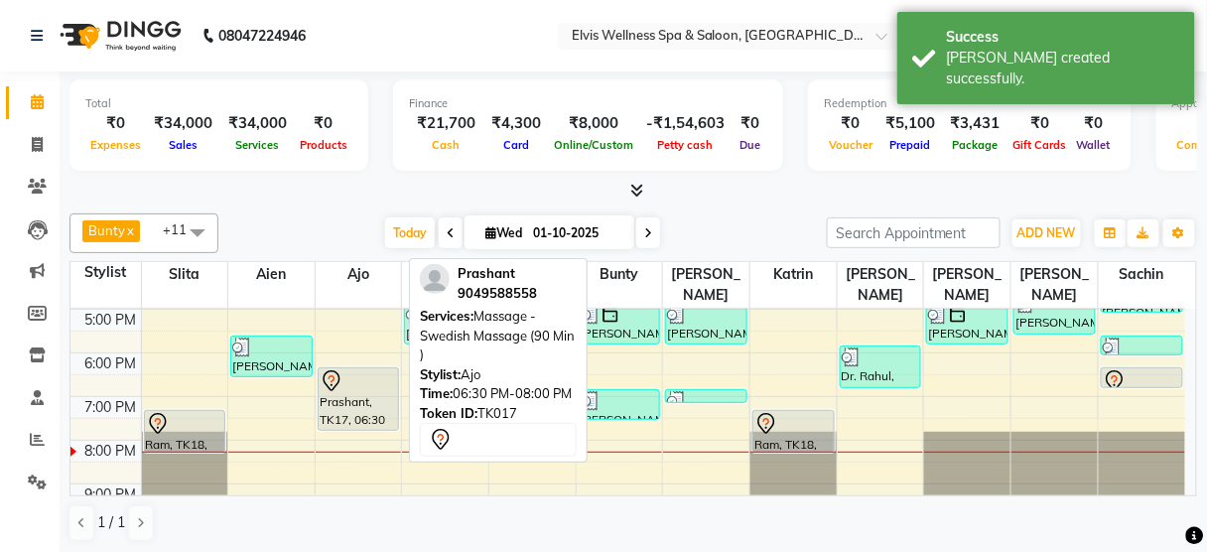
click at [382, 369] on div at bounding box center [359, 381] width 78 height 24
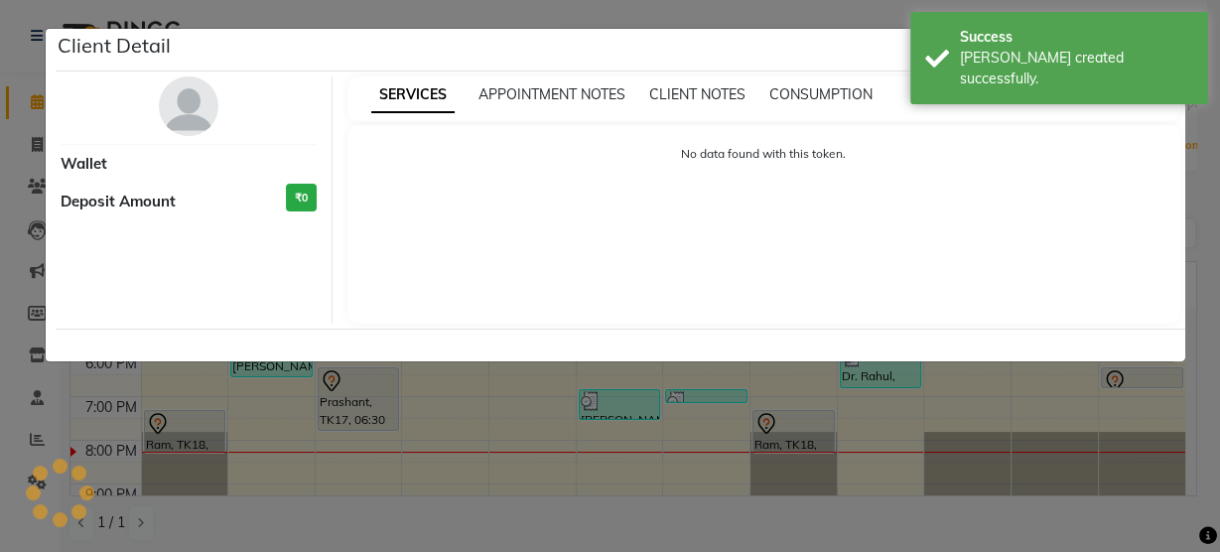
select select "7"
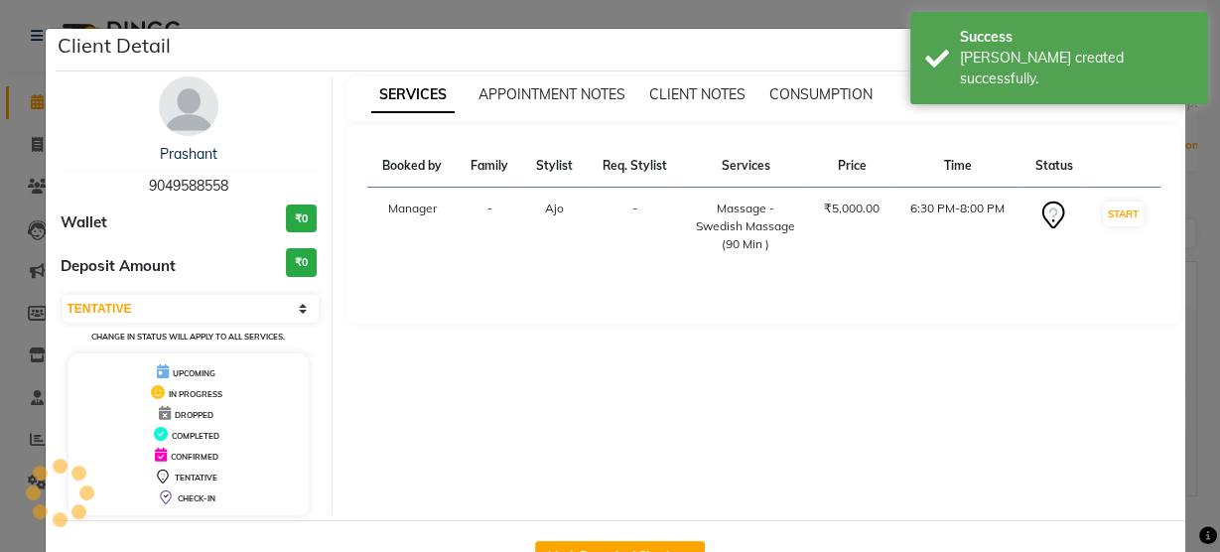
scroll to position [65, 0]
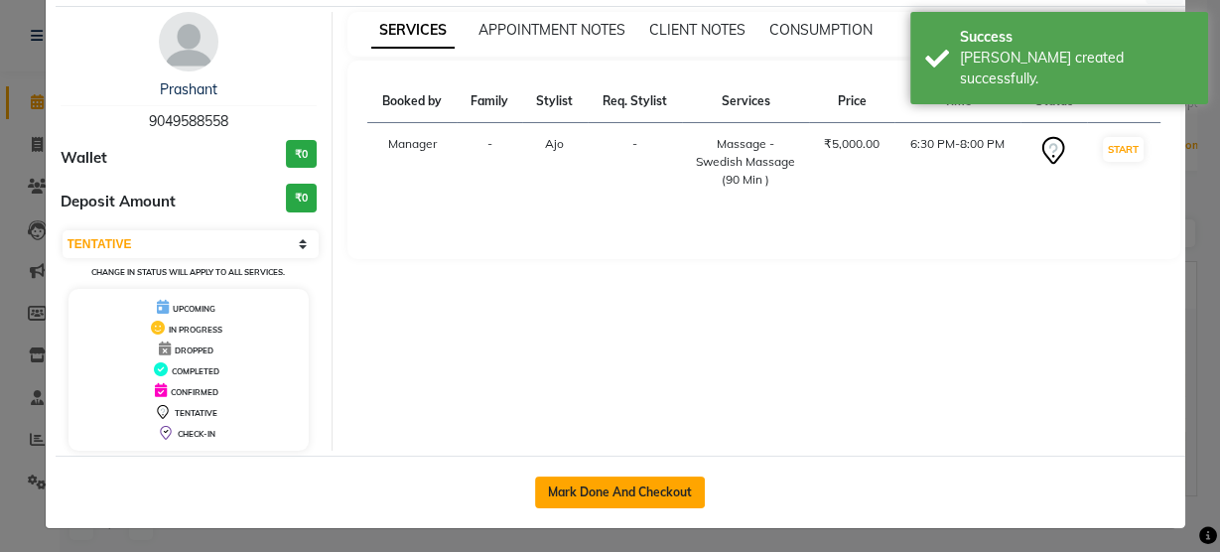
click at [584, 480] on button "Mark Done And Checkout" at bounding box center [620, 492] width 170 height 32
select select "5733"
select select "service"
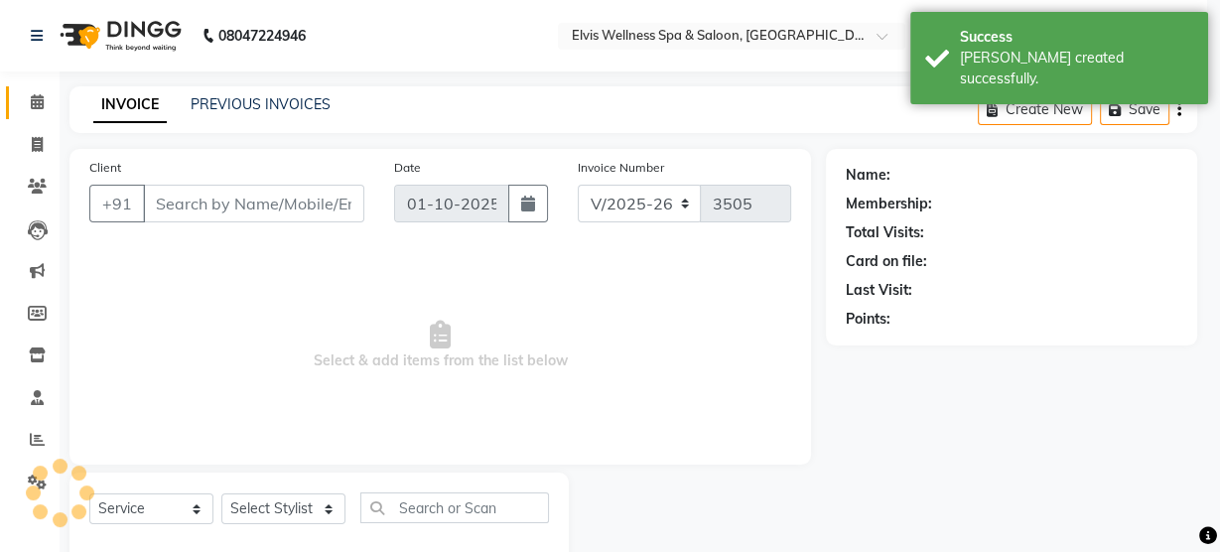
select select "3"
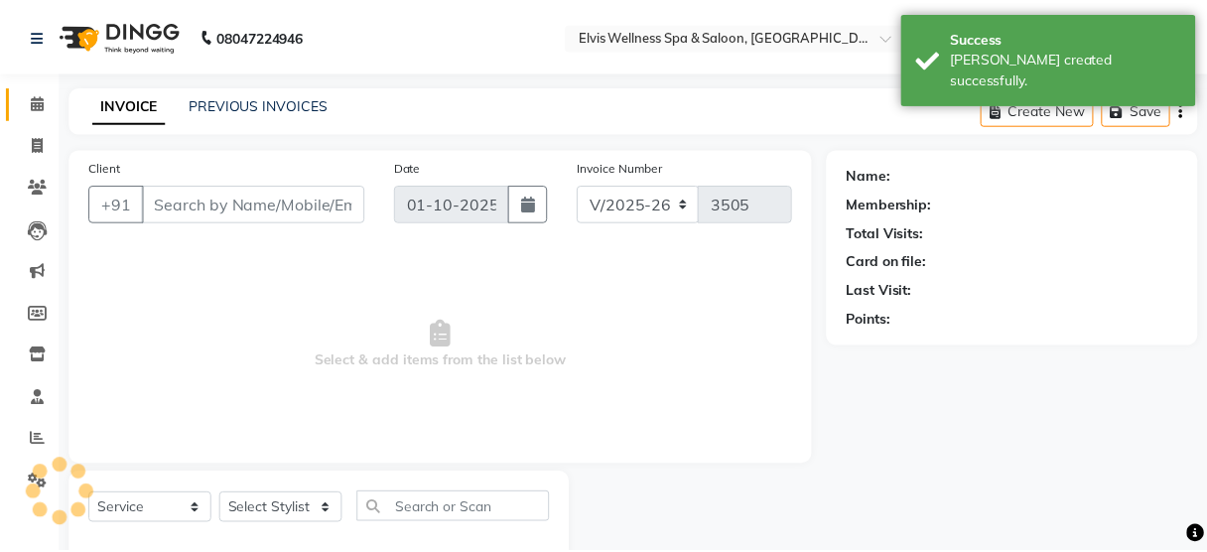
scroll to position [44, 0]
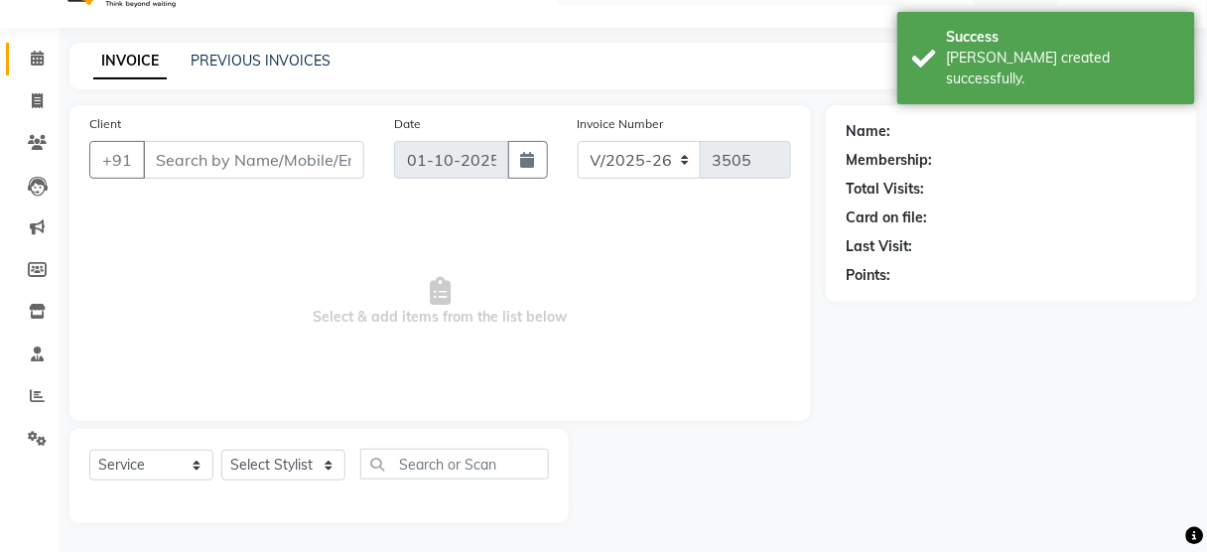
type input "9049588558"
select select "89118"
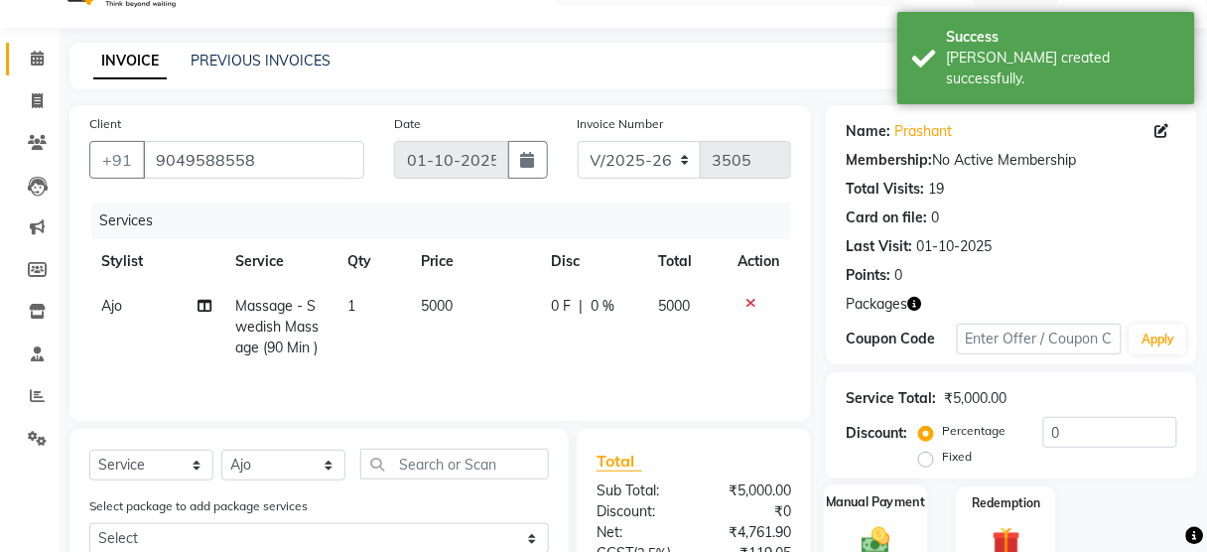
scroll to position [309, 0]
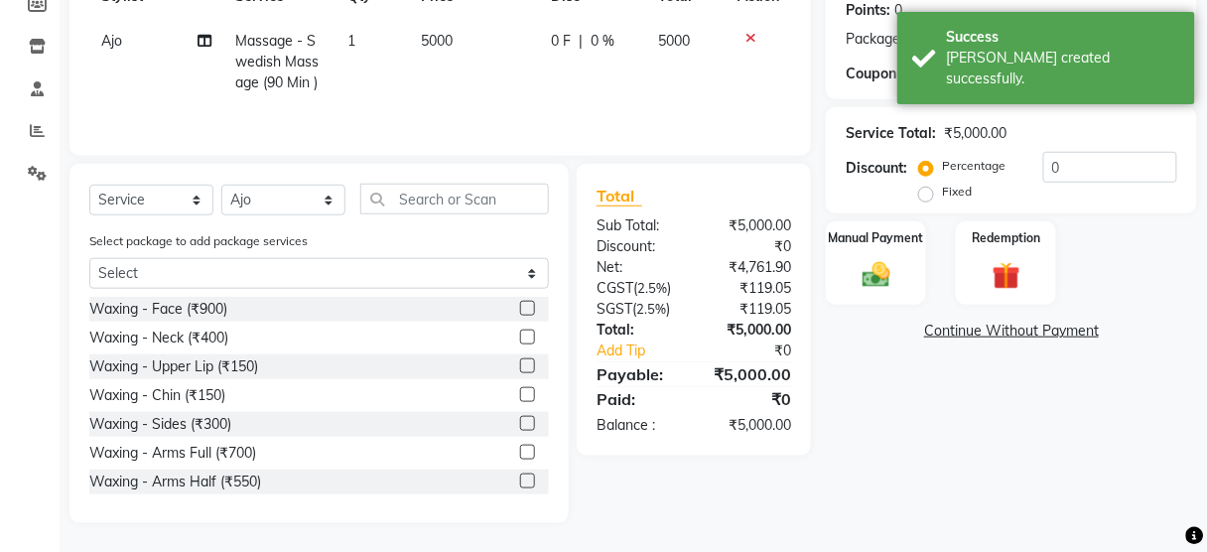
click at [1057, 255] on div "Manual Payment Redemption" at bounding box center [1011, 263] width 401 height 84
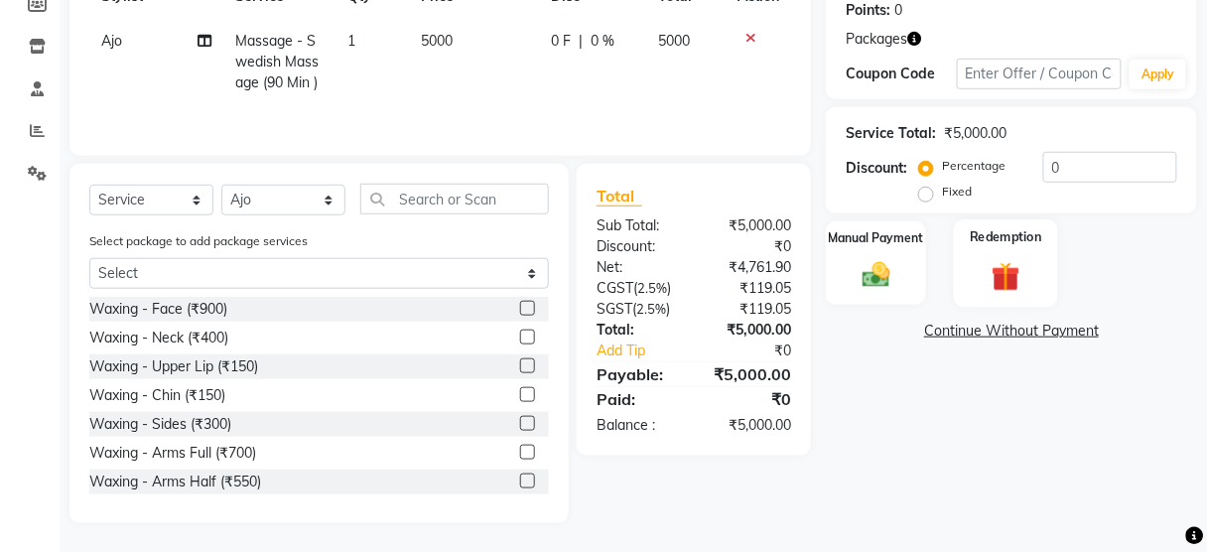
click at [1027, 262] on img at bounding box center [1006, 276] width 47 height 36
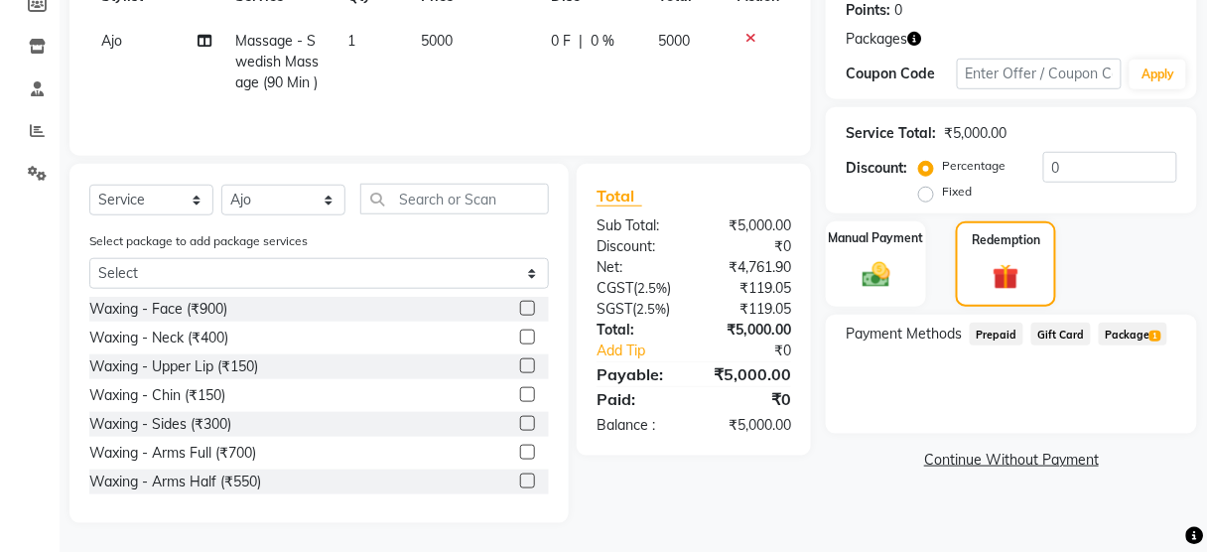
click at [1133, 335] on span "Package 1" at bounding box center [1133, 334] width 68 height 23
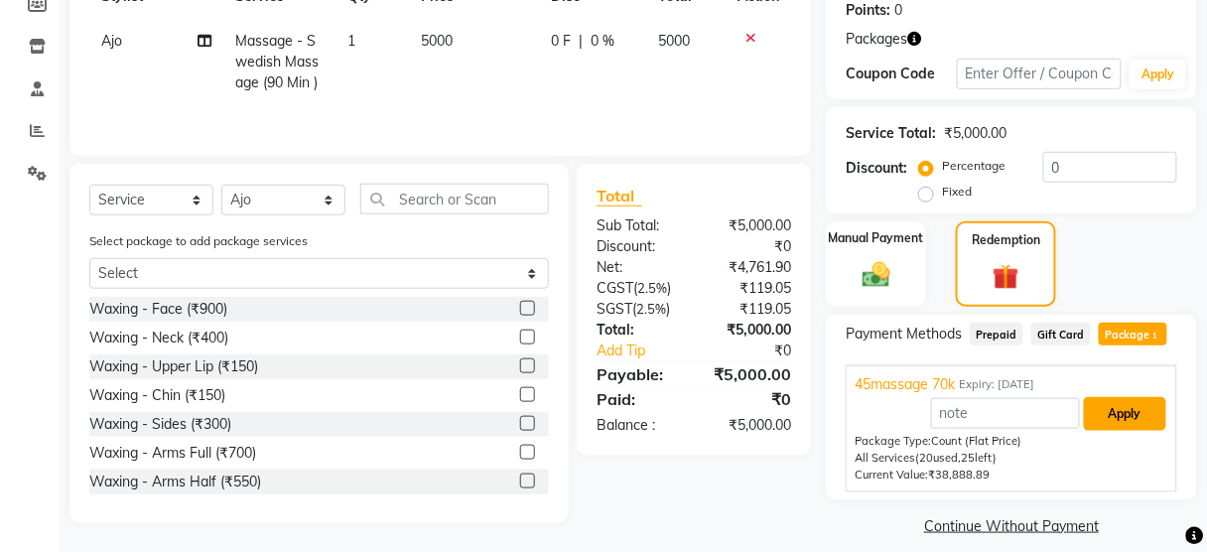
click at [1131, 410] on button "Apply" at bounding box center [1125, 414] width 82 height 34
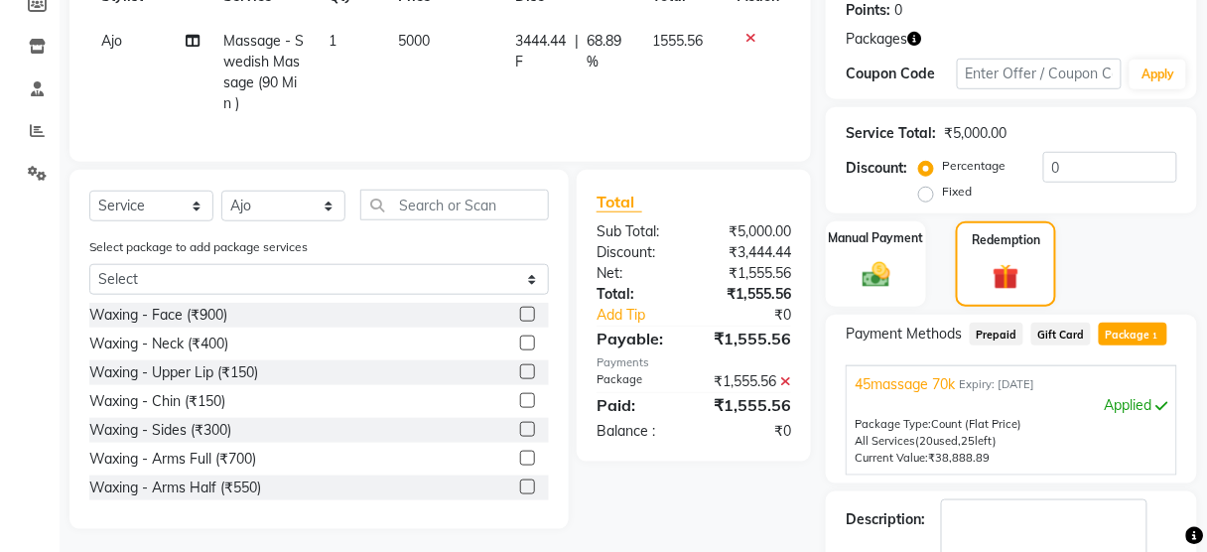
scroll to position [420, 0]
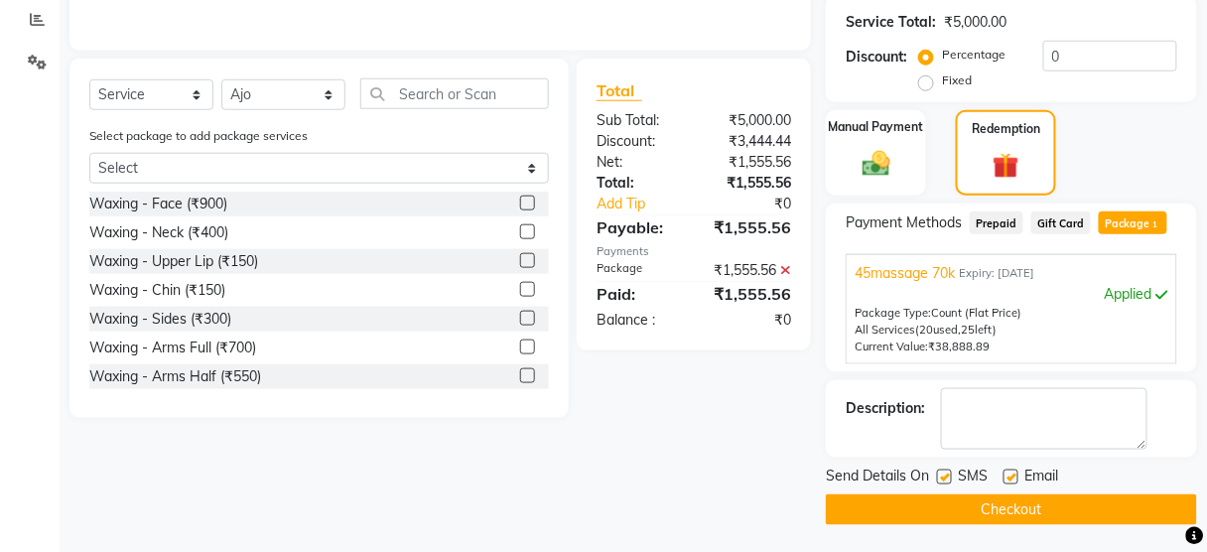
click at [945, 469] on label at bounding box center [944, 476] width 15 height 15
click at [945, 471] on input "checkbox" at bounding box center [943, 477] width 13 height 13
checkbox input "false"
click at [947, 514] on button "Checkout" at bounding box center [1011, 509] width 371 height 31
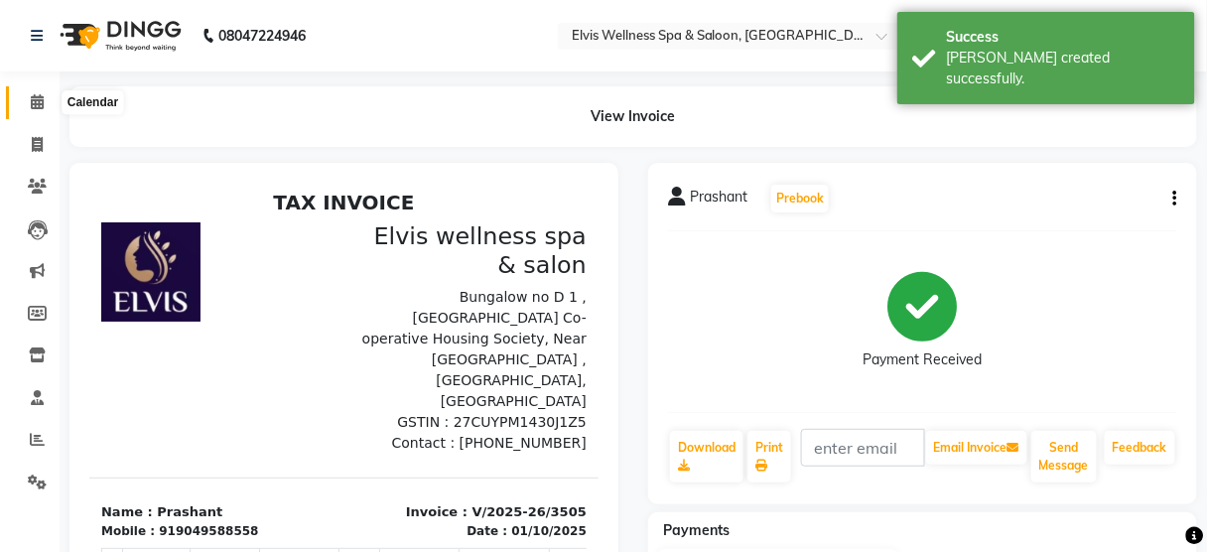
click at [40, 98] on icon at bounding box center [37, 101] width 13 height 15
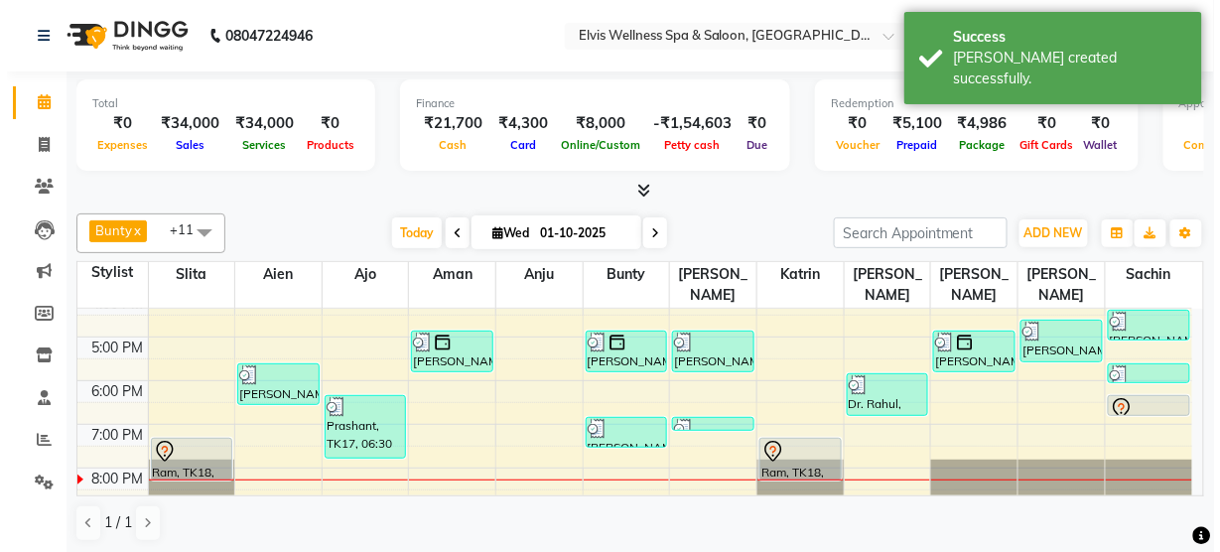
scroll to position [392, 0]
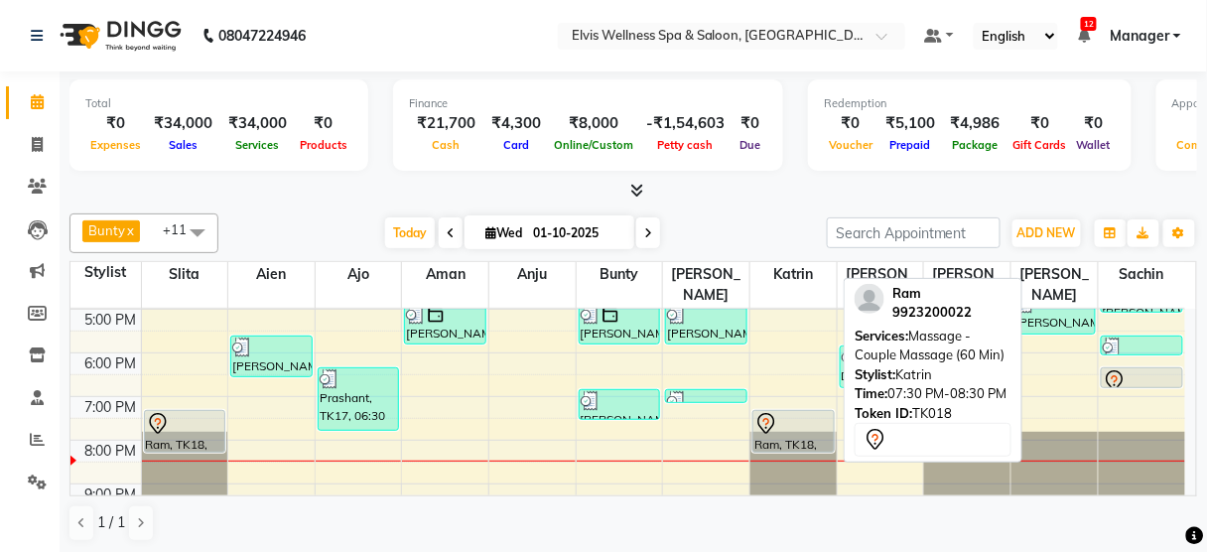
click at [792, 416] on div "Ram, TK18, 07:30 PM-08:30 PM, Massage - Couple Massage (60 Min)" at bounding box center [793, 431] width 80 height 41
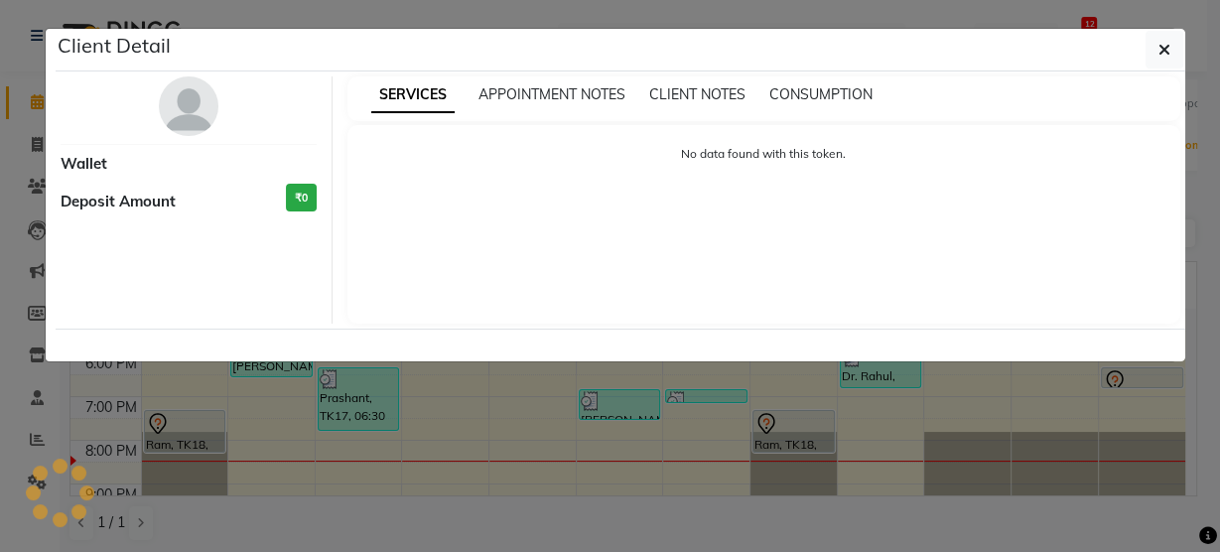
select select "7"
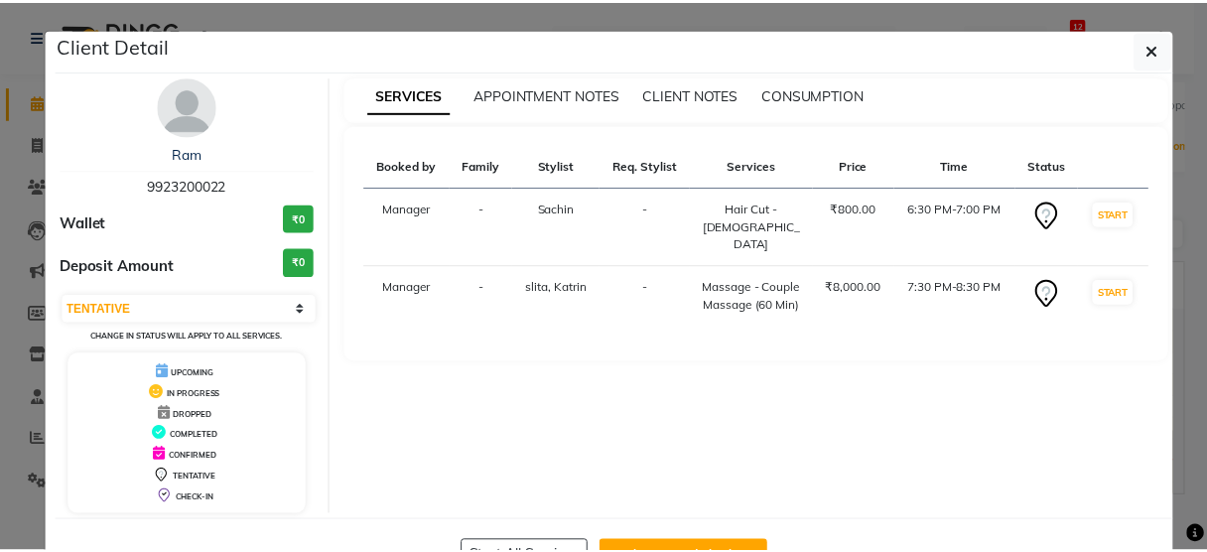
scroll to position [65, 0]
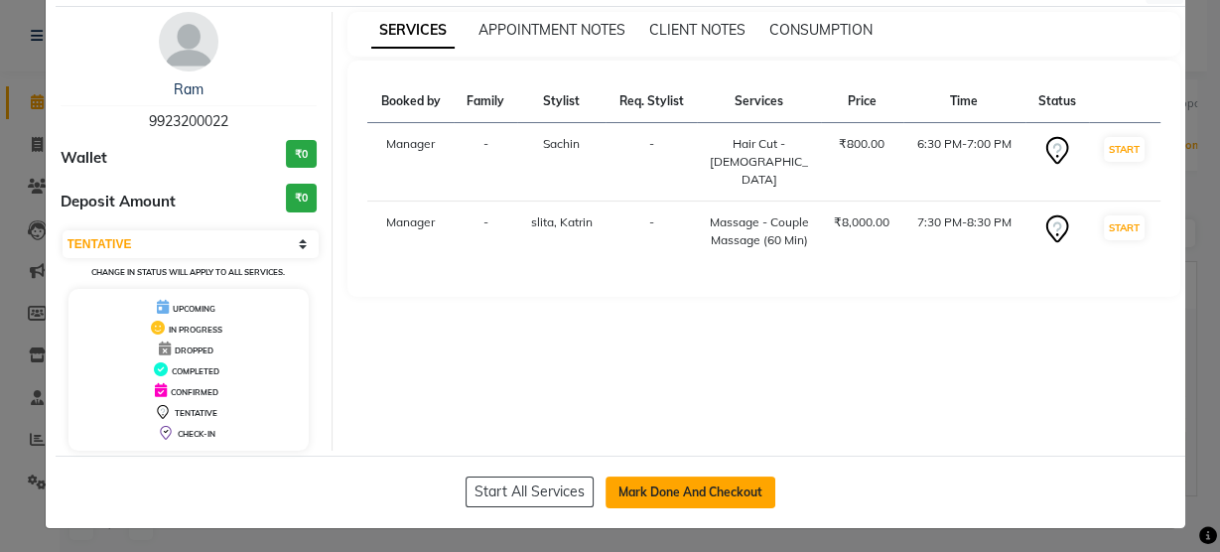
click at [695, 482] on button "Mark Done And Checkout" at bounding box center [690, 492] width 170 height 32
select select "5733"
select select "service"
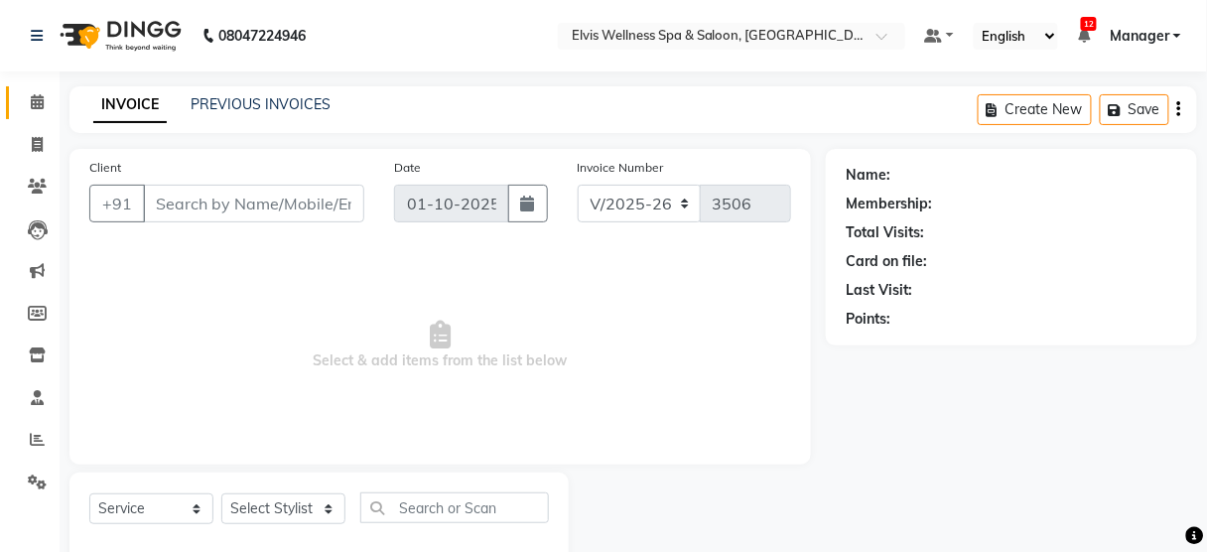
type input "9923200022"
select select "39956"
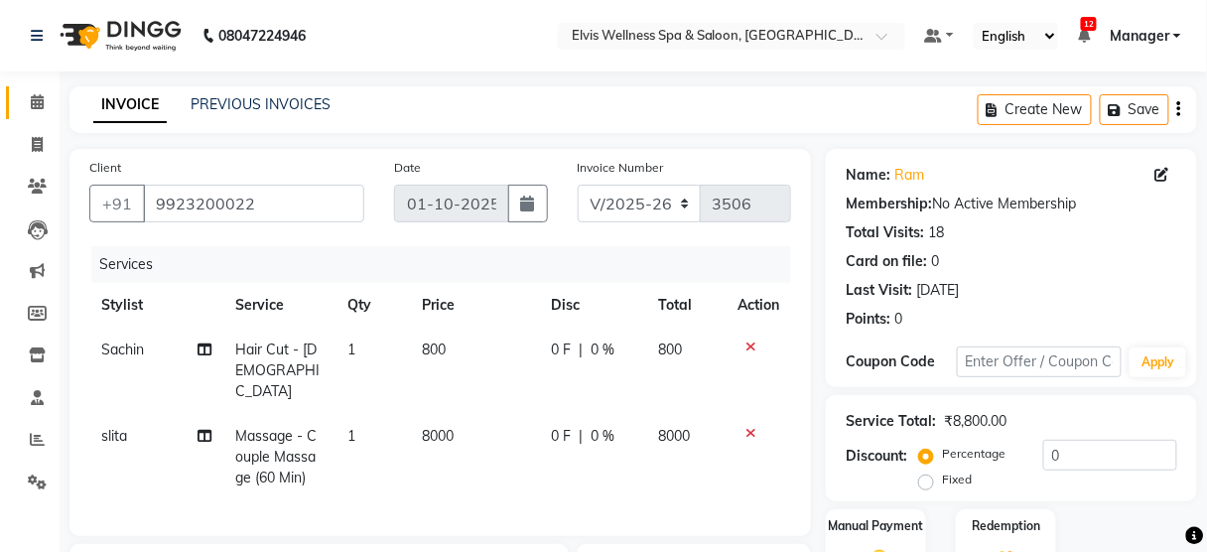
scroll to position [305, 0]
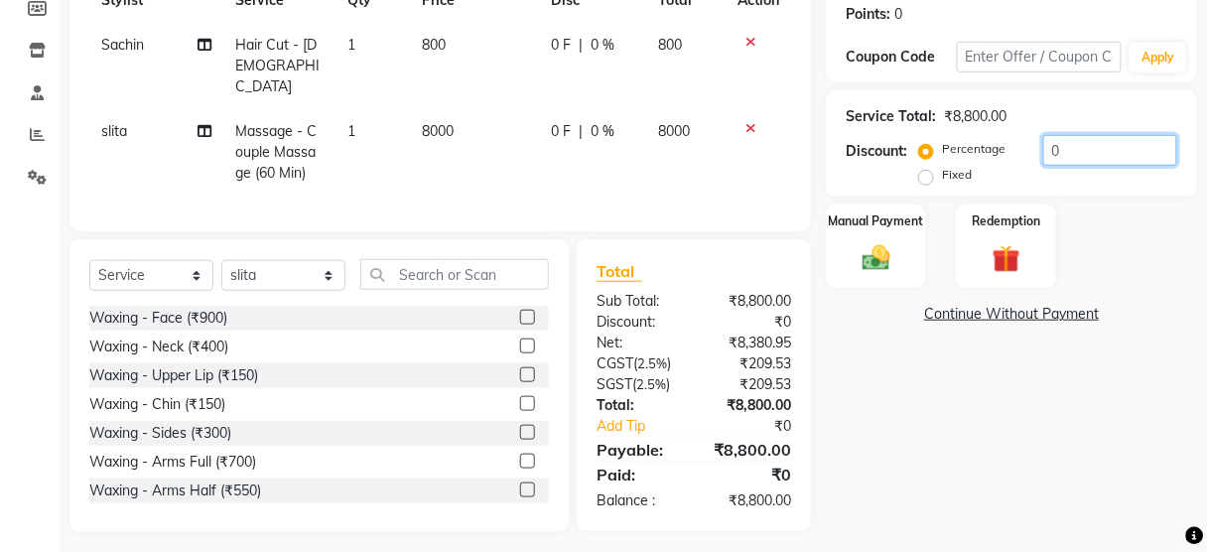
click at [1043, 153] on input "0" at bounding box center [1110, 150] width 134 height 31
type input "50"
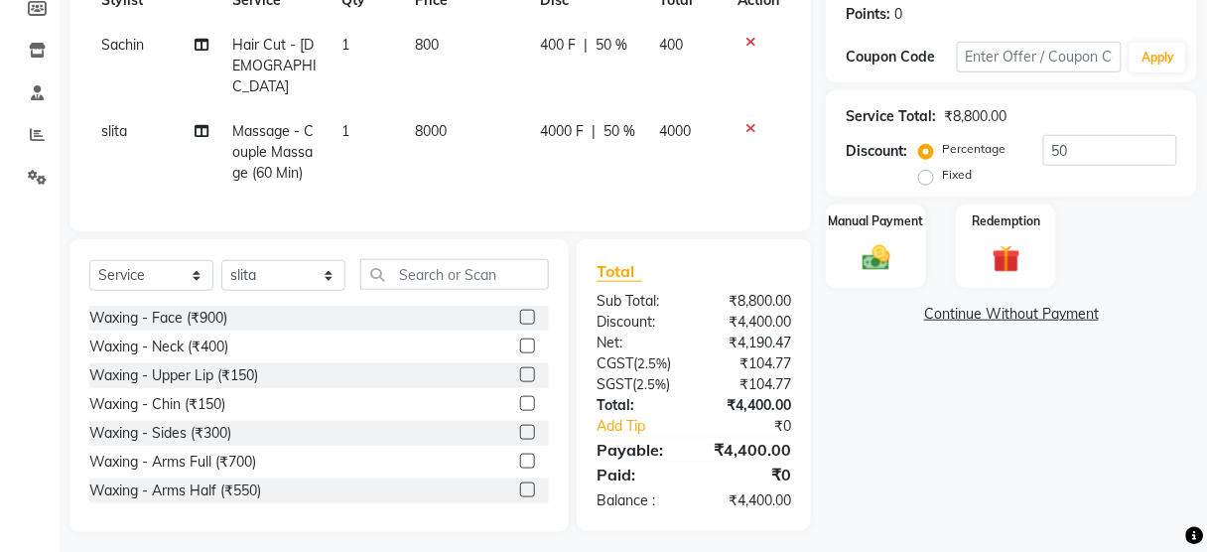
click at [1005, 393] on div "Name: Ram Membership: No Active Membership Total Visits: 18 Card on file: 0 Las…" at bounding box center [1019, 188] width 386 height 688
click at [897, 257] on img at bounding box center [876, 258] width 47 height 34
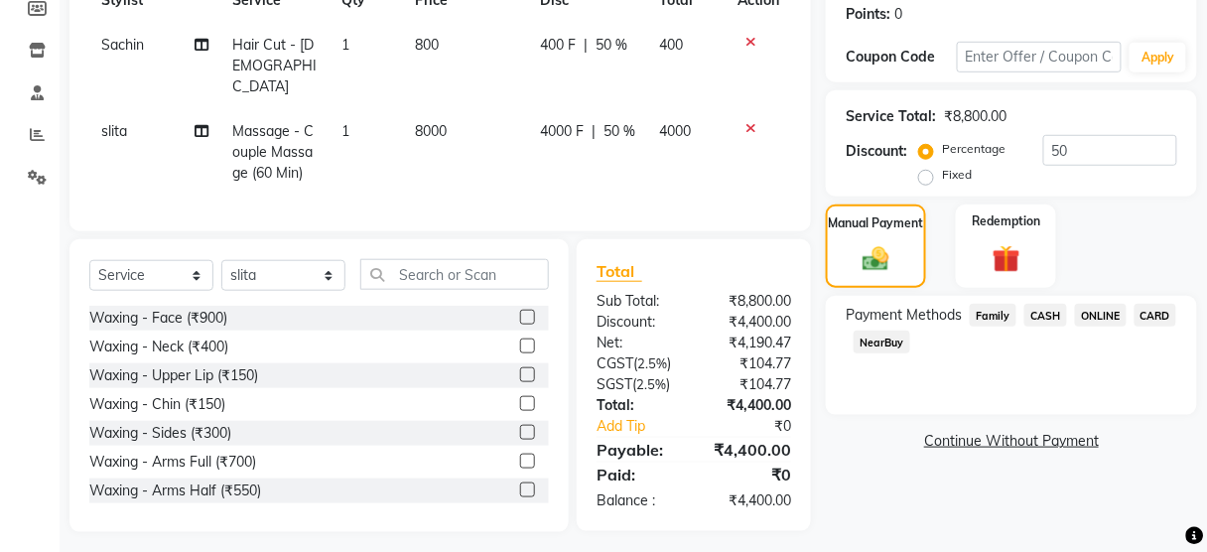
click at [1097, 316] on span "ONLINE" at bounding box center [1101, 315] width 52 height 23
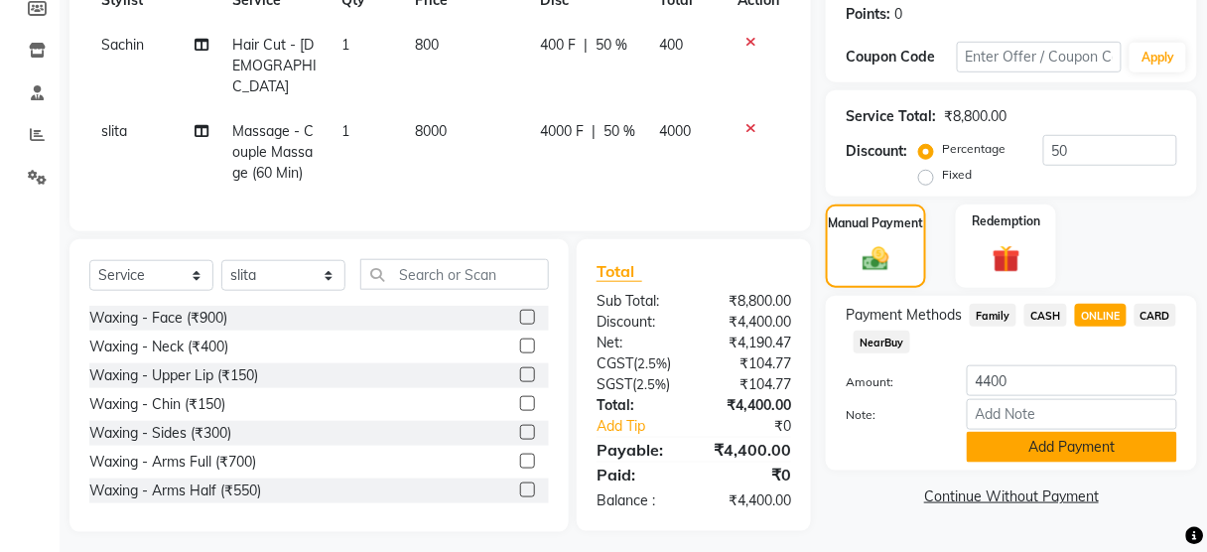
click at [1034, 444] on button "Add Payment" at bounding box center [1072, 447] width 210 height 31
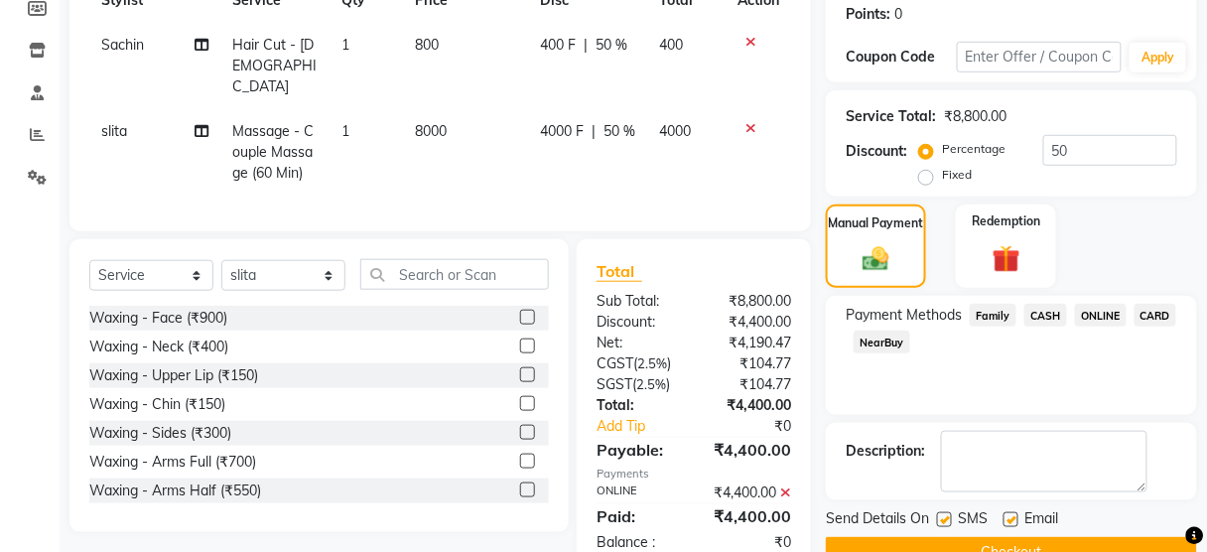
scroll to position [365, 0]
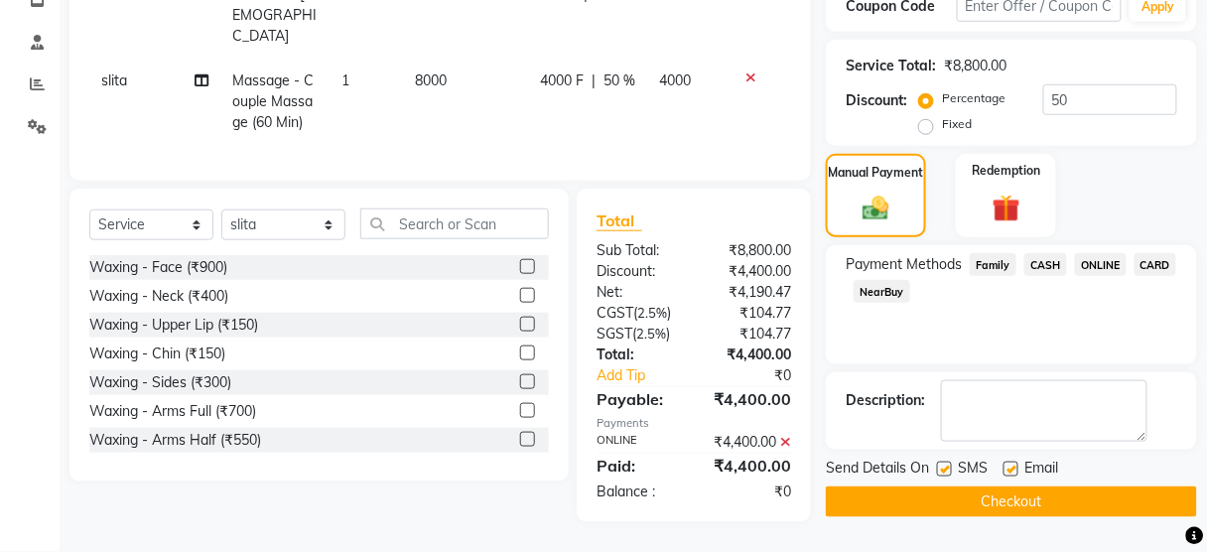
click at [945, 461] on label at bounding box center [944, 468] width 15 height 15
click at [945, 463] on input "checkbox" at bounding box center [943, 469] width 13 height 13
checkbox input "false"
click at [945, 486] on button "Checkout" at bounding box center [1011, 501] width 371 height 31
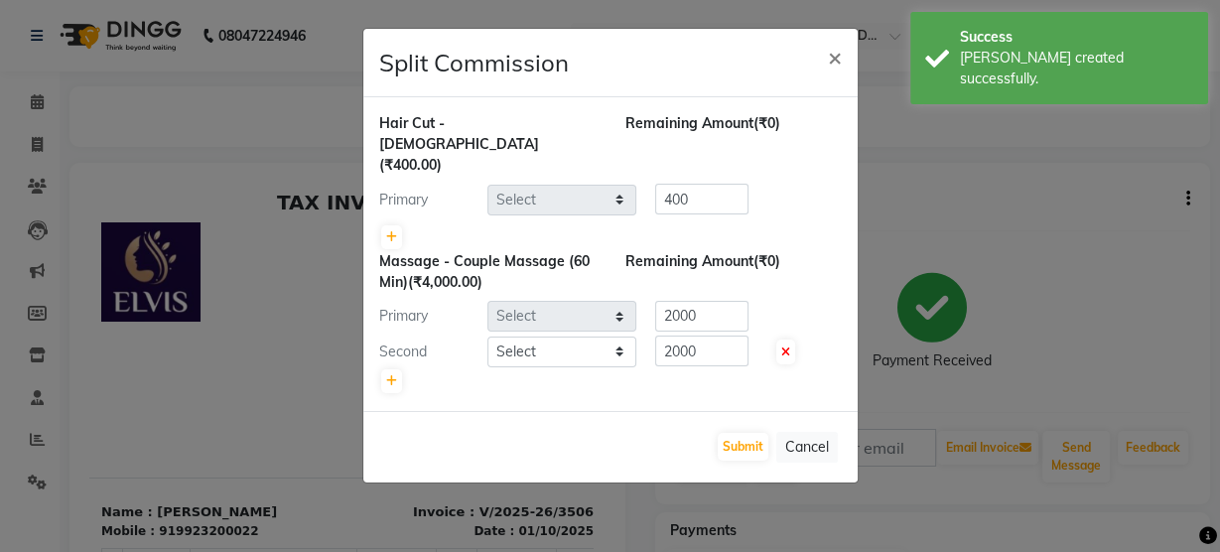
select select "48152"
select select "39956"
select select "67713"
click at [736, 433] on button "Submit" at bounding box center [743, 447] width 51 height 28
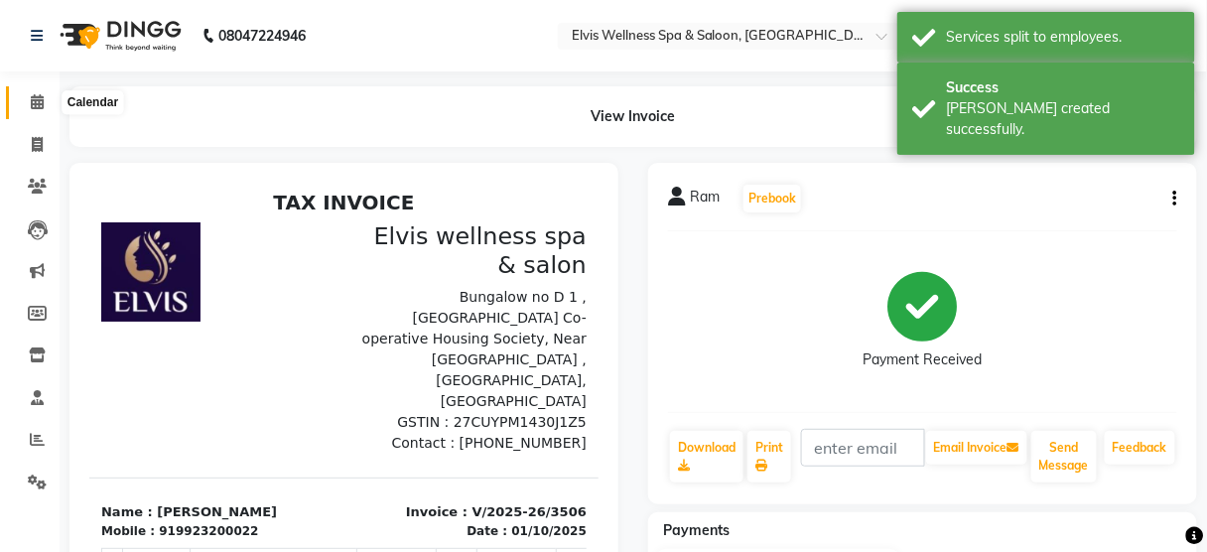
click at [29, 96] on span at bounding box center [37, 102] width 35 height 23
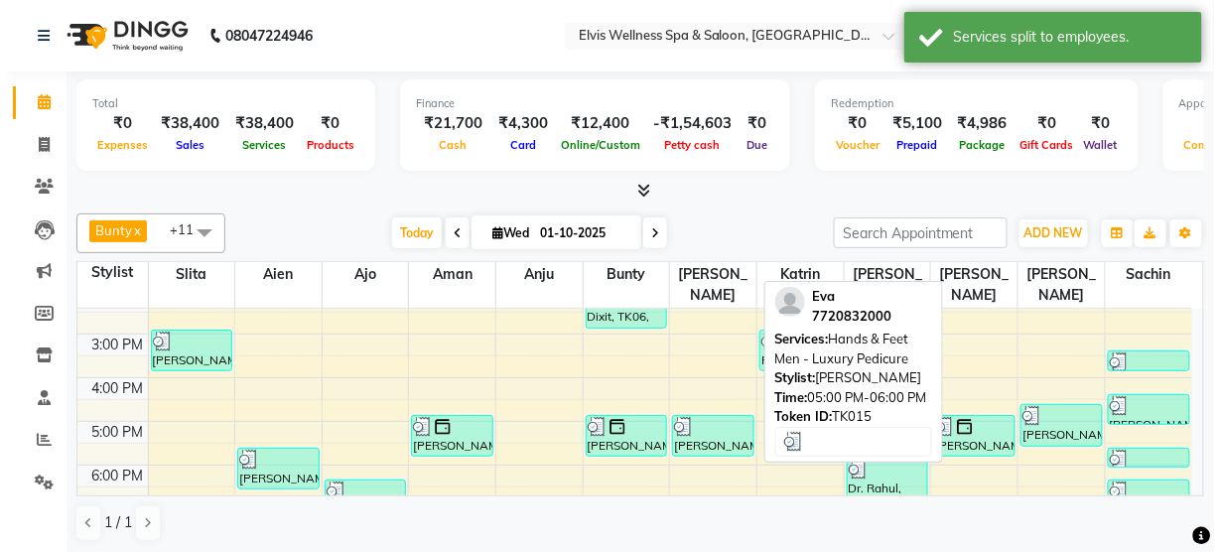
scroll to position [392, 0]
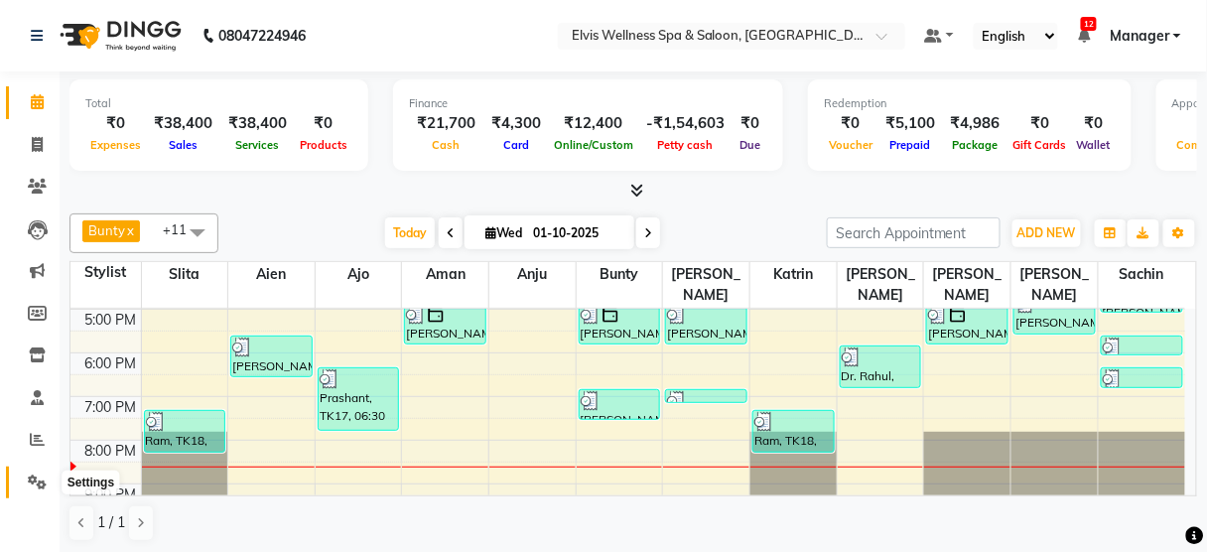
click at [42, 476] on icon at bounding box center [37, 481] width 19 height 15
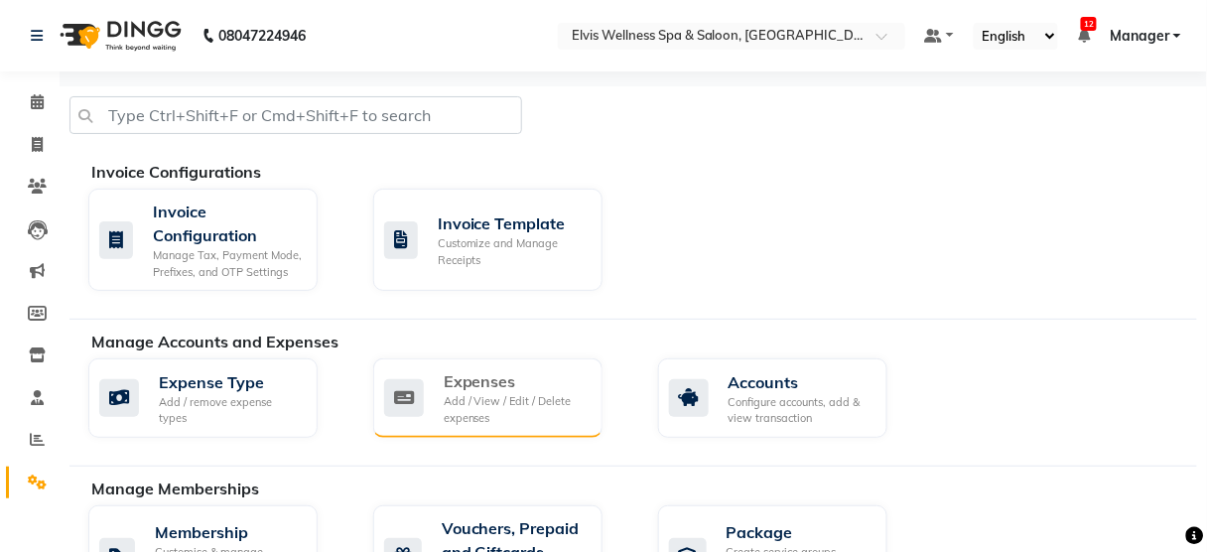
click at [518, 407] on div "Add / View / Edit / Delete expenses" at bounding box center [515, 409] width 143 height 33
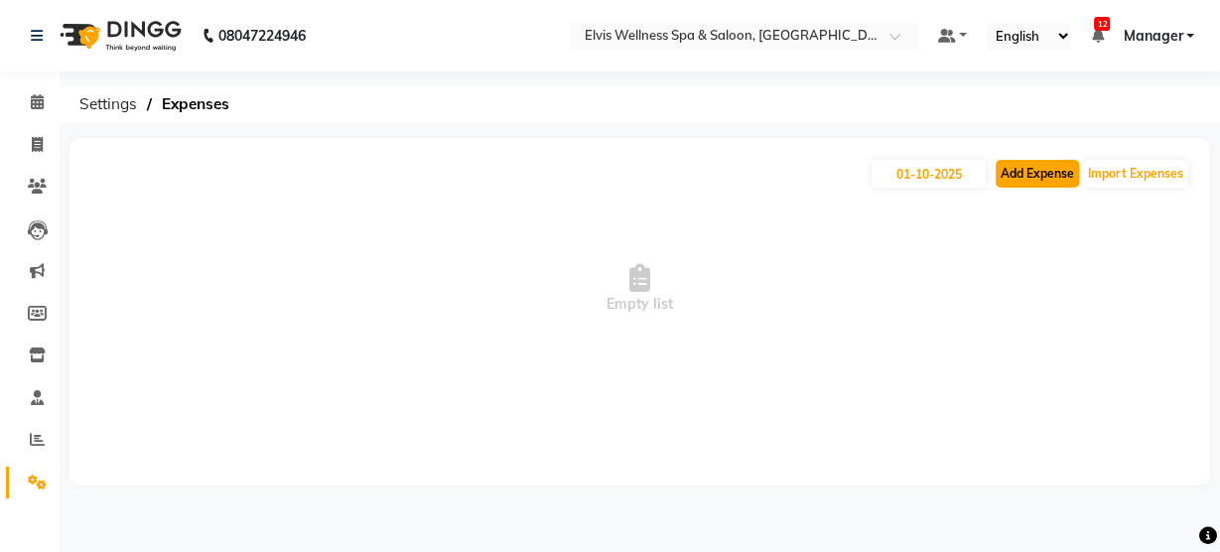
click at [1042, 174] on button "Add Expense" at bounding box center [1036, 174] width 83 height 28
select select "1"
select select "4688"
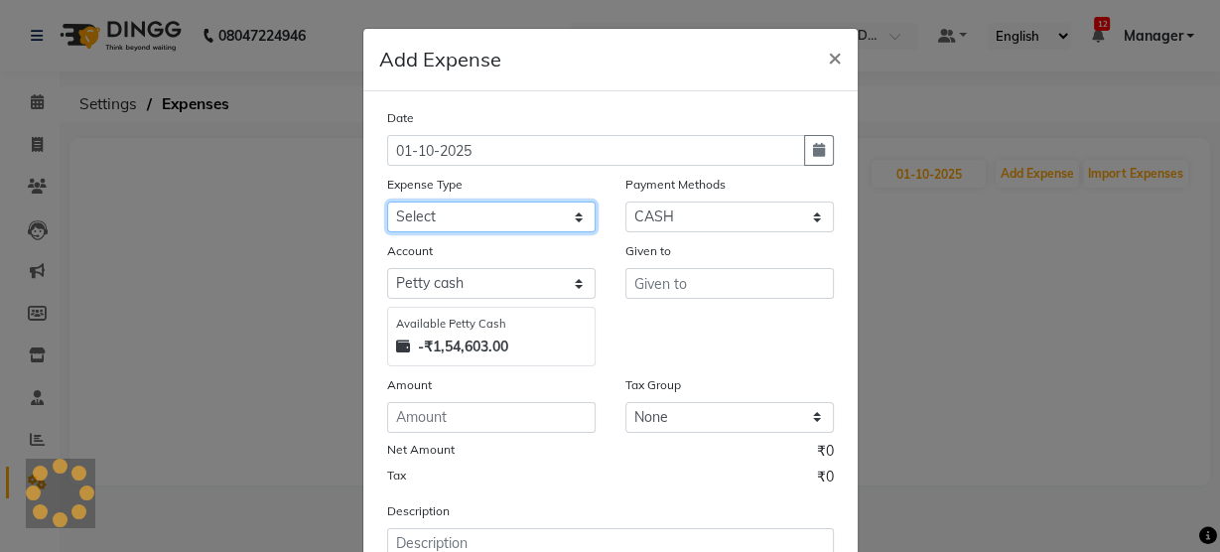
click at [538, 202] on select "Select Advance Salary [PERSON_NAME] Carpainter Amma Bungalow Rent Cash Deposite…" at bounding box center [491, 216] width 208 height 31
select select "8154"
click at [387, 201] on select "Select Advance Salary [PERSON_NAME] Carpainter Amma Bungalow Rent Cash Deposite…" at bounding box center [491, 216] width 208 height 31
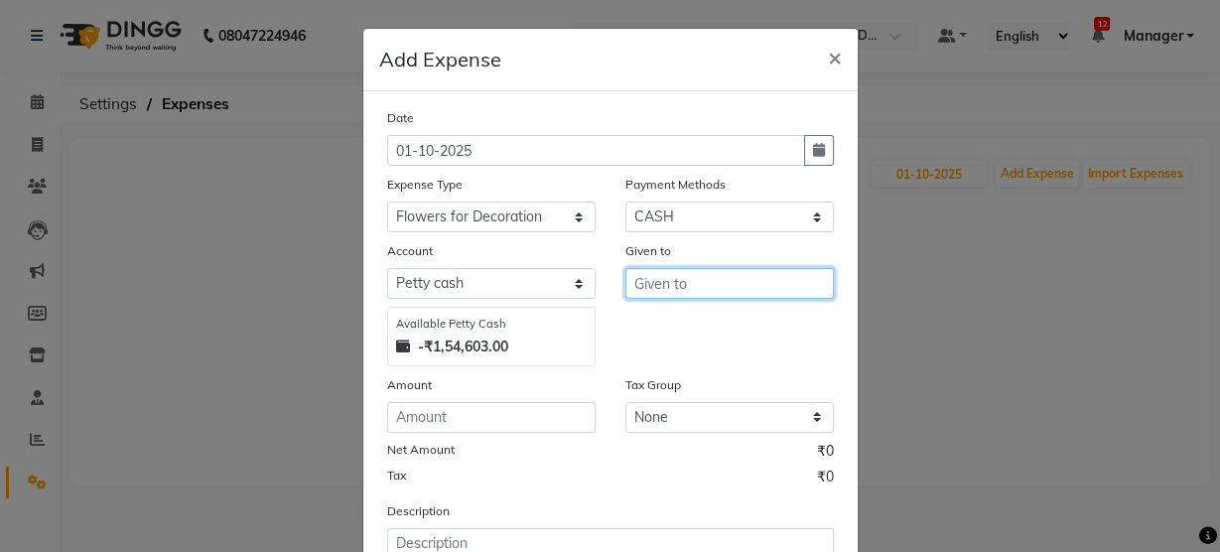
click at [704, 285] on input "text" at bounding box center [729, 283] width 208 height 31
type input "flowers"
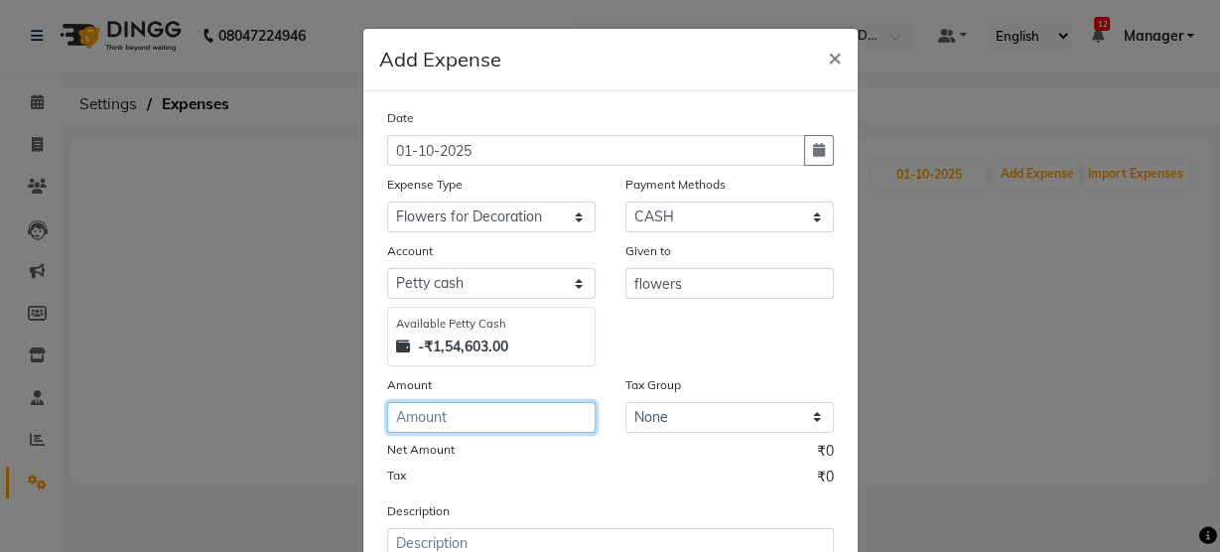
click at [491, 421] on input "number" at bounding box center [491, 417] width 208 height 31
type input "2"
type input "2000"
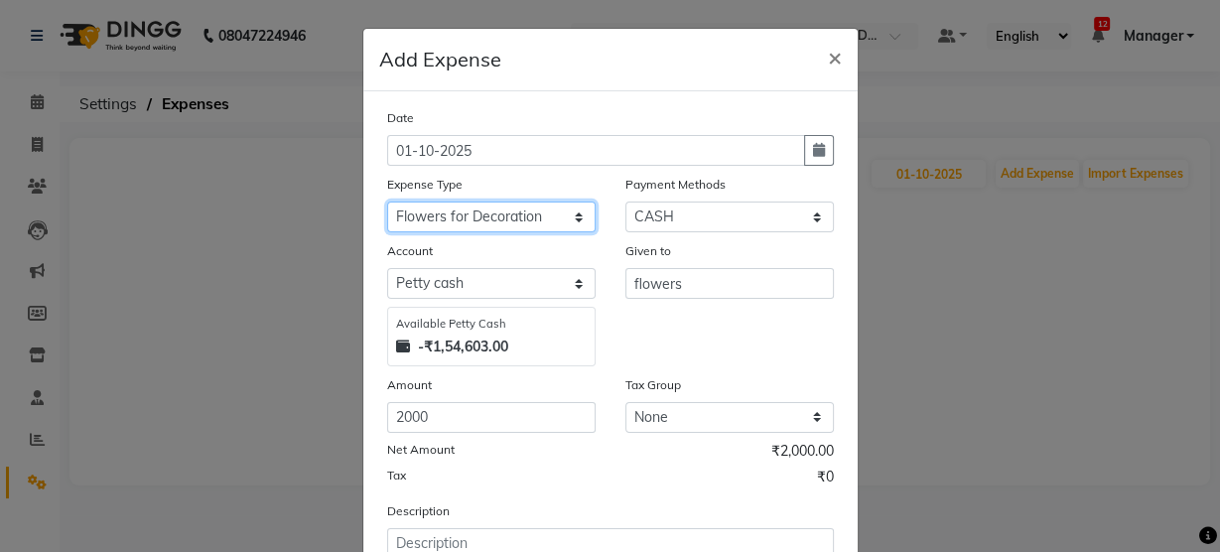
click at [543, 216] on select "Select Advance Salary [PERSON_NAME] Carpainter Amma Bungalow Rent Cash Deposite…" at bounding box center [491, 216] width 208 height 31
select select "13608"
click at [387, 201] on select "Select Advance Salary [PERSON_NAME] Carpainter Amma Bungalow Rent Cash Deposite…" at bounding box center [491, 216] width 208 height 31
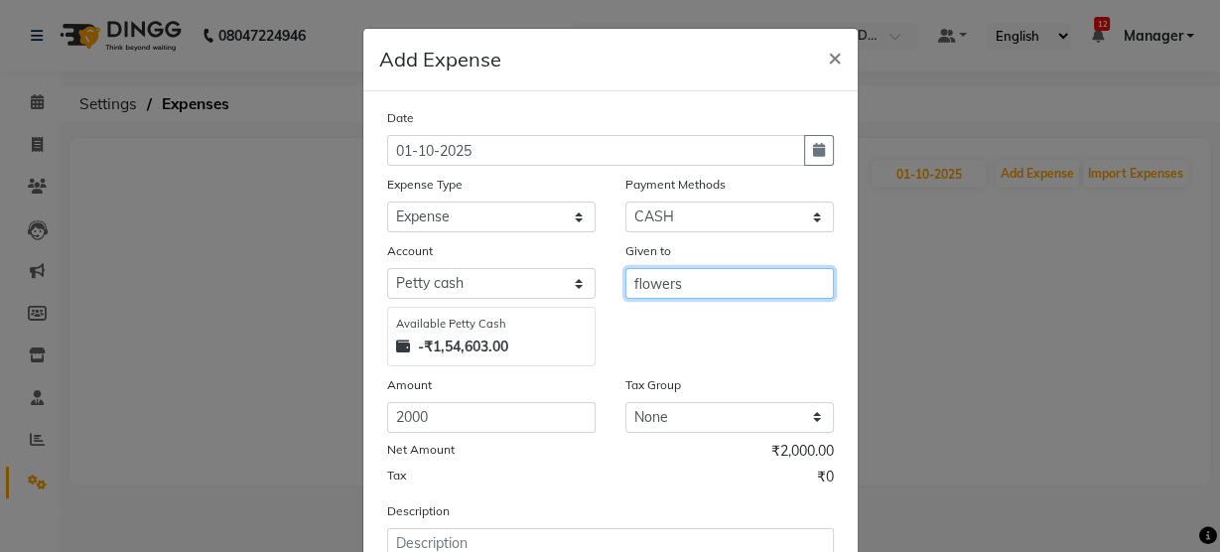
click at [678, 278] on input "flowers" at bounding box center [729, 283] width 208 height 31
type input "f"
type input "[PERSON_NAME]"
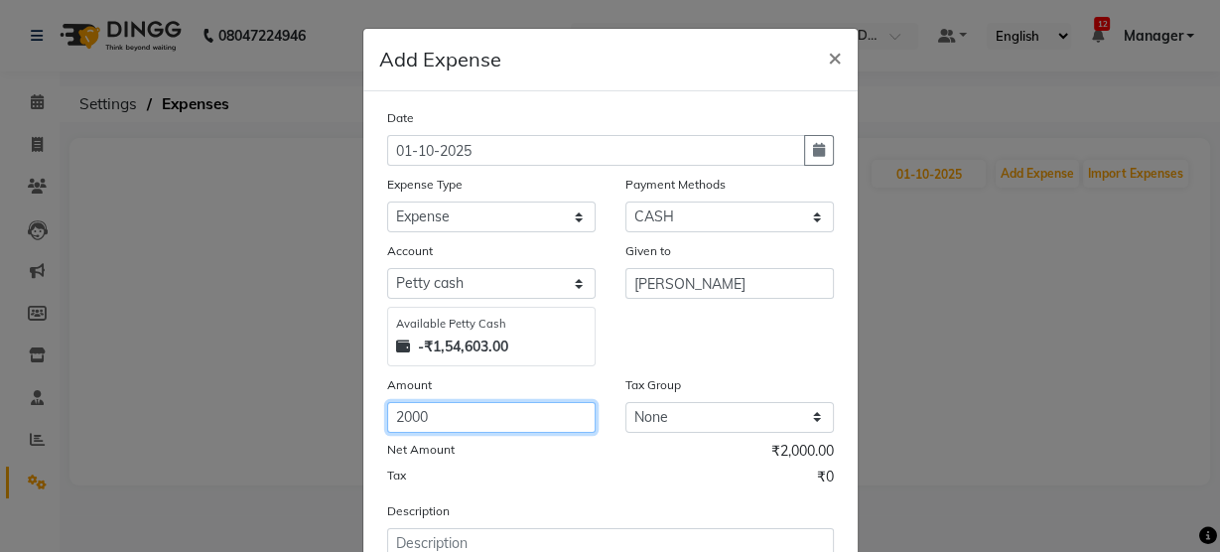
click at [529, 409] on input "2000" at bounding box center [491, 417] width 208 height 31
type input "2"
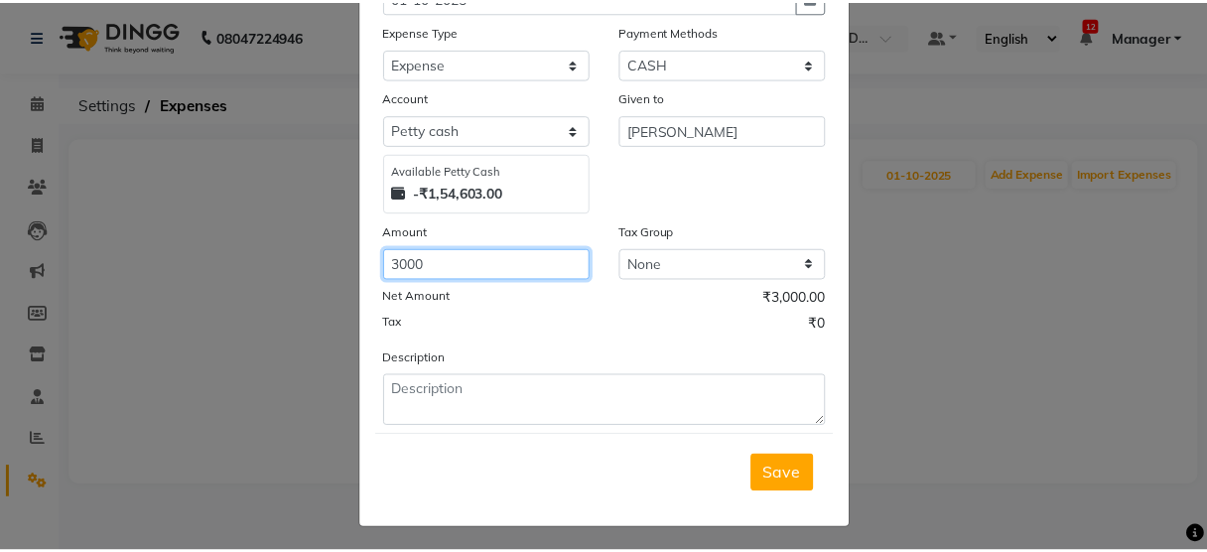
scroll to position [153, 0]
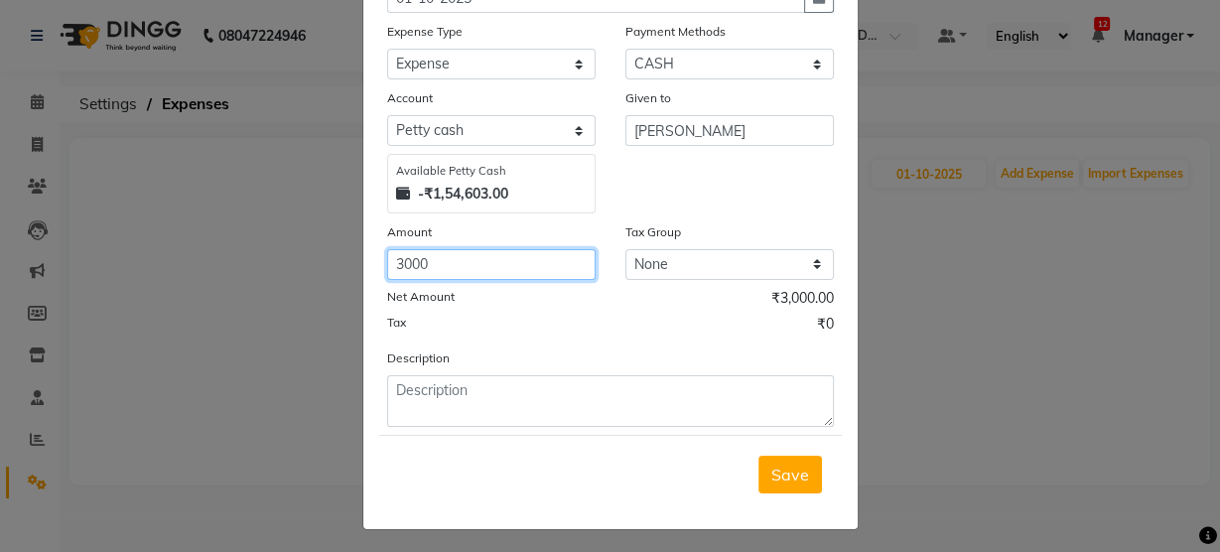
type input "3000"
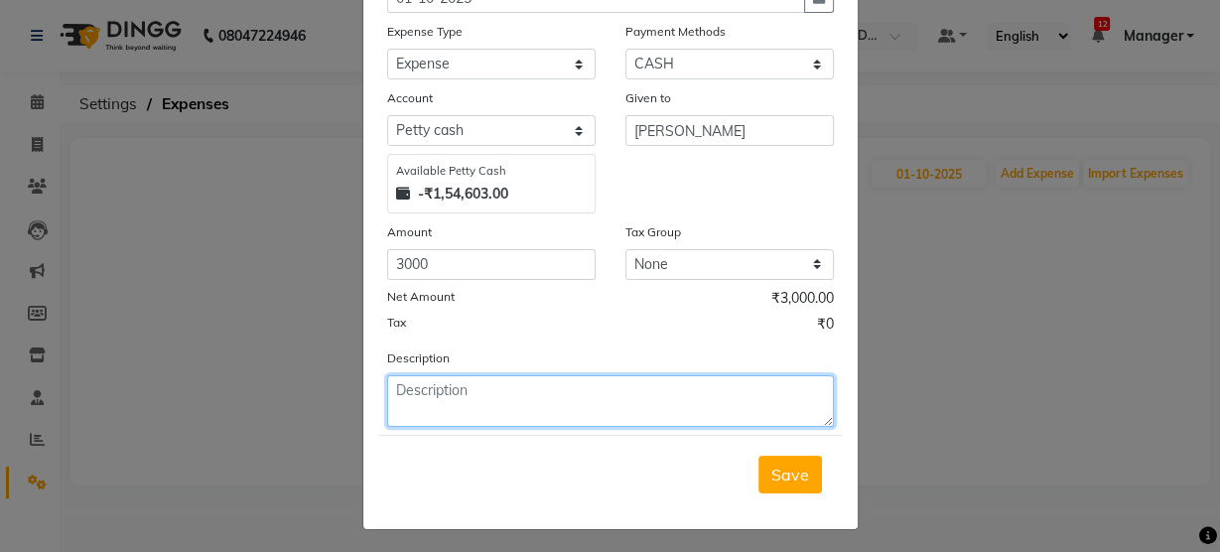
click at [478, 391] on textarea at bounding box center [610, 401] width 447 height 52
click at [523, 395] on textarea "flowers, balloons," at bounding box center [610, 401] width 447 height 52
type textarea "flowers, balloons, double tape, and stickers"
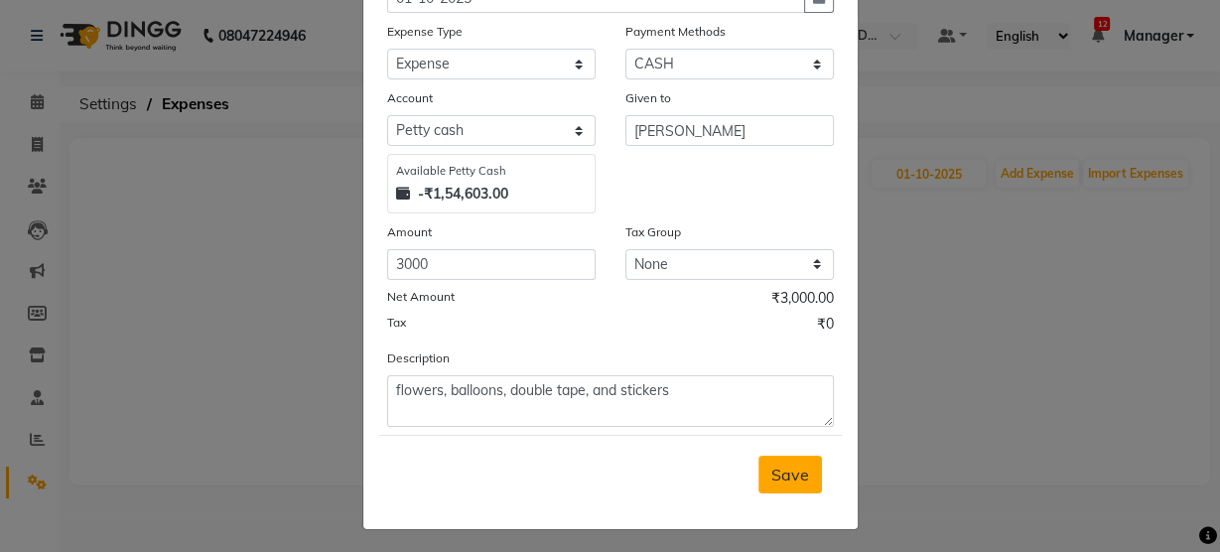
click at [777, 478] on span "Save" at bounding box center [790, 474] width 38 height 20
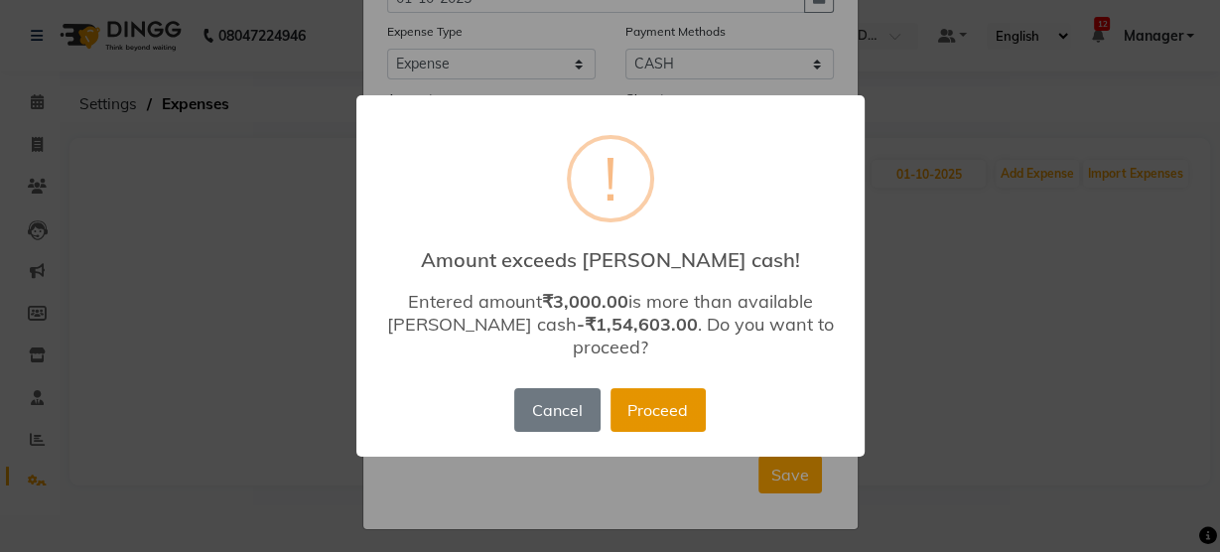
click at [643, 388] on button "Proceed" at bounding box center [657, 410] width 95 height 44
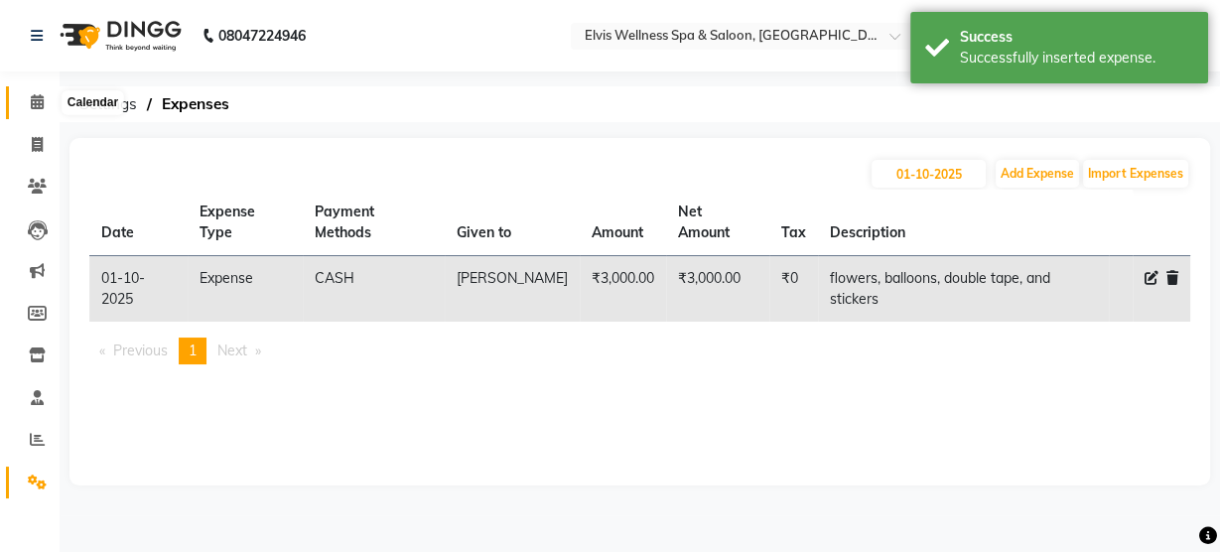
click at [42, 100] on icon at bounding box center [37, 101] width 13 height 15
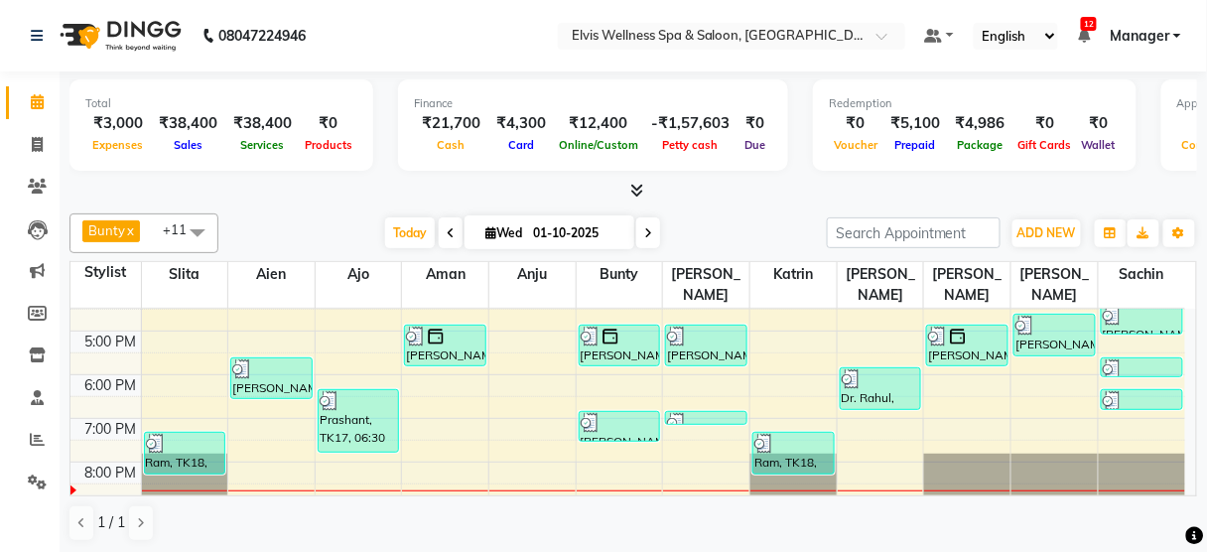
scroll to position [369, 0]
click at [32, 470] on div at bounding box center [60, 492] width 60 height 60
click at [35, 483] on icon at bounding box center [37, 481] width 19 height 15
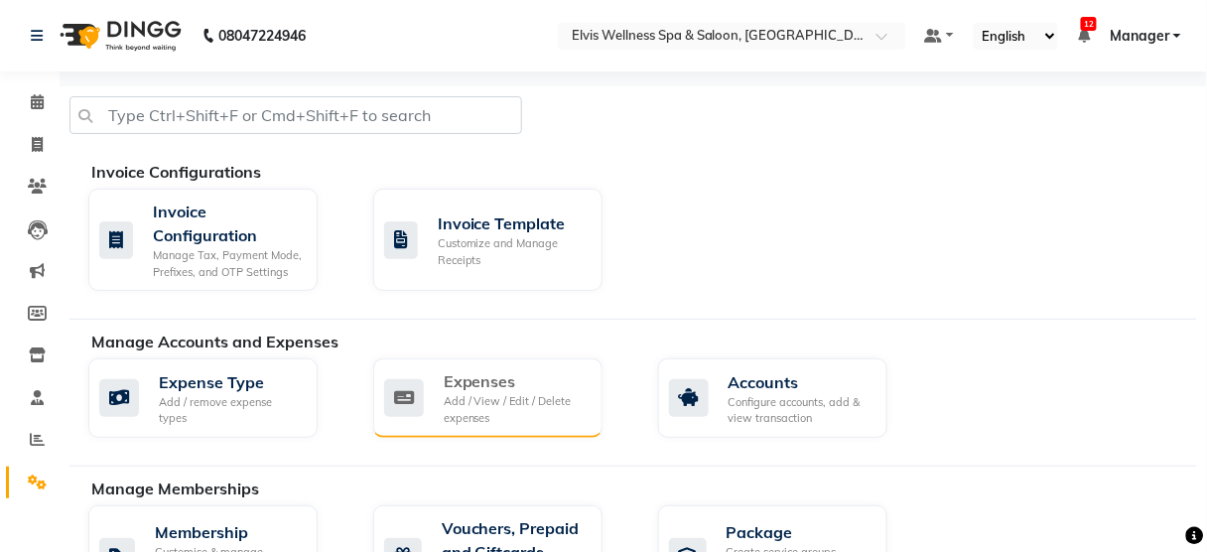
click at [438, 387] on div "Expenses Add / View / Edit / Delete expenses" at bounding box center [485, 397] width 202 height 57
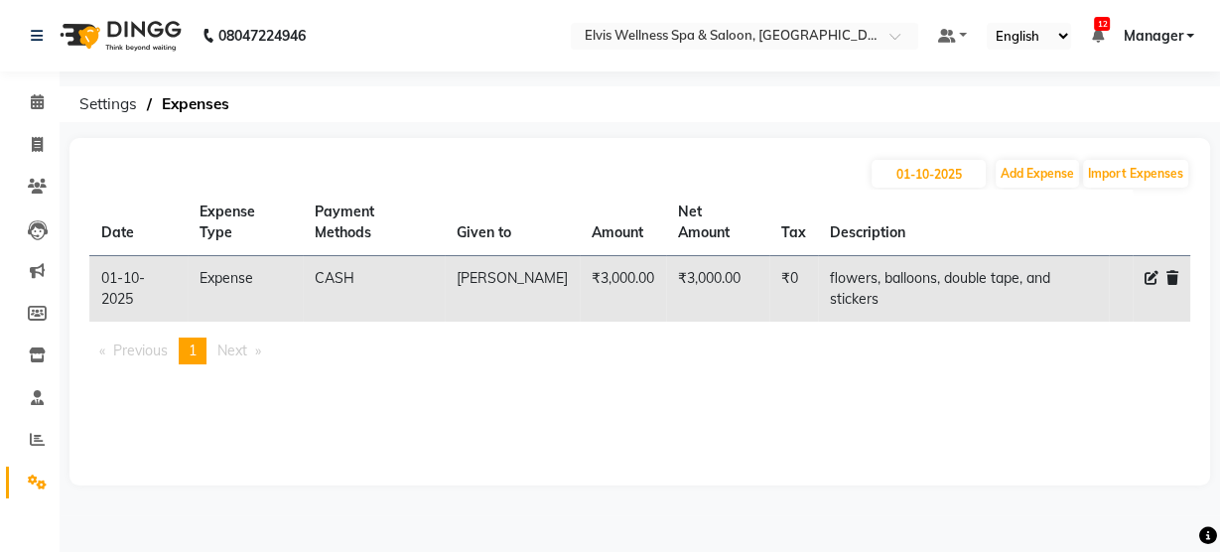
click at [1150, 271] on icon at bounding box center [1151, 278] width 14 height 14
select select "13608"
select select "1"
select select "4688"
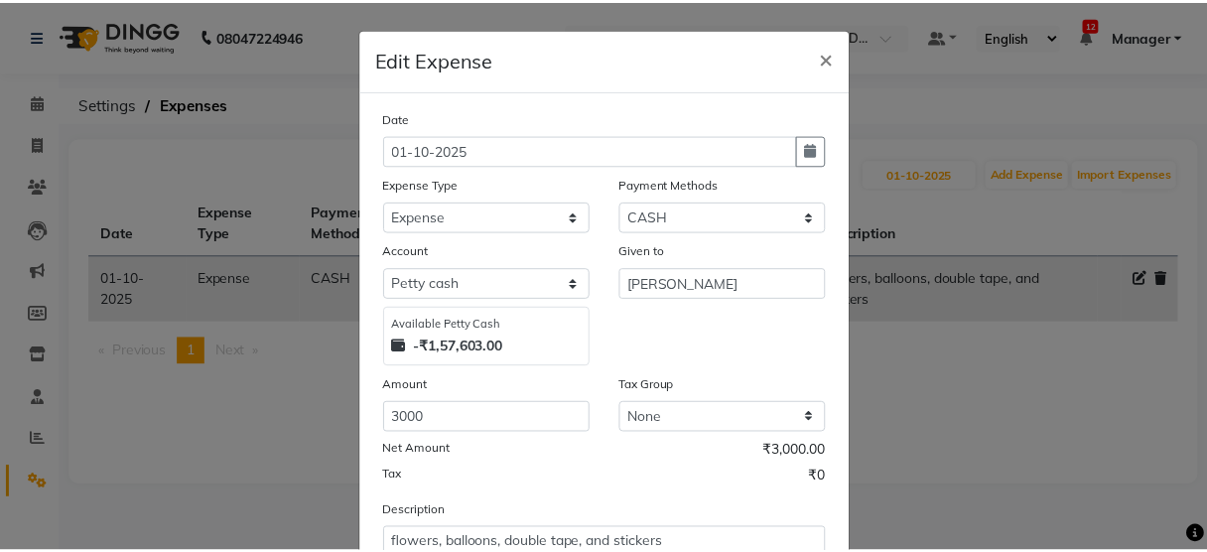
scroll to position [154, 0]
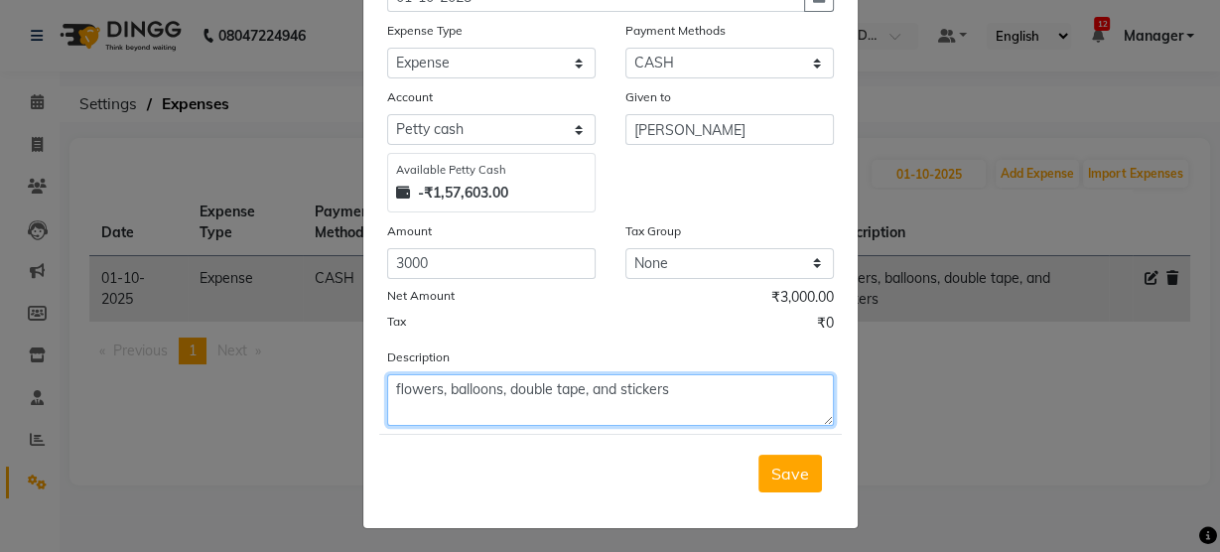
click at [734, 385] on textarea "flowers, balloons, double tape, and stickers" at bounding box center [610, 400] width 447 height 52
type textarea "flowers, balloons, double tape, and cake for client"
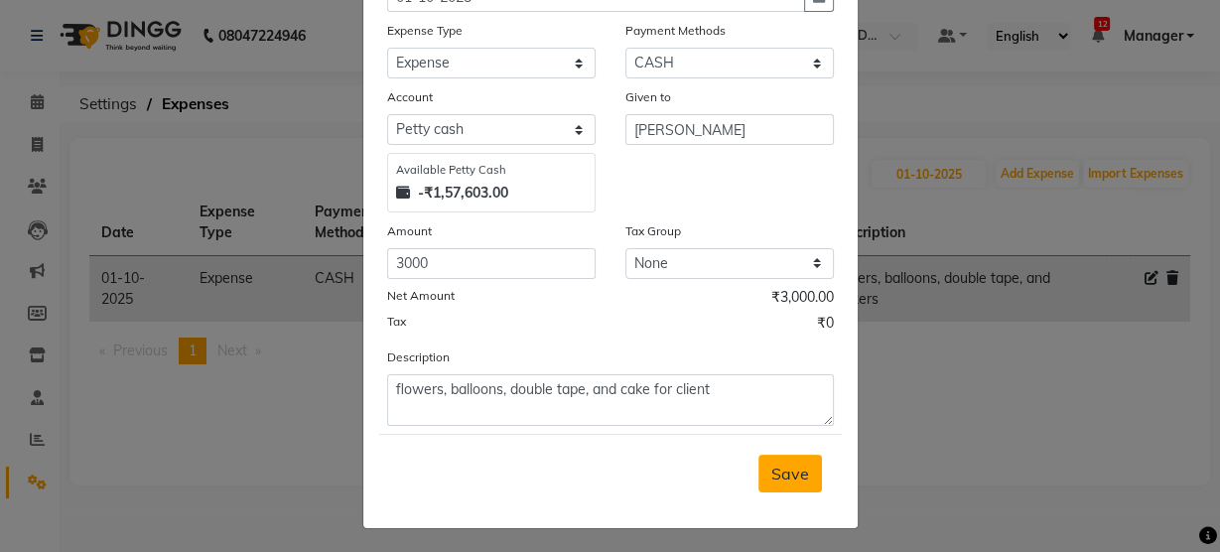
click at [776, 471] on span "Save" at bounding box center [790, 473] width 38 height 20
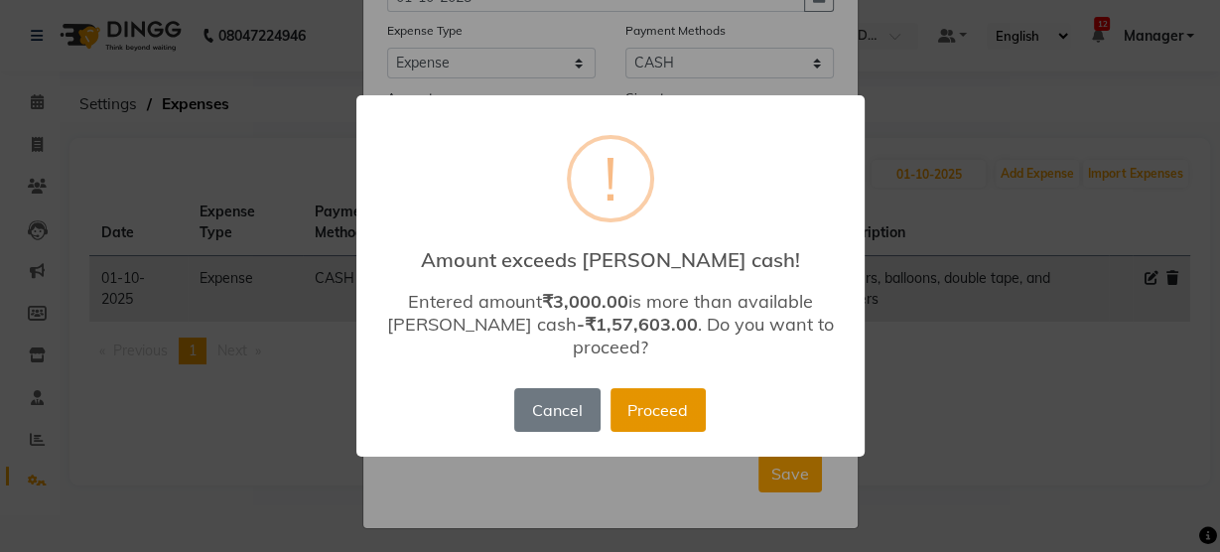
click at [684, 400] on button "Proceed" at bounding box center [657, 410] width 95 height 44
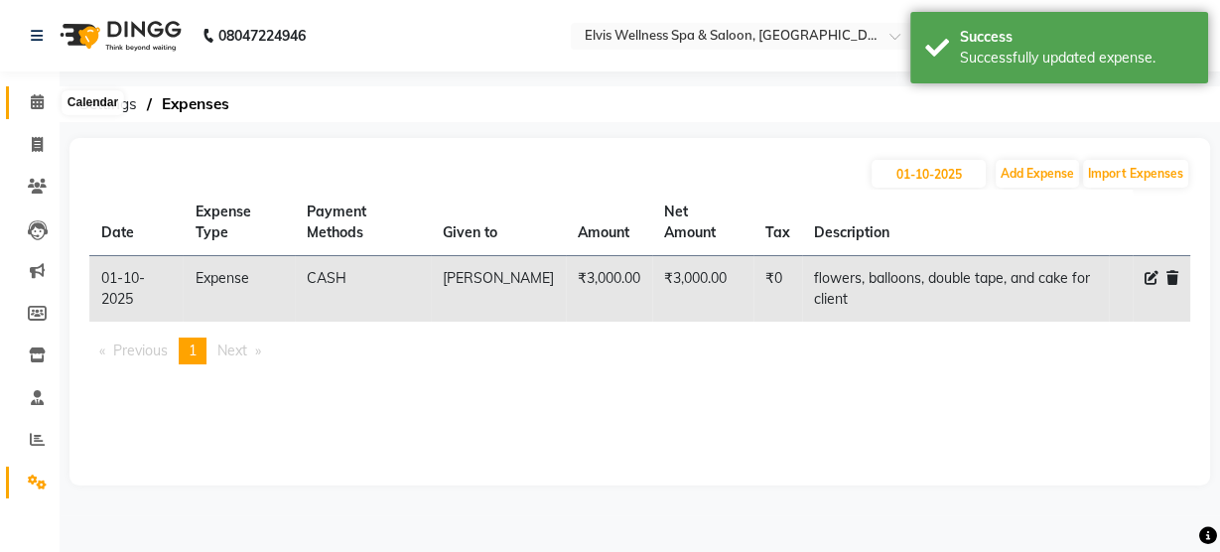
click at [42, 99] on icon at bounding box center [37, 101] width 13 height 15
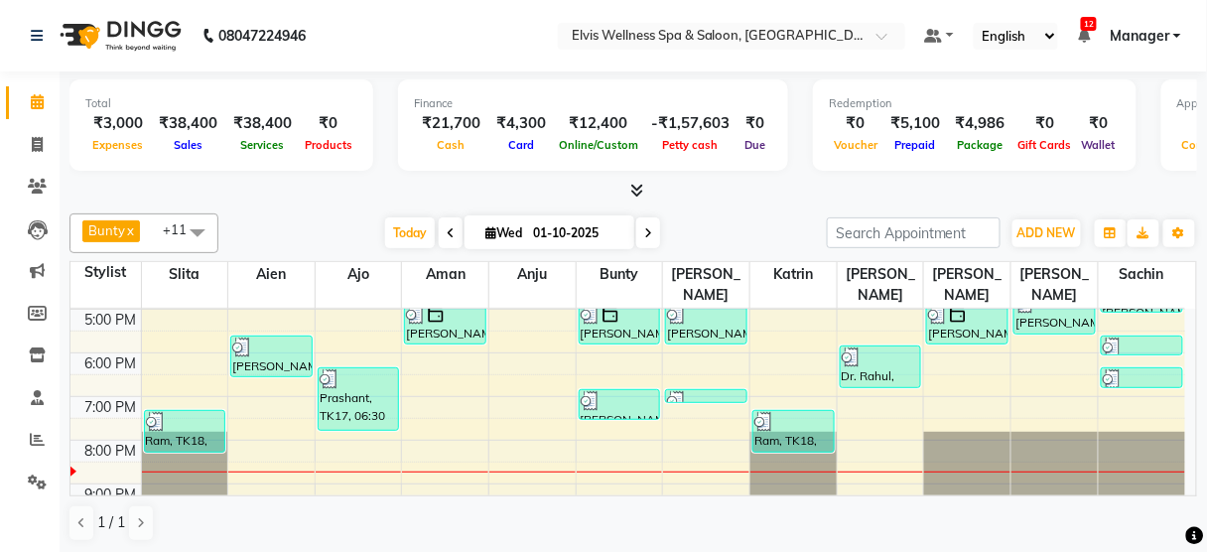
click at [631, 185] on icon at bounding box center [637, 190] width 13 height 15
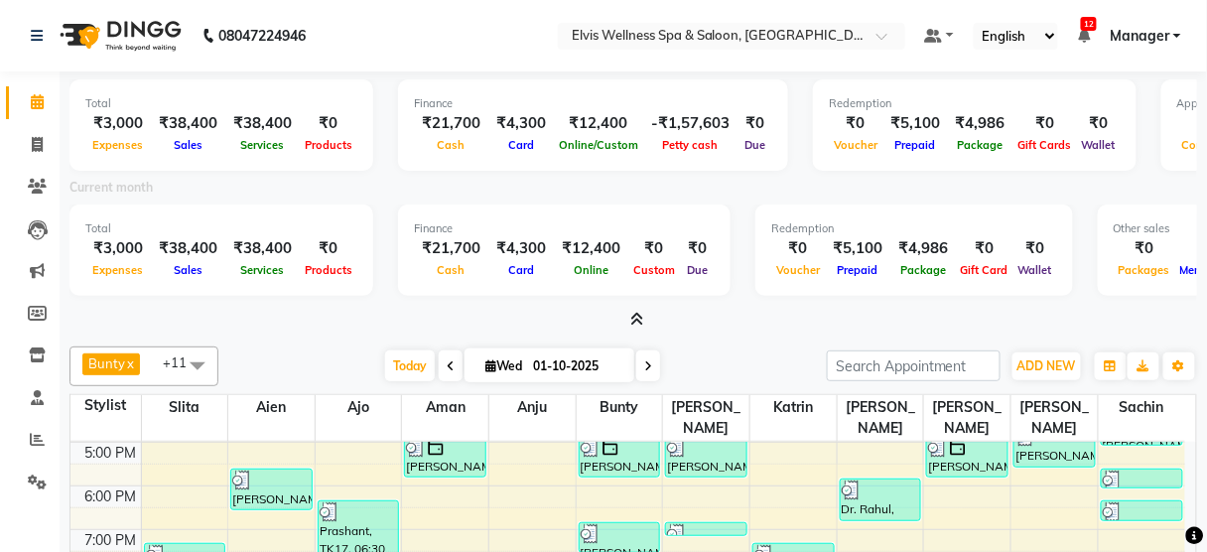
click at [634, 312] on icon at bounding box center [637, 319] width 13 height 15
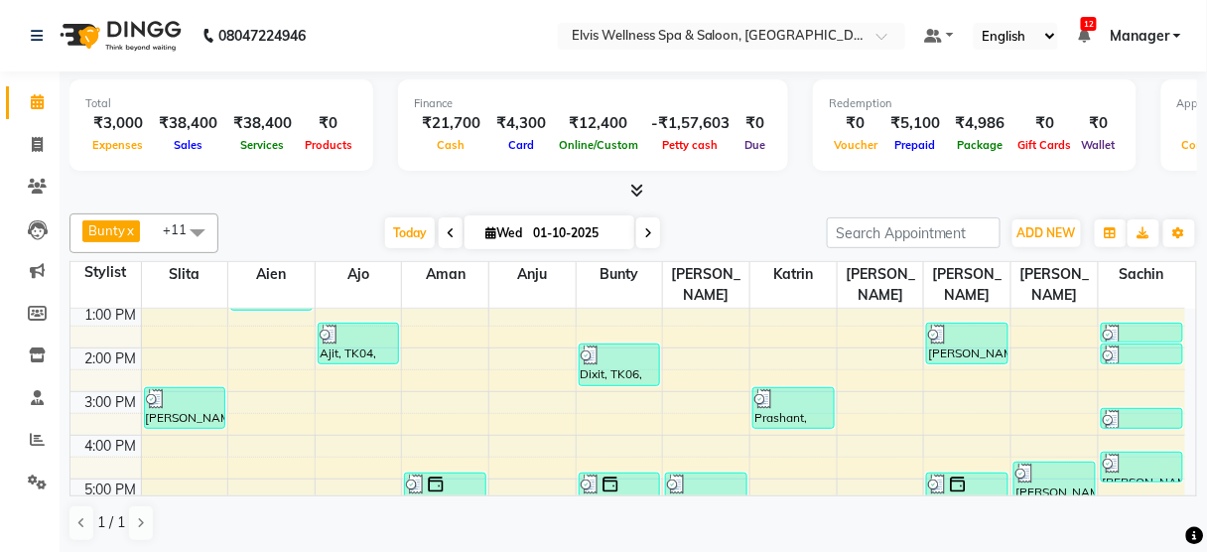
scroll to position [392, 0]
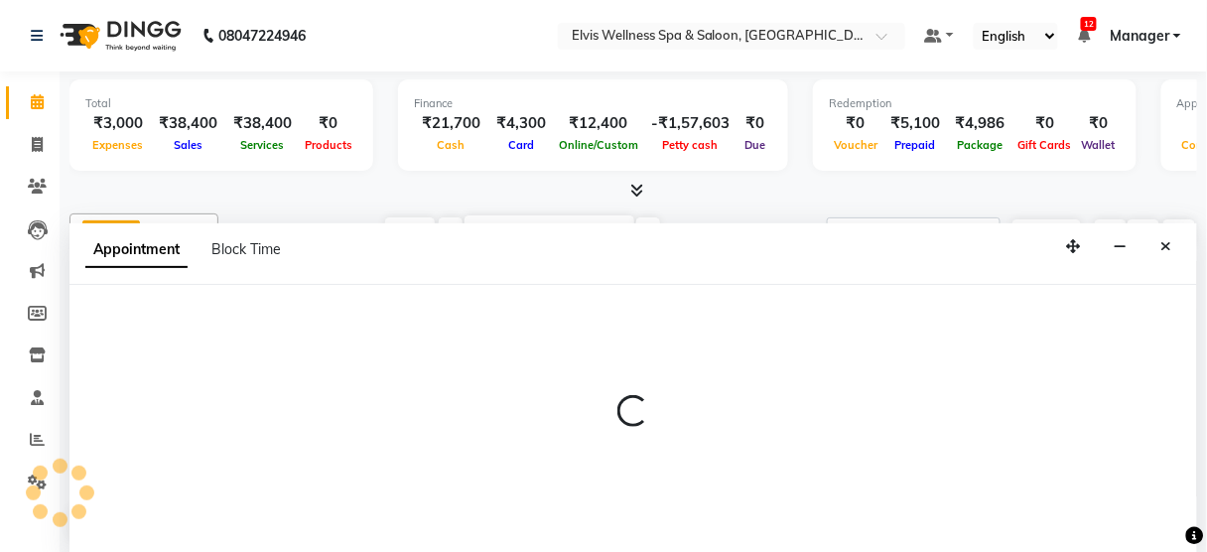
select select "67713"
select select "1260"
select select "tentative"
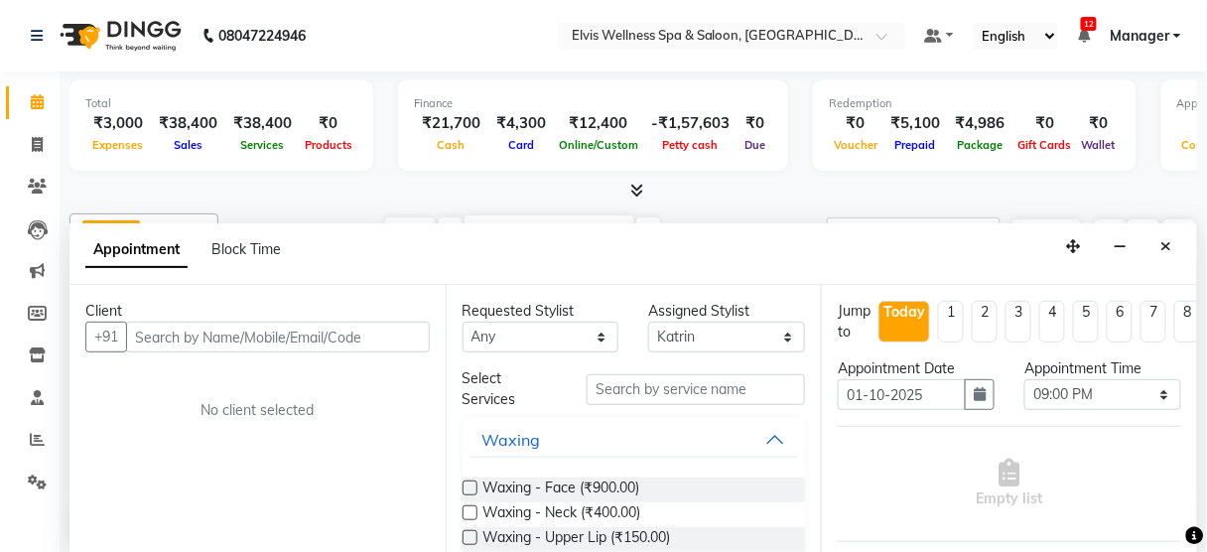
click at [213, 322] on input "text" at bounding box center [278, 337] width 304 height 31
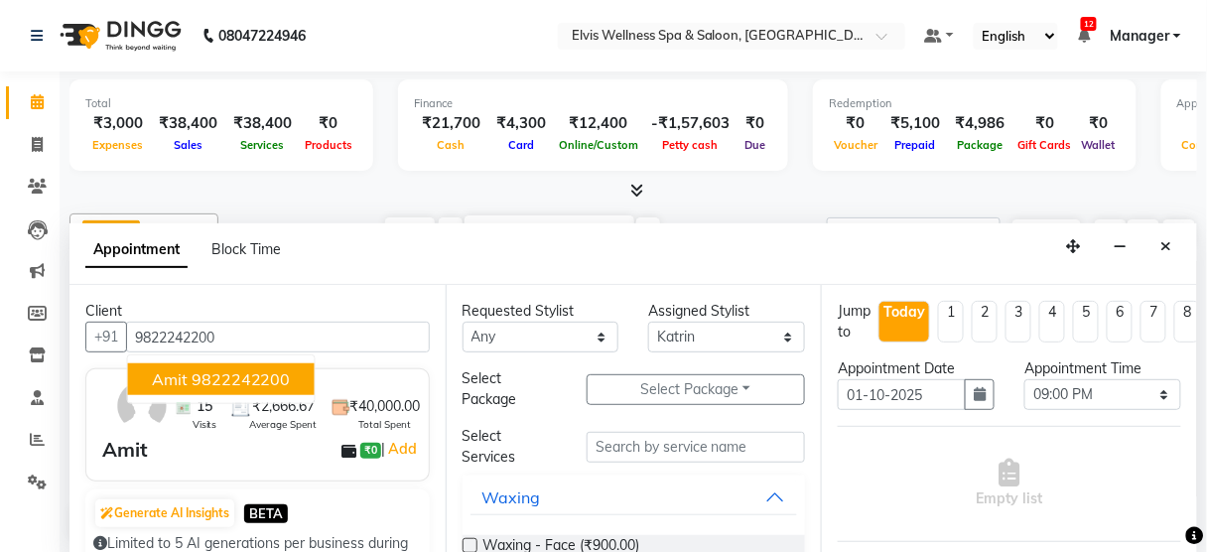
click at [214, 375] on ngb-highlight "9822242200" at bounding box center [241, 379] width 99 height 20
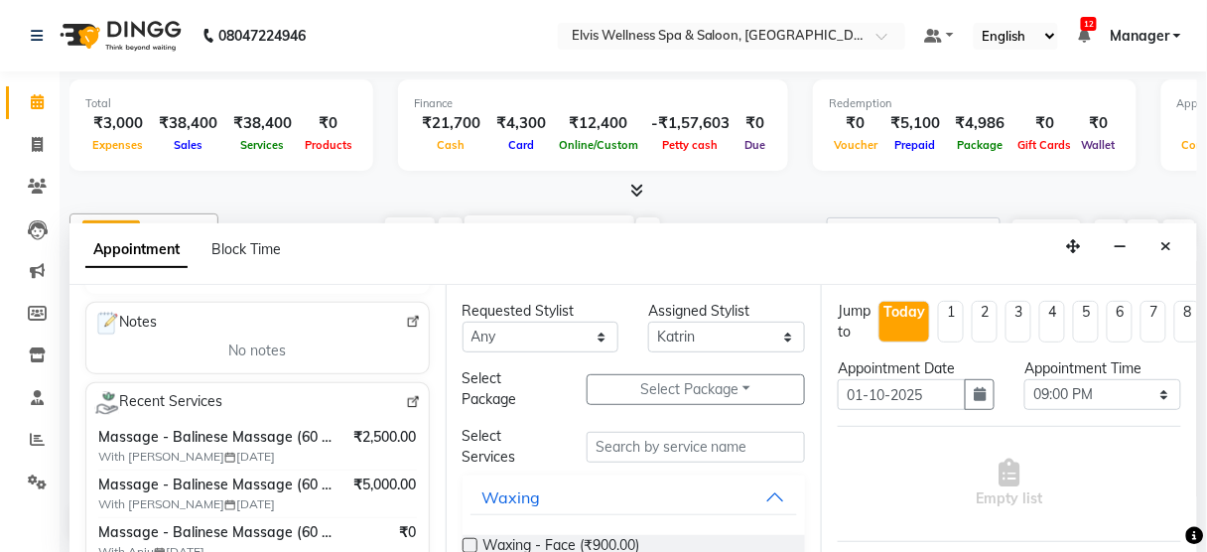
scroll to position [291, 0]
type input "9822242200"
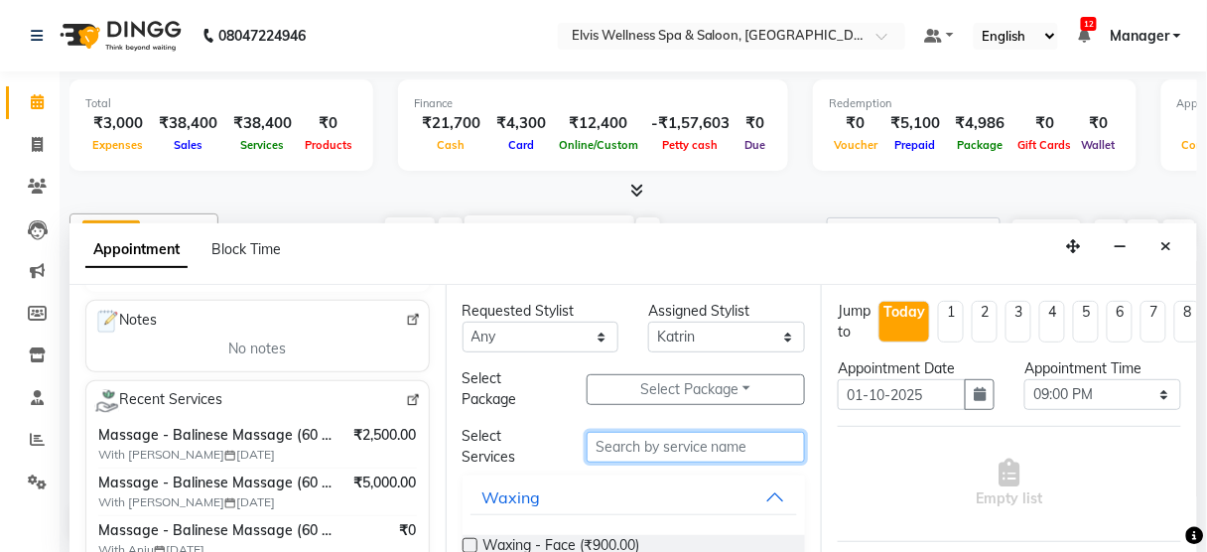
click at [626, 446] on input "text" at bounding box center [696, 447] width 218 height 31
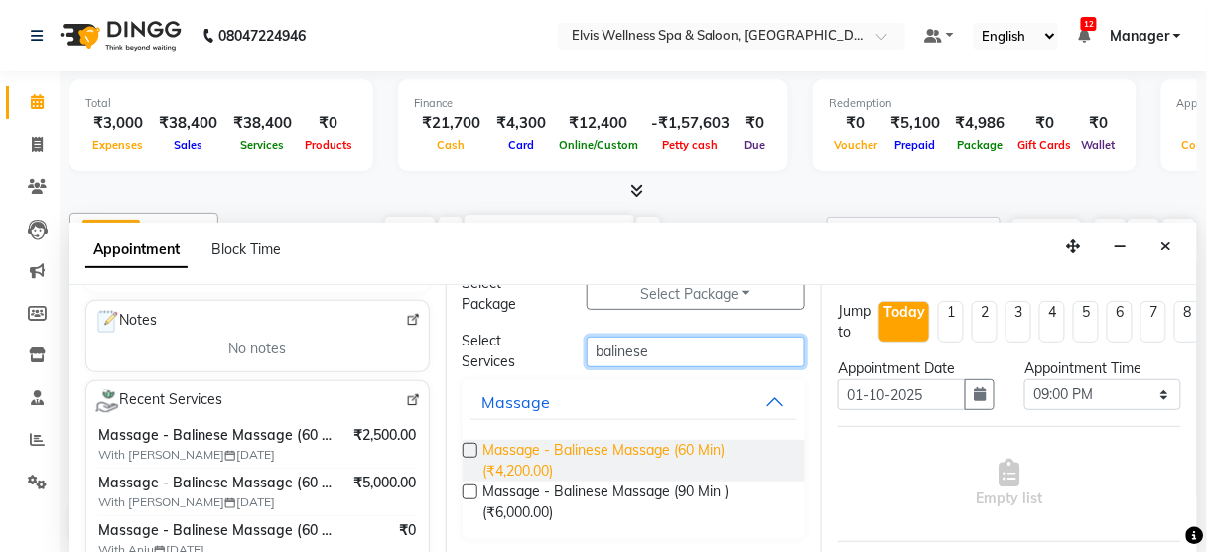
type input "balinese"
click at [669, 443] on span "Massage - Balinese Massage (60 Min) (₹4,200.00)" at bounding box center [636, 461] width 307 height 42
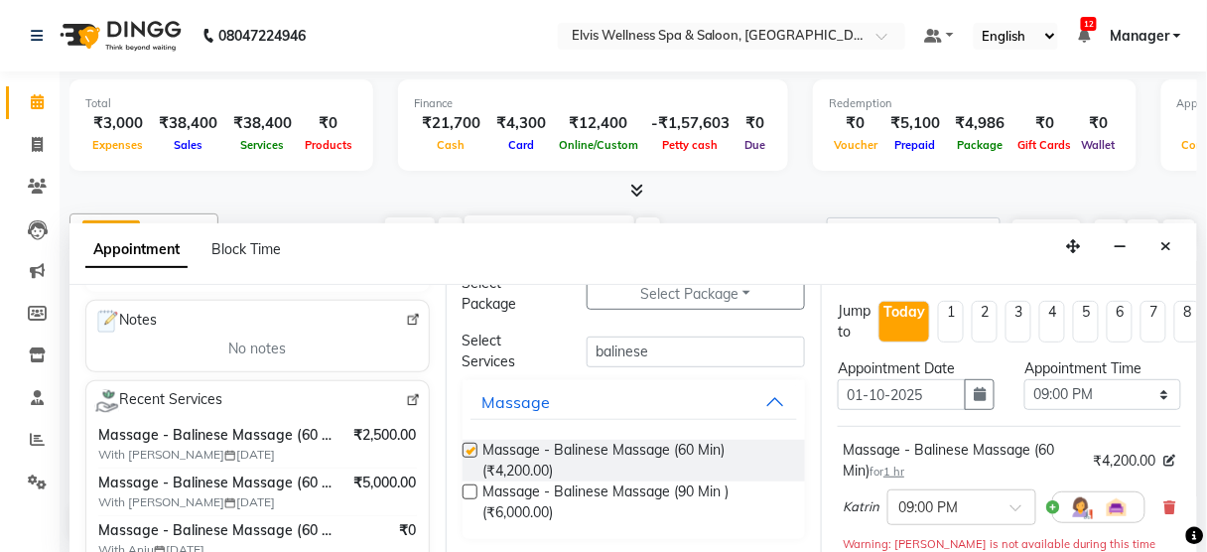
checkbox input "false"
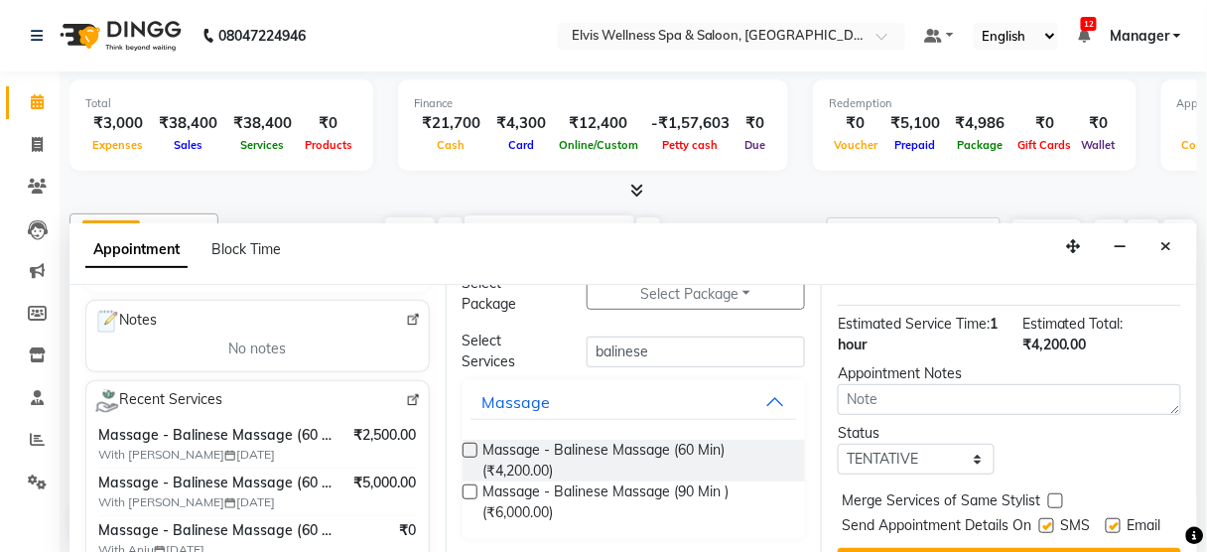
scroll to position [342, 0]
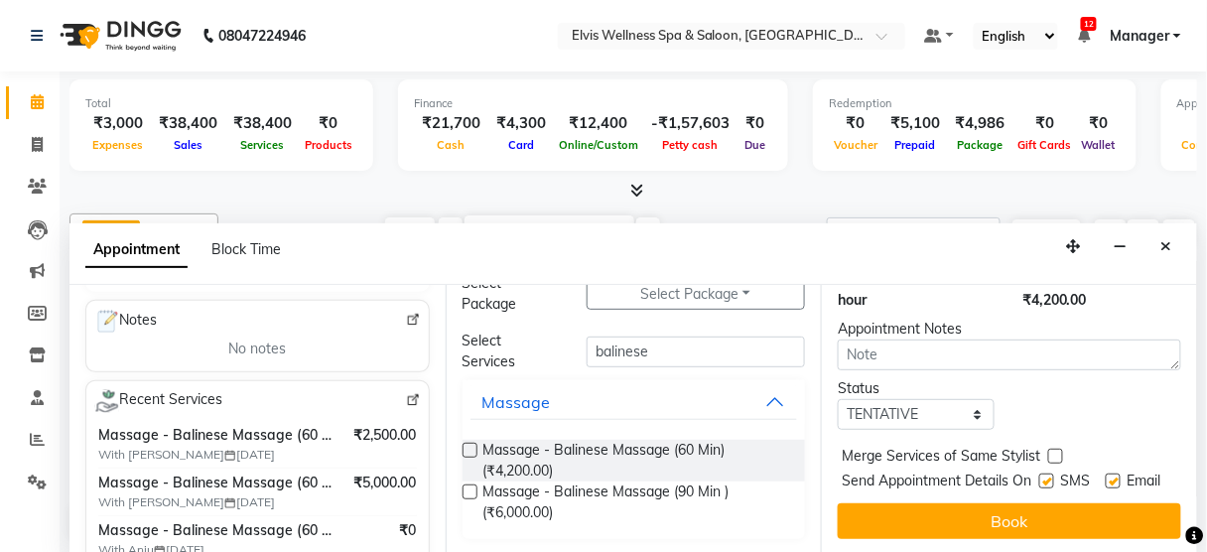
click at [1042, 473] on label at bounding box center [1046, 480] width 15 height 15
click at [1042, 476] on input "checkbox" at bounding box center [1045, 482] width 13 height 13
checkbox input "false"
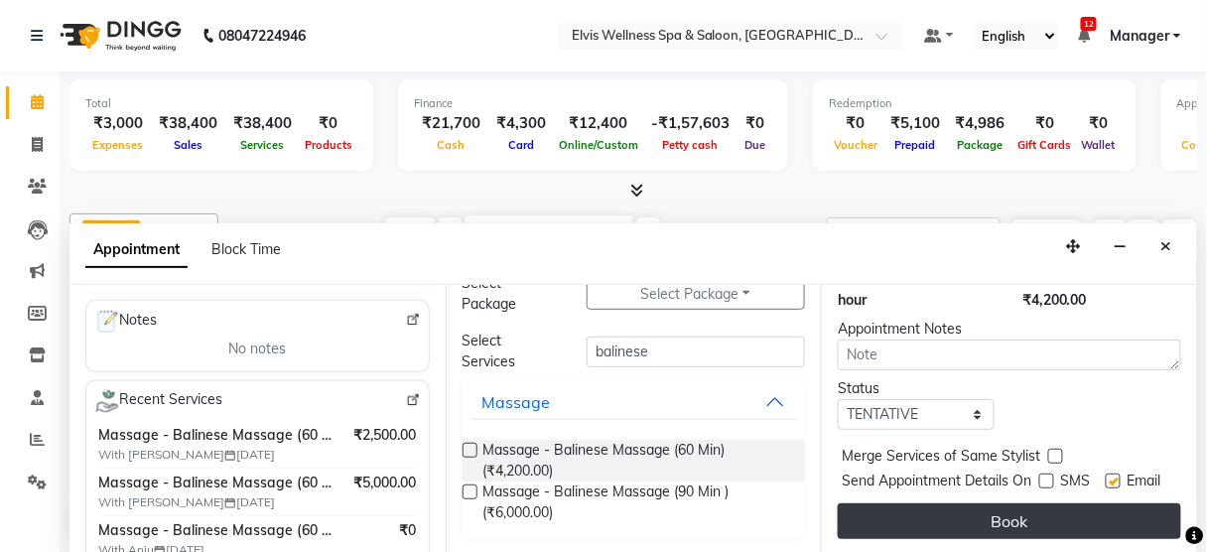
click at [1015, 503] on button "Book" at bounding box center [1009, 521] width 343 height 36
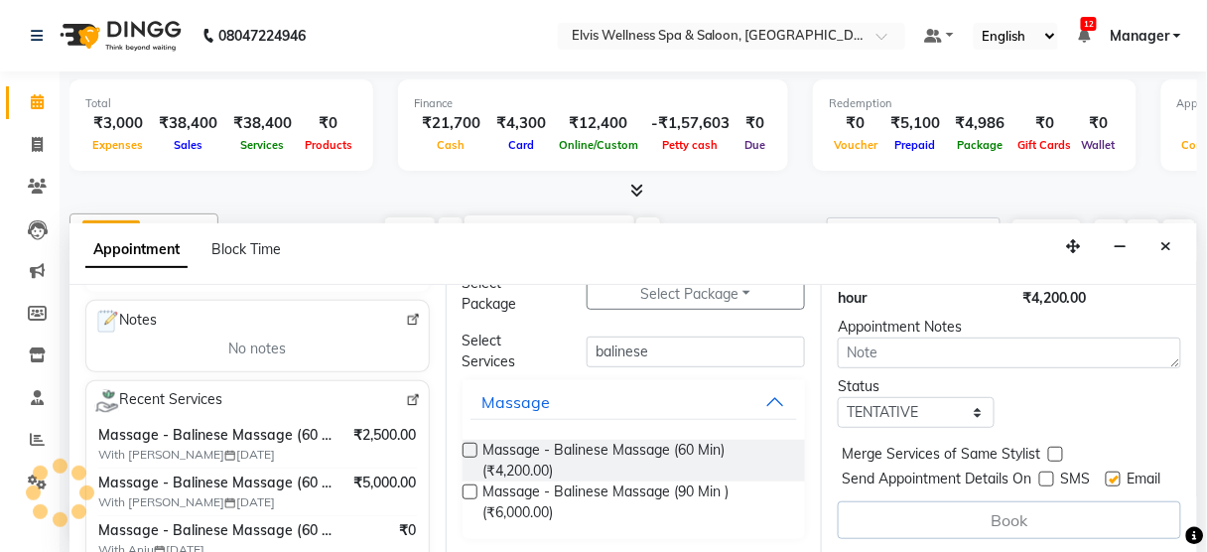
scroll to position [0, 0]
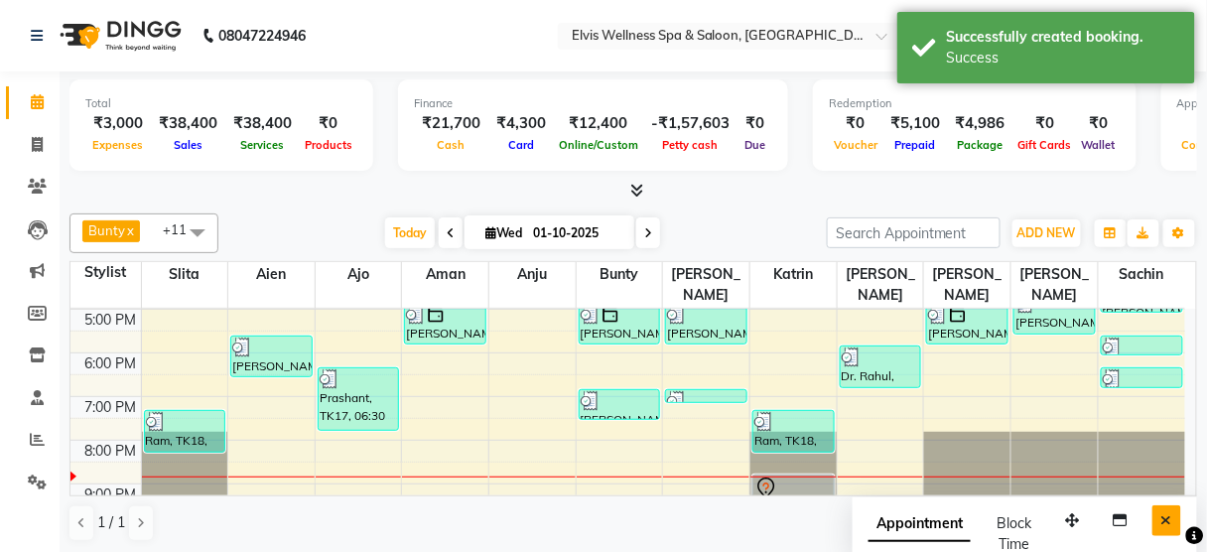
click at [1153, 523] on button "Close" at bounding box center [1166, 520] width 29 height 31
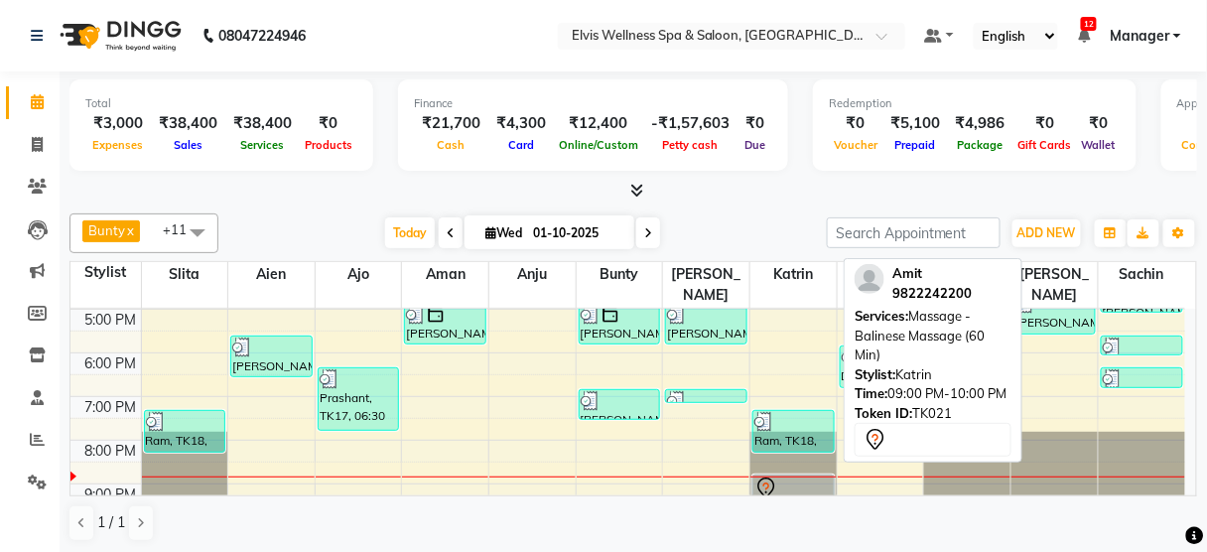
click at [767, 476] on icon at bounding box center [766, 488] width 24 height 24
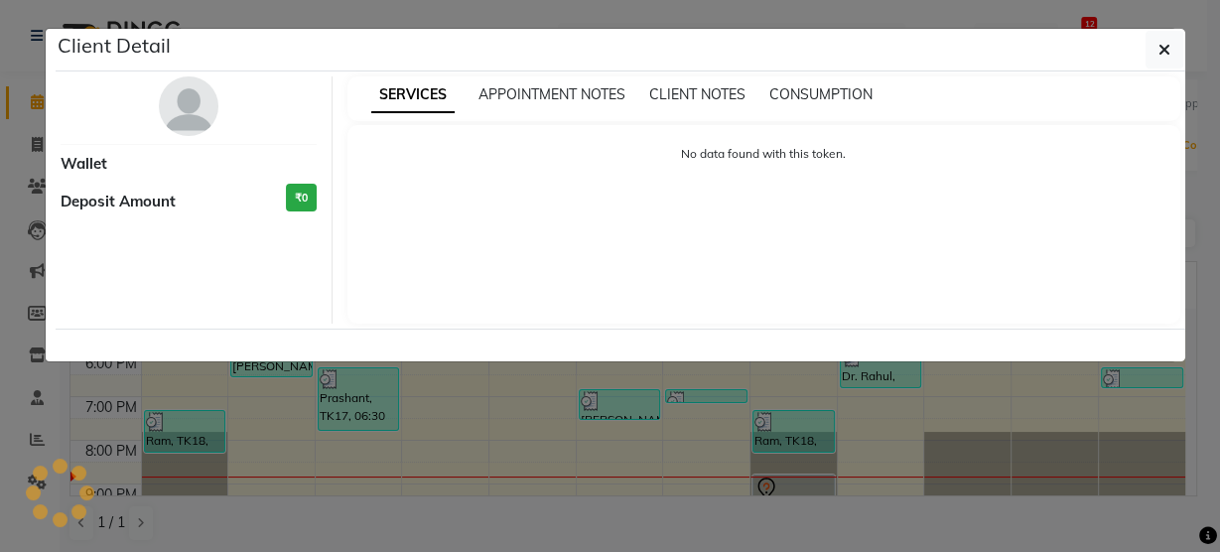
select select "7"
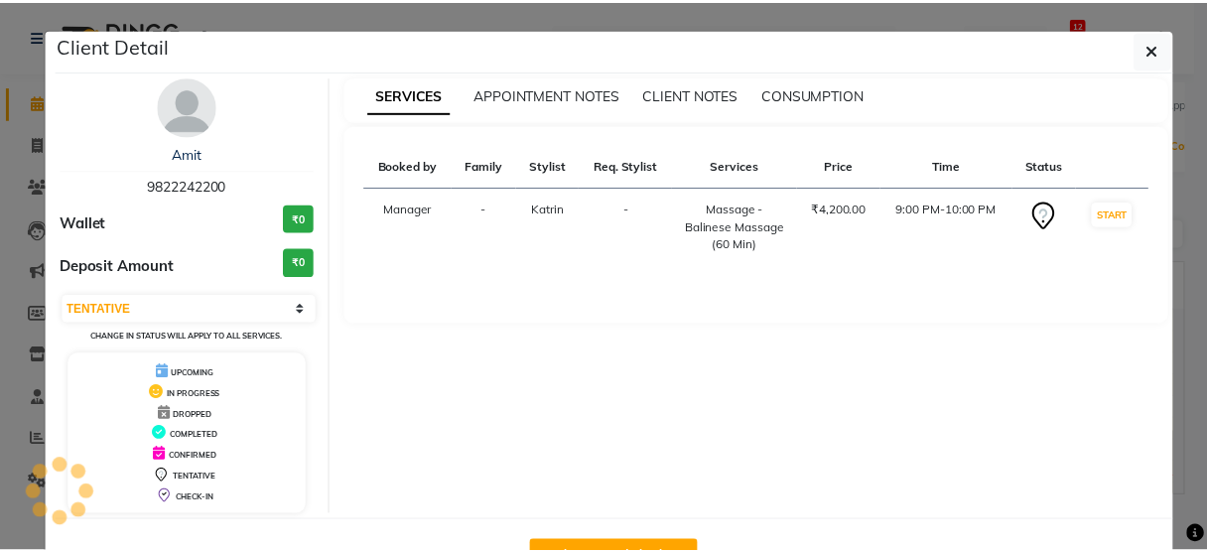
scroll to position [65, 0]
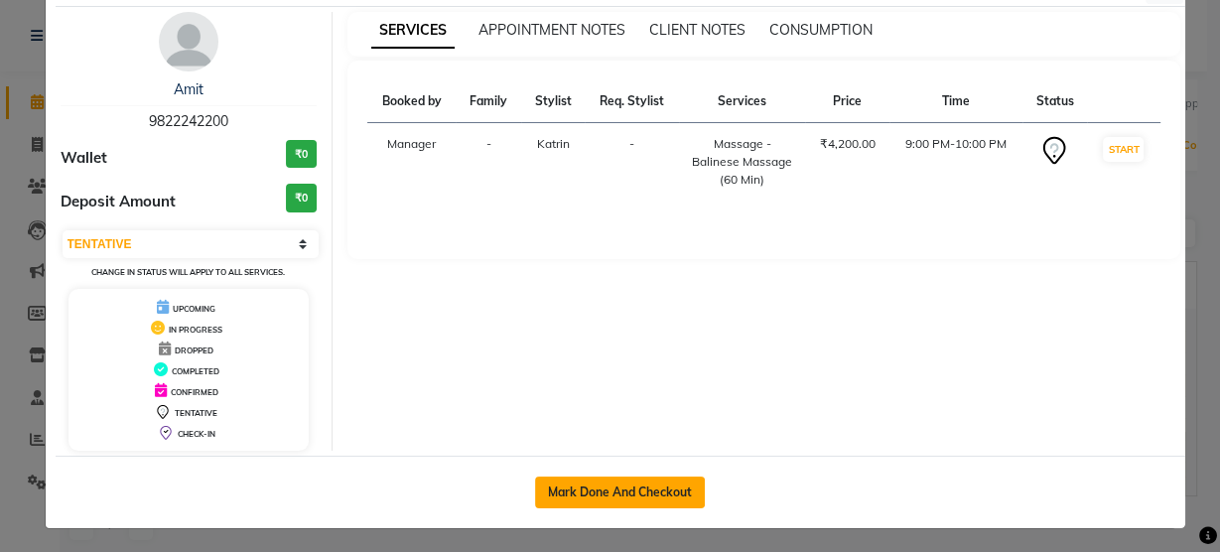
click at [607, 493] on button "Mark Done And Checkout" at bounding box center [620, 492] width 170 height 32
select select "service"
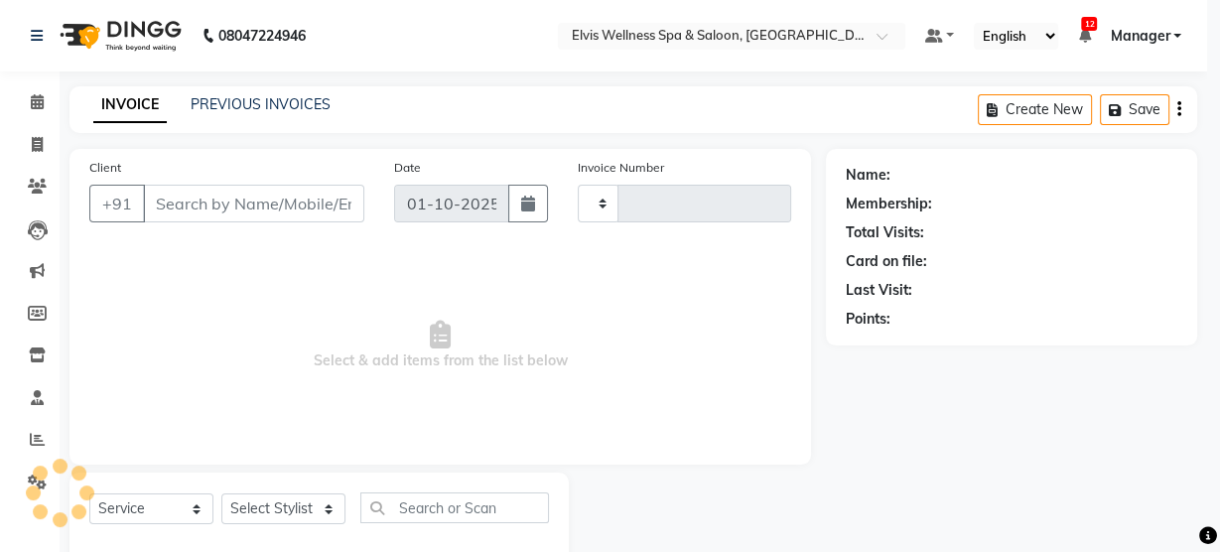
type input "3507"
select select "5733"
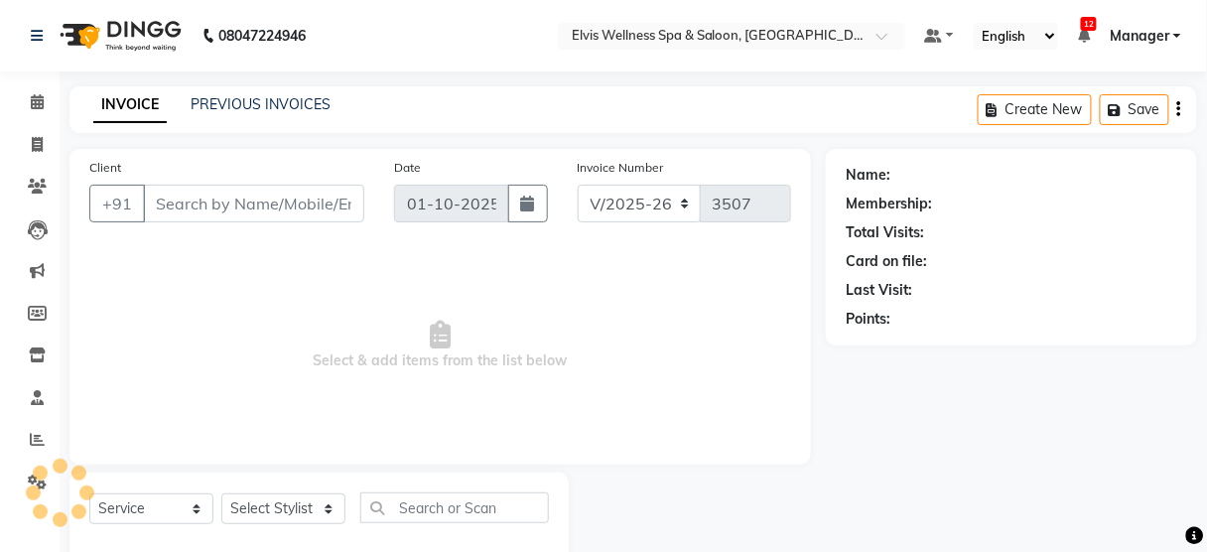
scroll to position [44, 0]
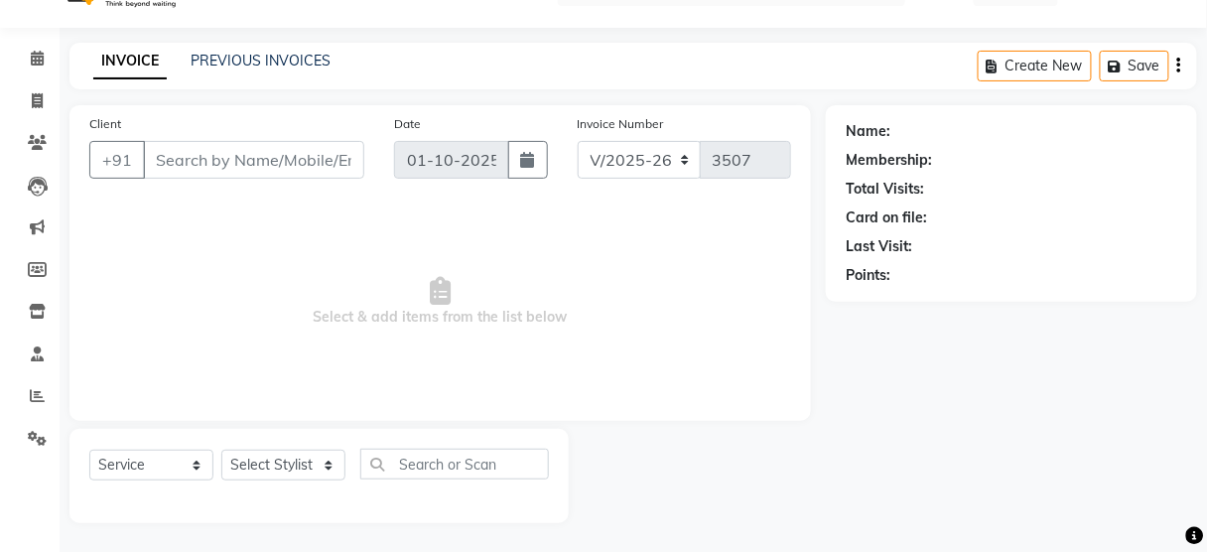
type input "9822242200"
select select "67713"
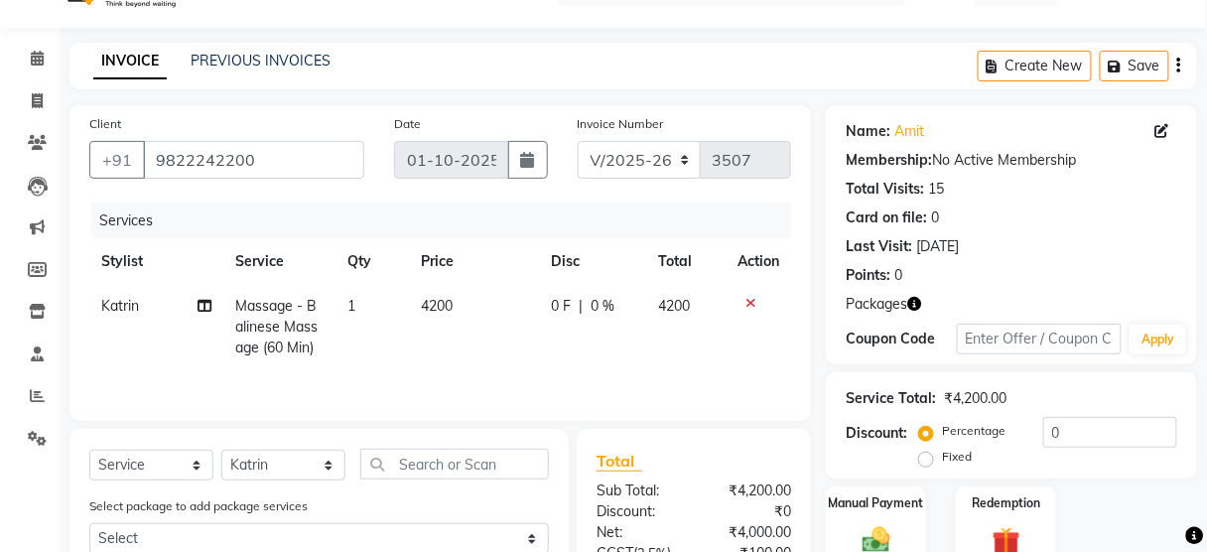
scroll to position [309, 0]
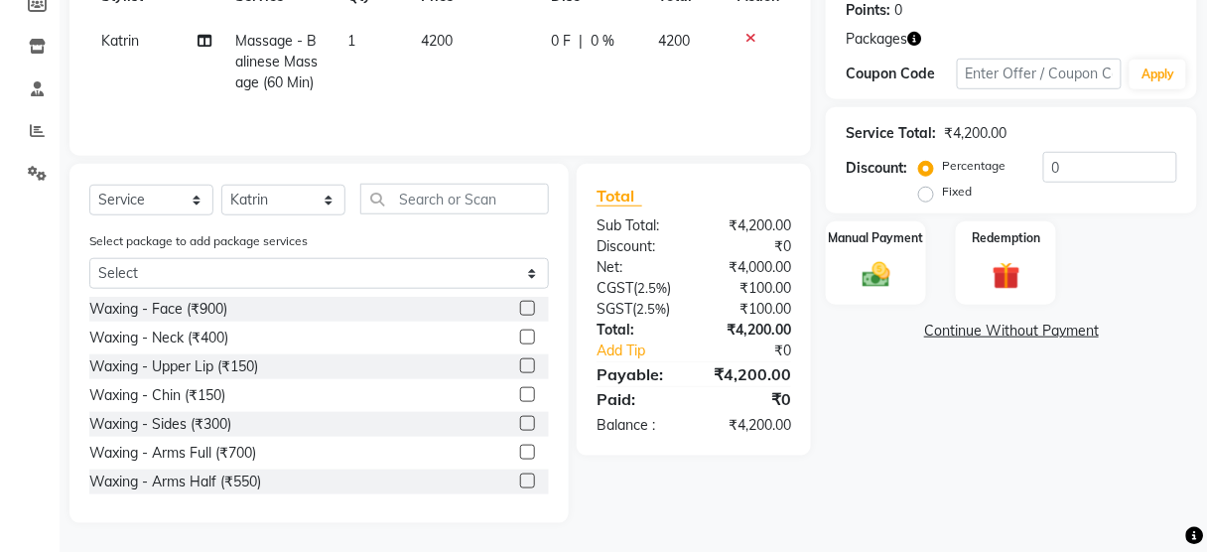
click at [826, 290] on div "Manual Payment Redemption" at bounding box center [1011, 263] width 401 height 84
click at [1026, 239] on label "Redemption" at bounding box center [1006, 236] width 71 height 19
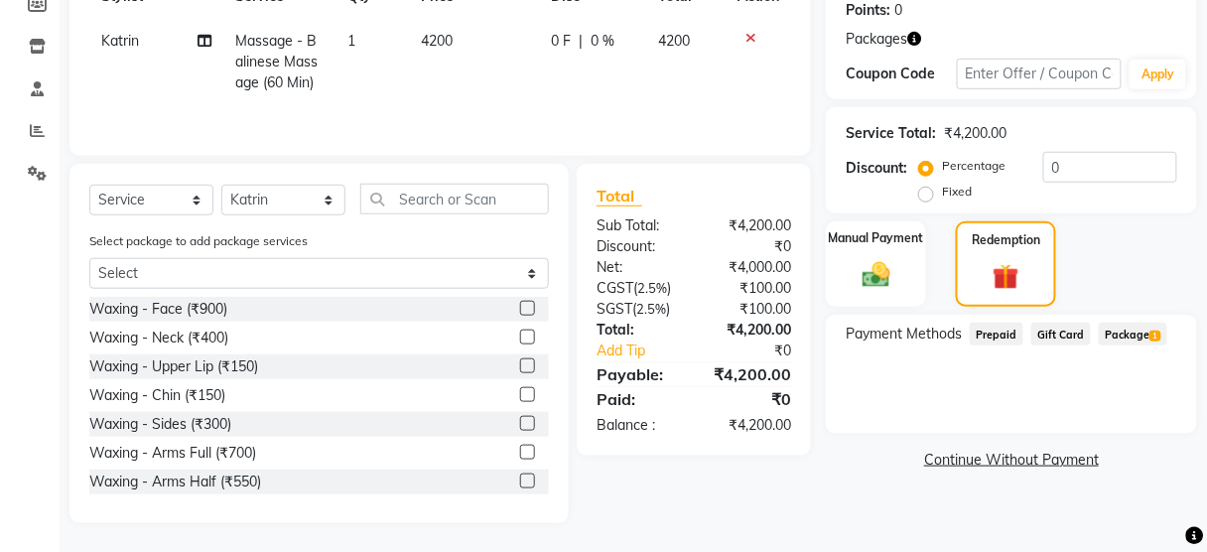
click at [1119, 326] on span "Package 1" at bounding box center [1133, 334] width 68 height 23
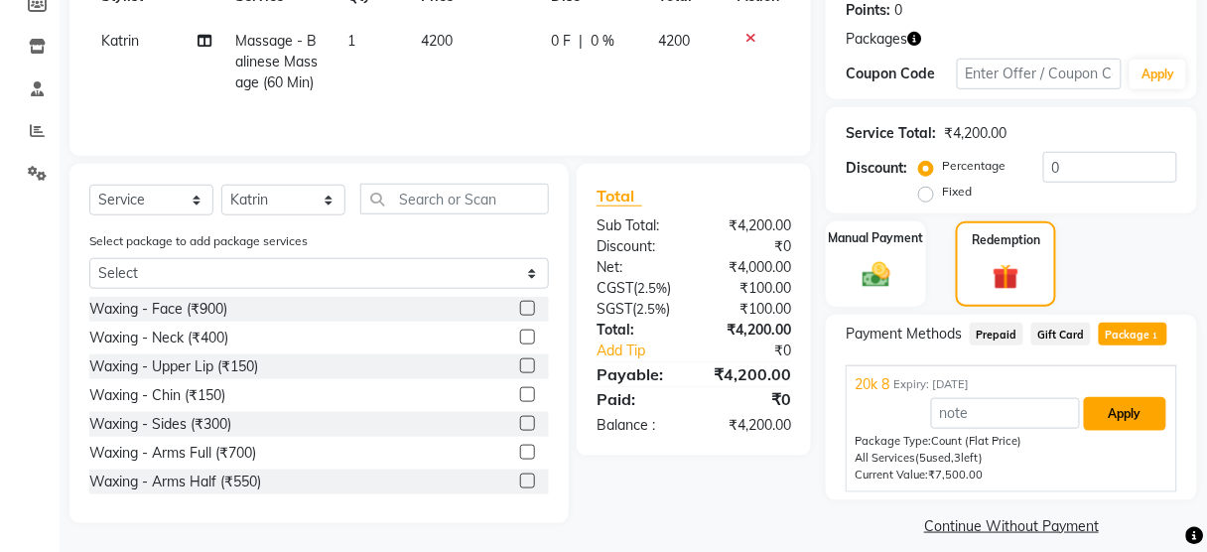
click at [1128, 407] on button "Apply" at bounding box center [1125, 414] width 82 height 34
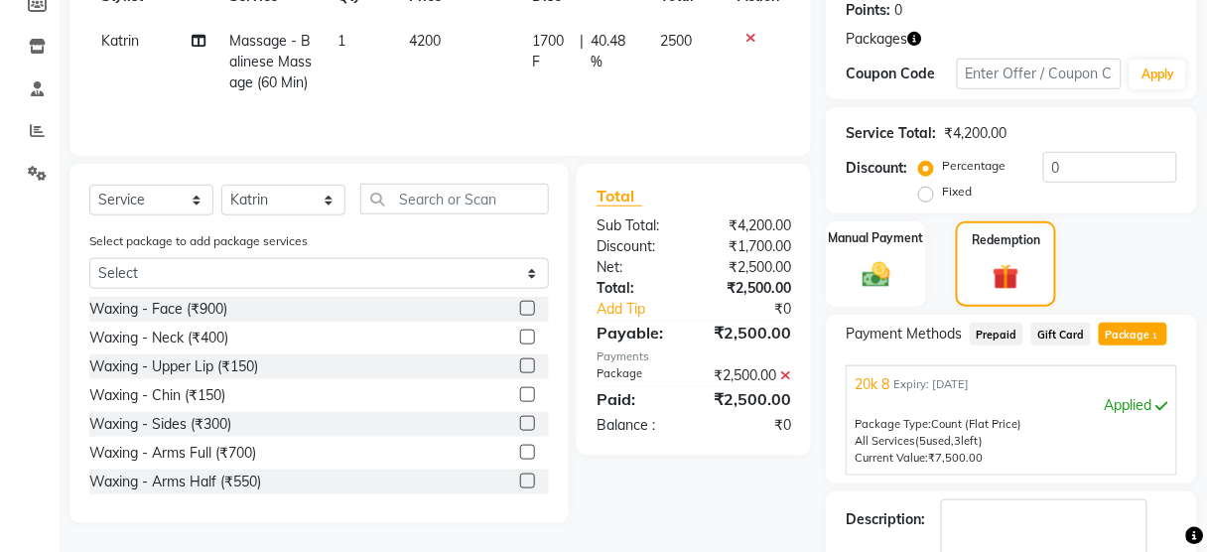
scroll to position [420, 0]
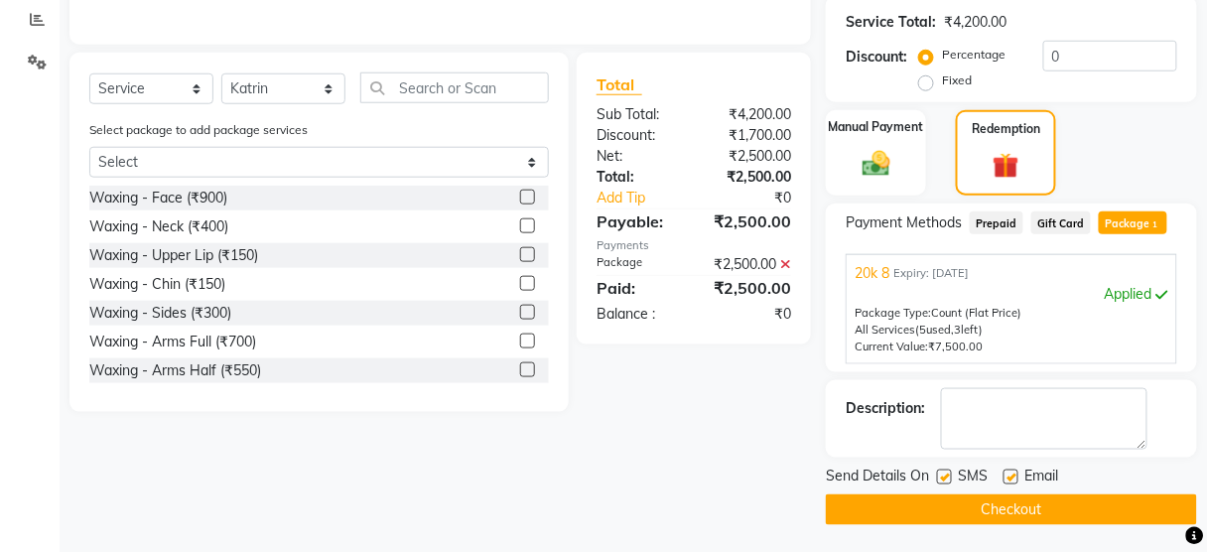
click at [944, 471] on label at bounding box center [944, 476] width 15 height 15
click at [944, 471] on input "checkbox" at bounding box center [943, 477] width 13 height 13
checkbox input "false"
click at [951, 501] on button "Checkout" at bounding box center [1011, 509] width 371 height 31
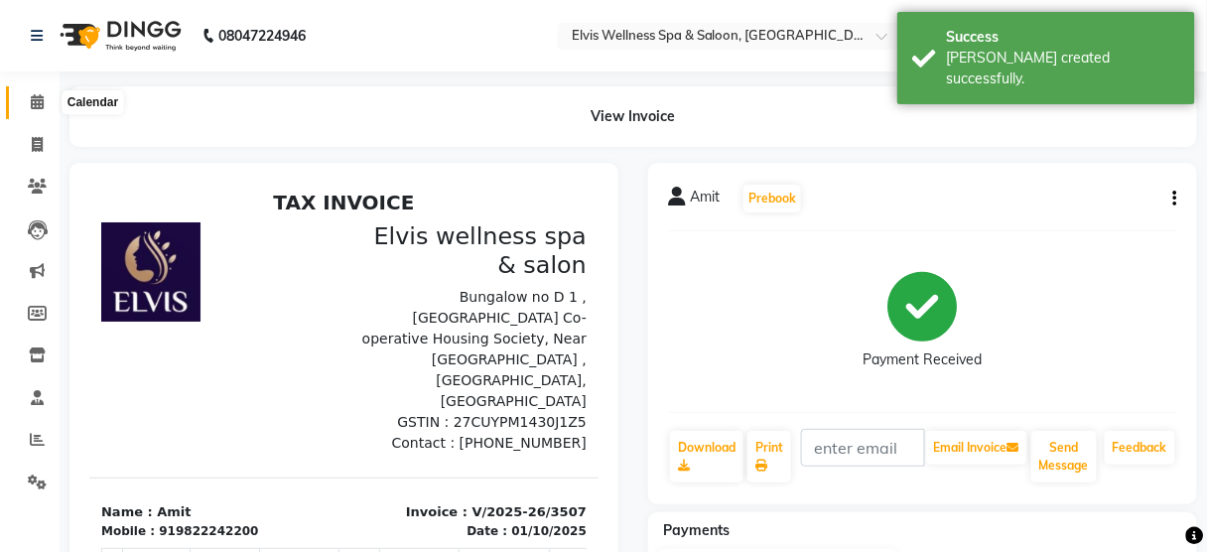
click at [44, 97] on span at bounding box center [37, 102] width 35 height 23
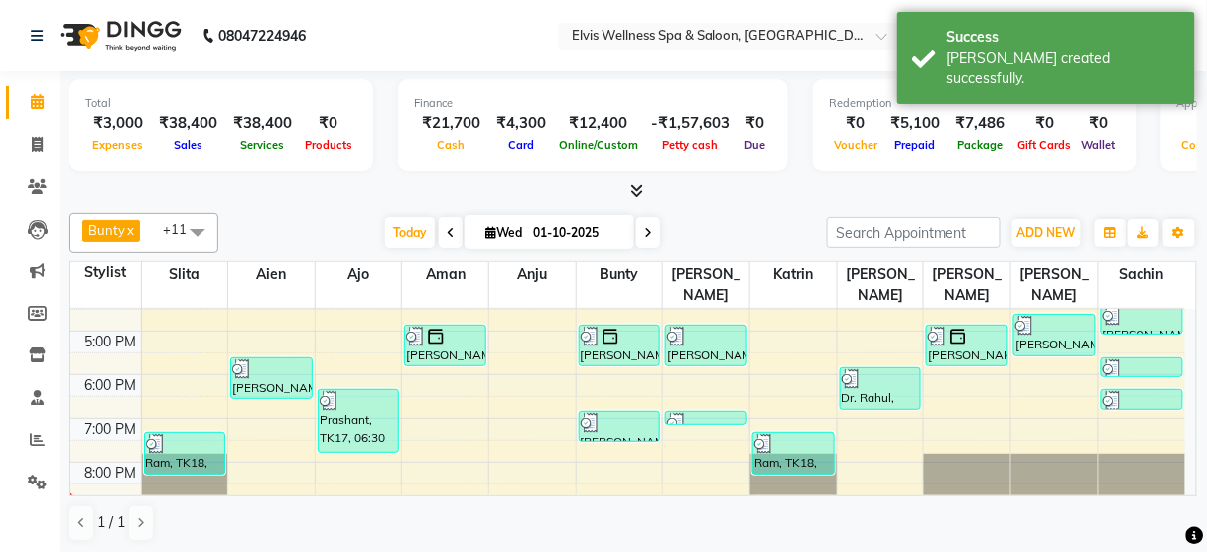
scroll to position [392, 0]
